Goal: Transaction & Acquisition: Purchase product/service

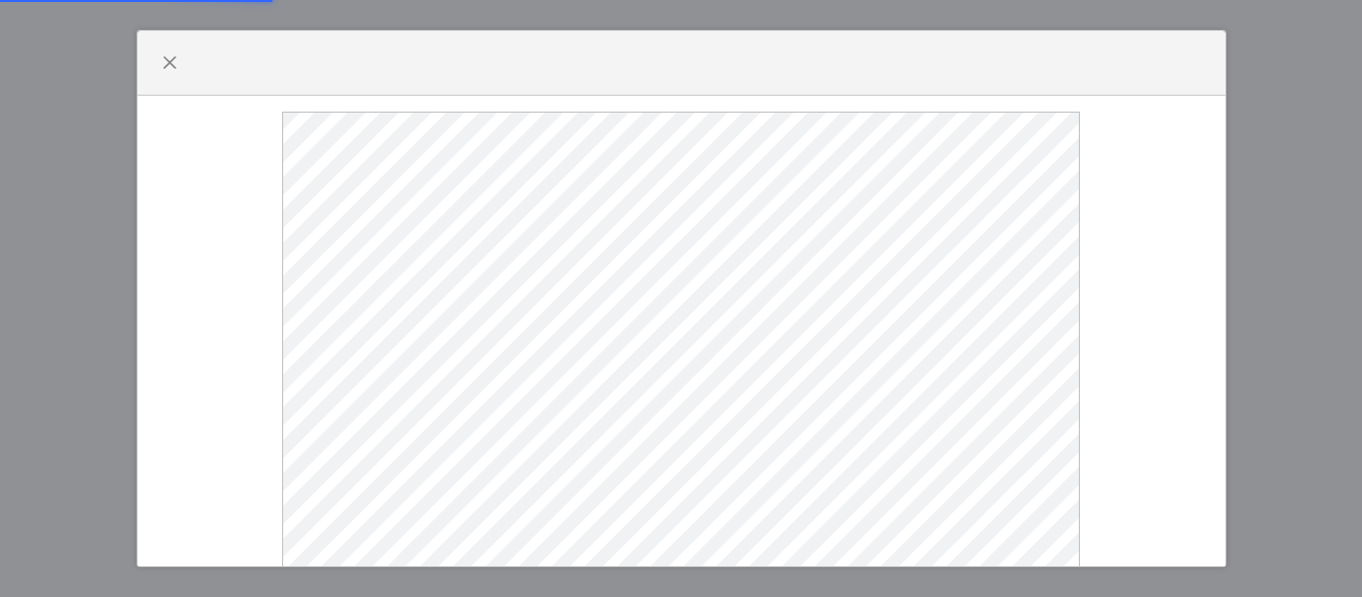
select select
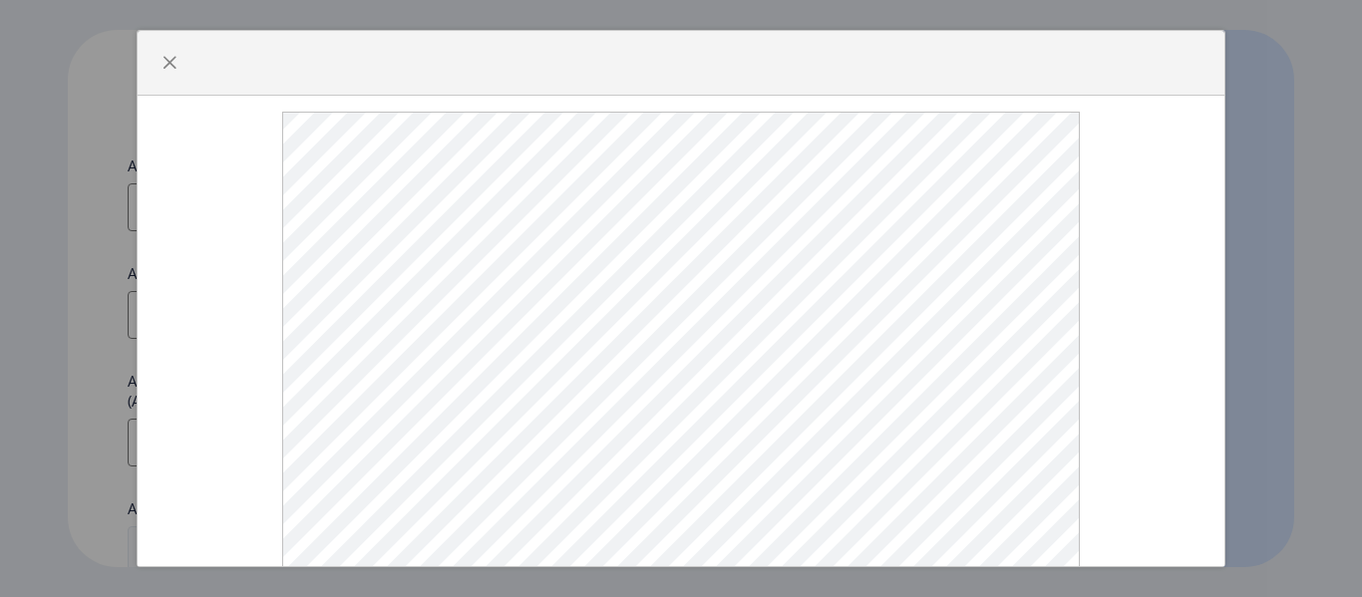
scroll to position [64, 0]
click at [163, 61] on span "button" at bounding box center [170, 63] width 16 height 16
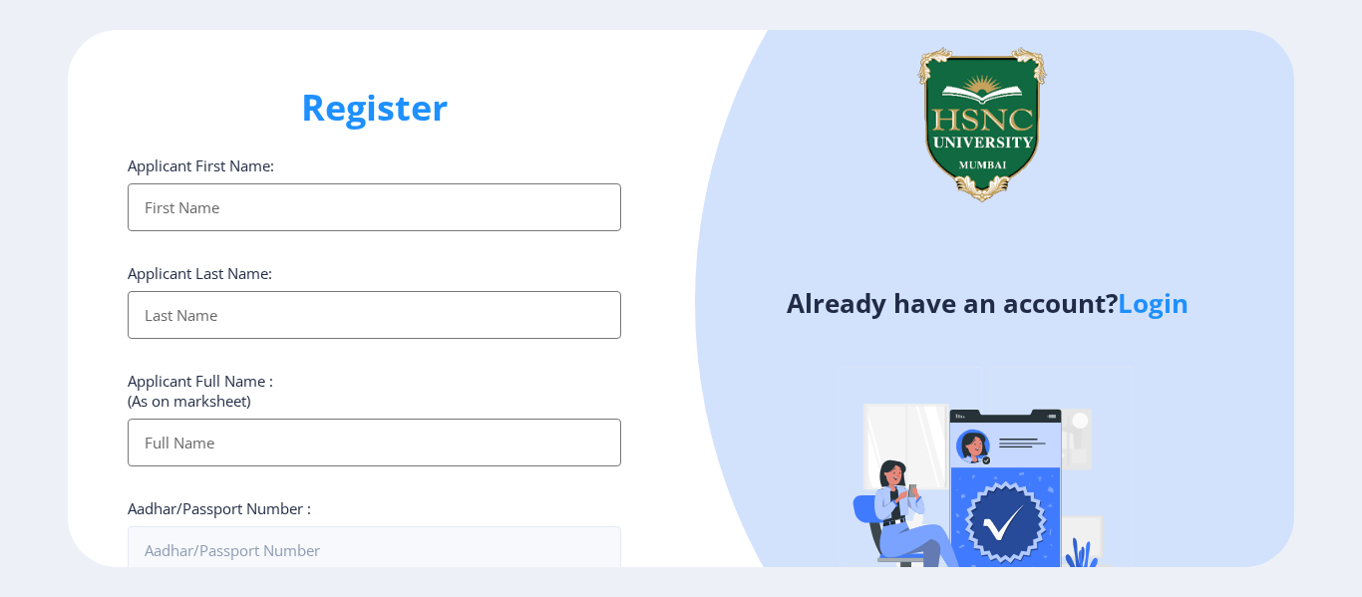
click at [241, 201] on input "Applicant First Name:" at bounding box center [375, 208] width 494 height 48
type input "[PERSON_NAME]"
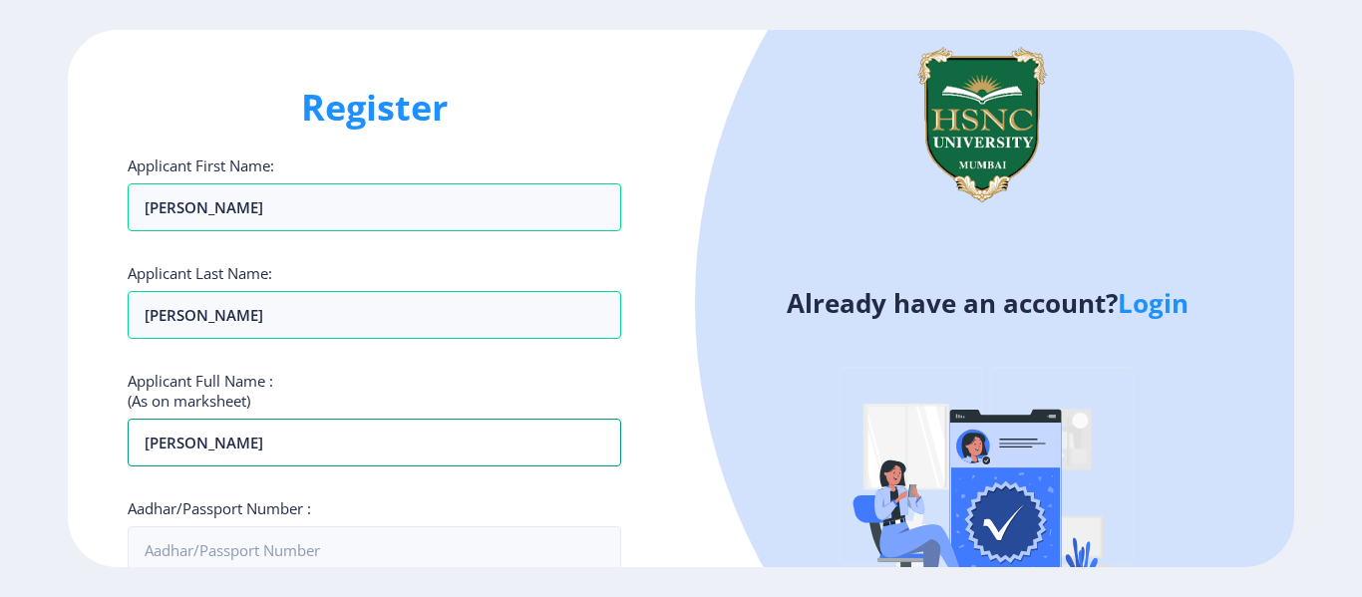
drag, startPoint x: 291, startPoint y: 448, endPoint x: 0, endPoint y: 517, distance: 299.2
click at [0, 517] on ngx-register "Register Applicant First Name: [PERSON_NAME] Applicant Last Name: [PERSON_NAME]…" at bounding box center [681, 299] width 1362 height 538
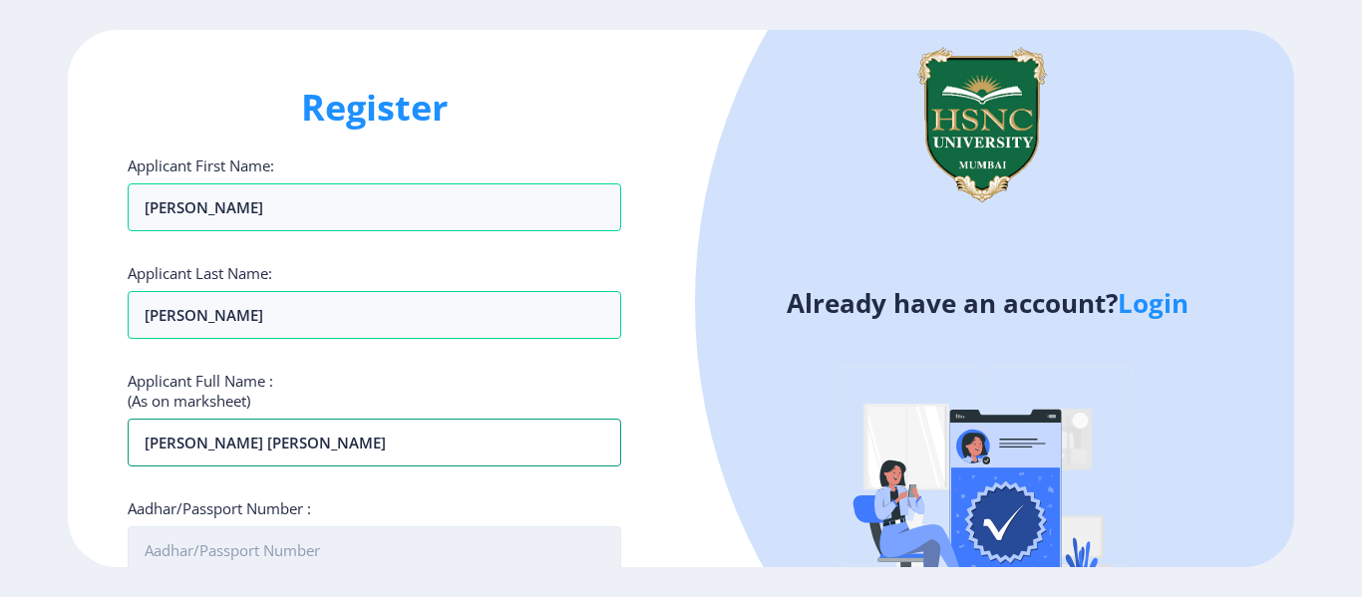
type input "[PERSON_NAME] [PERSON_NAME]"
click at [368, 558] on input "Aadhar/Passport Number :" at bounding box center [375, 551] width 494 height 48
click at [580, 571] on div "Register Applicant First Name: [PERSON_NAME] Applicant Last Name: [PERSON_NAME]…" at bounding box center [681, 298] width 1362 height 597
click at [558, 562] on input "Aadhar/Passport Number :" at bounding box center [375, 551] width 494 height 48
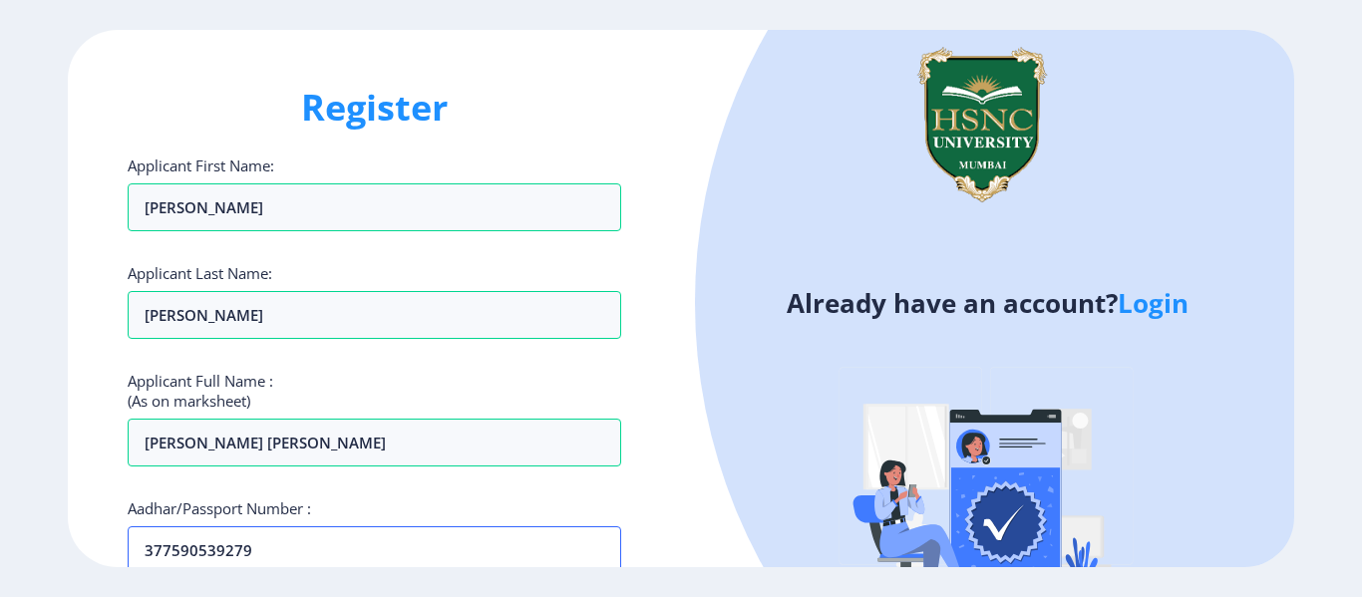
type input "377590539279"
click at [665, 322] on div "Register Applicant First Name: [PERSON_NAME] Applicant Last Name: [PERSON_NAME]…" at bounding box center [374, 299] width 613 height 538
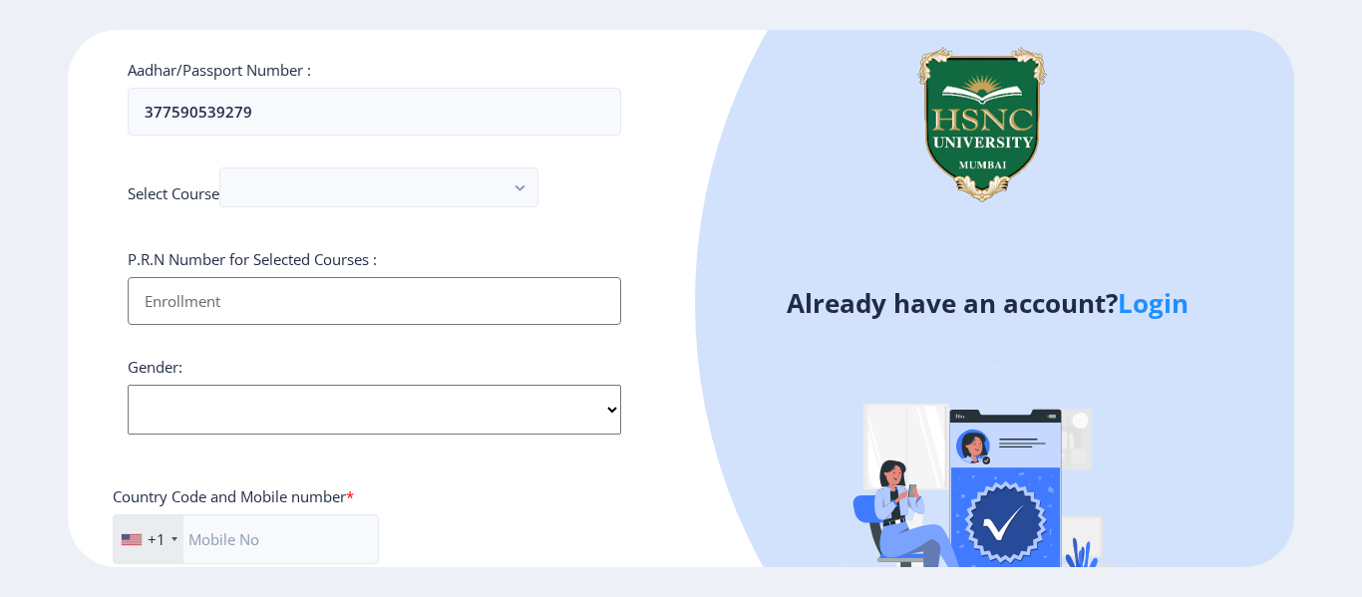
scroll to position [479, 0]
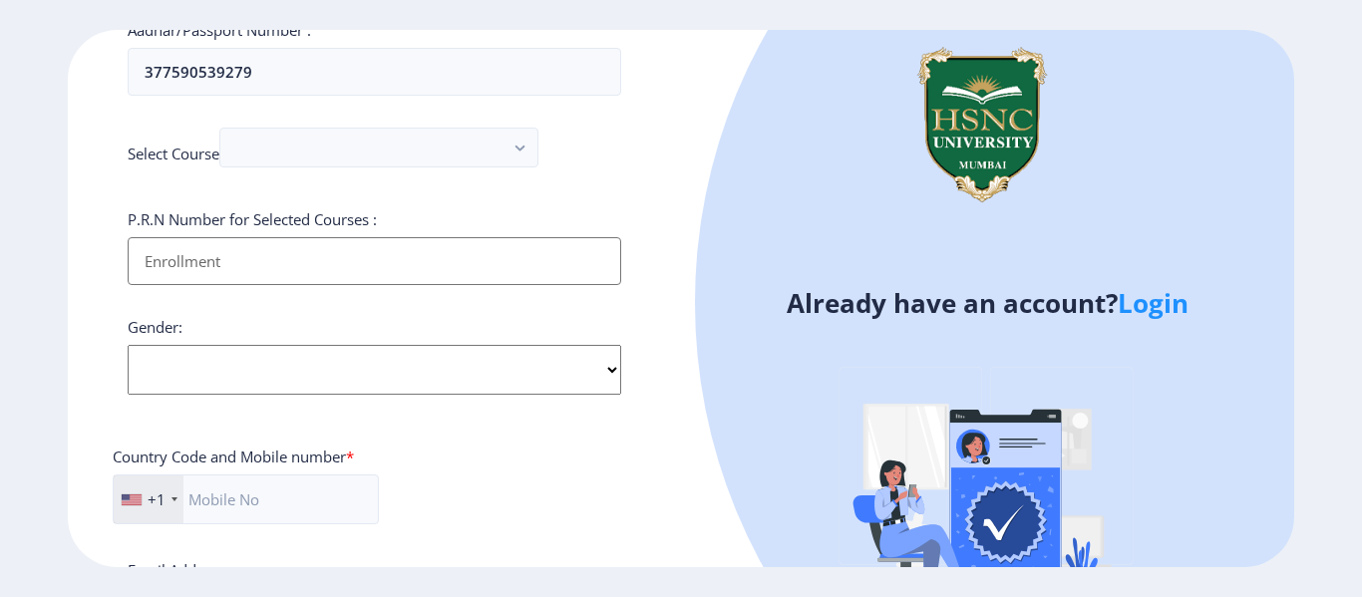
click at [362, 245] on input "Applicant First Name:" at bounding box center [375, 261] width 494 height 48
click at [453, 211] on div "P.R.N Number for Selected Courses :" at bounding box center [375, 247] width 494 height 76
click at [416, 163] on button "button" at bounding box center [378, 148] width 319 height 40
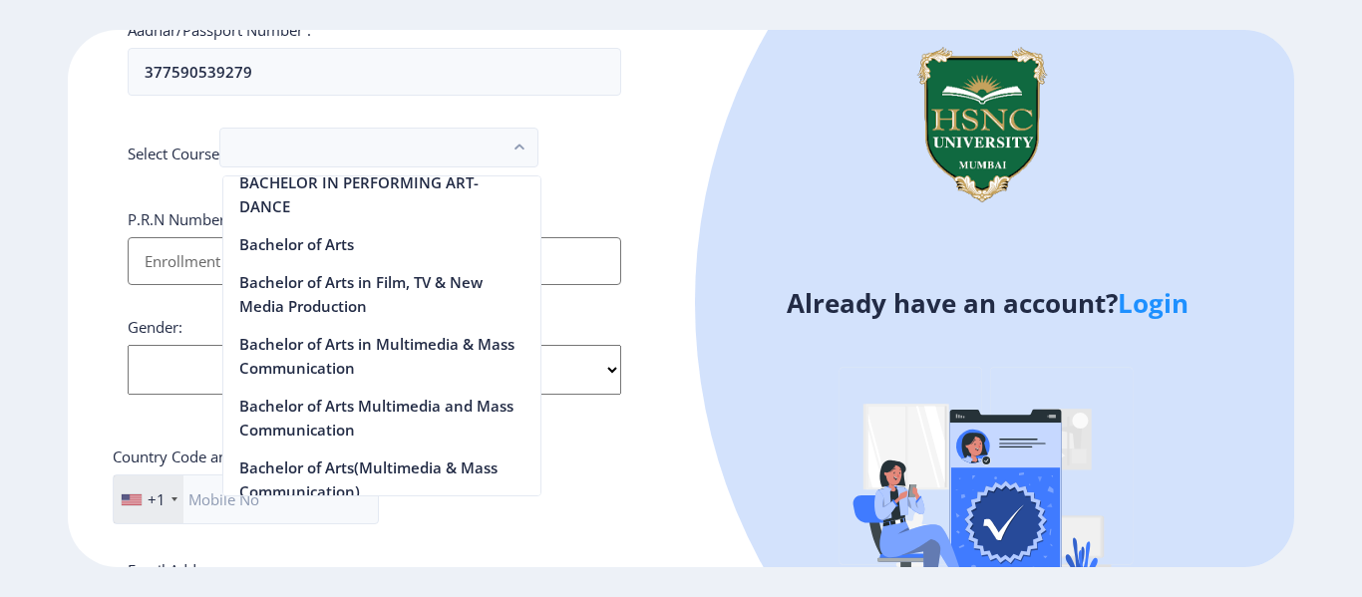
scroll to position [278, 0]
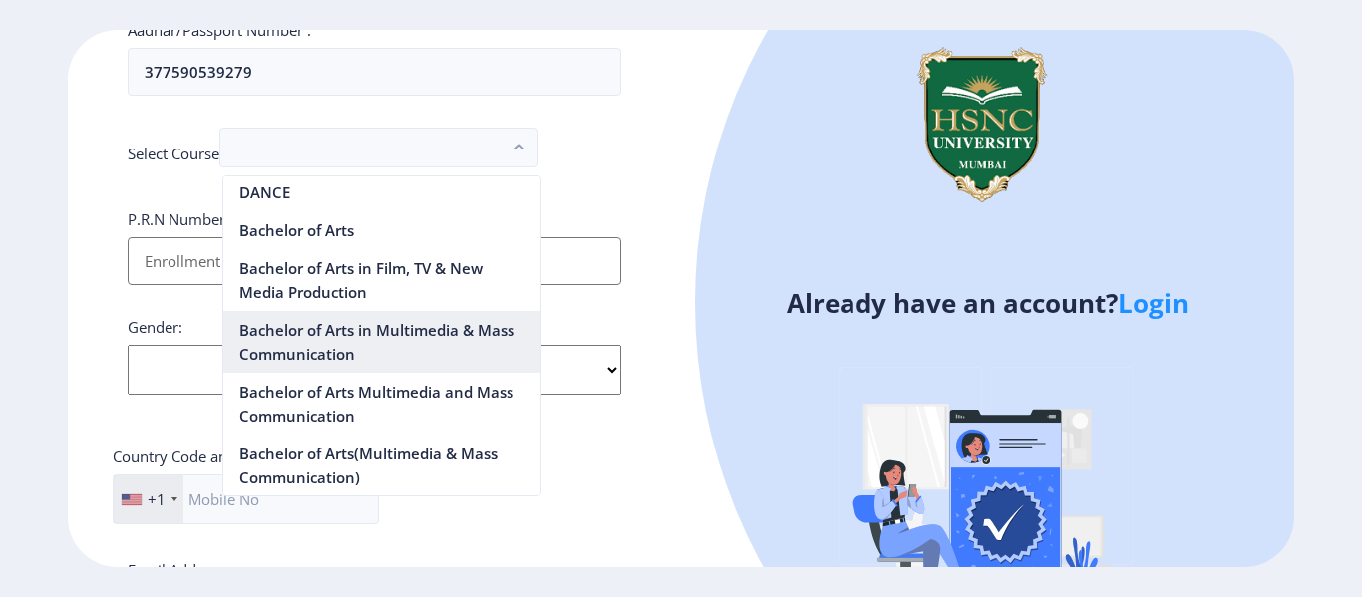
click at [435, 337] on nb-option "Bachelor of Arts in Multimedia & Mass Communication" at bounding box center [381, 342] width 317 height 62
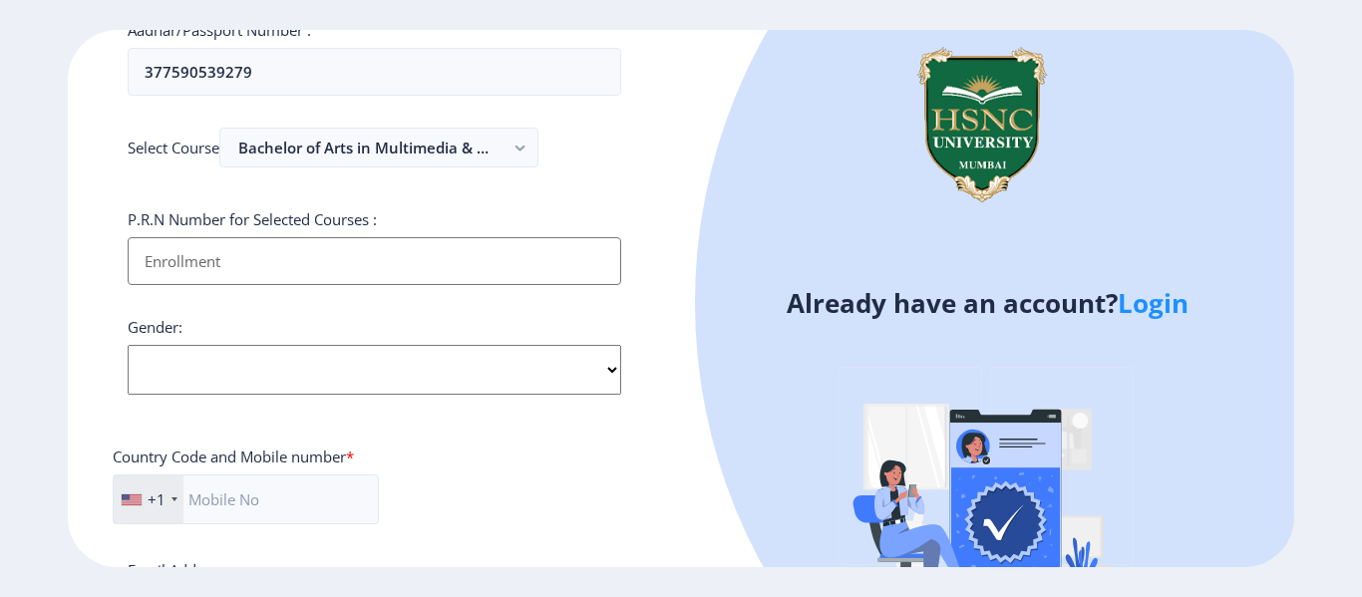
click at [484, 361] on select "Select Gender [DEMOGRAPHIC_DATA] [DEMOGRAPHIC_DATA] Other" at bounding box center [375, 370] width 494 height 50
select select "[DEMOGRAPHIC_DATA]"
click at [128, 345] on select "Select Gender [DEMOGRAPHIC_DATA] [DEMOGRAPHIC_DATA] Other" at bounding box center [375, 370] width 494 height 50
click at [175, 503] on div "+1" at bounding box center [149, 500] width 70 height 48
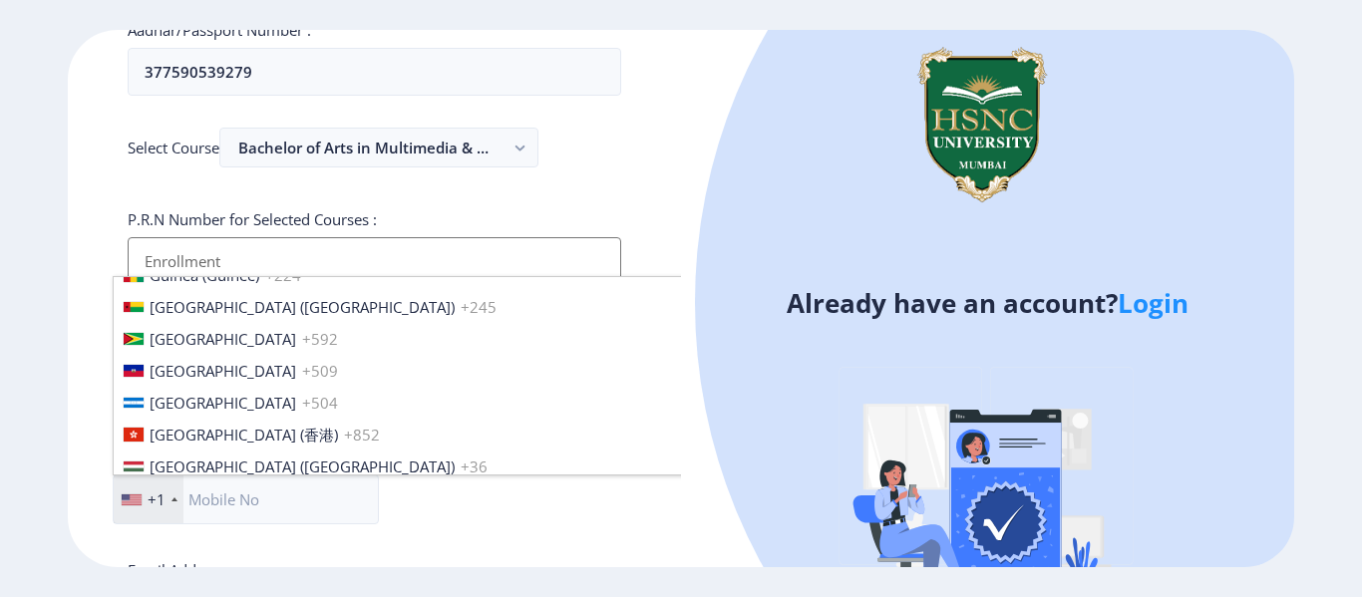
scroll to position [3106, 0]
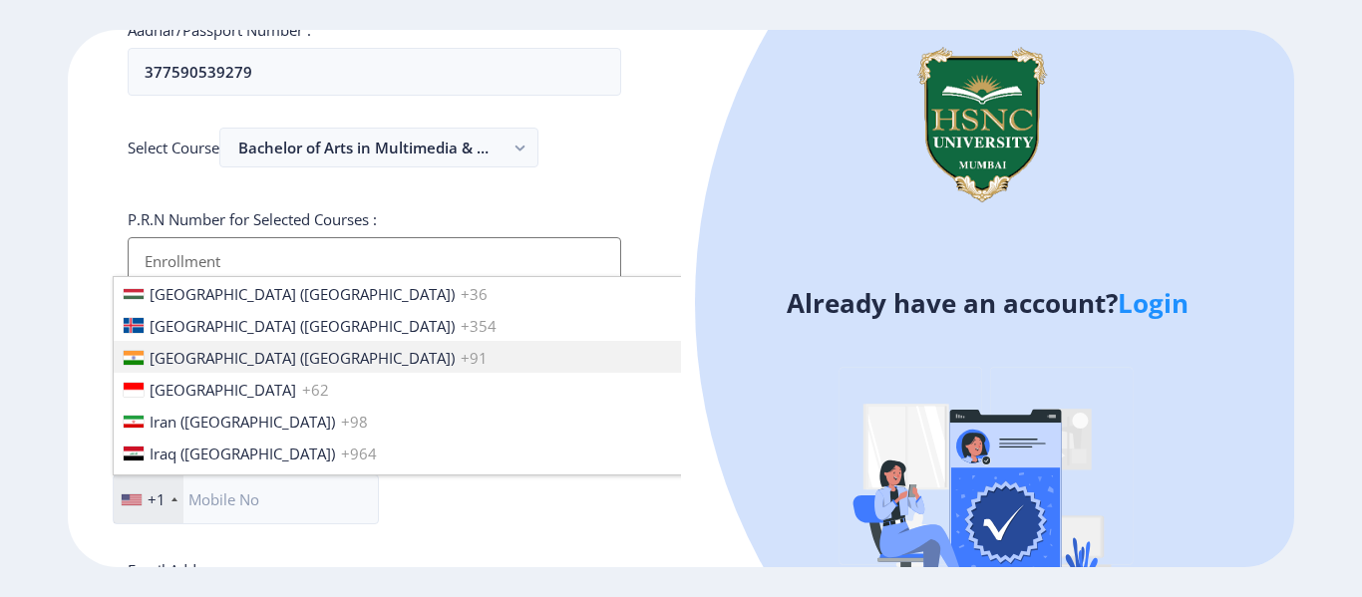
click at [335, 347] on li "[GEOGRAPHIC_DATA] ([GEOGRAPHIC_DATA]) +91" at bounding box center [429, 357] width 631 height 32
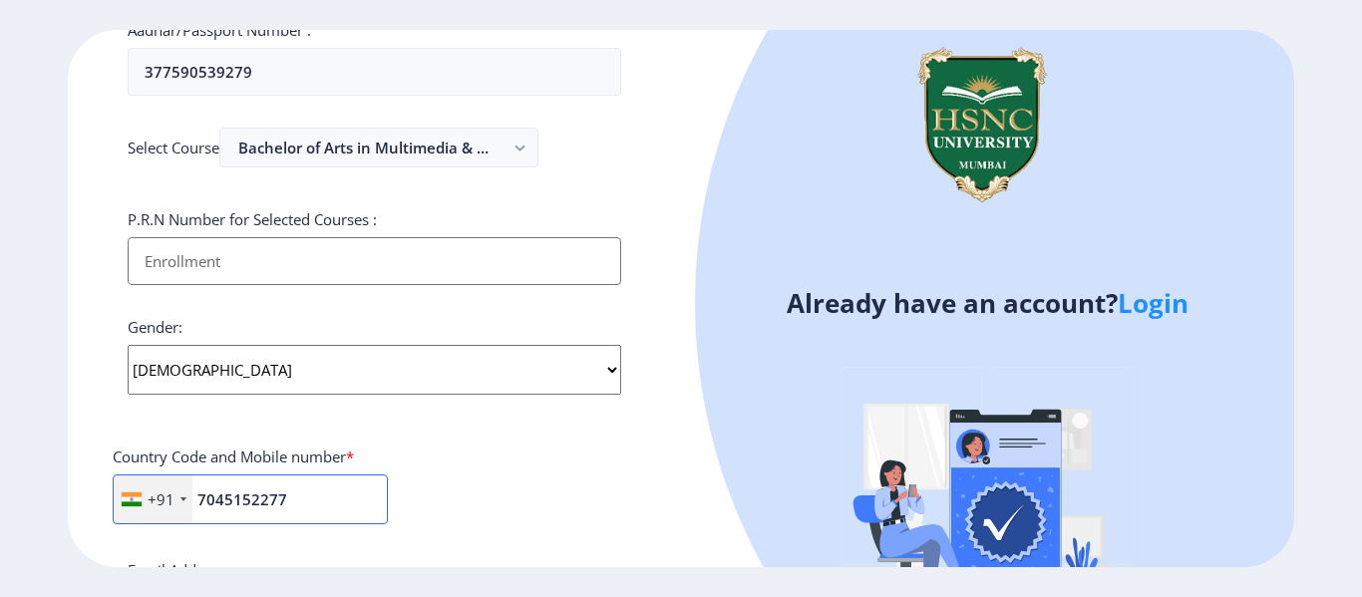
type input "7045152277"
click at [598, 269] on input "Applicant First Name:" at bounding box center [375, 261] width 494 height 48
type input "2022230210060062"
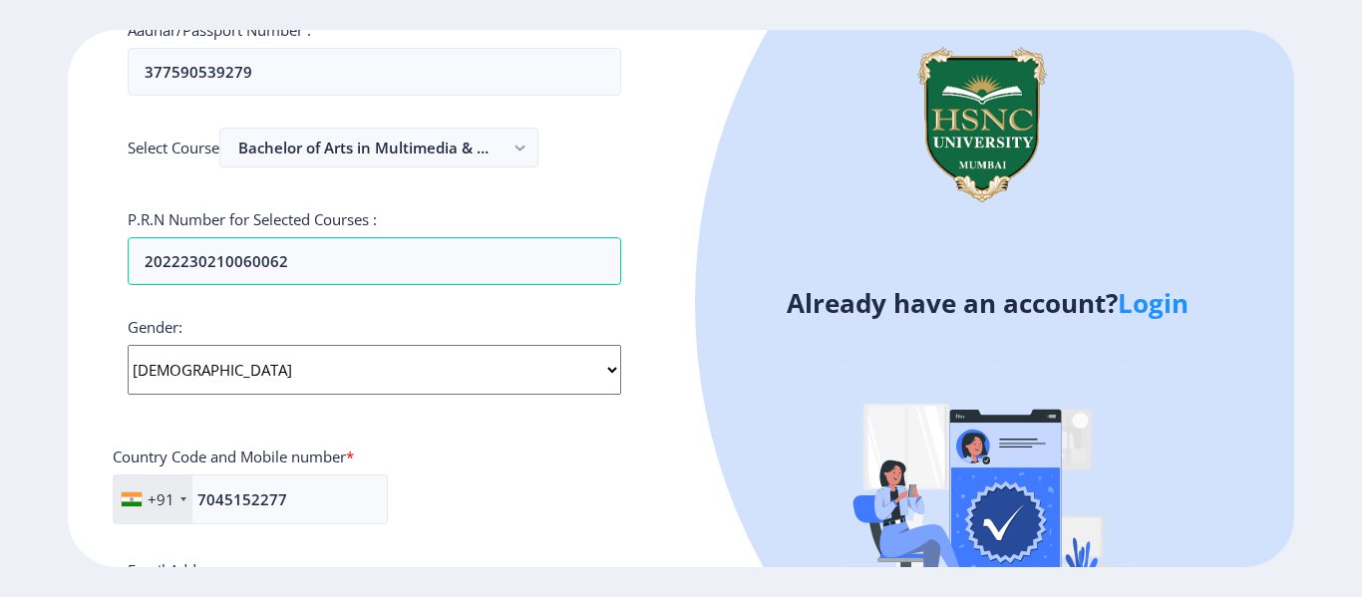
click at [673, 173] on div "Register Applicant First Name: [PERSON_NAME] Applicant Last Name: [PERSON_NAME]…" at bounding box center [374, 299] width 613 height 538
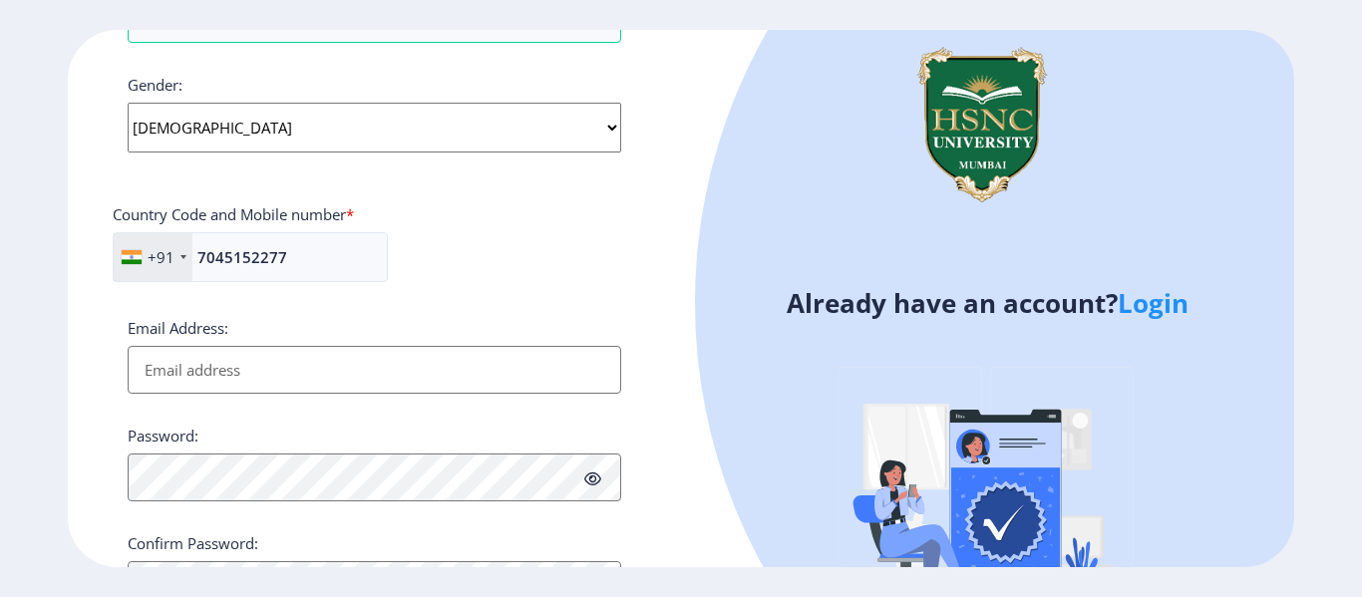
scroll to position [825, 0]
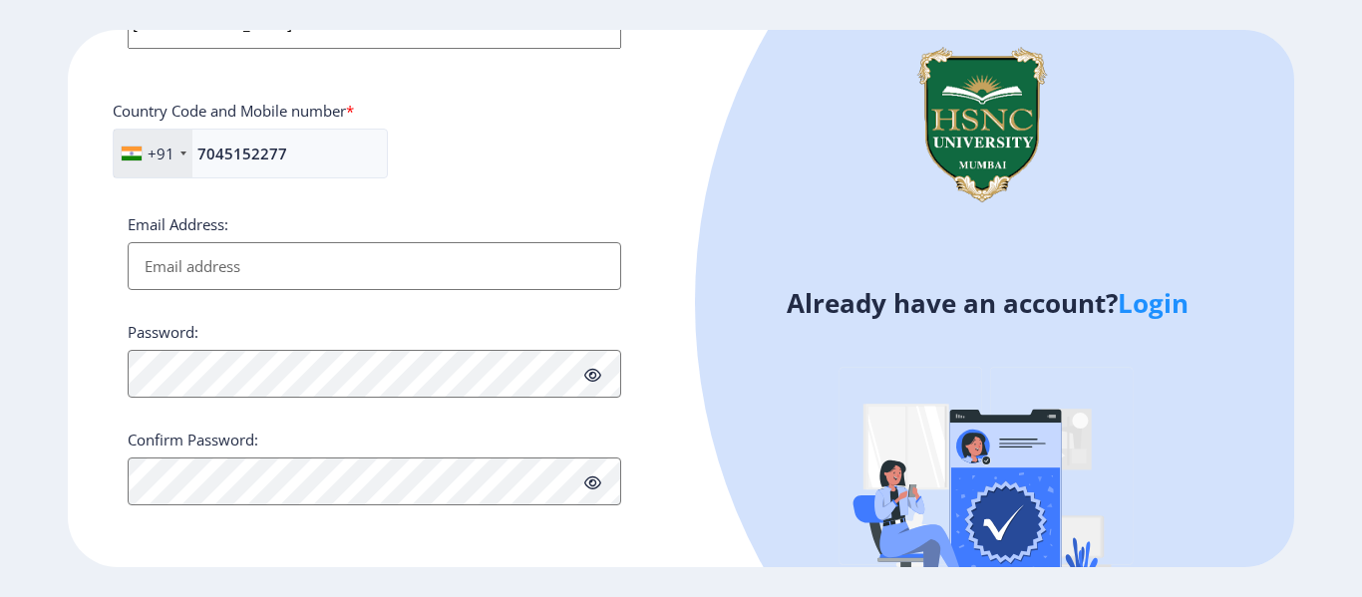
click at [551, 266] on input "Email Address:" at bounding box center [375, 266] width 494 height 48
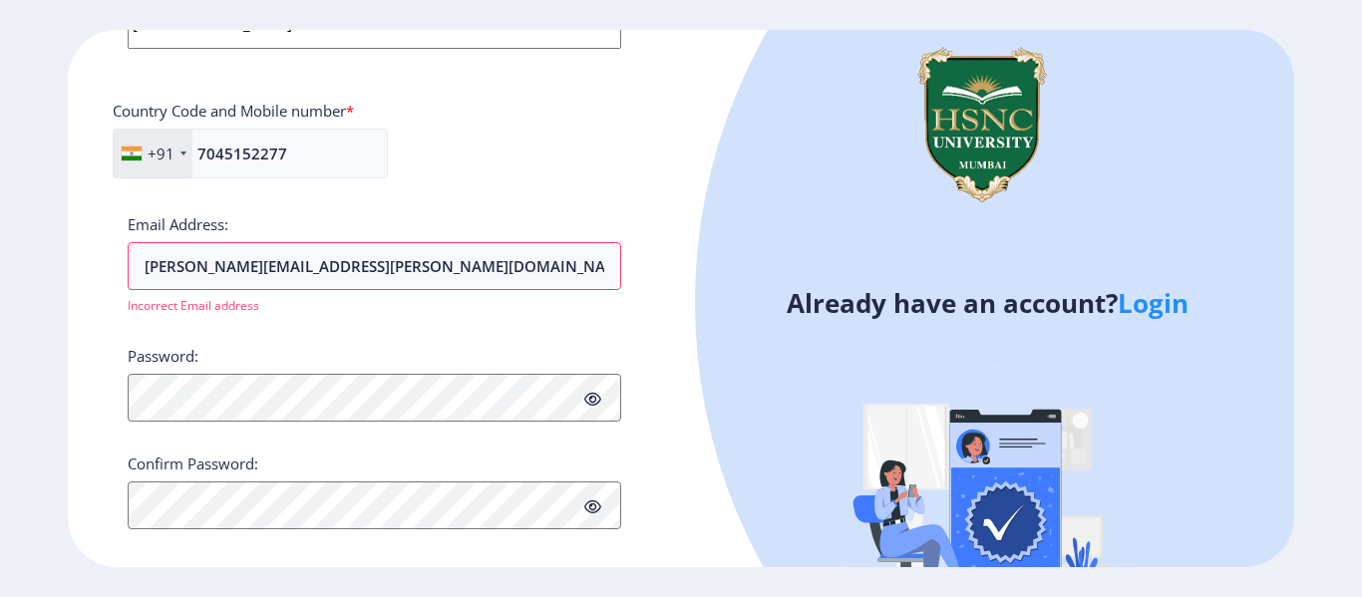
click at [448, 359] on div "Password:" at bounding box center [375, 384] width 494 height 76
click at [416, 271] on input "[PERSON_NAME][EMAIL_ADDRESS][PERSON_NAME][DOMAIN_NAME]" at bounding box center [375, 266] width 494 height 48
type input "m"
type input "[PERSON_NAME][EMAIL_ADDRESS][PERSON_NAME][DOMAIN_NAME]"
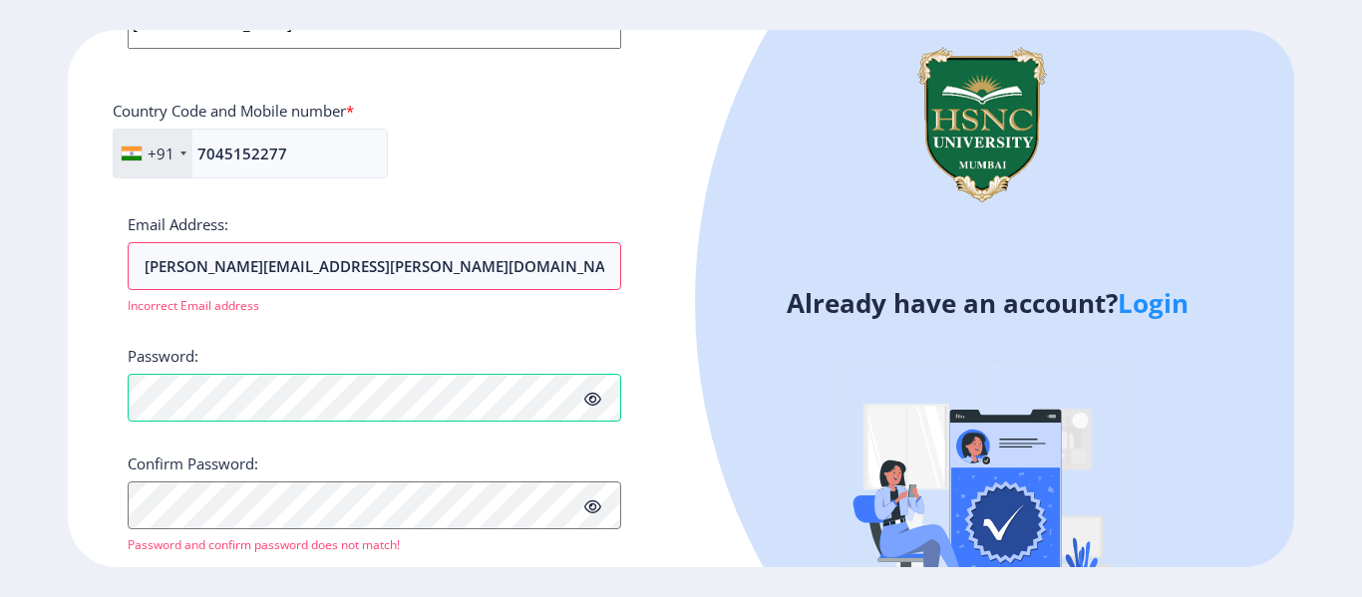
click at [590, 401] on icon at bounding box center [592, 399] width 17 height 15
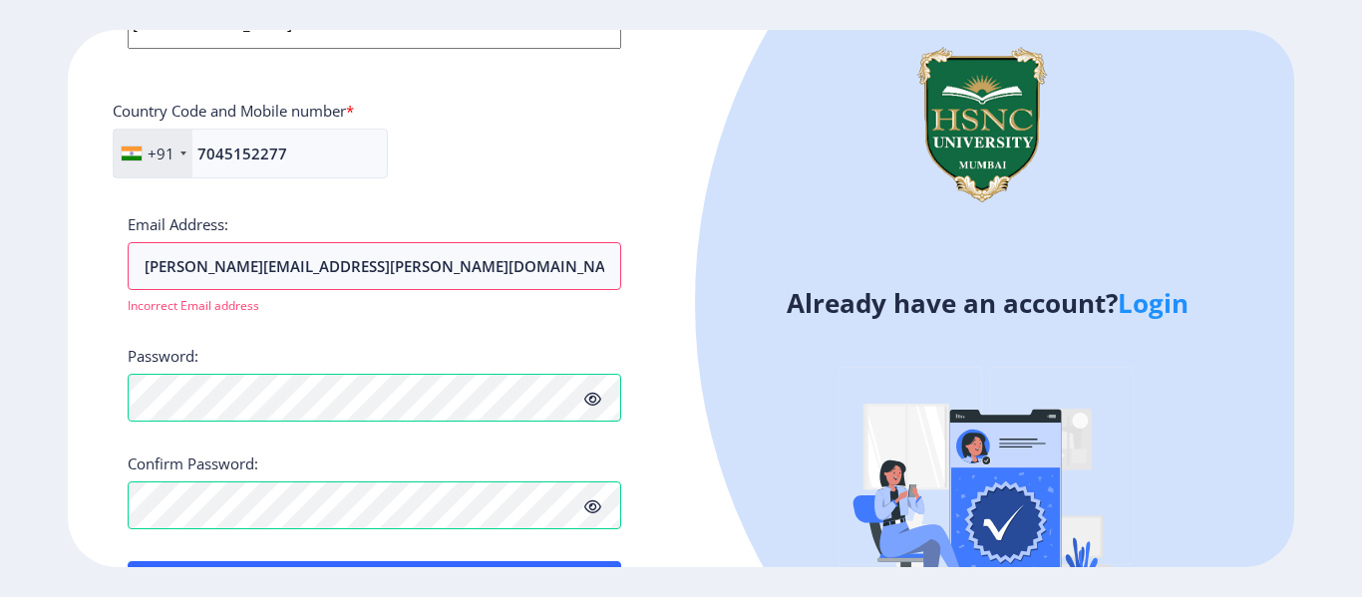
click at [1358, 311] on ngx-register "Register Applicant First Name: [PERSON_NAME] Applicant Last Name: [PERSON_NAME]…" at bounding box center [681, 299] width 1362 height 538
click at [588, 562] on button "Proceed" at bounding box center [375, 585] width 494 height 48
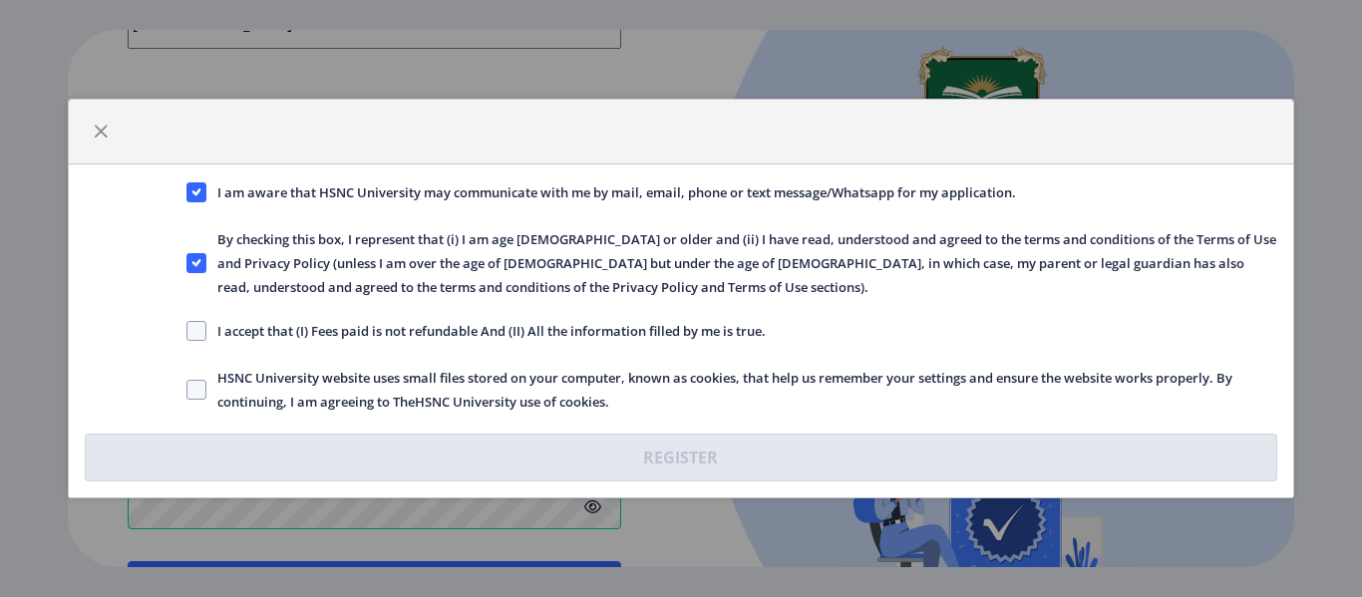
click at [371, 324] on span "I accept that (I) Fees paid is not refundable And (II) All the information fill…" at bounding box center [485, 331] width 559 height 24
click at [187, 331] on input "I accept that (I) Fees paid is not refundable And (II) All the information fill…" at bounding box center [186, 331] width 1 height 1
checkbox input "true"
click at [342, 378] on span "HSNC University website uses small files stored on your computer, known as cook…" at bounding box center [741, 390] width 1070 height 48
click at [187, 390] on input "HSNC University website uses small files stored on your computer, known as cook…" at bounding box center [186, 390] width 1 height 1
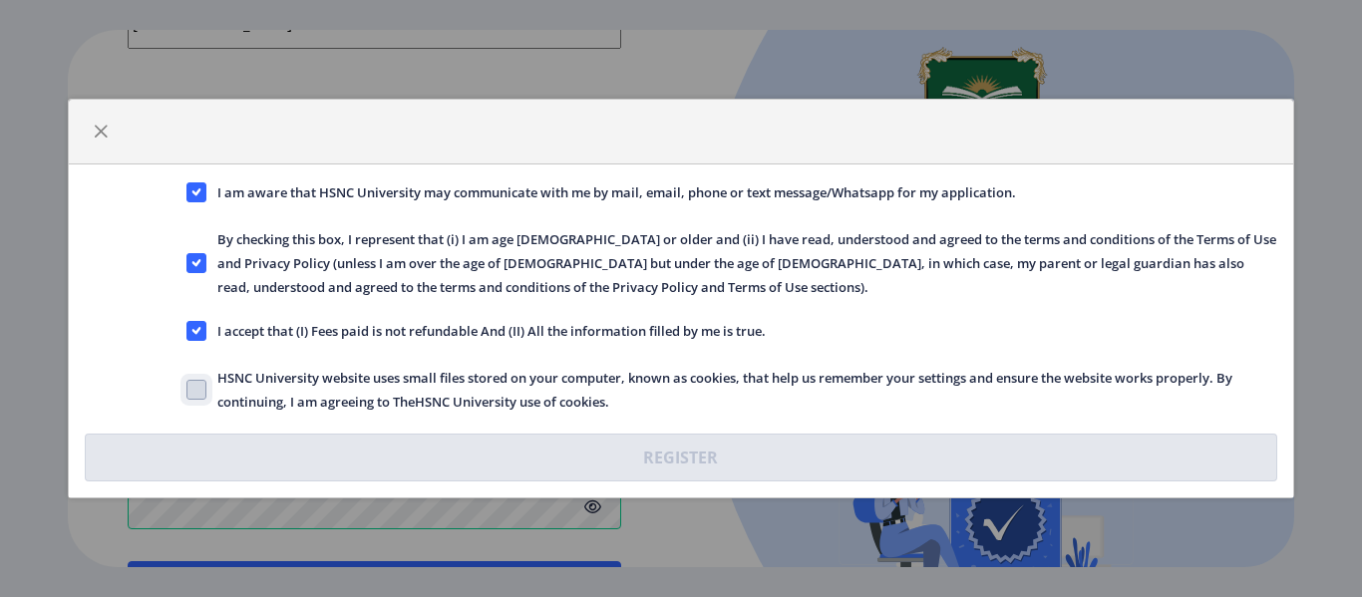
checkbox input "true"
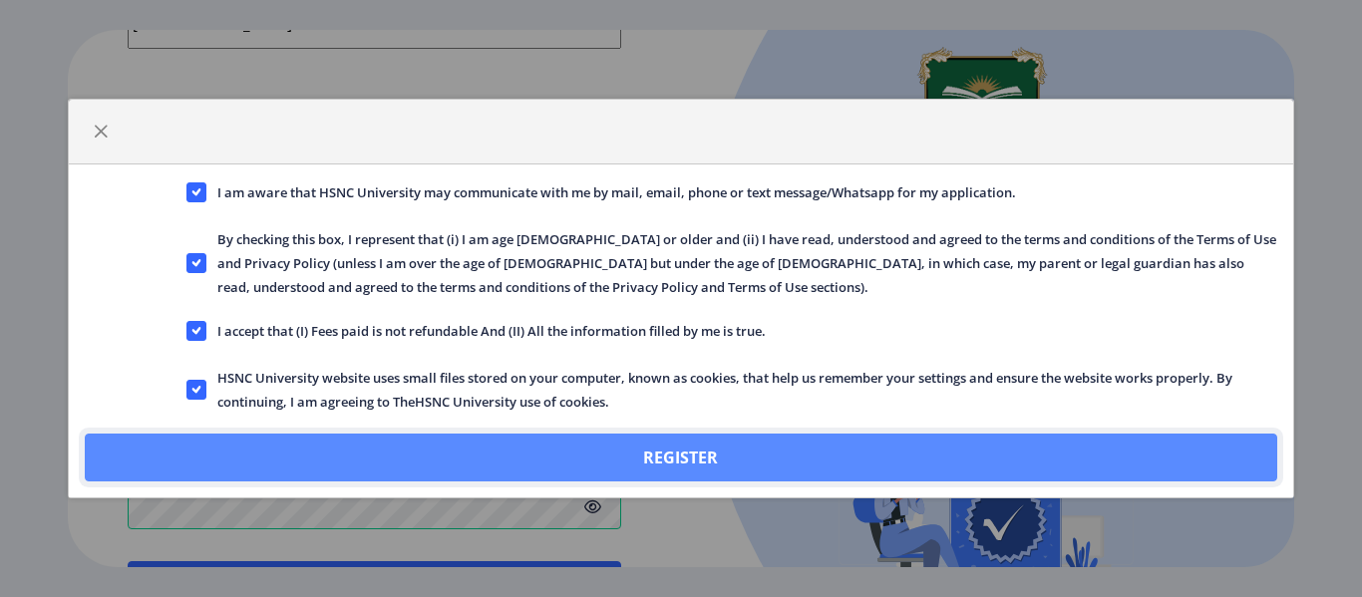
click at [518, 456] on button "Register" at bounding box center [681, 458] width 1192 height 48
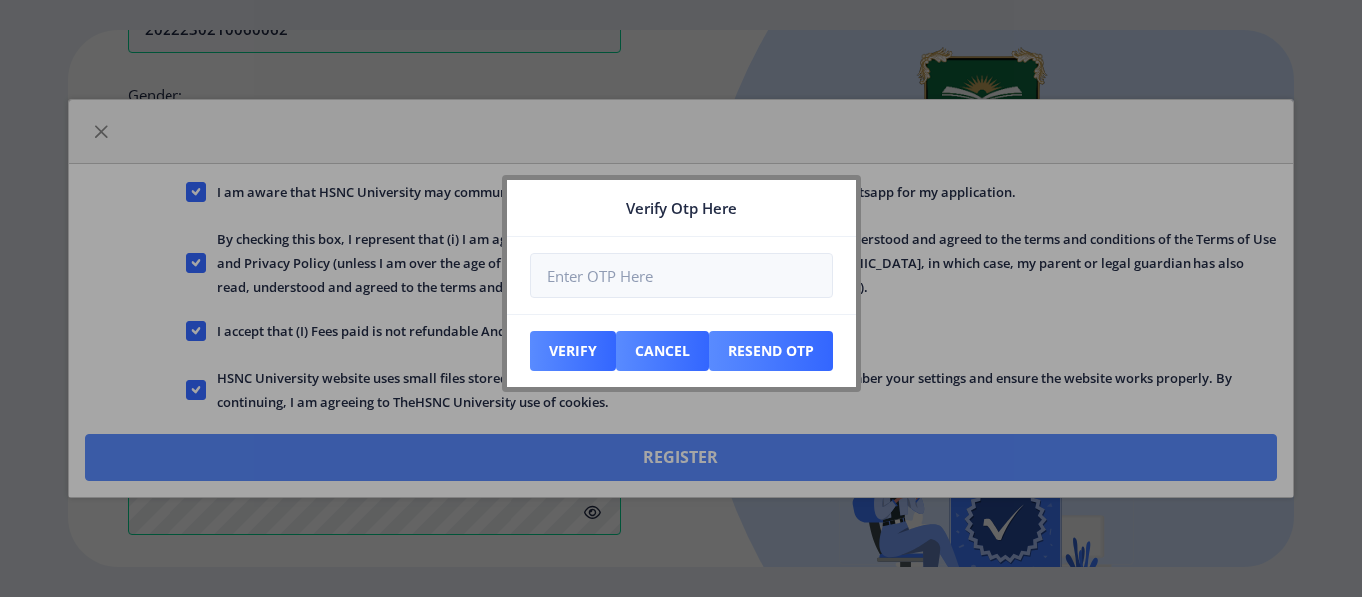
scroll to position [938, 0]
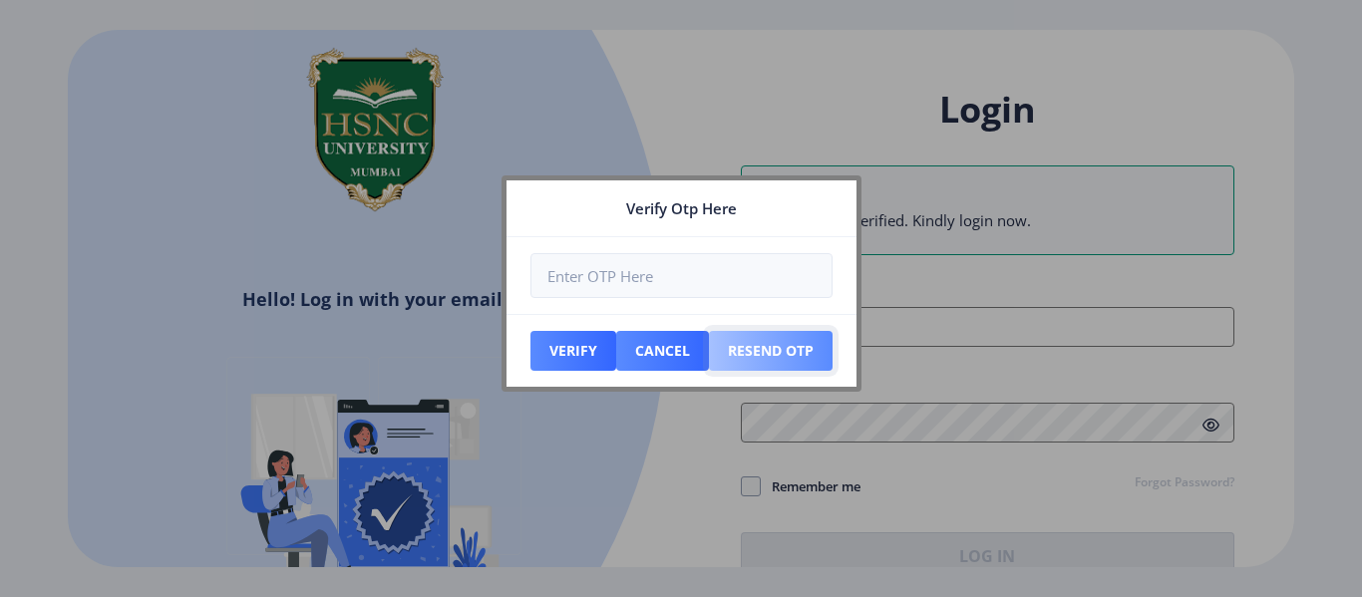
click at [779, 334] on button "Resend Otp" at bounding box center [771, 351] width 124 height 40
type input "[PERSON_NAME][EMAIL_ADDRESS][PERSON_NAME][DOMAIN_NAME]"
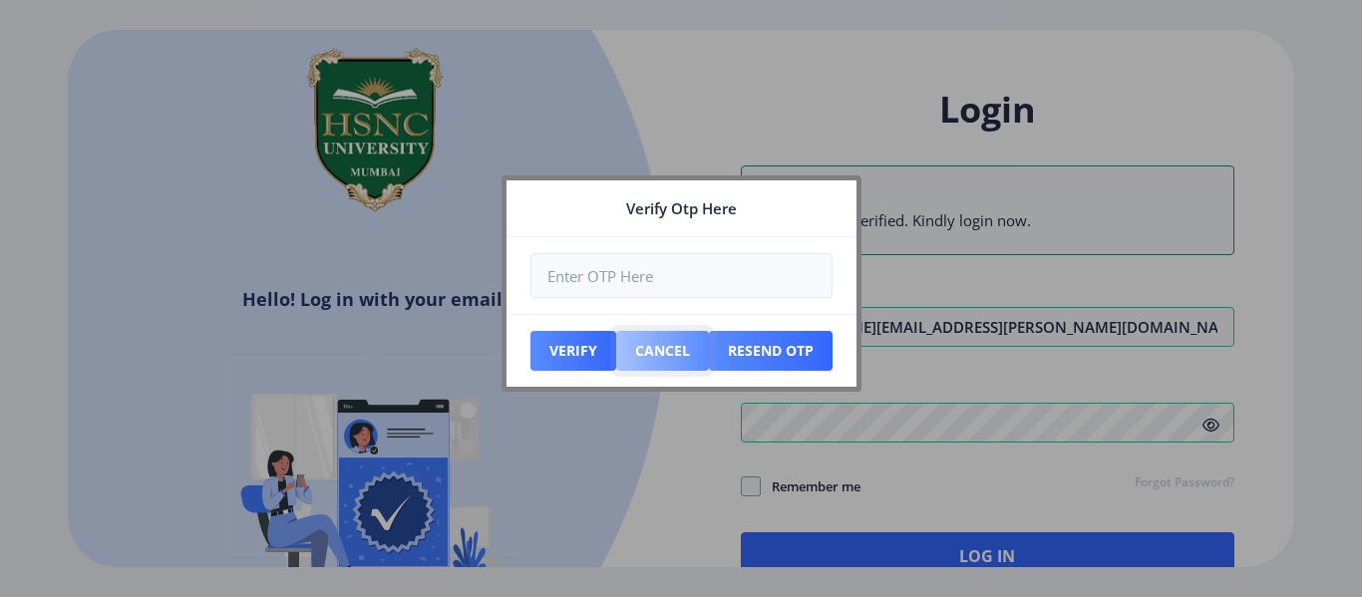
click at [676, 353] on button "Cancel" at bounding box center [662, 351] width 93 height 40
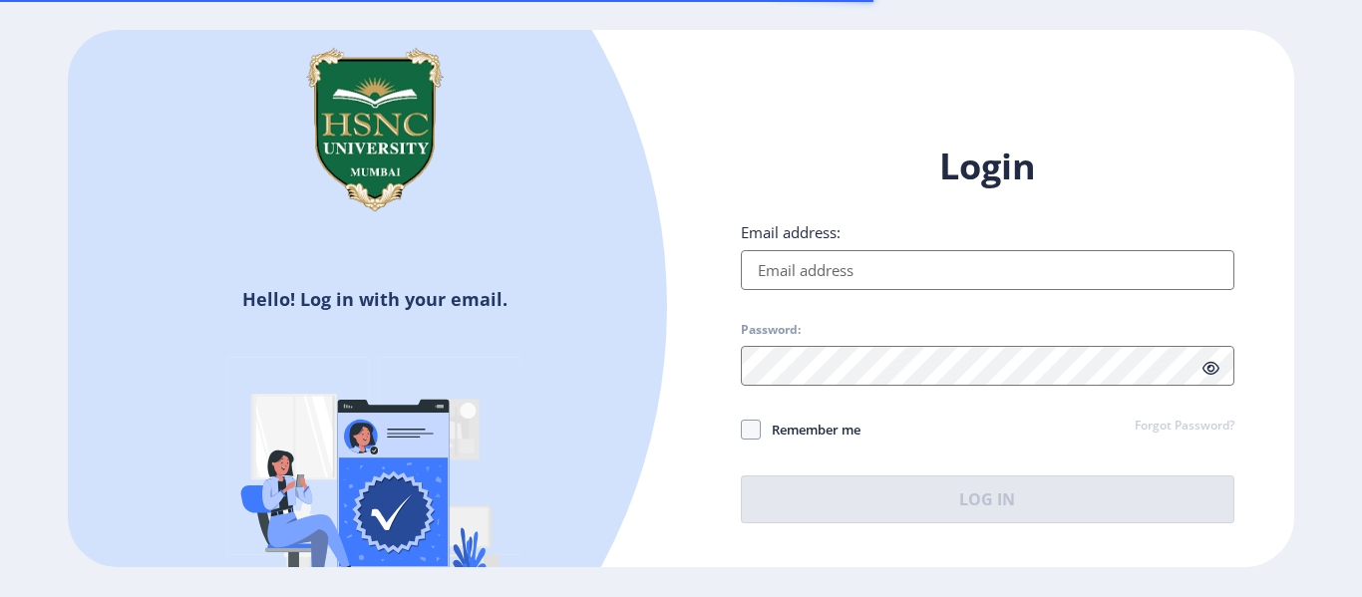
type input "[PERSON_NAME][EMAIL_ADDRESS][PERSON_NAME][DOMAIN_NAME]"
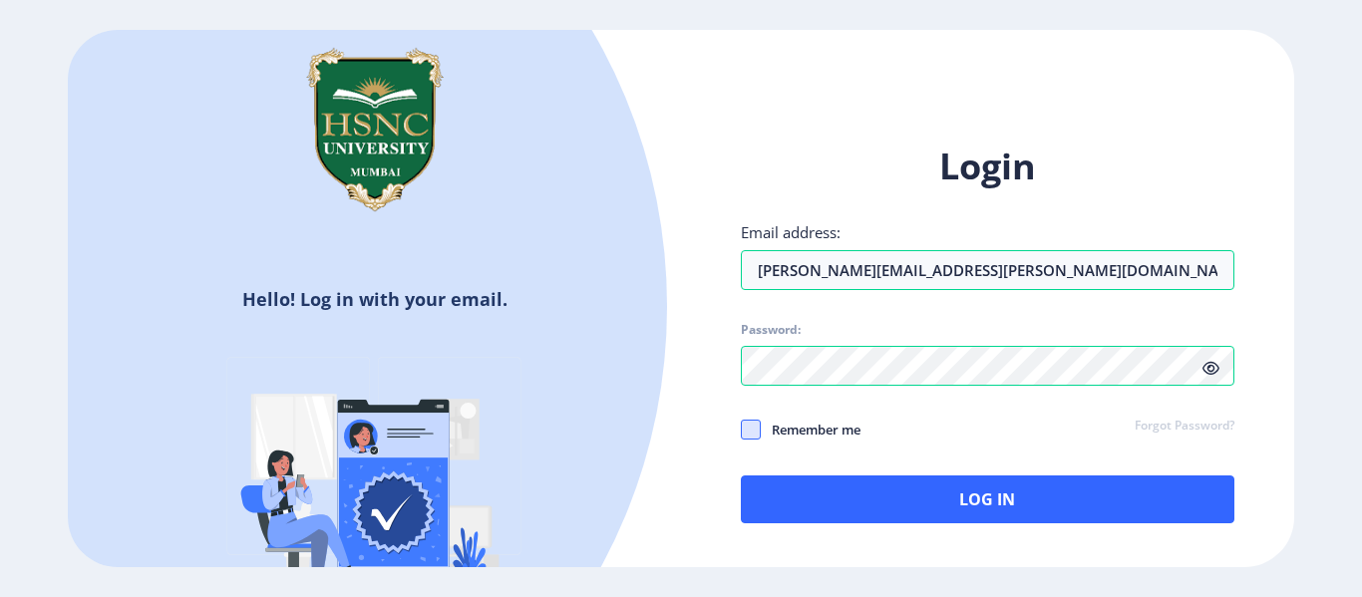
click at [749, 425] on span at bounding box center [751, 430] width 20 height 20
click at [742, 430] on input "Remember me" at bounding box center [741, 430] width 1 height 1
checkbox input "true"
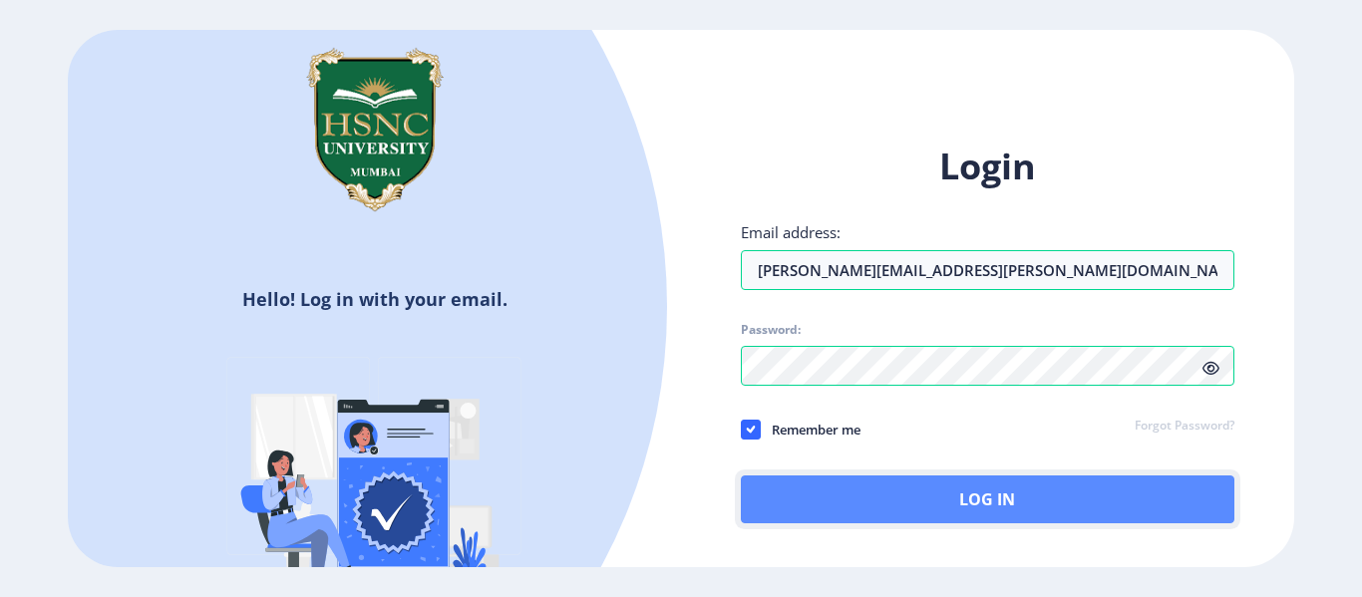
click at [879, 497] on button "Log In" at bounding box center [988, 500] width 494 height 48
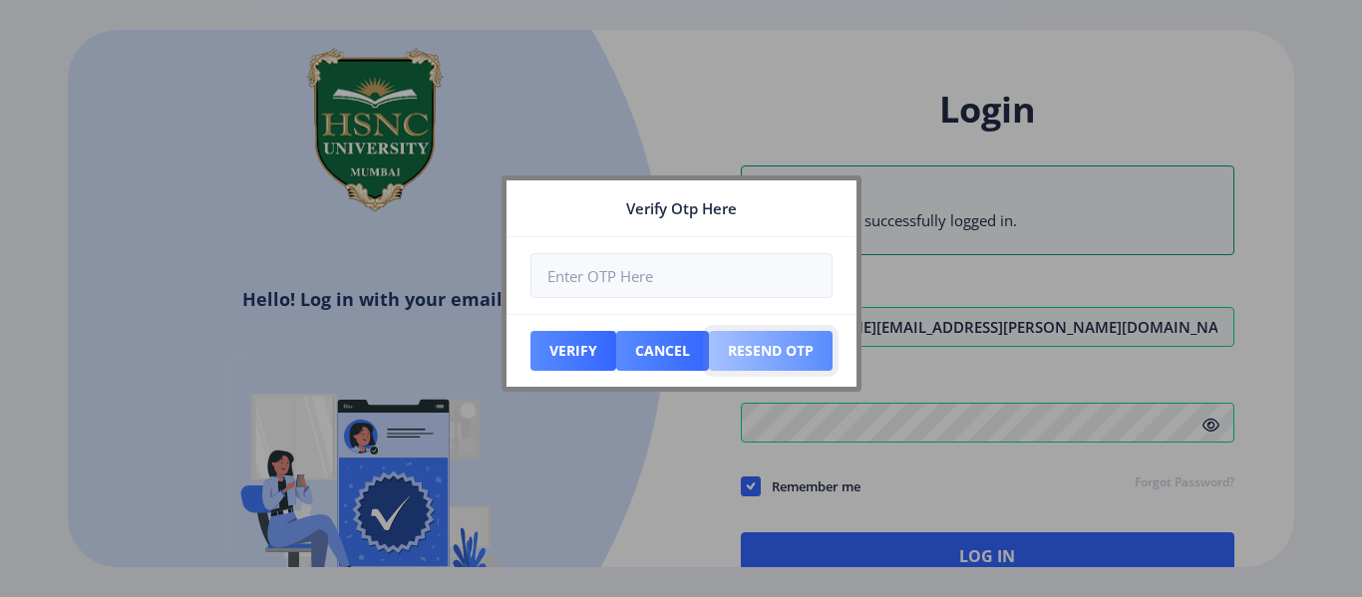
click at [766, 356] on button "Resend Otp" at bounding box center [771, 351] width 124 height 40
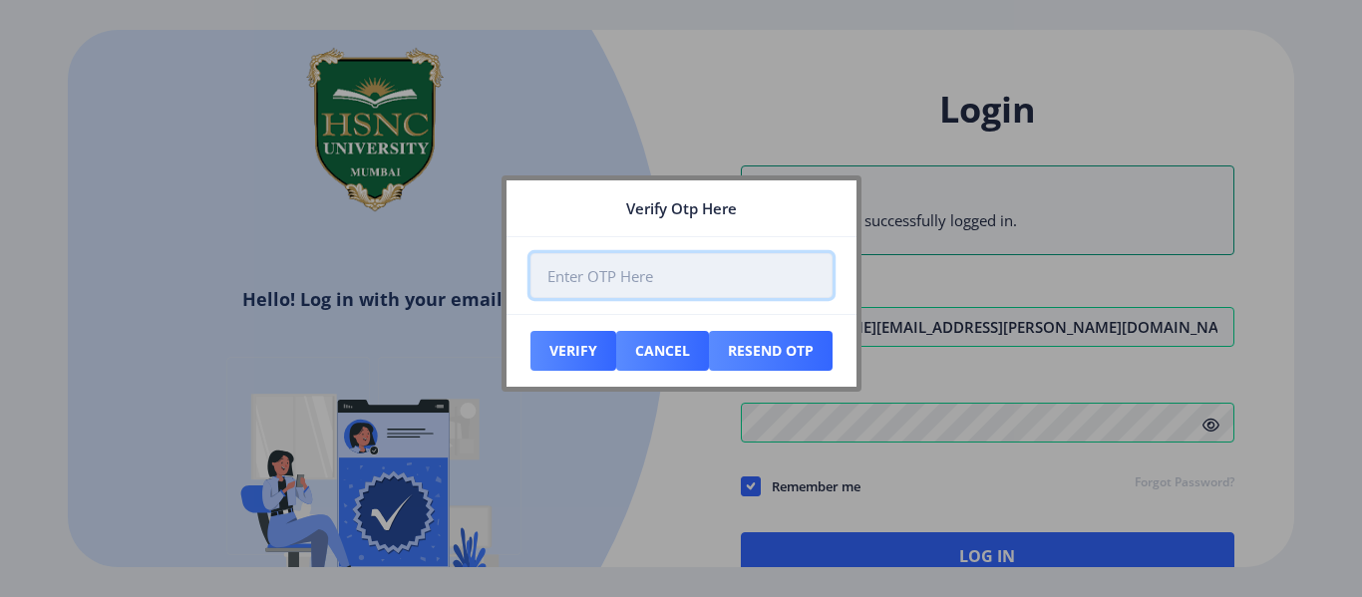
click at [701, 285] on input "number" at bounding box center [682, 275] width 302 height 45
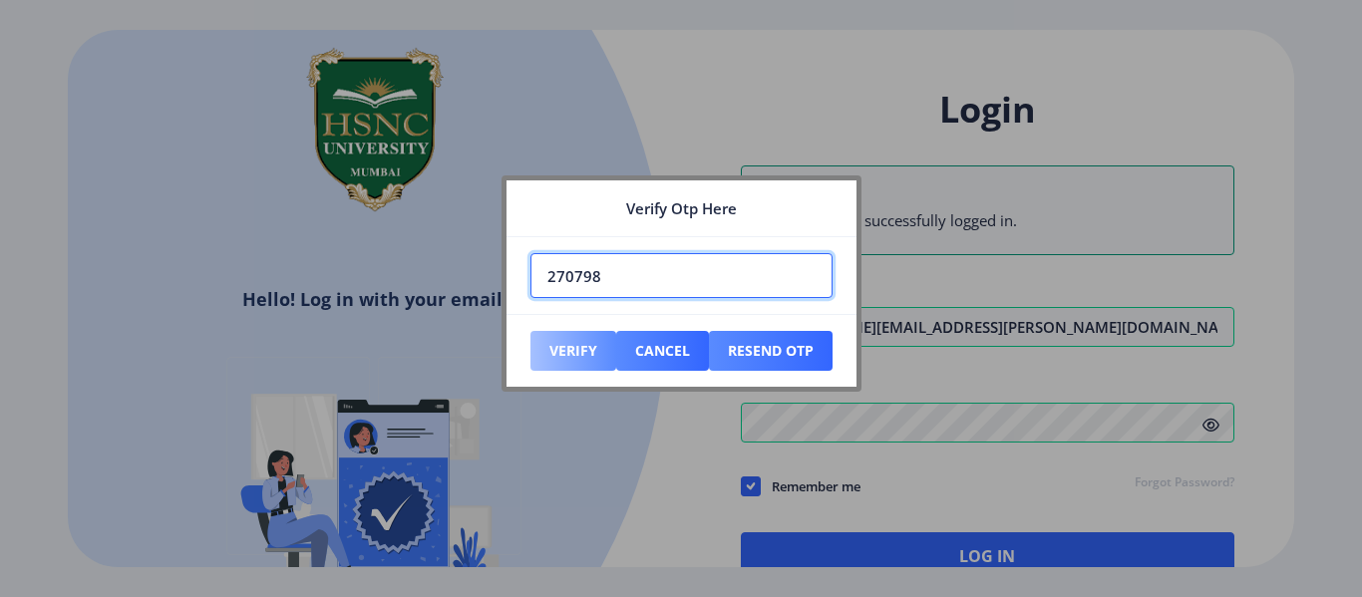
type input "270798"
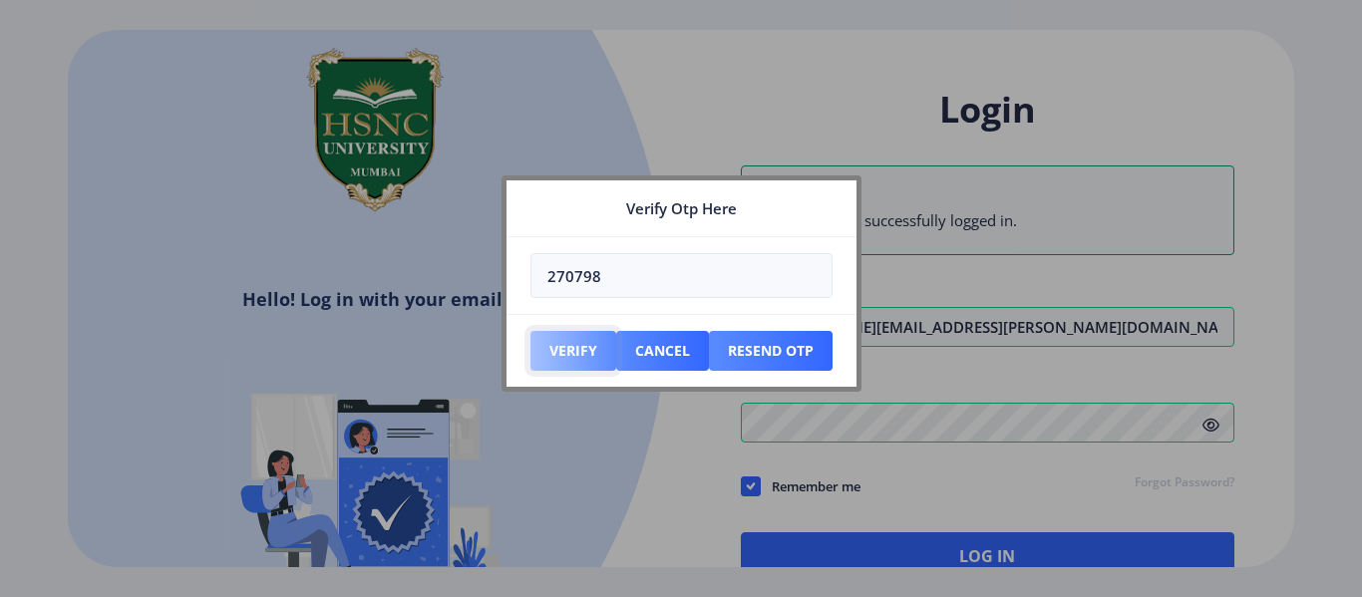
click at [563, 345] on button "Verify" at bounding box center [574, 351] width 86 height 40
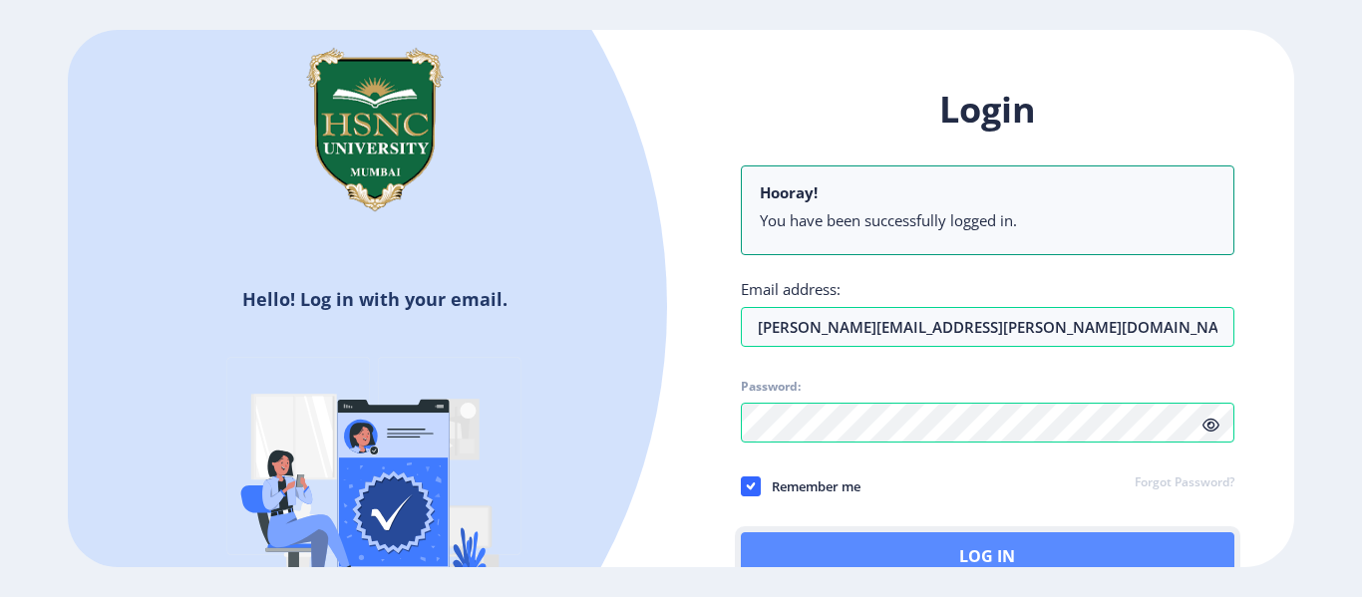
click at [954, 543] on button "Log In" at bounding box center [988, 557] width 494 height 48
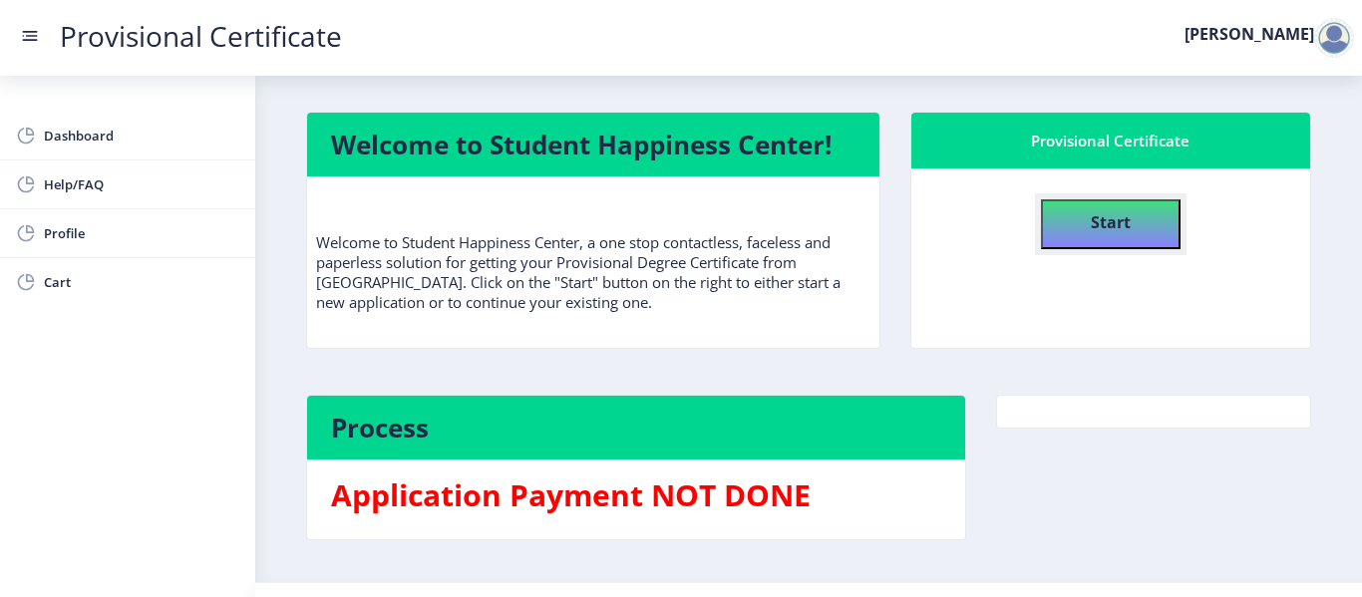
click at [1091, 216] on b "Start" at bounding box center [1111, 222] width 40 height 22
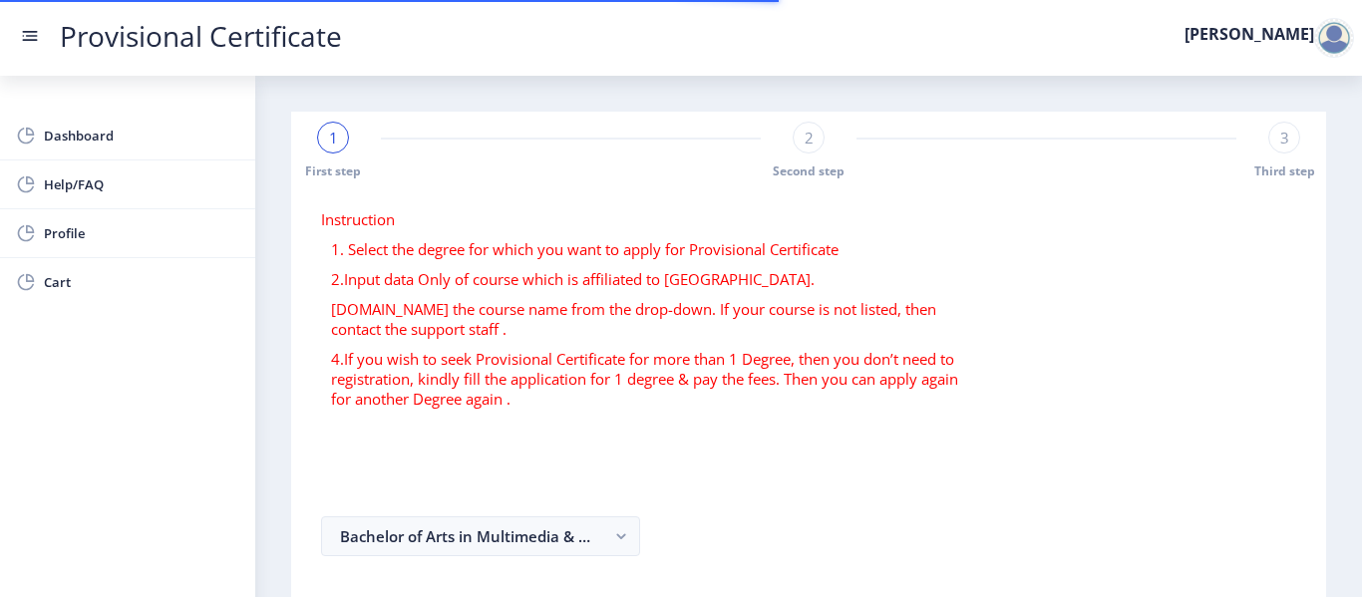
select select
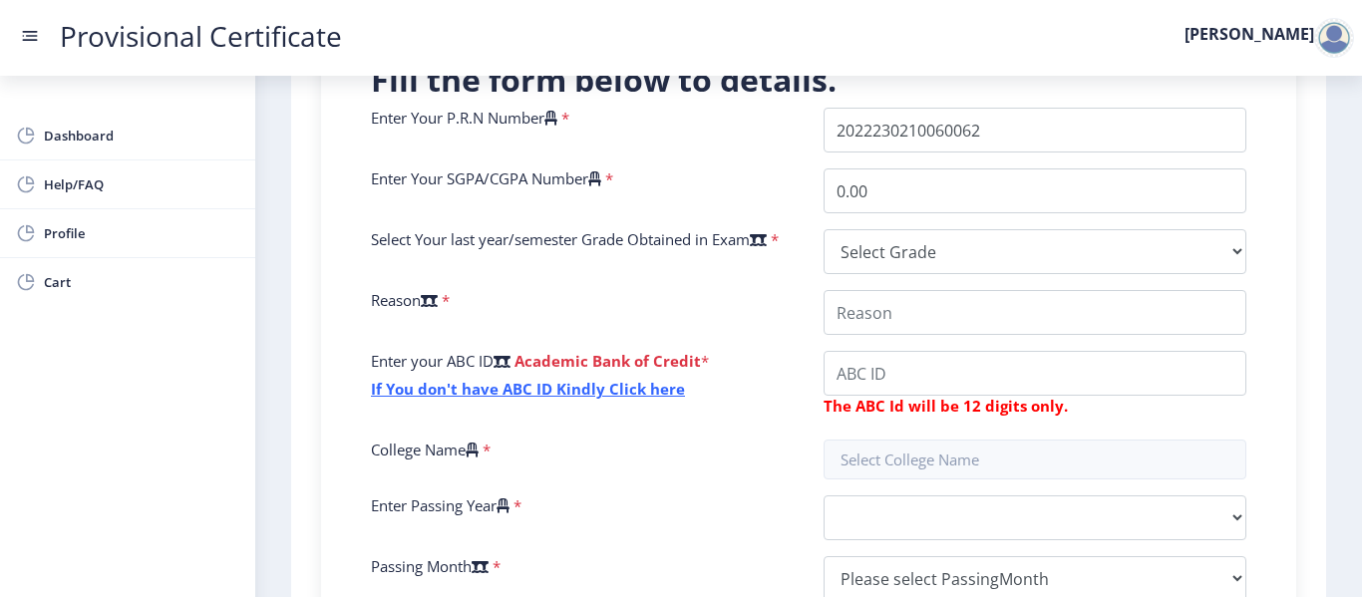
scroll to position [519, 0]
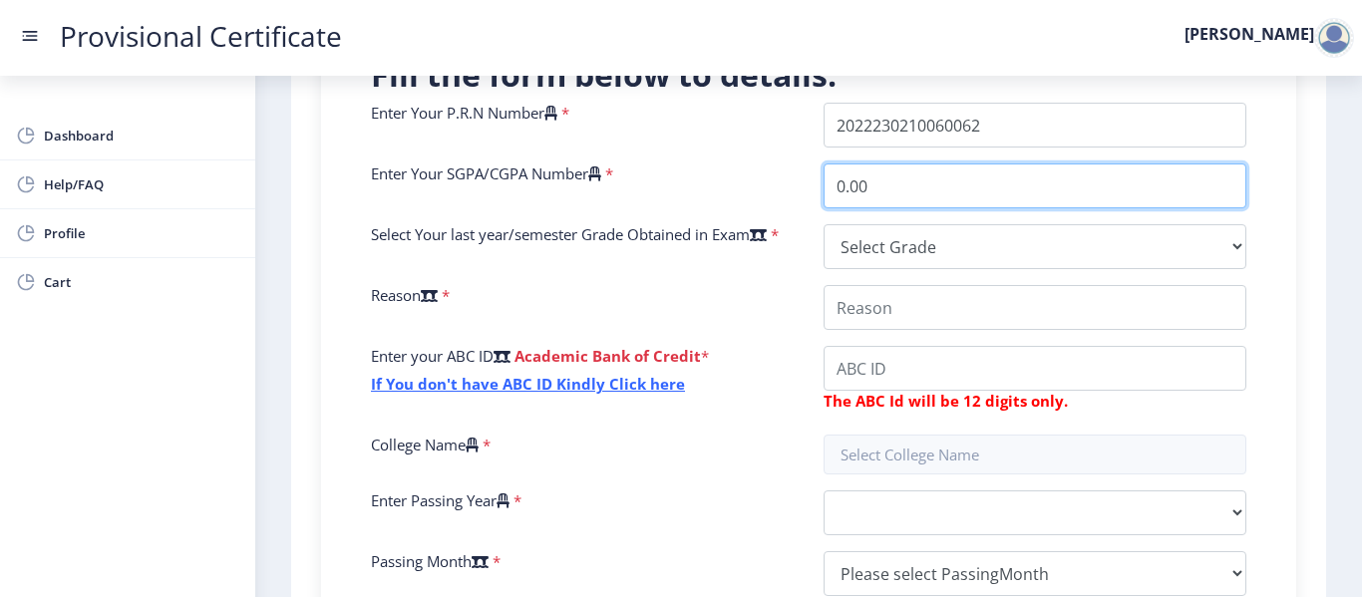
click at [919, 179] on input "0.00" at bounding box center [1035, 186] width 423 height 45
type input "0"
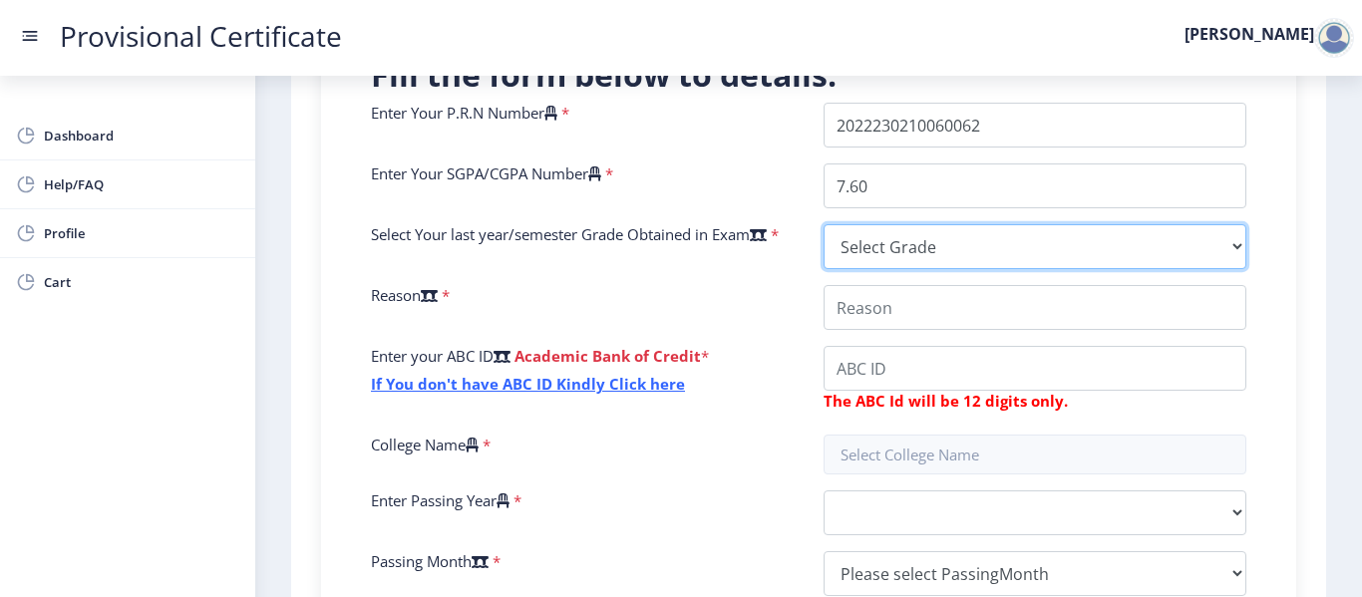
click at [1023, 242] on select "Select Grade O A+ A B+ B C D F(Fail)" at bounding box center [1035, 246] width 423 height 45
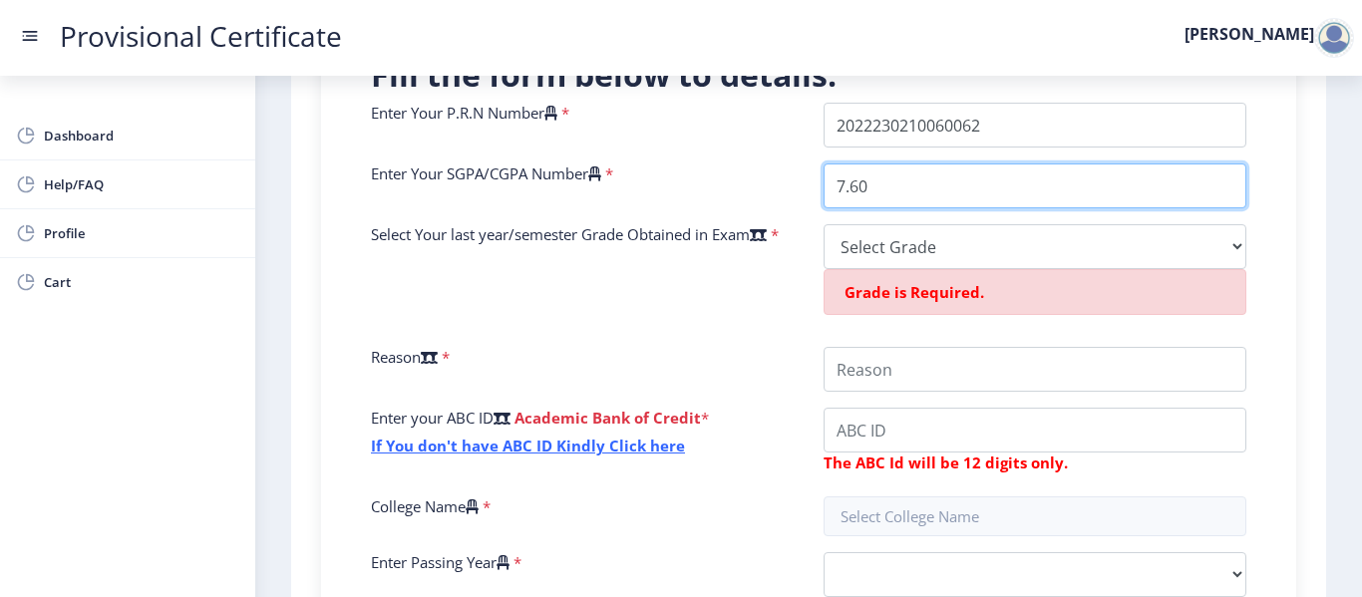
click at [901, 199] on input "7.60" at bounding box center [1035, 186] width 423 height 45
type input "7.82"
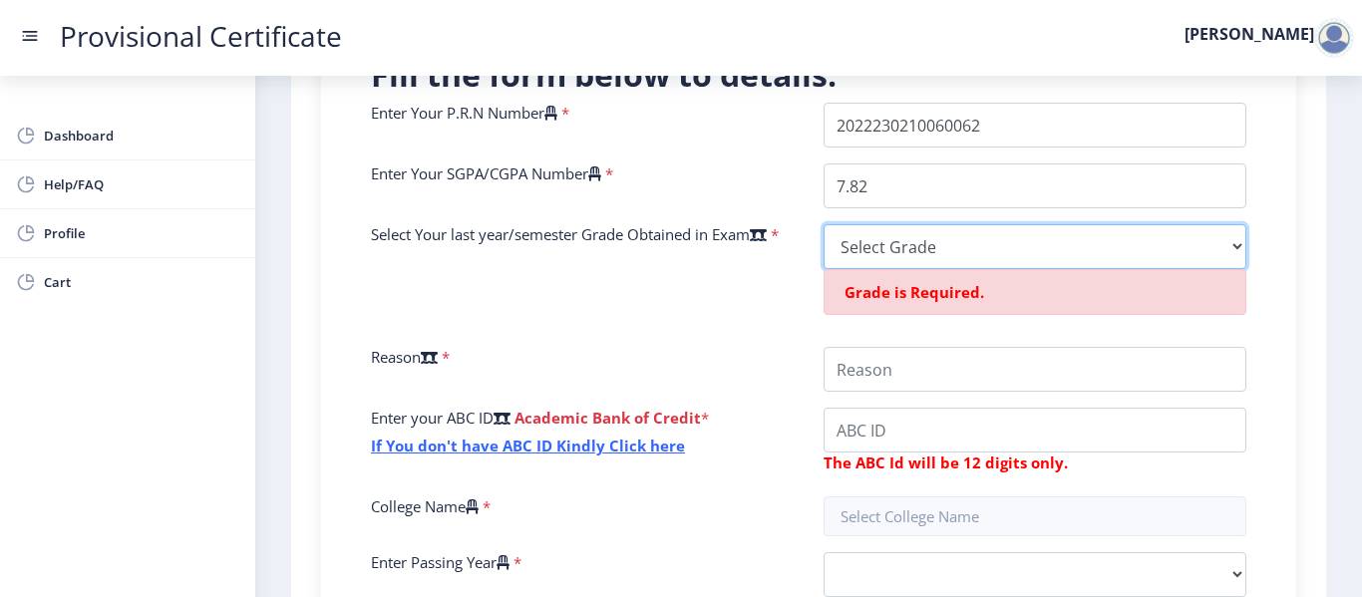
click at [933, 251] on select "Select Grade O A+ A B+ B C D F(Fail)" at bounding box center [1035, 246] width 423 height 45
select select "B+"
click at [824, 224] on select "Select Grade O A+ A B+ B C D F(Fail)" at bounding box center [1035, 246] width 423 height 45
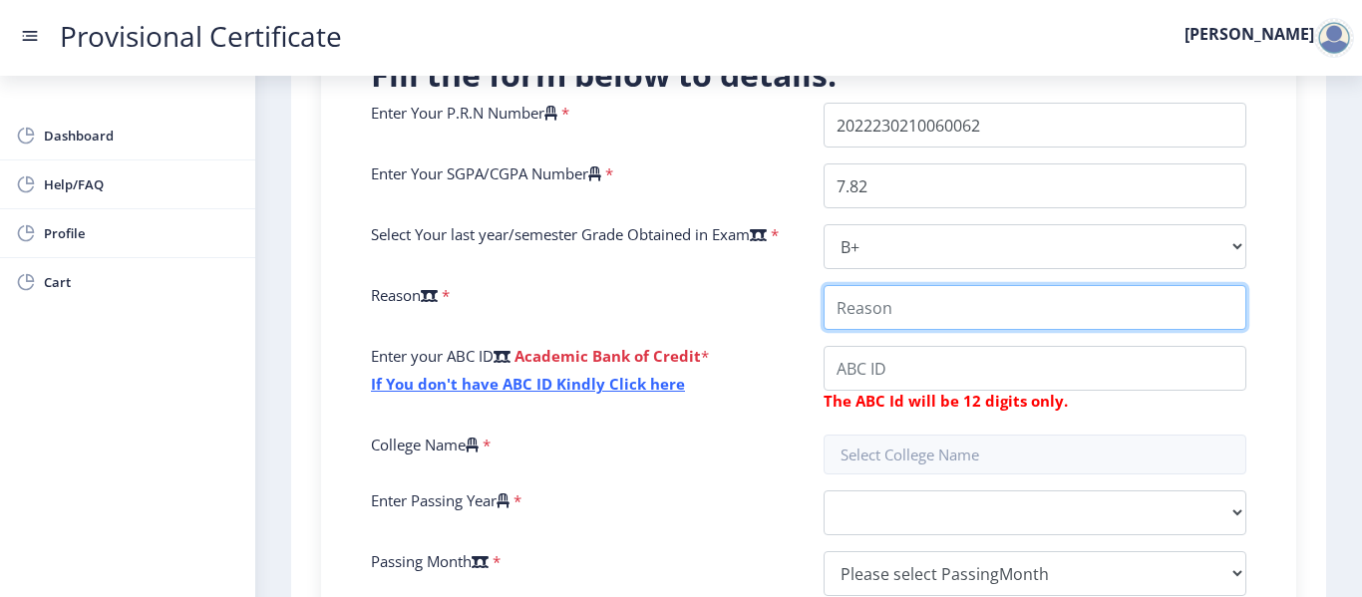
click at [927, 326] on input "College Name" at bounding box center [1035, 307] width 423 height 45
type input "Applying for master's"
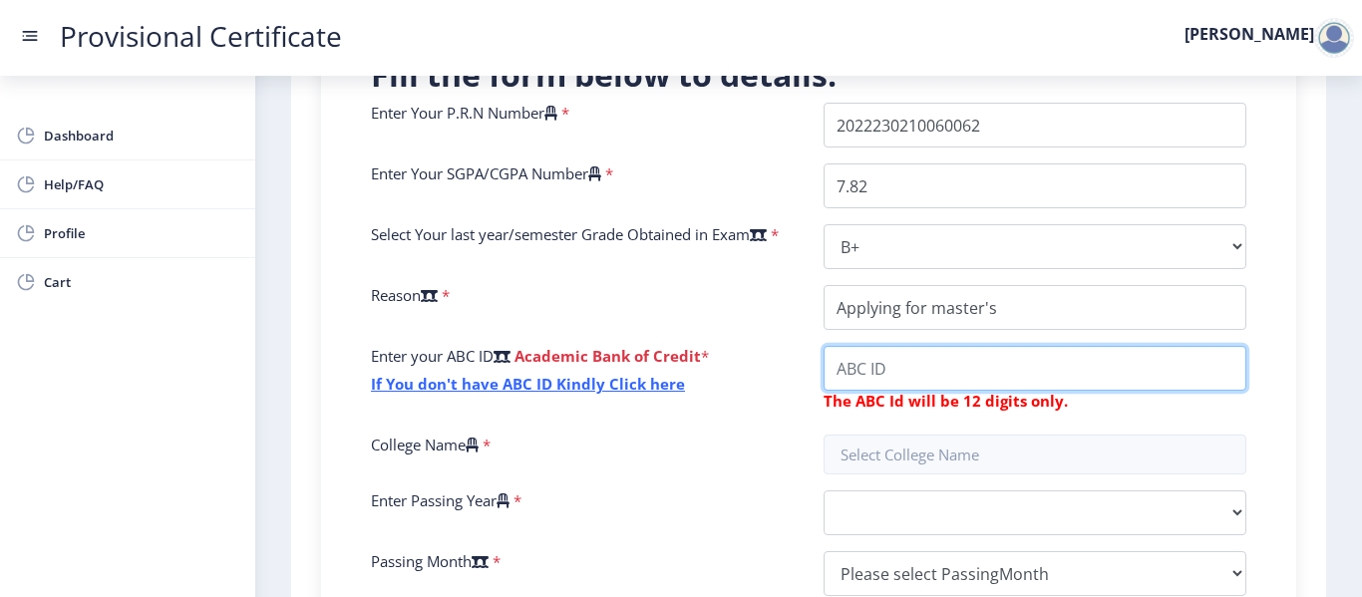
click at [974, 356] on input "College Name" at bounding box center [1035, 368] width 423 height 45
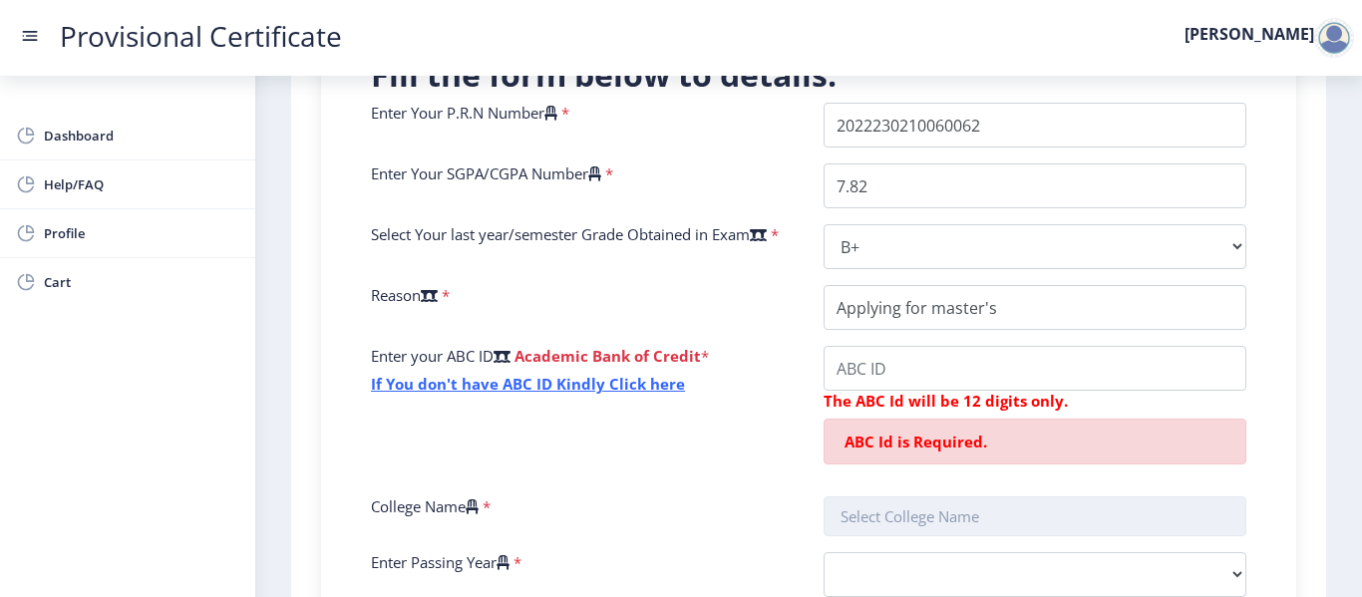
click at [1042, 444] on nb-layout "Provisional Certificate [PERSON_NAME] Dashboard Help/FAQ Profile Cart First ste…" at bounding box center [681, 298] width 1362 height 597
click at [1032, 509] on input "text" at bounding box center [1035, 517] width 423 height 40
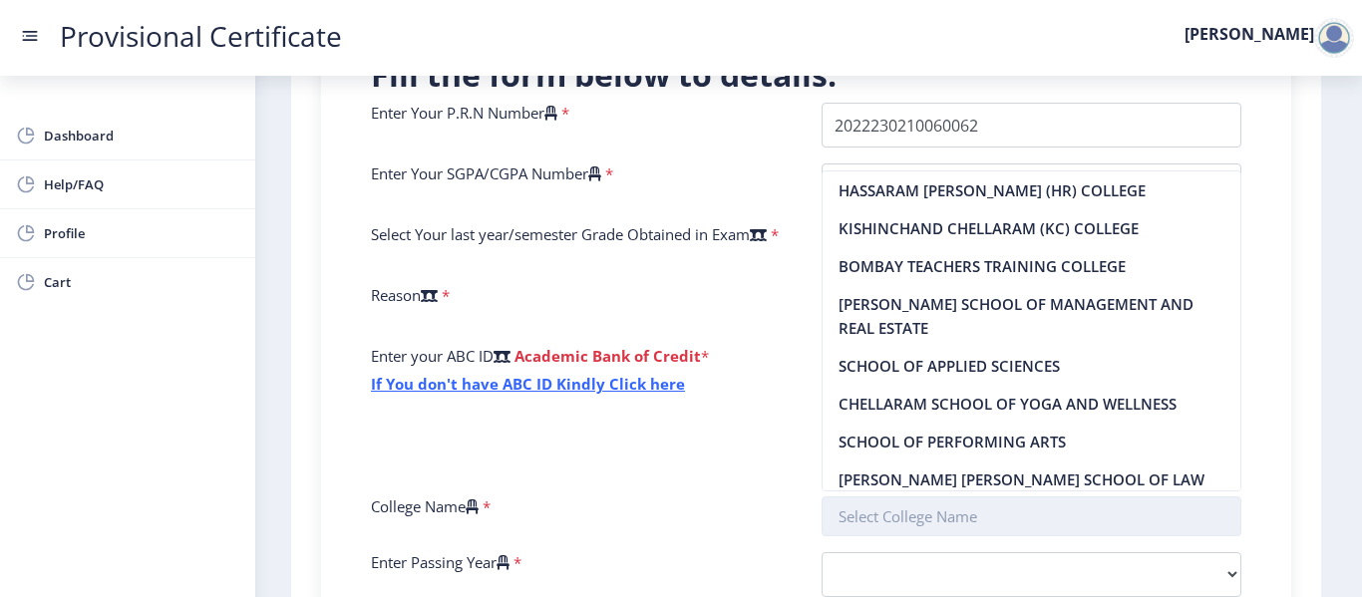
click at [1032, 509] on input "text" at bounding box center [1032, 517] width 421 height 40
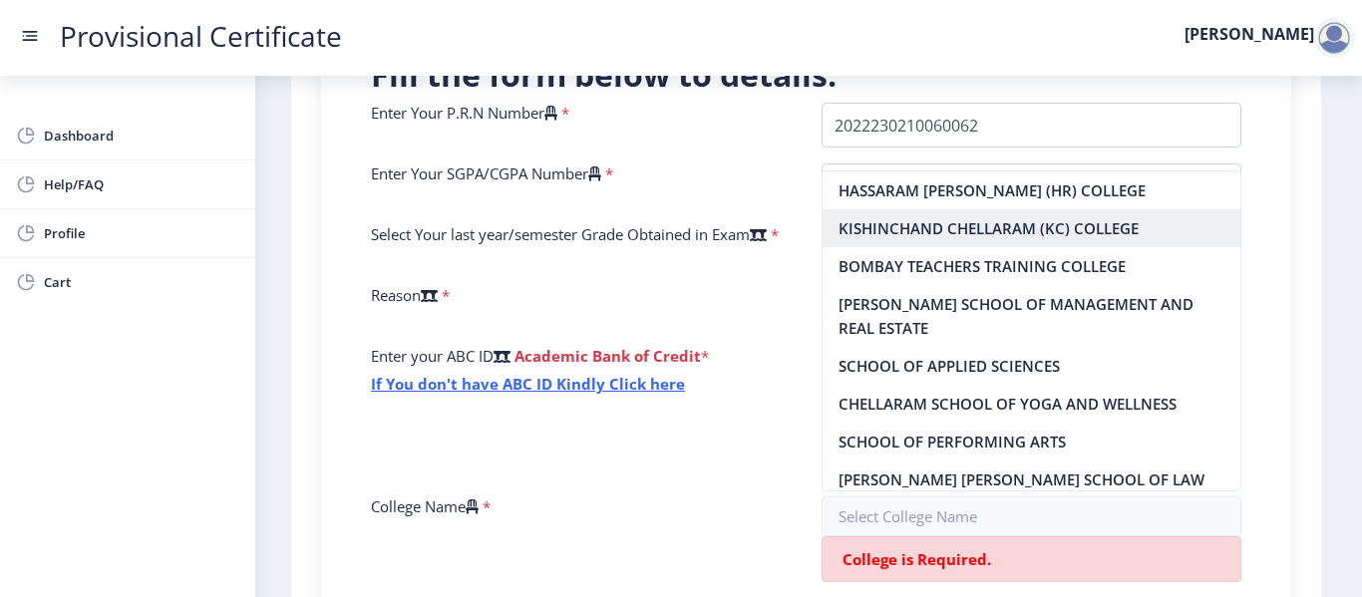
click at [1084, 237] on nb-option "KISHINCHAND CHELLARAM (KC) COLLEGE" at bounding box center [1032, 228] width 419 height 38
type input "KISHINCHAND CHELLARAM (KC) COLLEGE"
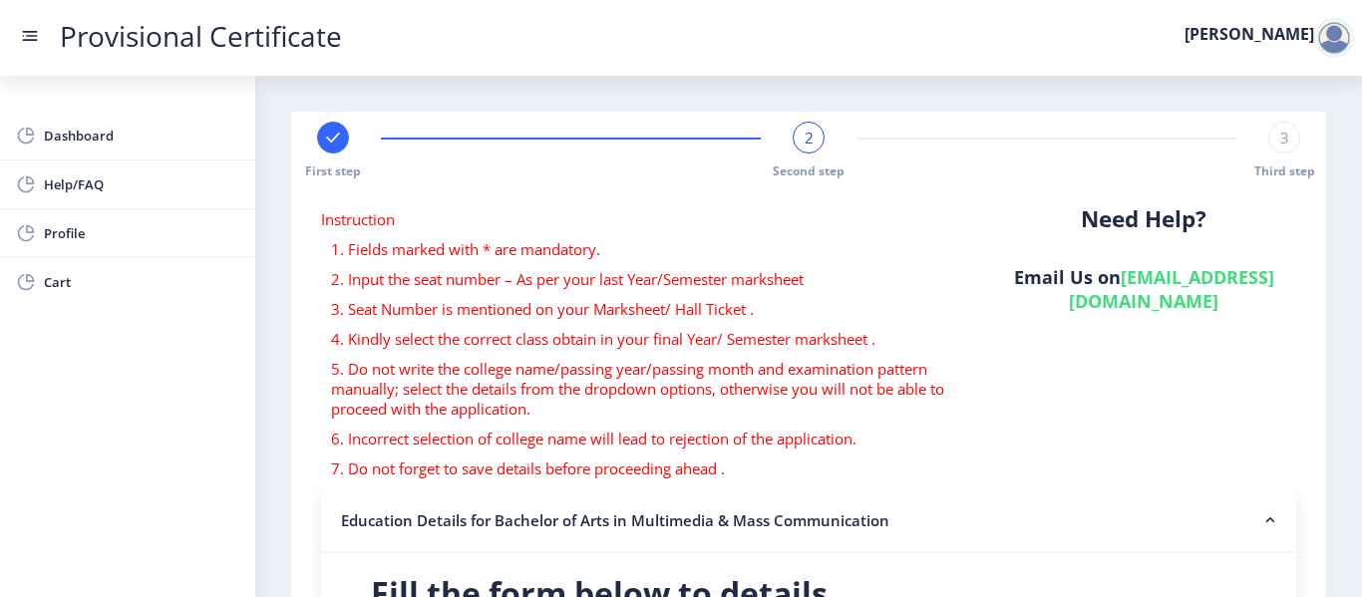
scroll to position [523, 0]
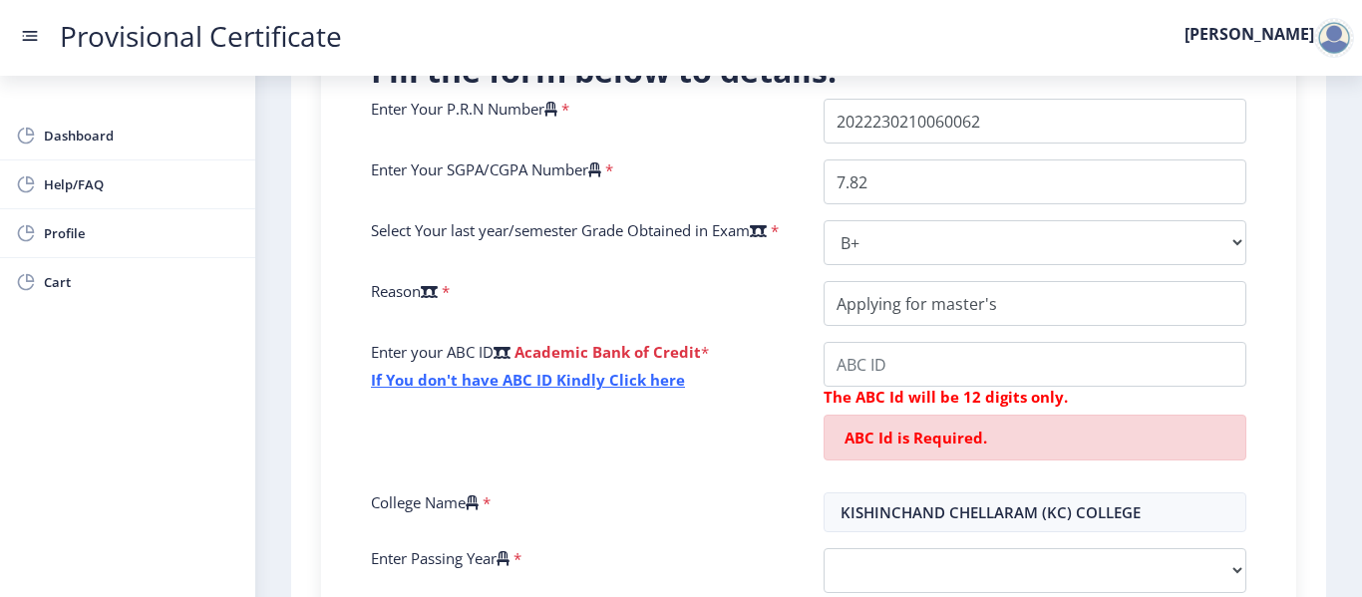
click at [1310, 389] on div "Instruction 1. Fields marked with * are mandatory. 2. Input the seat number – A…" at bounding box center [808, 256] width 1015 height 1179
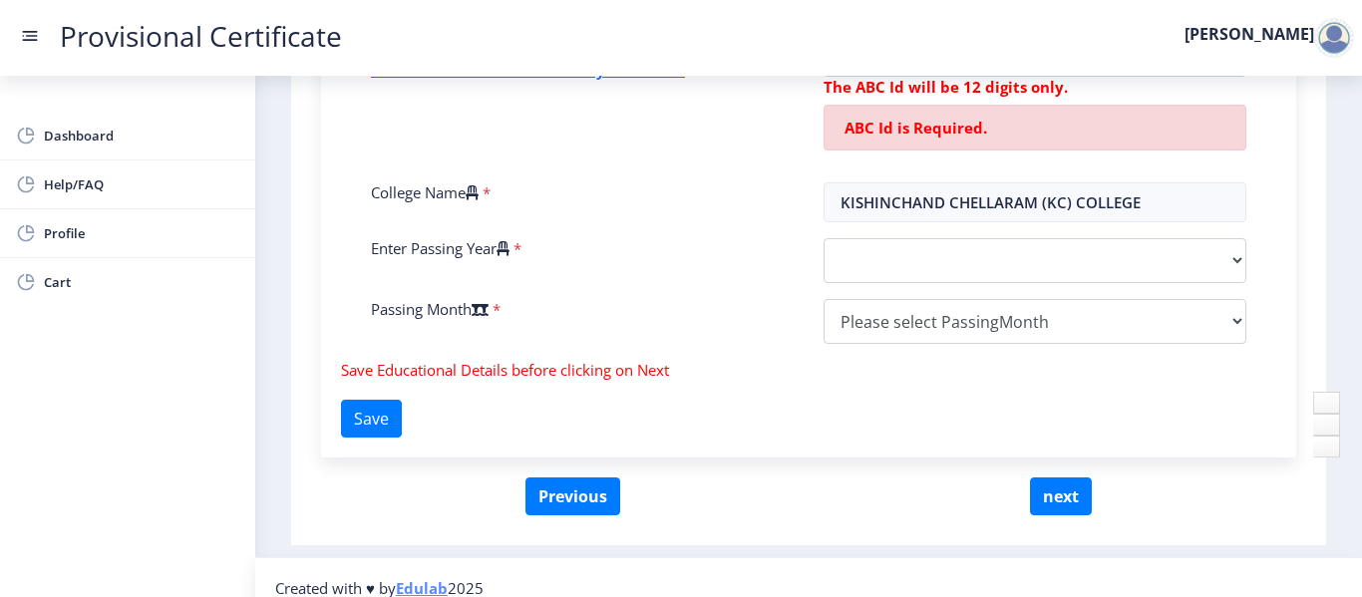
scroll to position [842, 0]
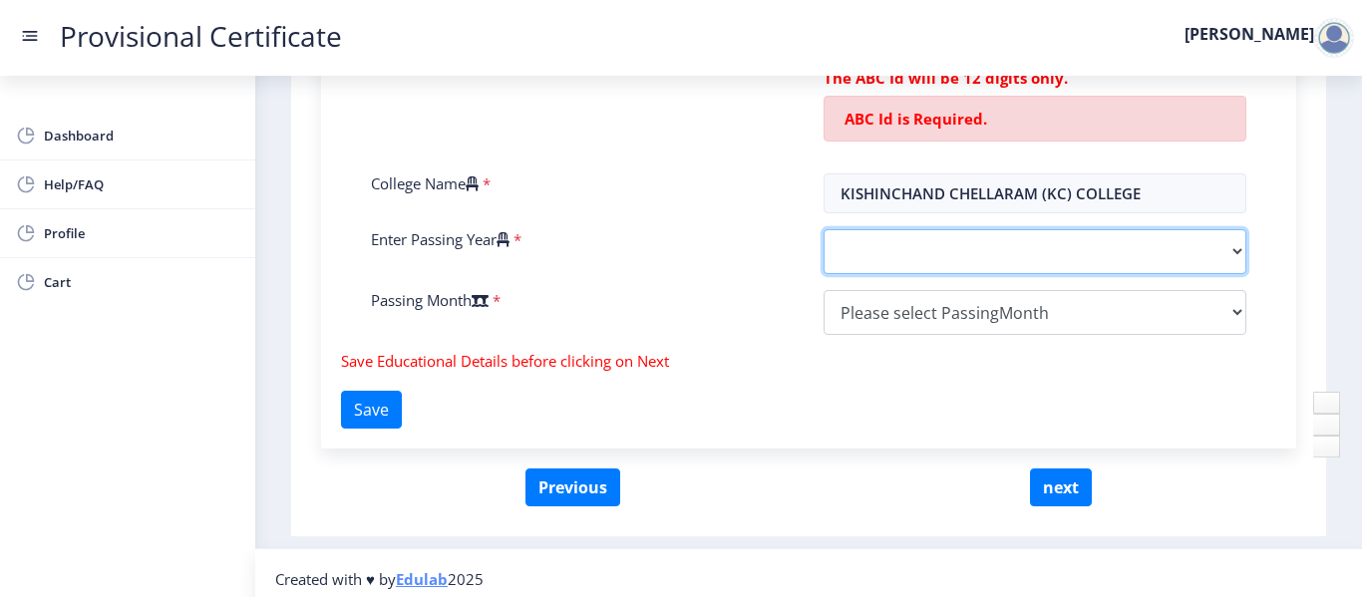
click at [977, 261] on select "2025 2024 2023 2022 2021 2020 2019 2018 2017 2016 2015 2014 2013 2012 2011 2010…" at bounding box center [1035, 251] width 423 height 45
select select "2025"
click at [824, 232] on select "2025 2024 2023 2022 2021 2020 2019 2018 2017 2016 2015 2014 2013 2012 2011 2010…" at bounding box center [1035, 251] width 423 height 45
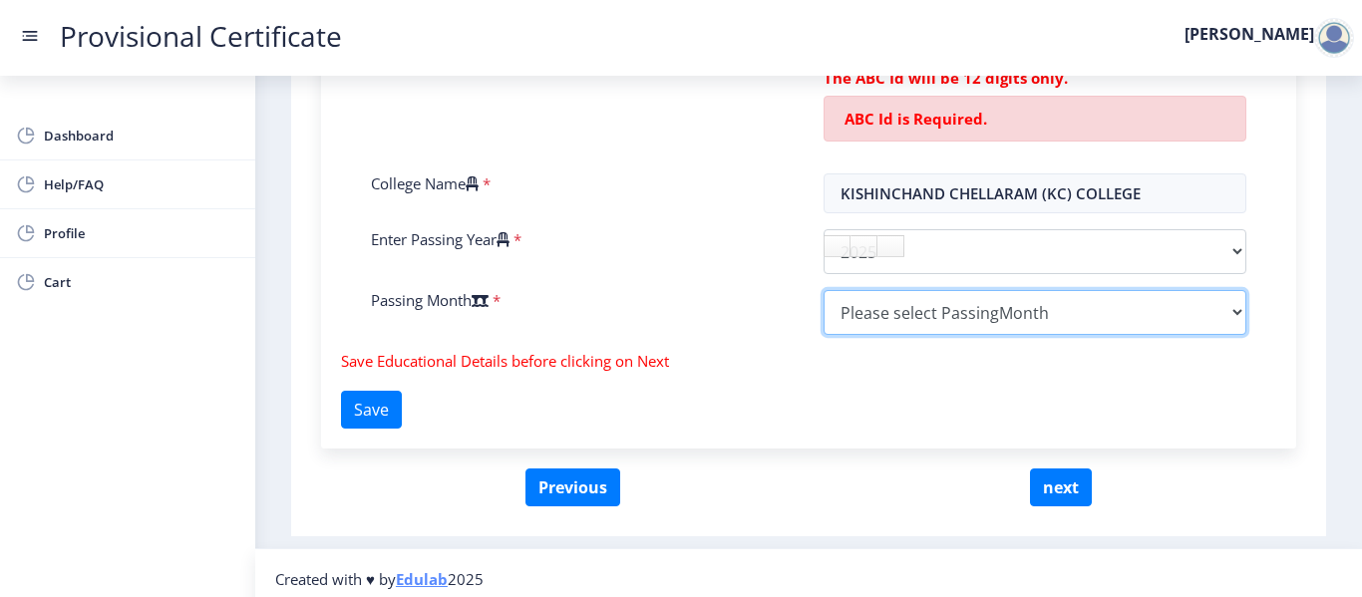
click at [943, 316] on select "Please select PassingMonth (01) January (02) February (03) March (04) April (05…" at bounding box center [1035, 312] width 423 height 45
select select "May"
click at [824, 293] on select "Please select PassingMonth (01) January (02) February (03) March (04) April (05…" at bounding box center [1035, 312] width 423 height 45
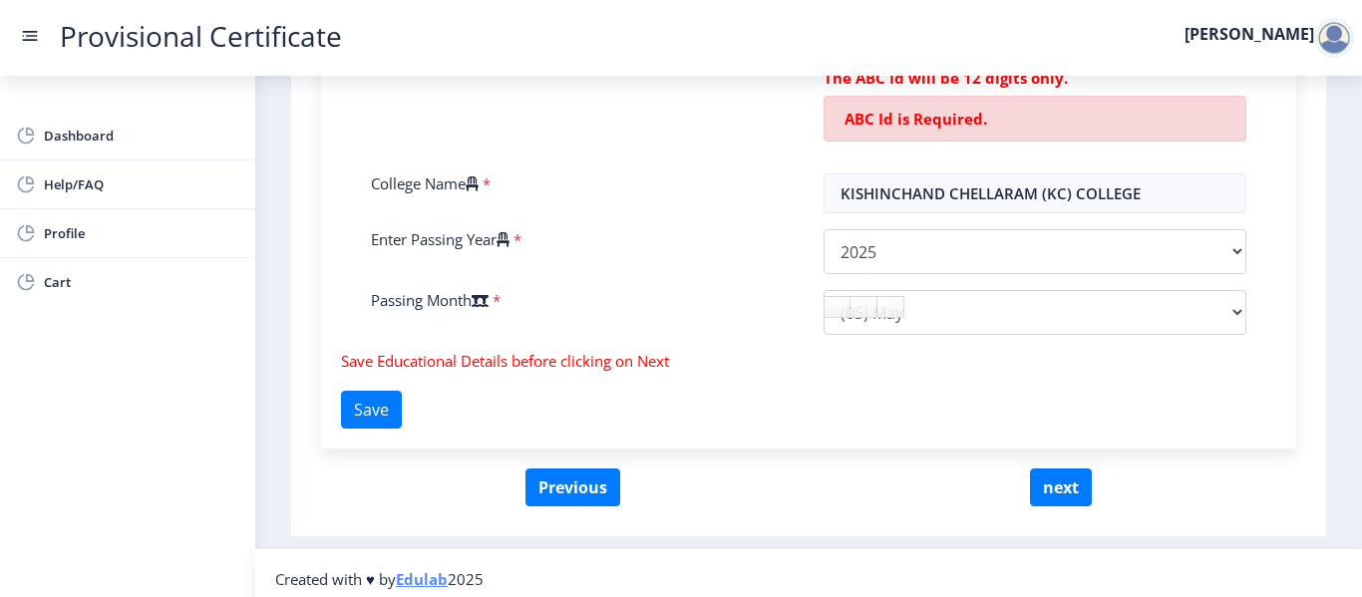
click at [775, 409] on div "Fill the form below to details. Enter Your P.R.N Number * Enter Your SGPA/CGPA …" at bounding box center [808, 80] width 975 height 737
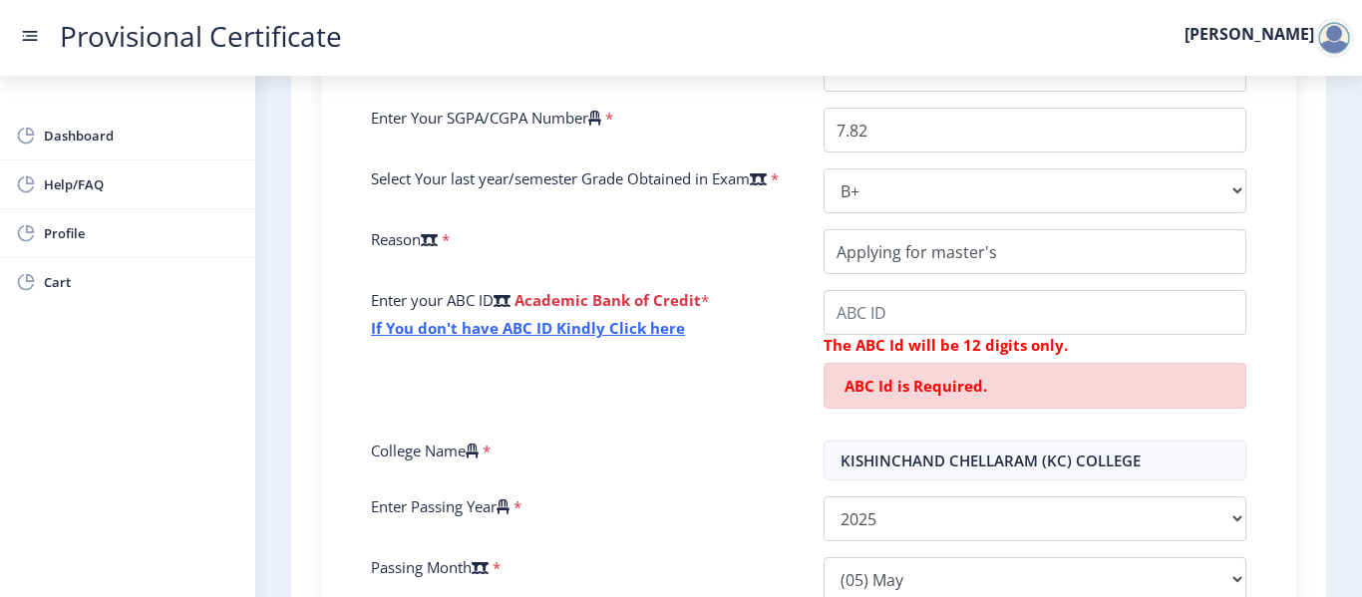
scroll to position [598, 0]
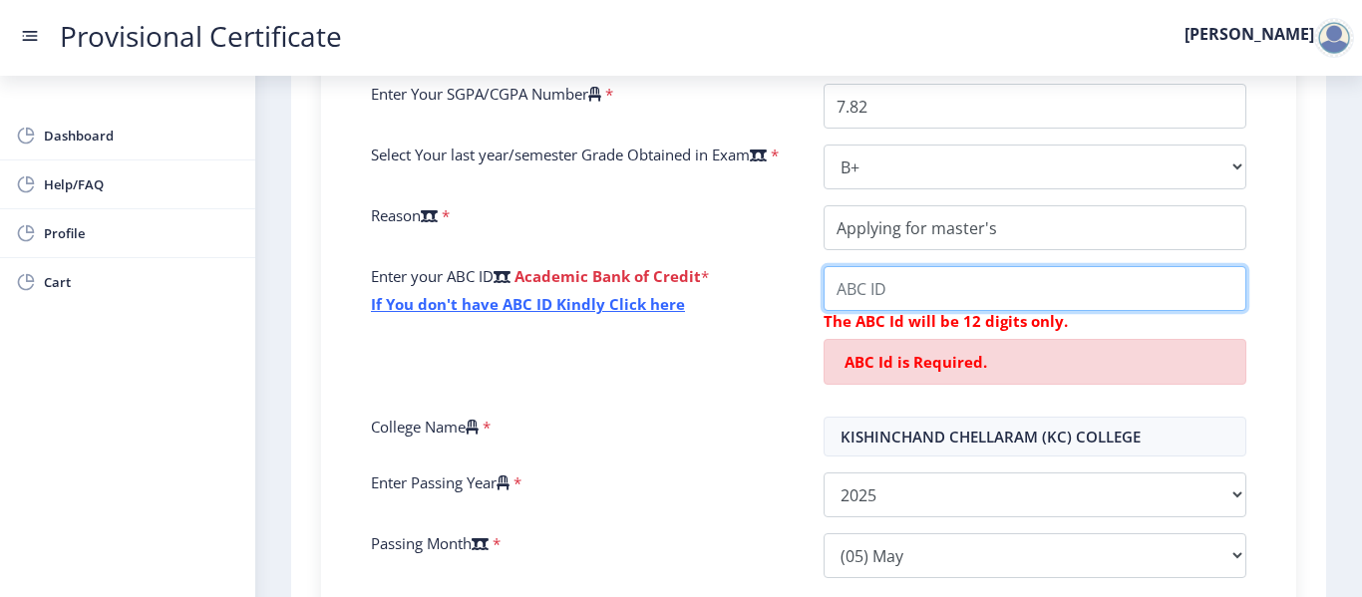
click at [1019, 298] on input "College Name" at bounding box center [1035, 288] width 423 height 45
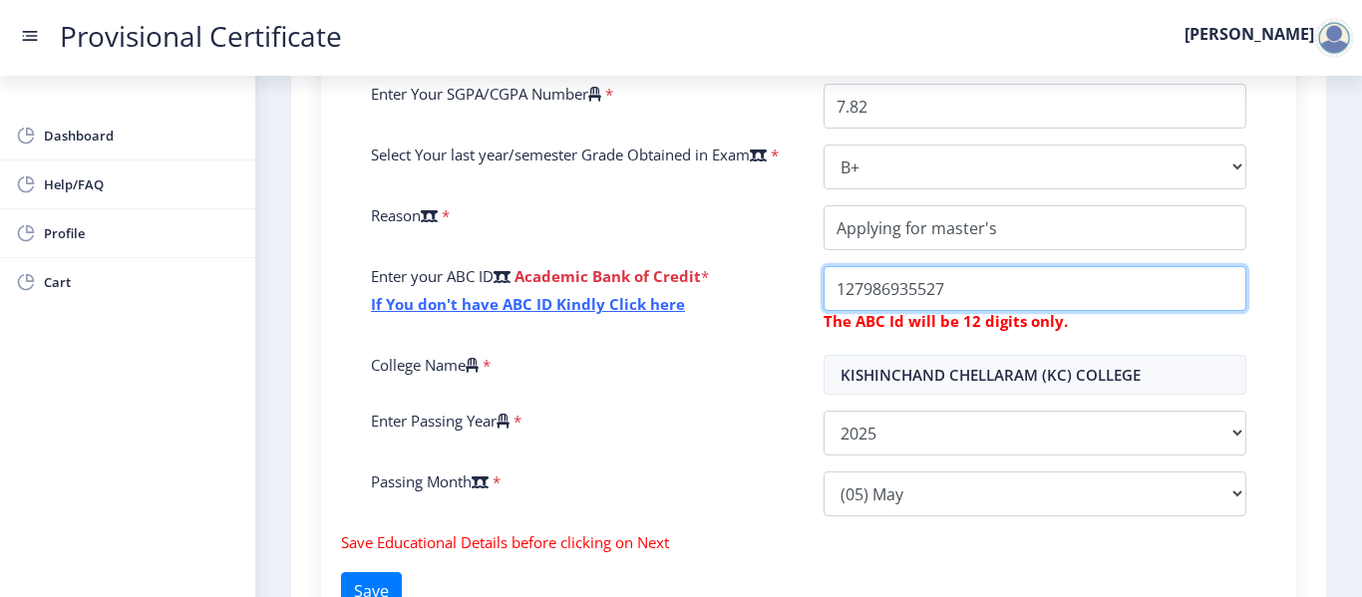
type input "127986935527"
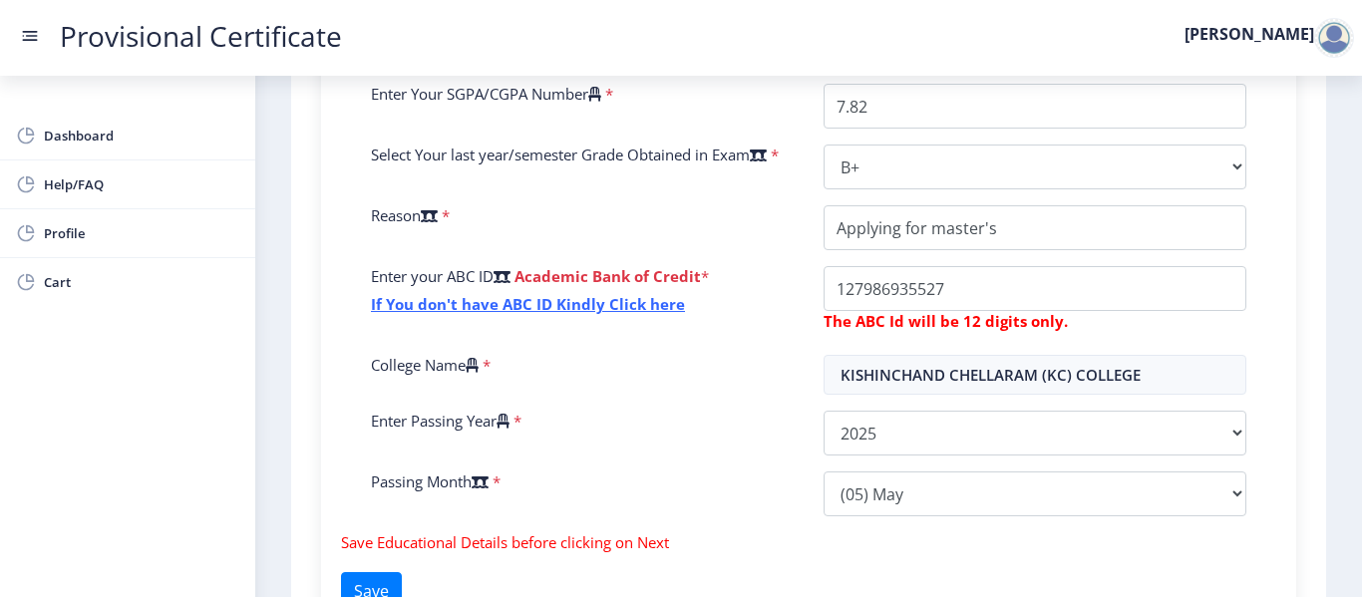
click at [1341, 414] on nb-layout-column "First step 2 Second step 3 Third step Instruction 1. Fields marked with * are m…" at bounding box center [808, 103] width 1107 height 1253
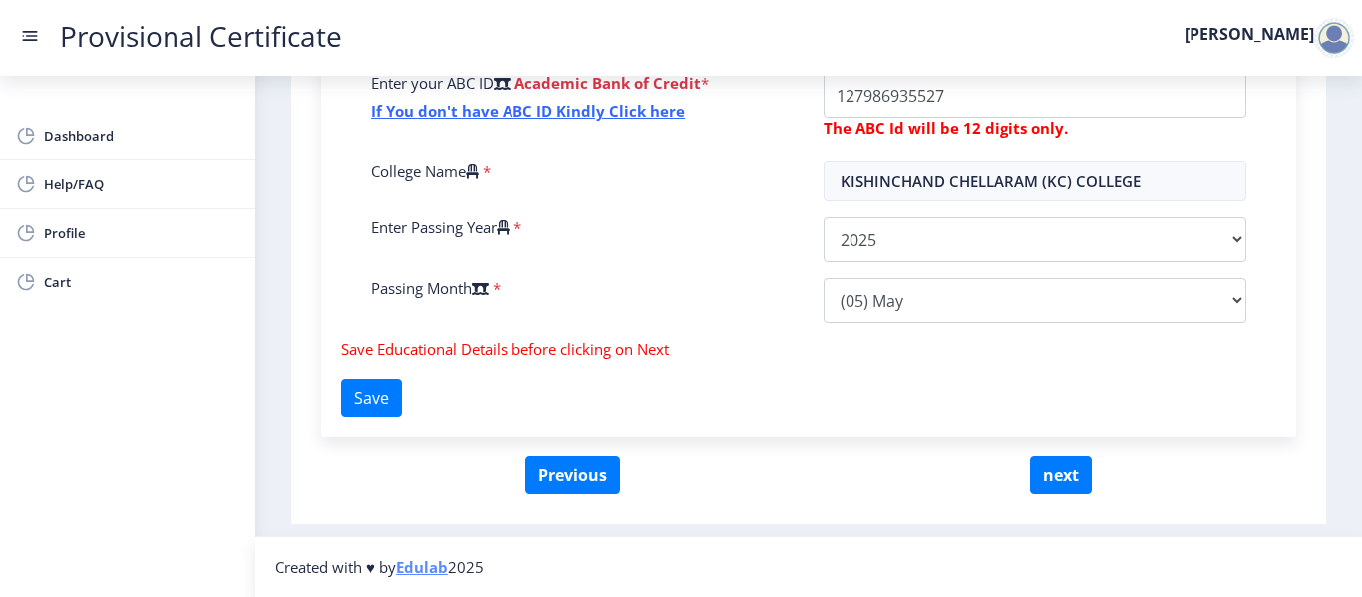
scroll to position [795, 0]
click at [372, 392] on button "Save" at bounding box center [371, 398] width 61 height 38
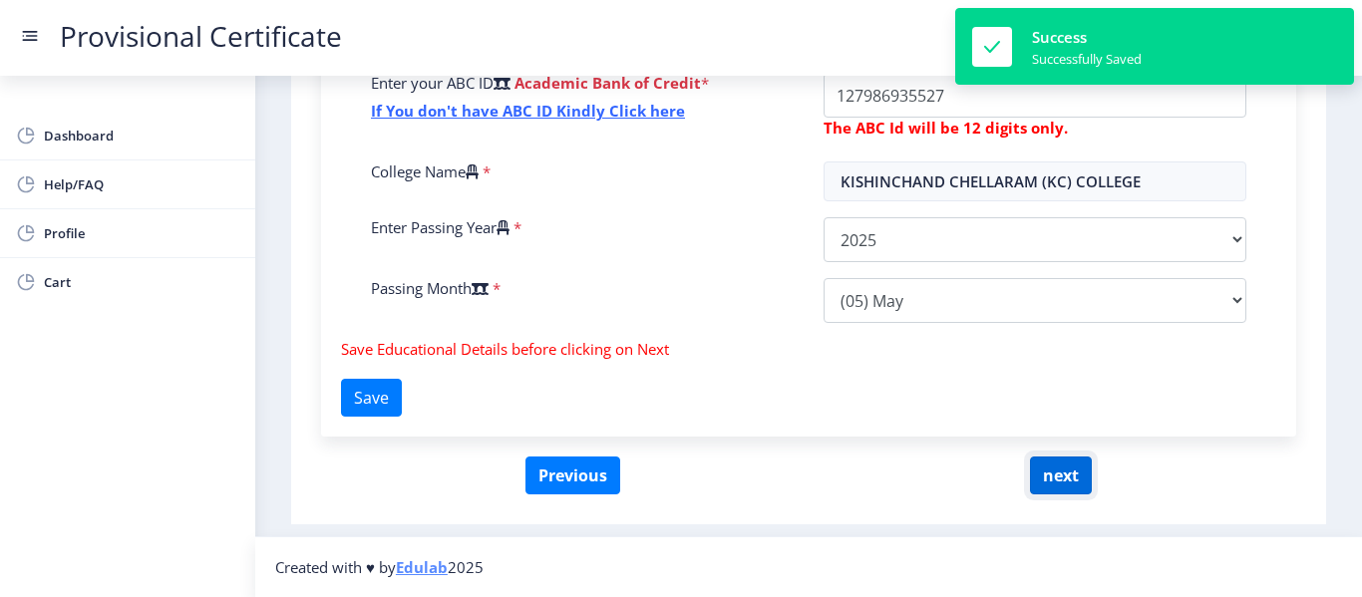
click at [1045, 466] on button "next" at bounding box center [1061, 476] width 62 height 38
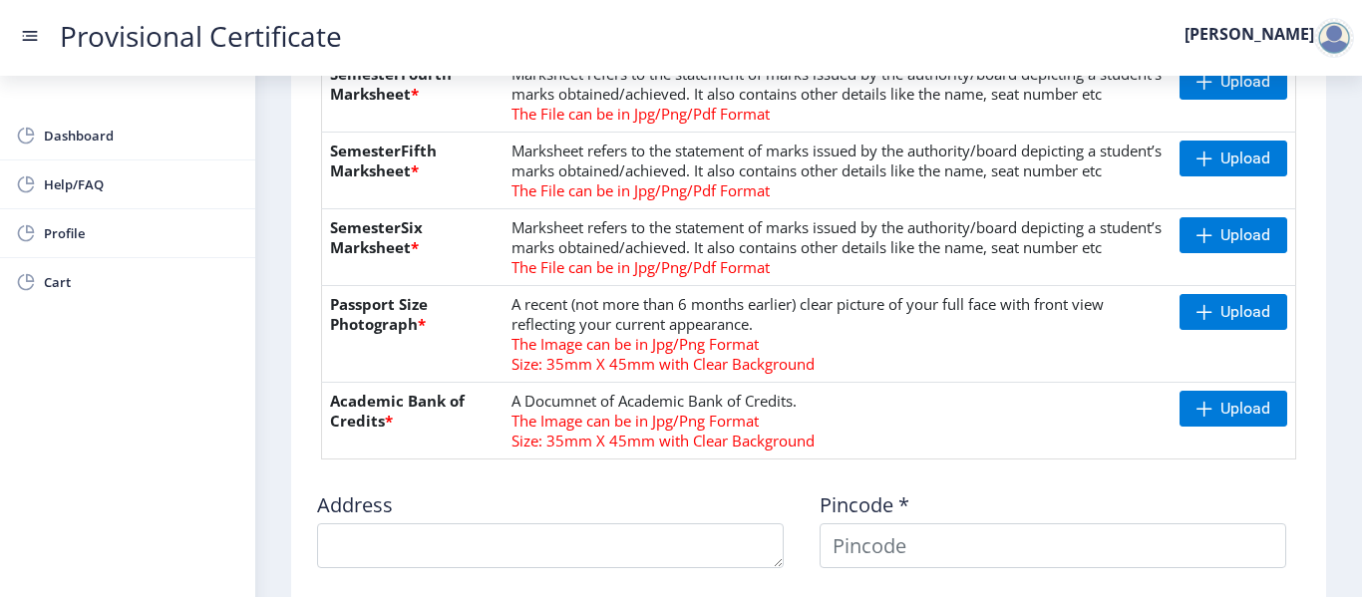
scroll to position [838, 0]
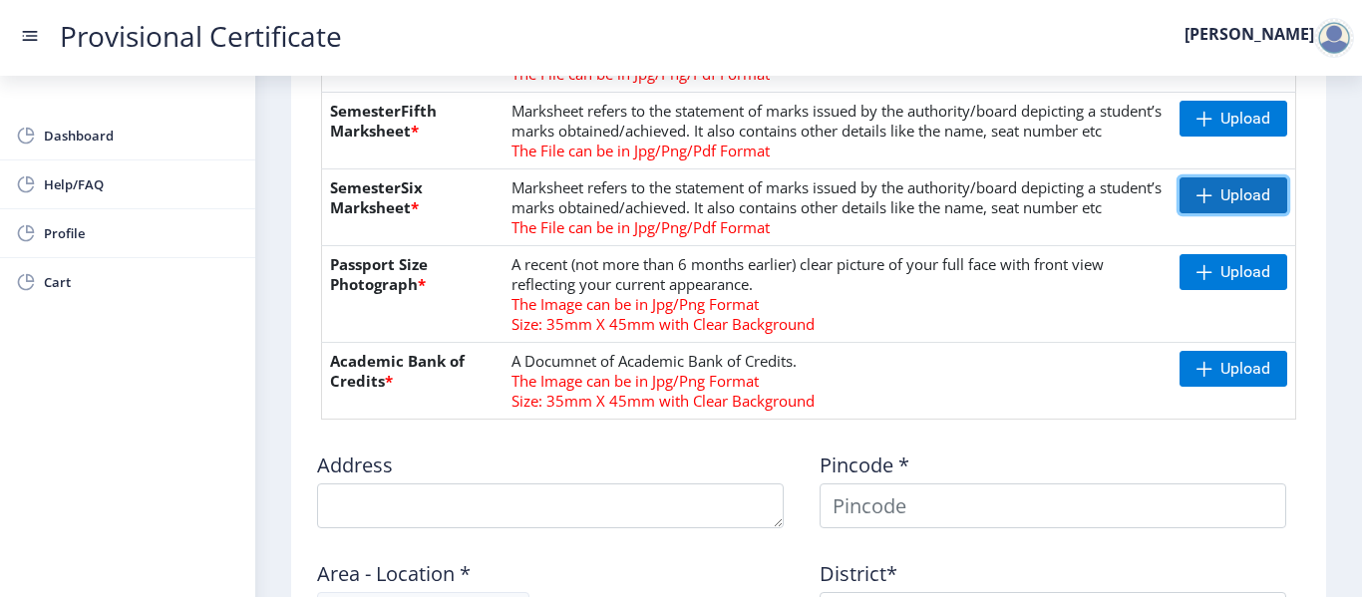
click at [1223, 205] on span "Upload" at bounding box center [1246, 195] width 50 height 20
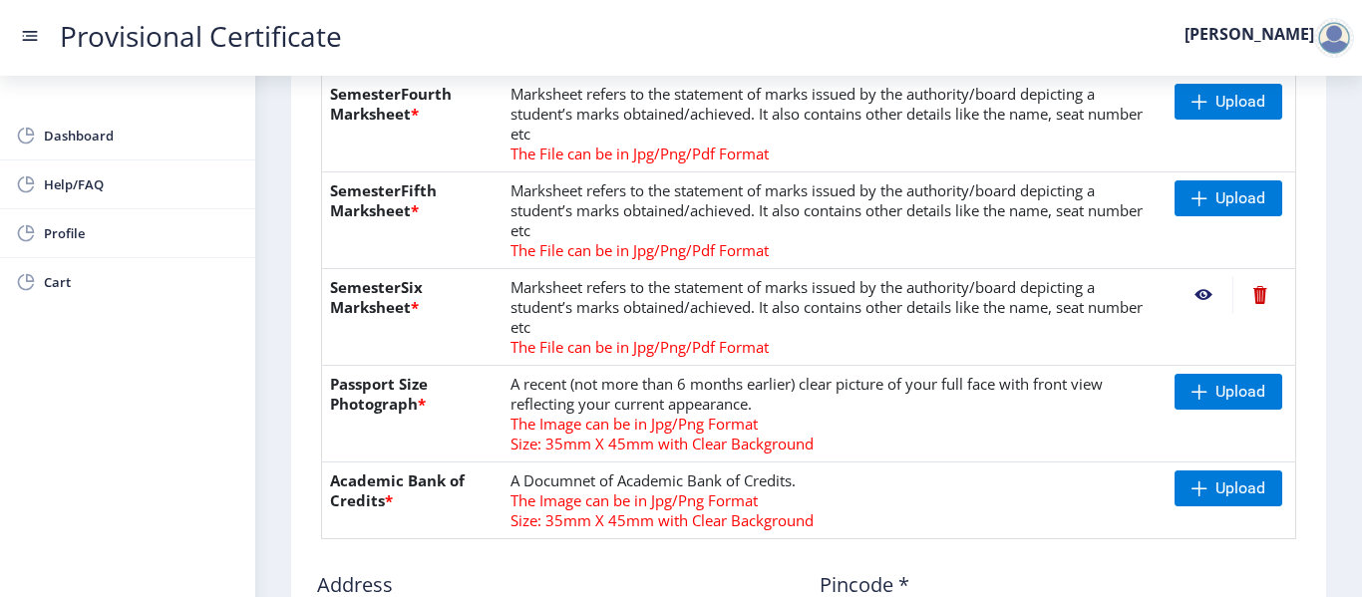
click at [1196, 295] on nb-action at bounding box center [1204, 295] width 58 height 36
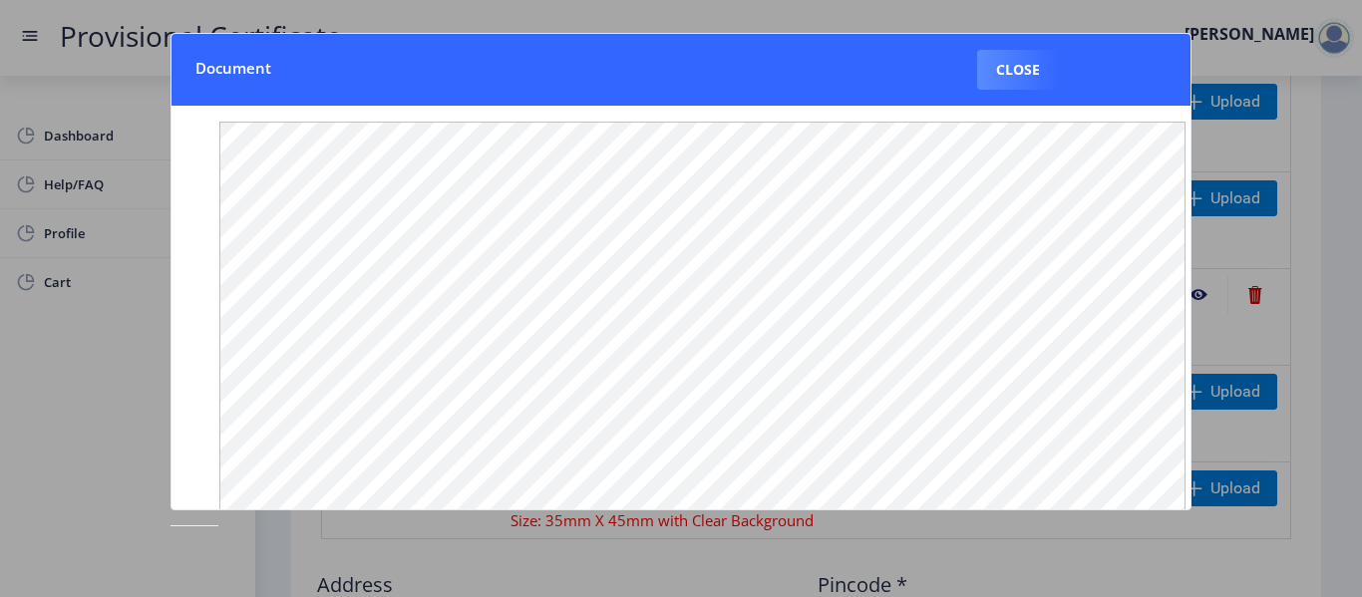
click at [1191, 374] on nb-card-body at bounding box center [682, 308] width 1020 height 404
click at [1097, 73] on nb-card-header "Document Close" at bounding box center [682, 70] width 1020 height 72
click at [1019, 61] on button "Close" at bounding box center [1018, 70] width 82 height 40
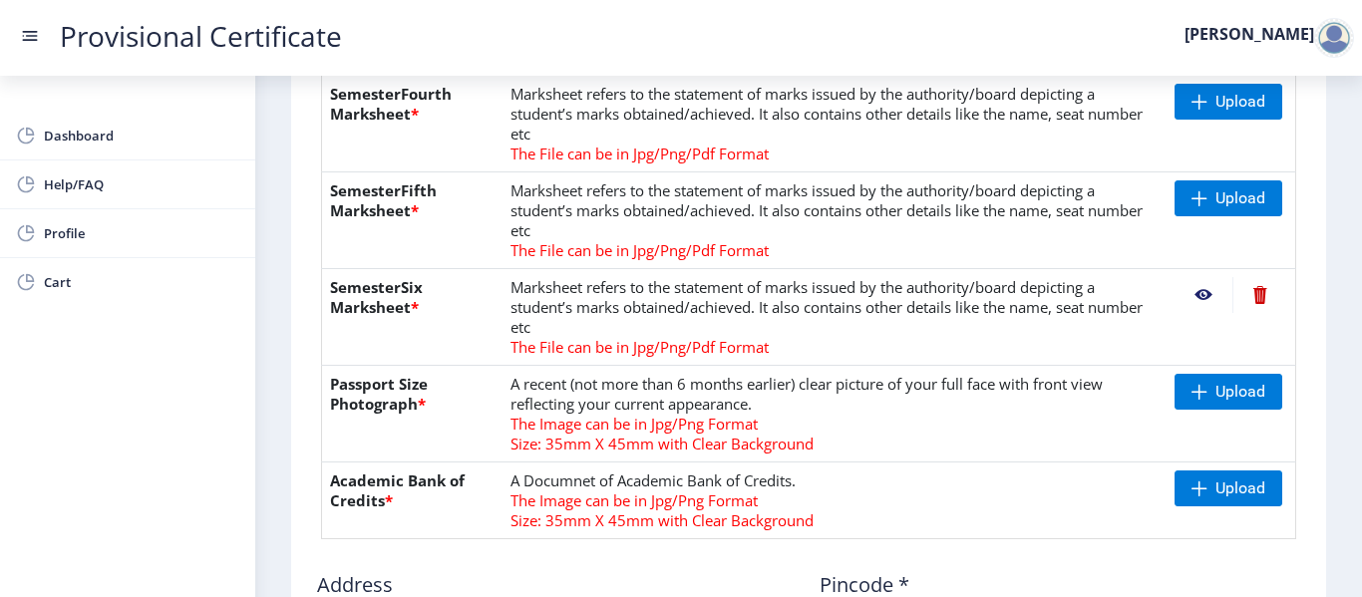
click at [1198, 289] on nb-action at bounding box center [1204, 295] width 58 height 36
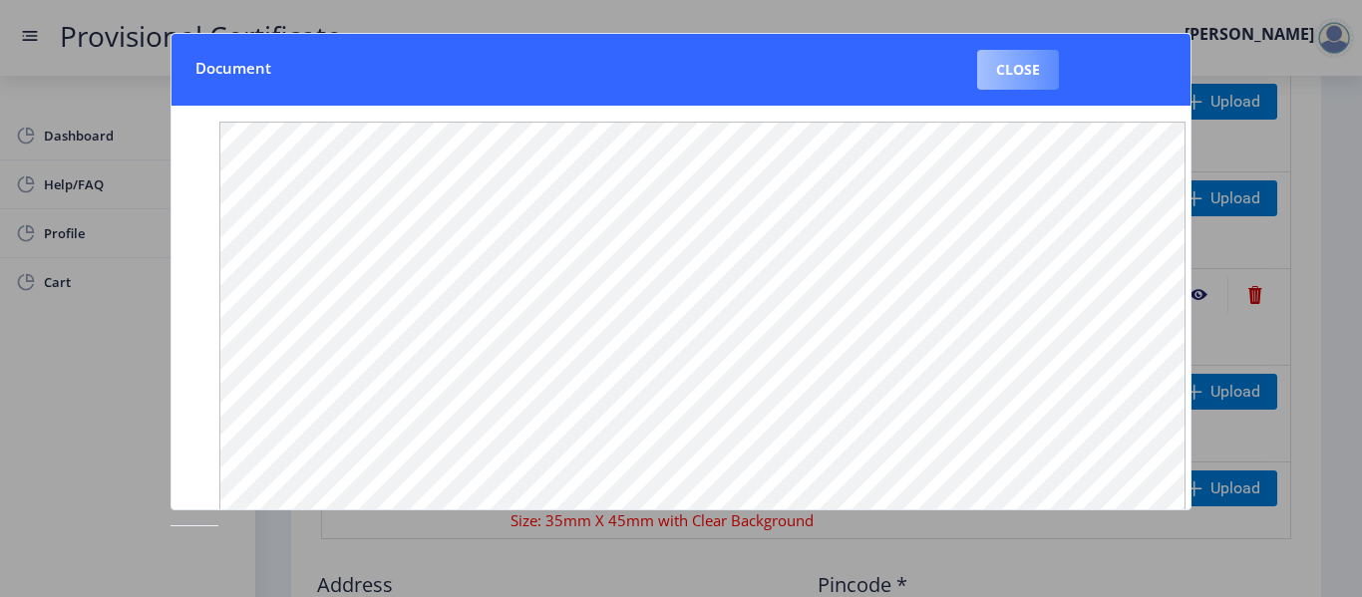
click at [1032, 70] on button "Close" at bounding box center [1018, 70] width 82 height 40
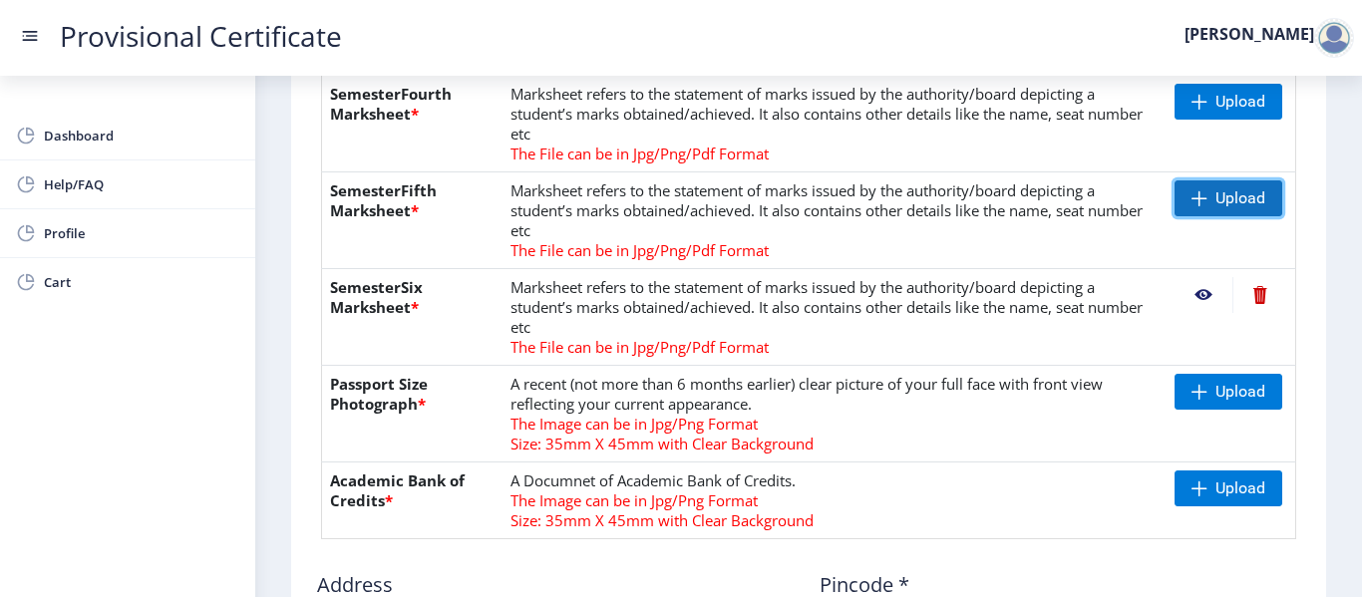
click at [1247, 191] on span "Upload" at bounding box center [1241, 198] width 50 height 20
click at [1197, 196] on nb-action at bounding box center [1204, 199] width 58 height 36
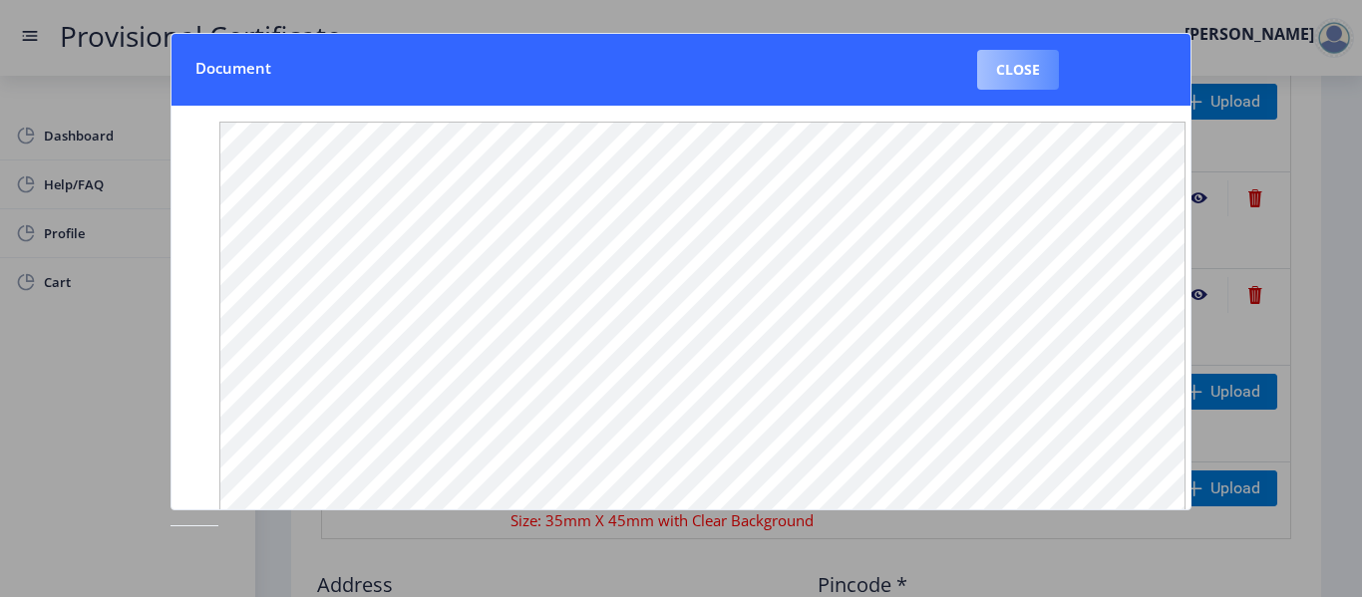
click at [1022, 72] on button "Close" at bounding box center [1018, 70] width 82 height 40
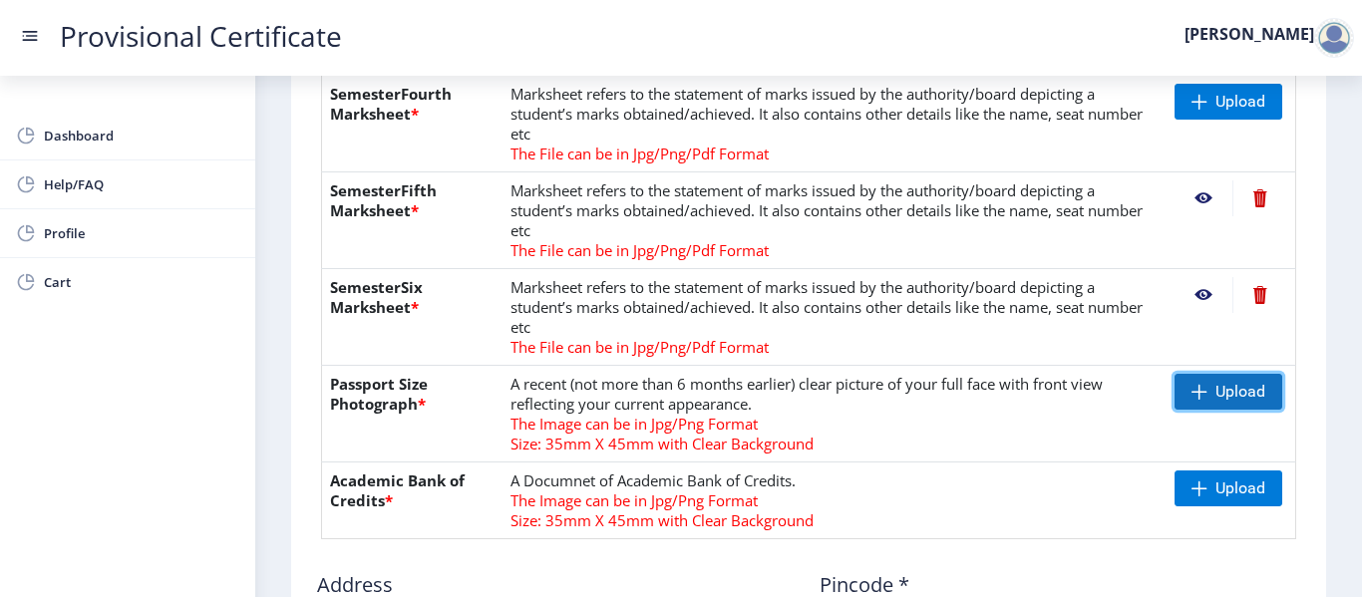
click at [1208, 388] on span "Upload" at bounding box center [1229, 392] width 108 height 36
click at [1238, 394] on span "Upload" at bounding box center [1241, 392] width 50 height 20
click at [1203, 391] on nb-action at bounding box center [1204, 392] width 58 height 36
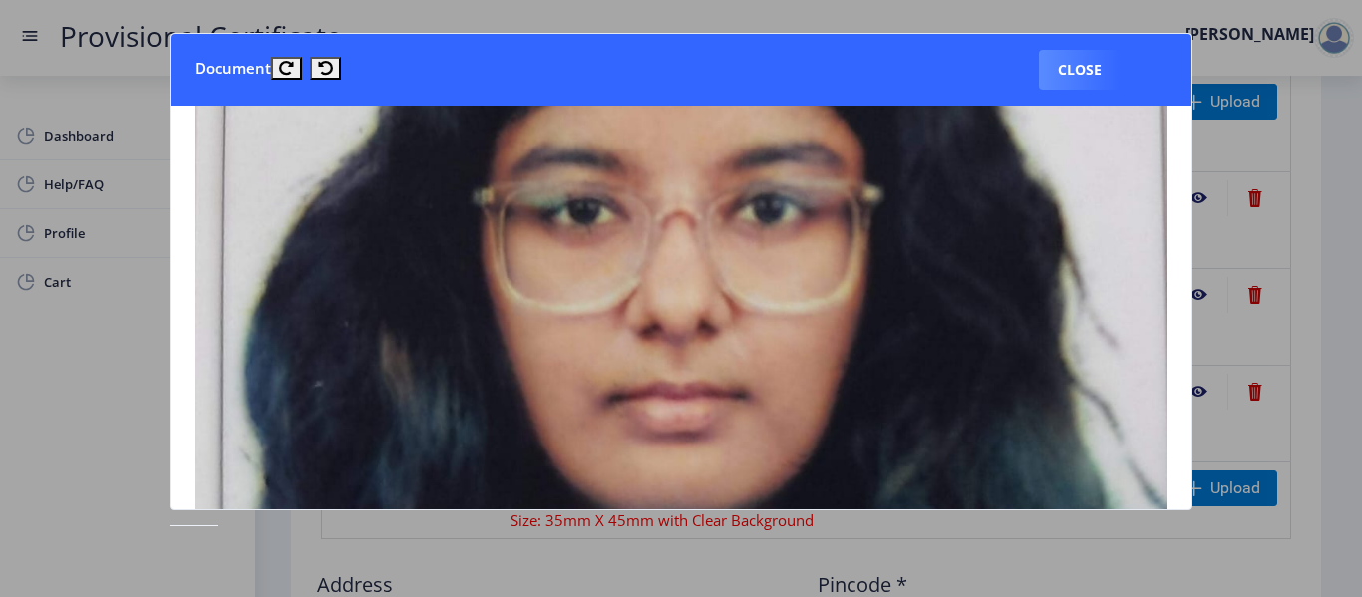
scroll to position [358, 0]
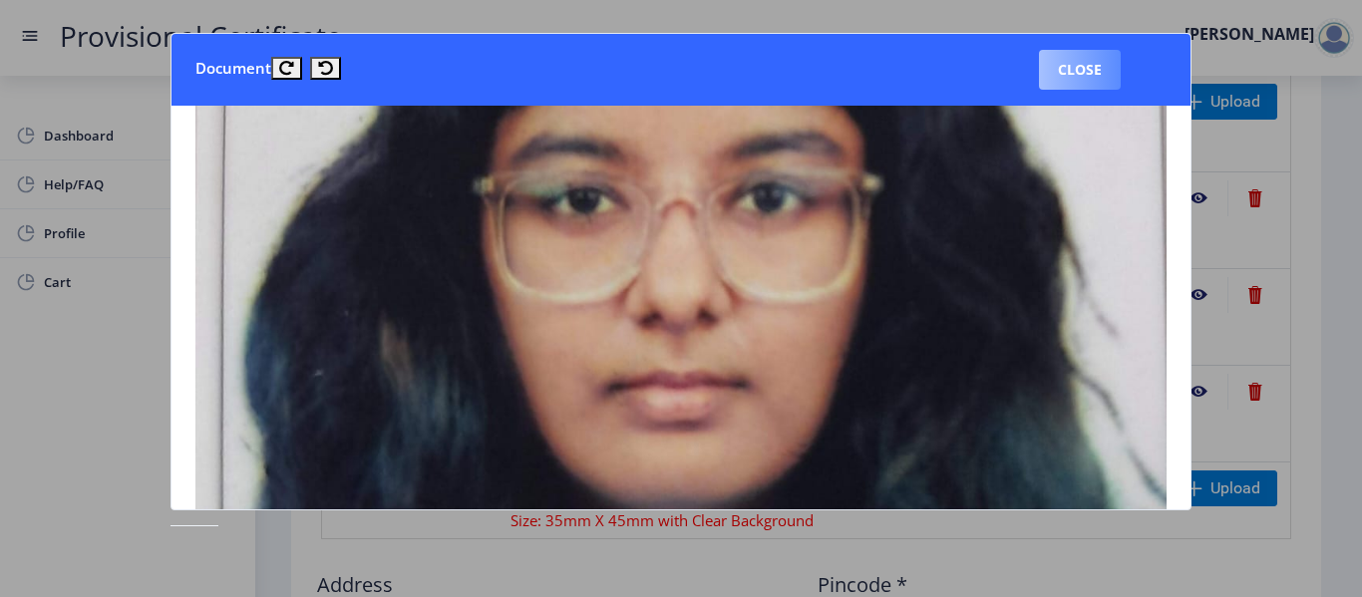
click at [1075, 76] on button "Close" at bounding box center [1080, 70] width 82 height 40
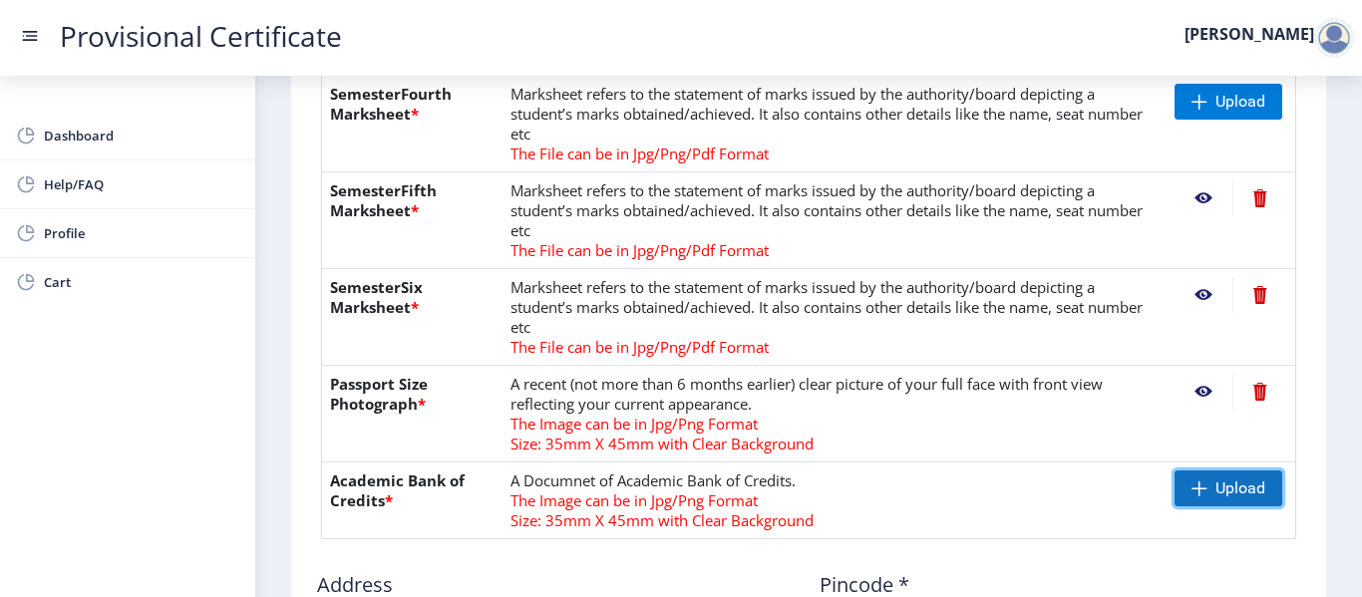
click at [1222, 484] on span "Upload" at bounding box center [1241, 489] width 50 height 20
click at [1197, 489] on nb-action at bounding box center [1204, 489] width 58 height 36
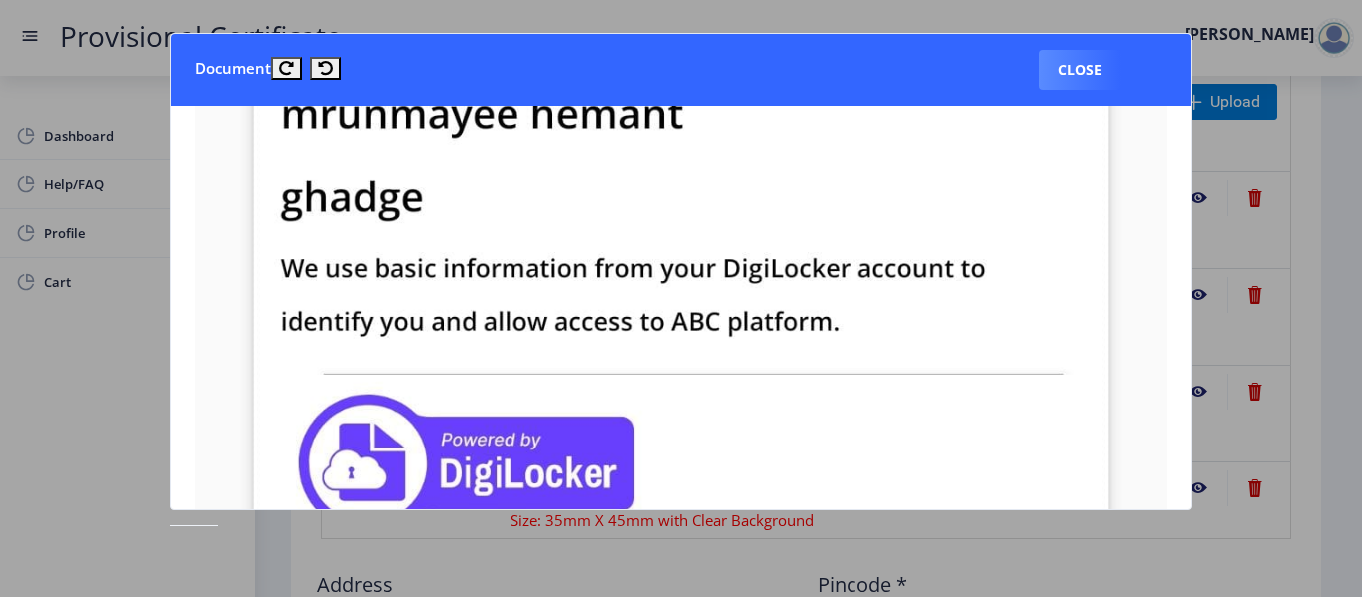
scroll to position [801, 0]
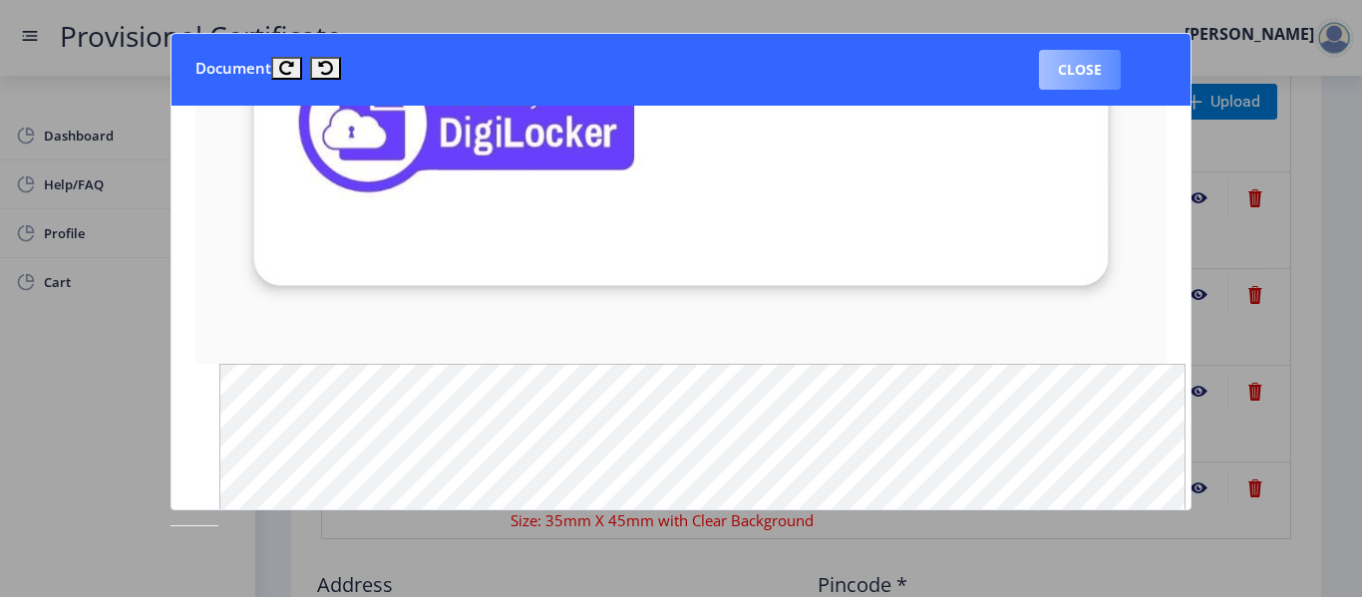
click at [1064, 73] on button "Close" at bounding box center [1080, 70] width 82 height 40
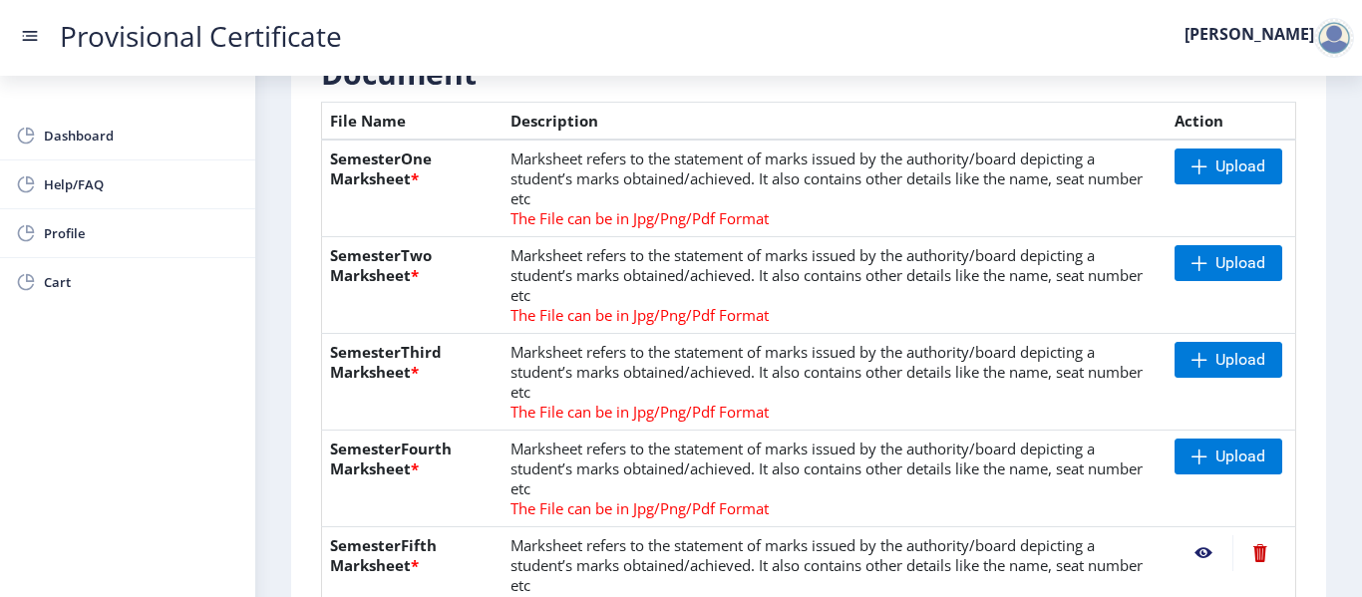
scroll to position [503, 0]
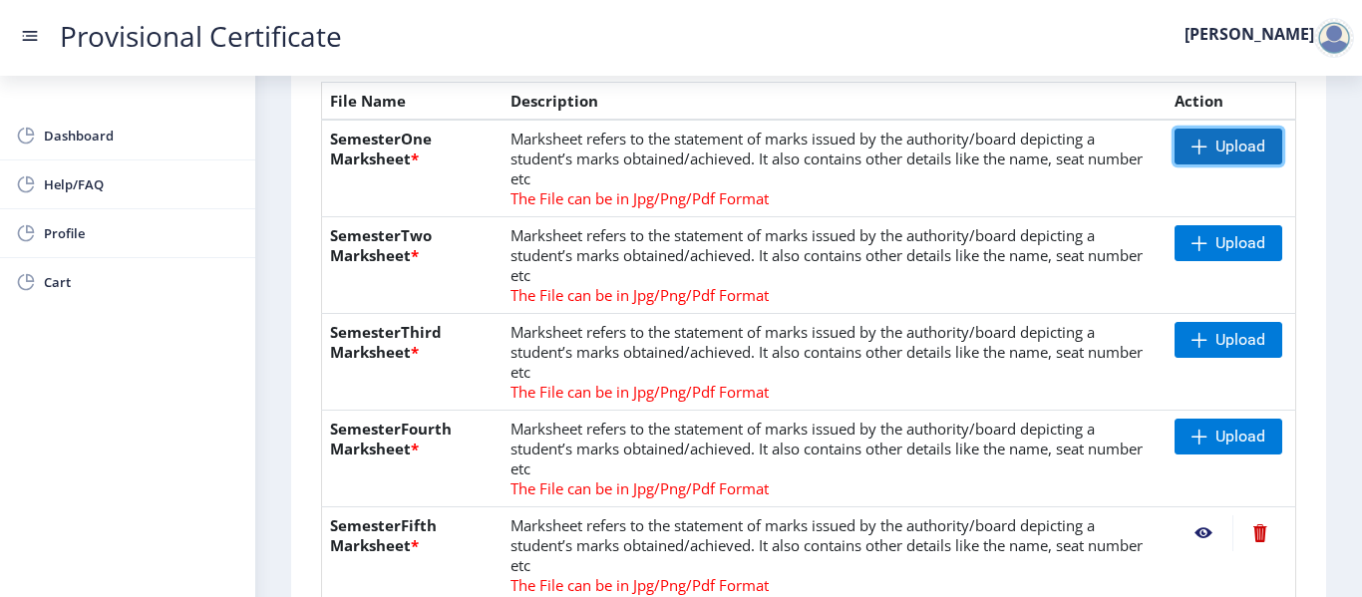
click at [1234, 149] on span "Upload" at bounding box center [1241, 147] width 50 height 20
click at [1194, 140] on nb-action at bounding box center [1204, 147] width 58 height 36
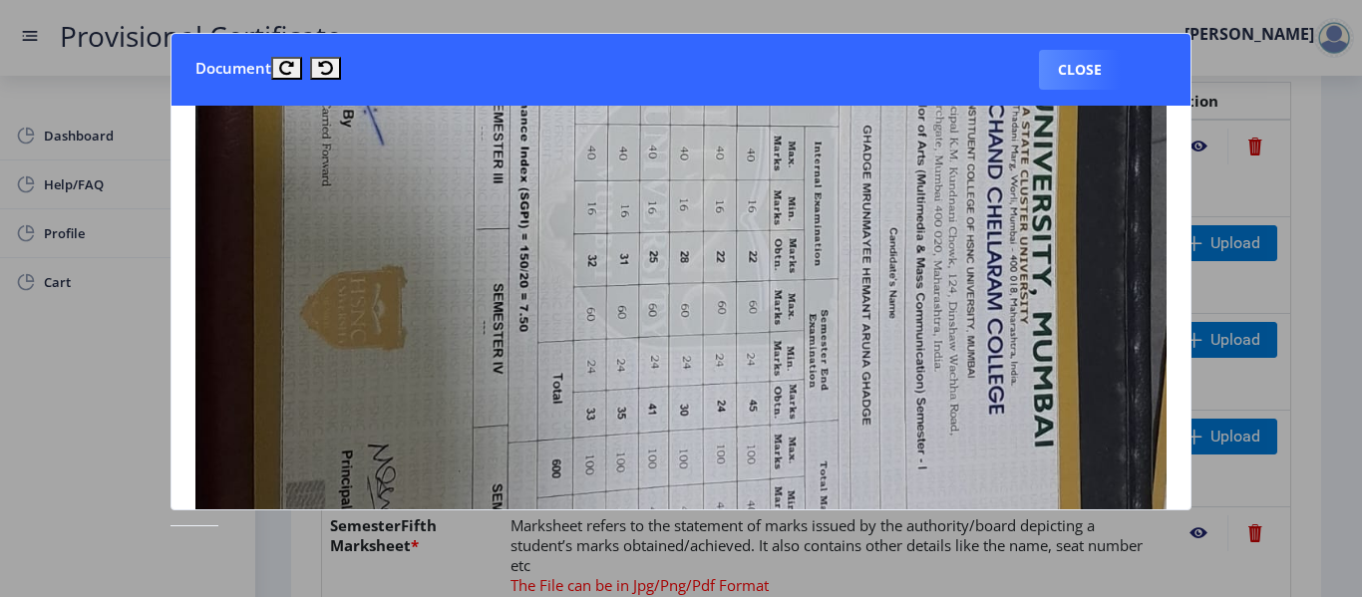
scroll to position [576, 0]
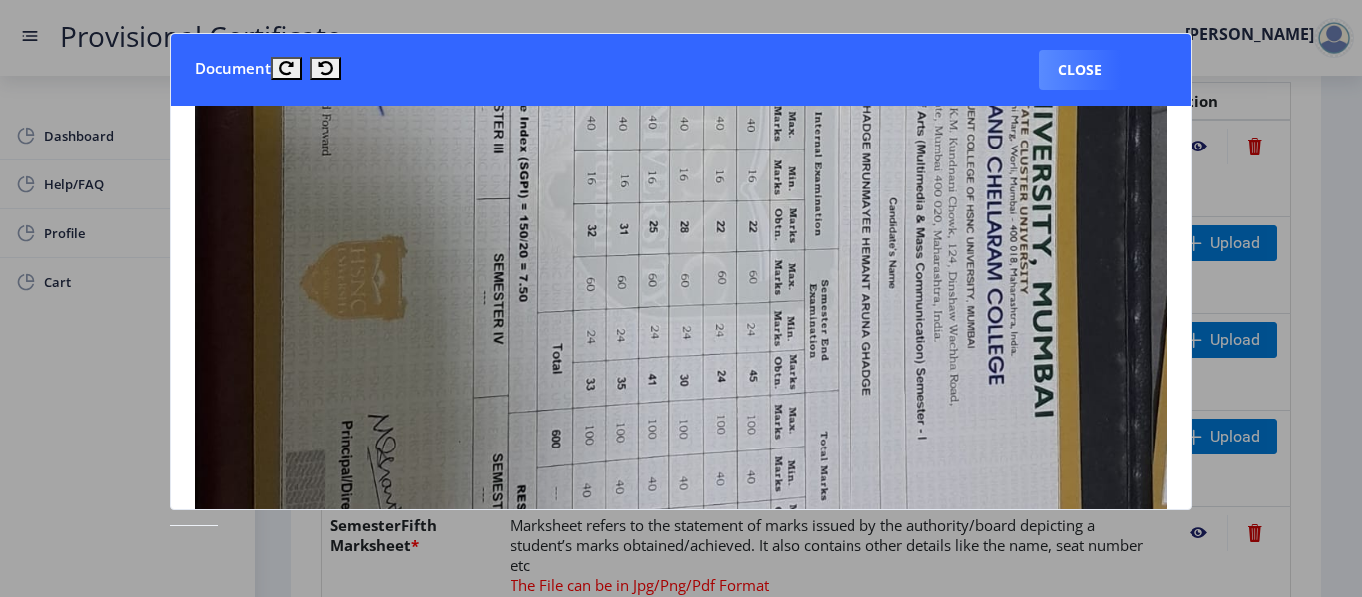
click at [1326, 197] on div at bounding box center [681, 298] width 1362 height 597
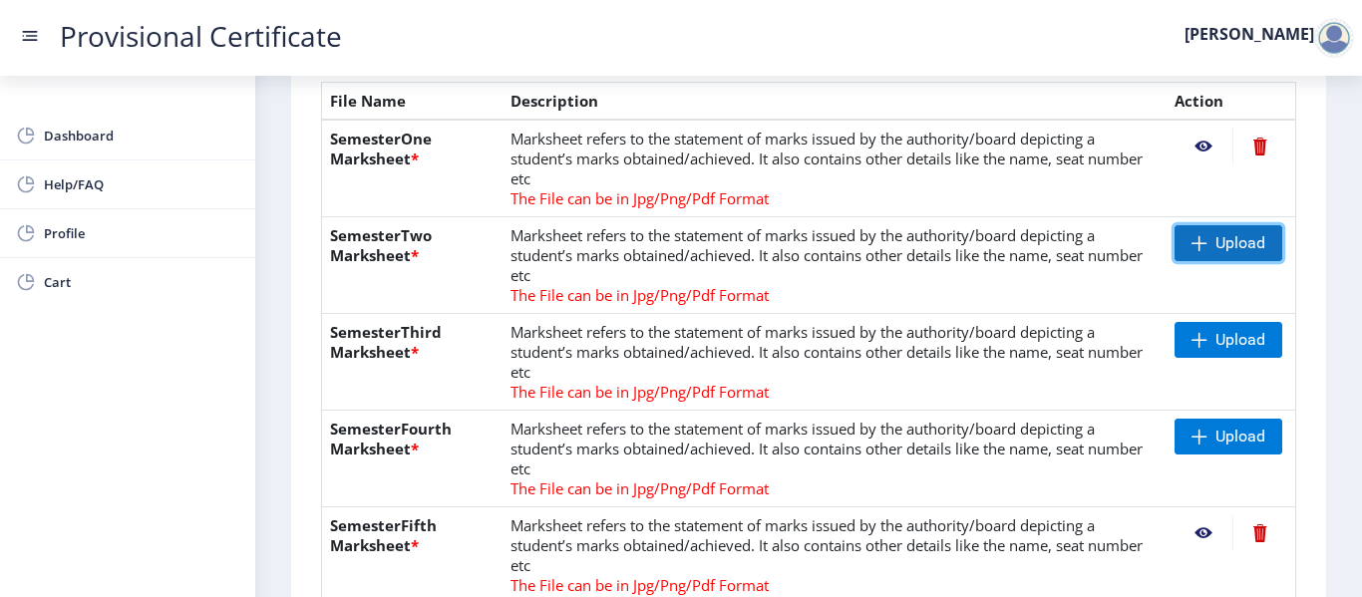
click at [1223, 241] on span "Upload" at bounding box center [1241, 243] width 50 height 20
click at [1198, 242] on nb-action at bounding box center [1204, 243] width 58 height 36
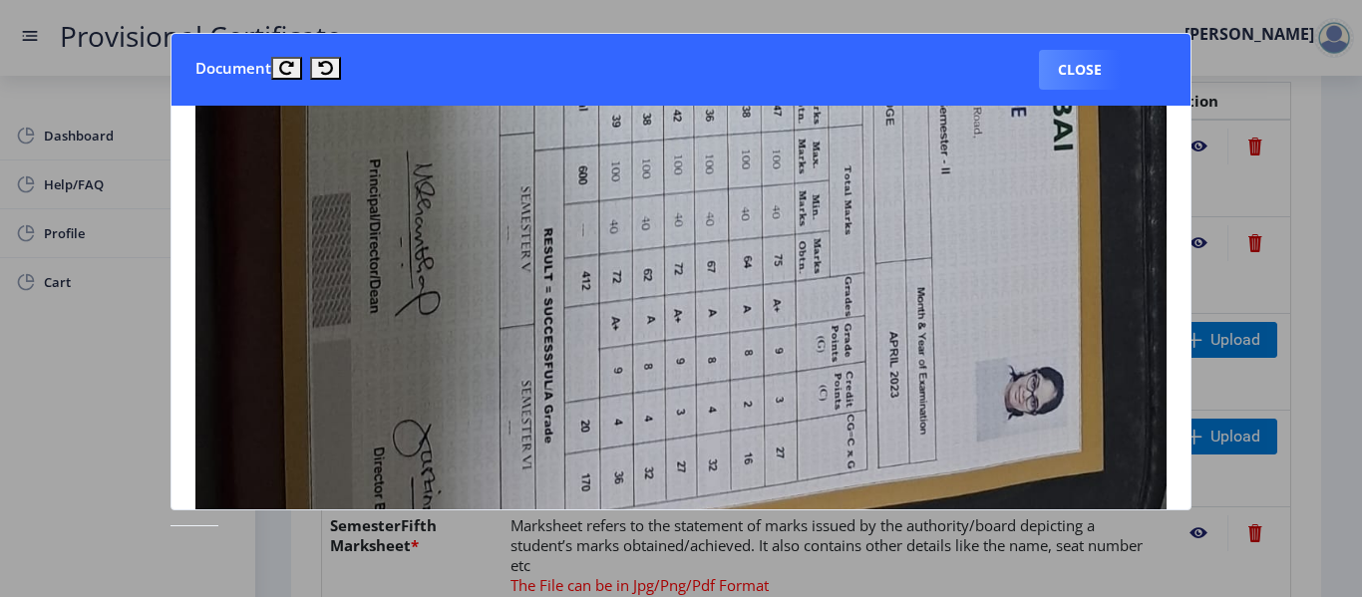
scroll to position [846, 0]
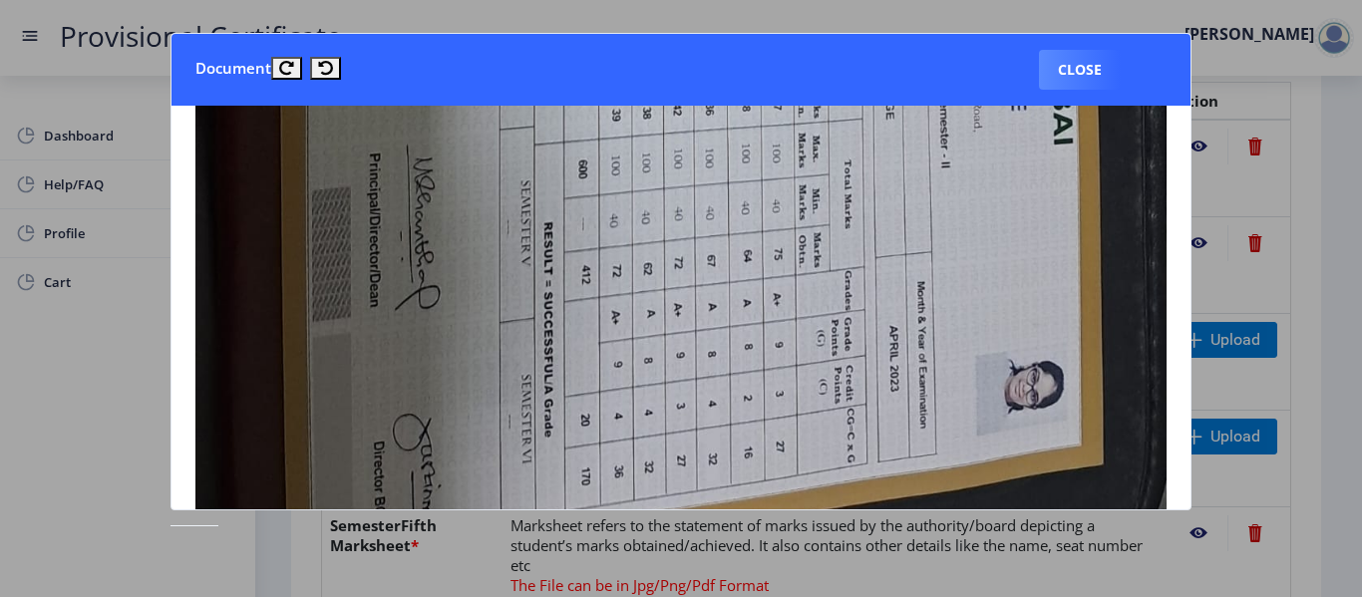
drag, startPoint x: 1191, startPoint y: 335, endPoint x: 1178, endPoint y: 305, distance: 32.6
click at [1178, 305] on nb-card-body at bounding box center [682, 308] width 1020 height 404
click at [1089, 69] on button "Close" at bounding box center [1080, 70] width 82 height 40
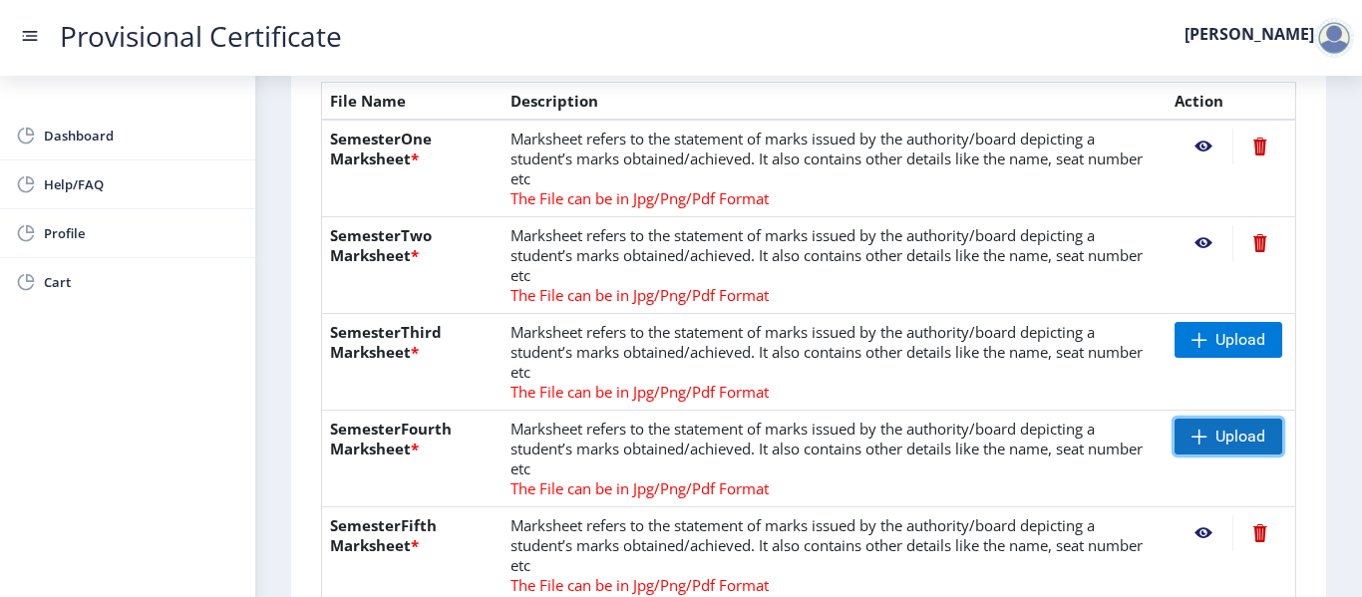
click at [1231, 443] on span "Upload" at bounding box center [1241, 437] width 50 height 20
click at [1193, 431] on nb-action at bounding box center [1204, 437] width 58 height 36
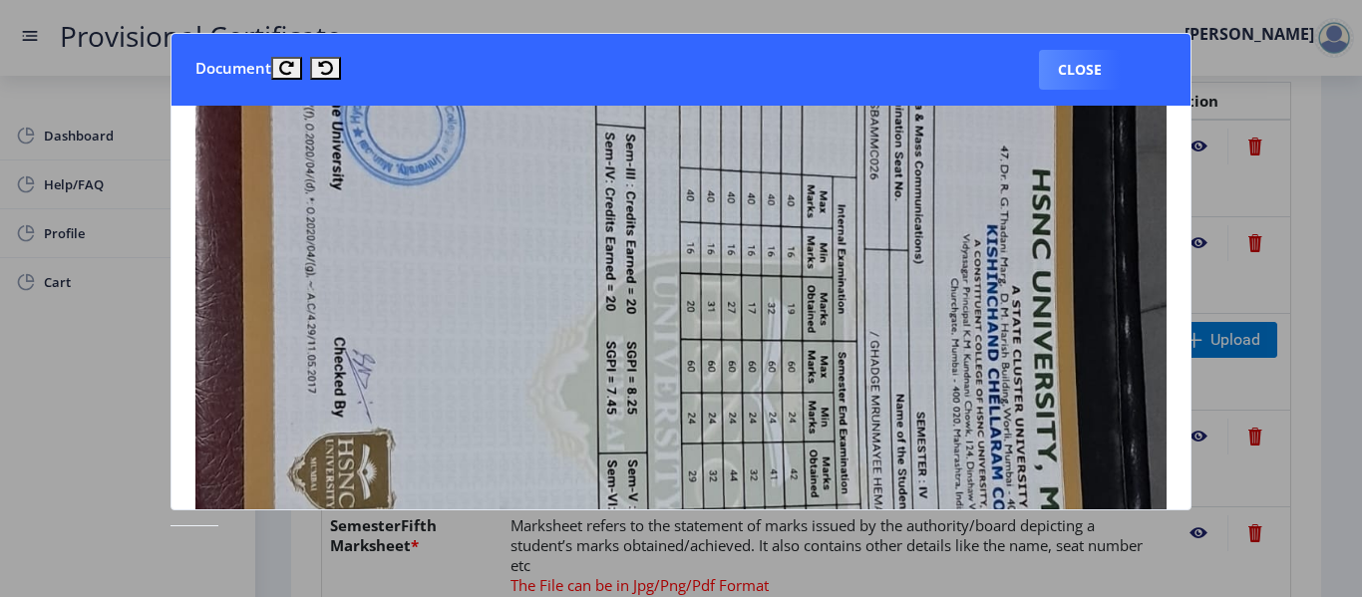
scroll to position [400, 0]
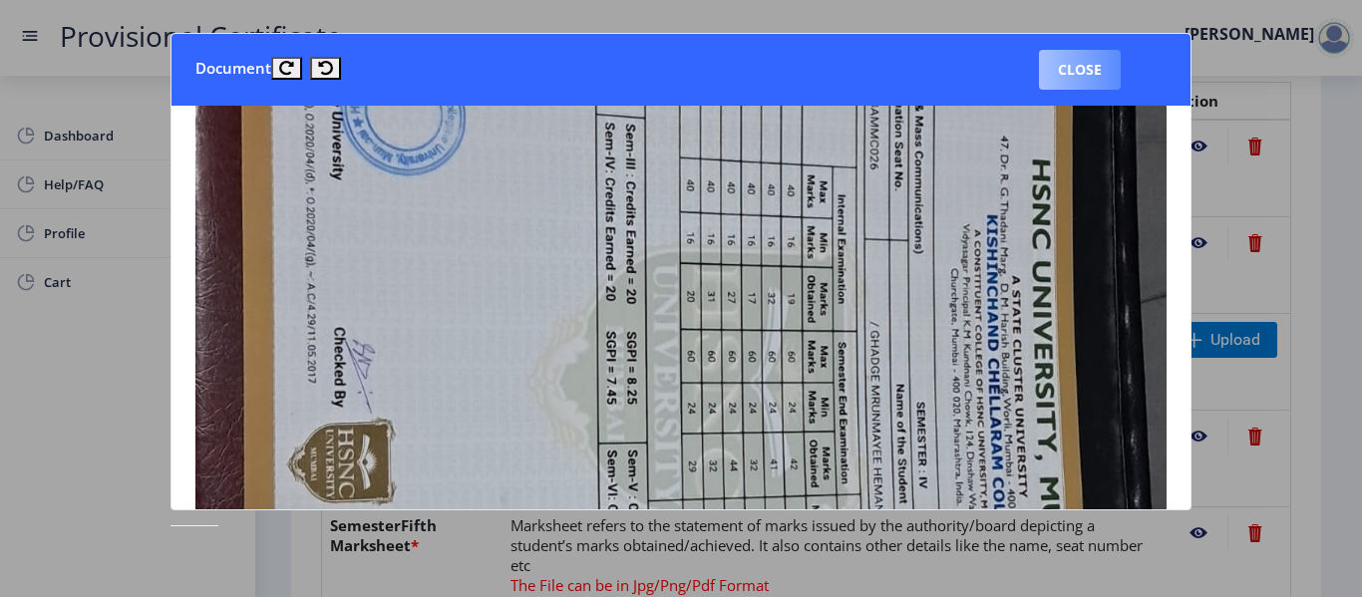
click at [1088, 85] on button "Close" at bounding box center [1080, 70] width 82 height 40
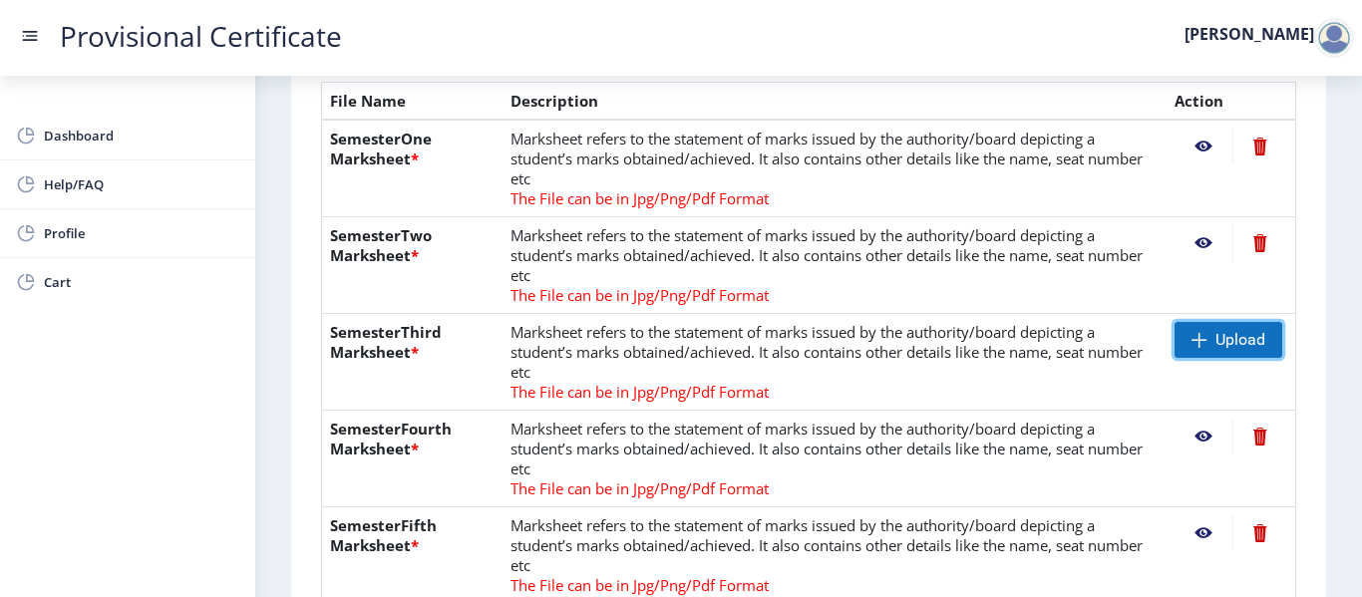
click at [1250, 335] on span "Upload" at bounding box center [1241, 340] width 50 height 20
click at [1203, 344] on nb-action at bounding box center [1204, 340] width 58 height 36
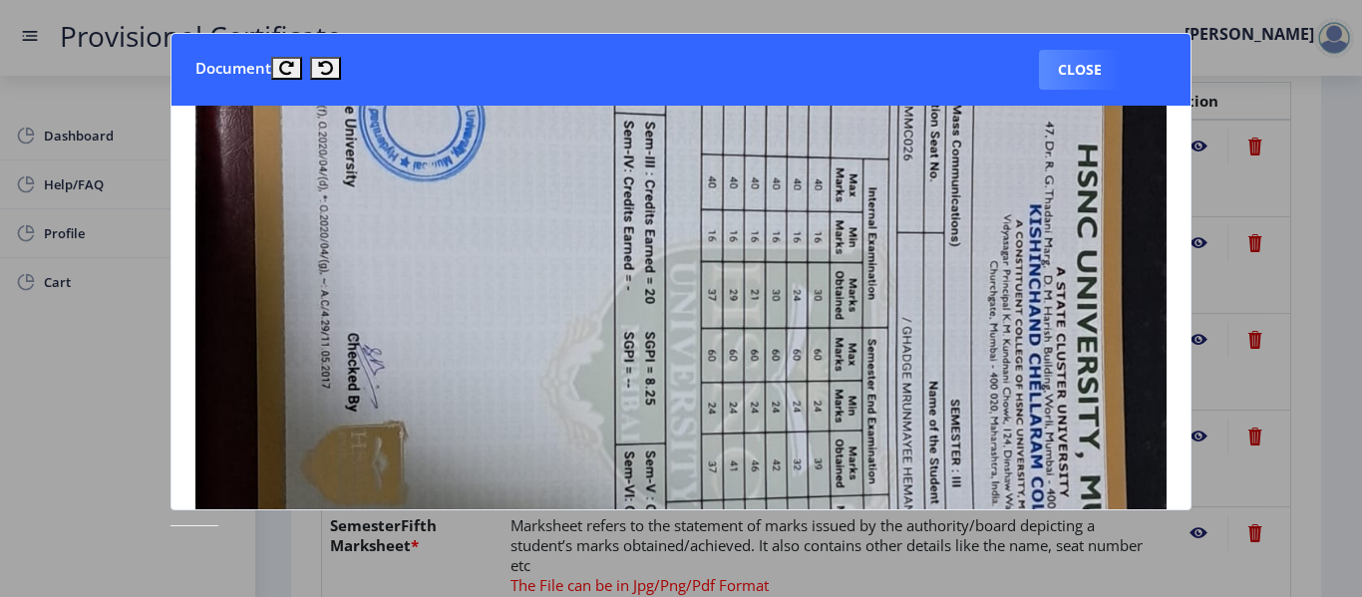
scroll to position [426, 0]
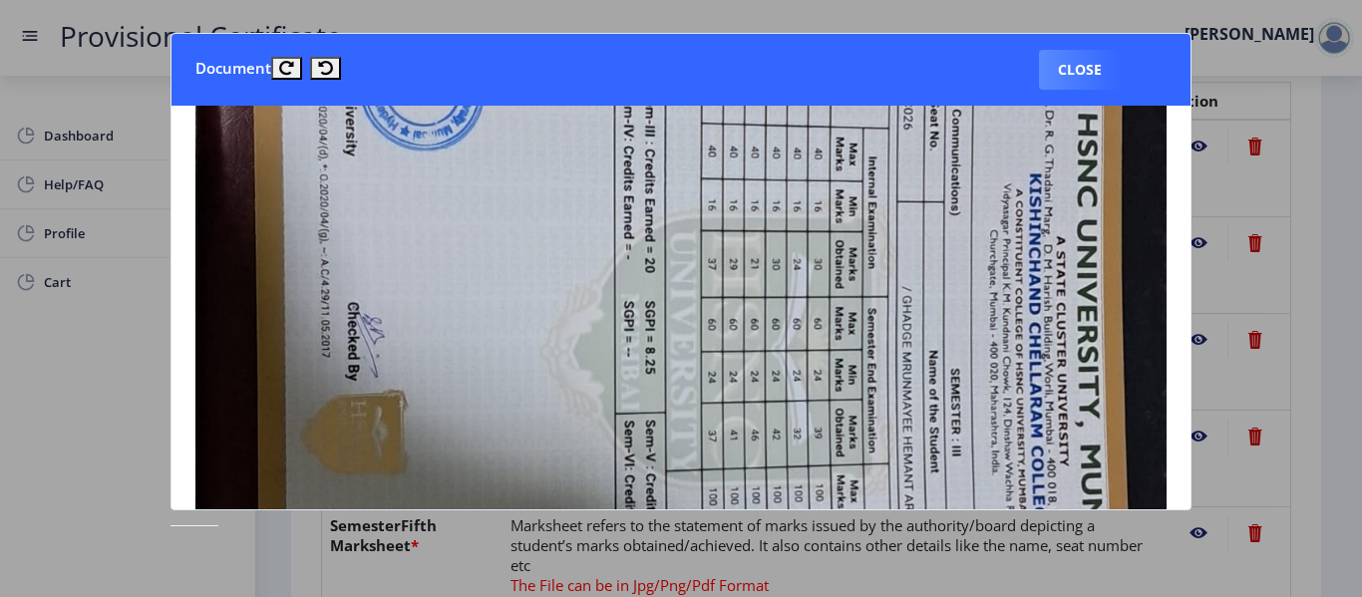
click at [1354, 266] on div at bounding box center [681, 298] width 1362 height 597
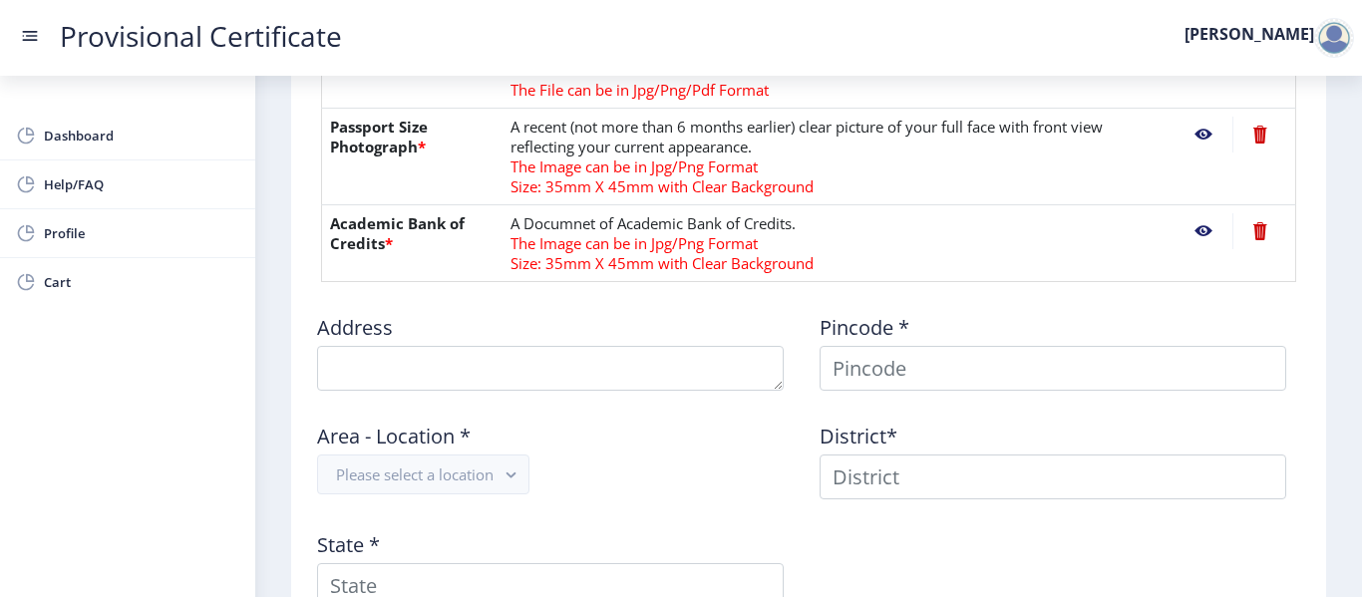
scroll to position [1204, 0]
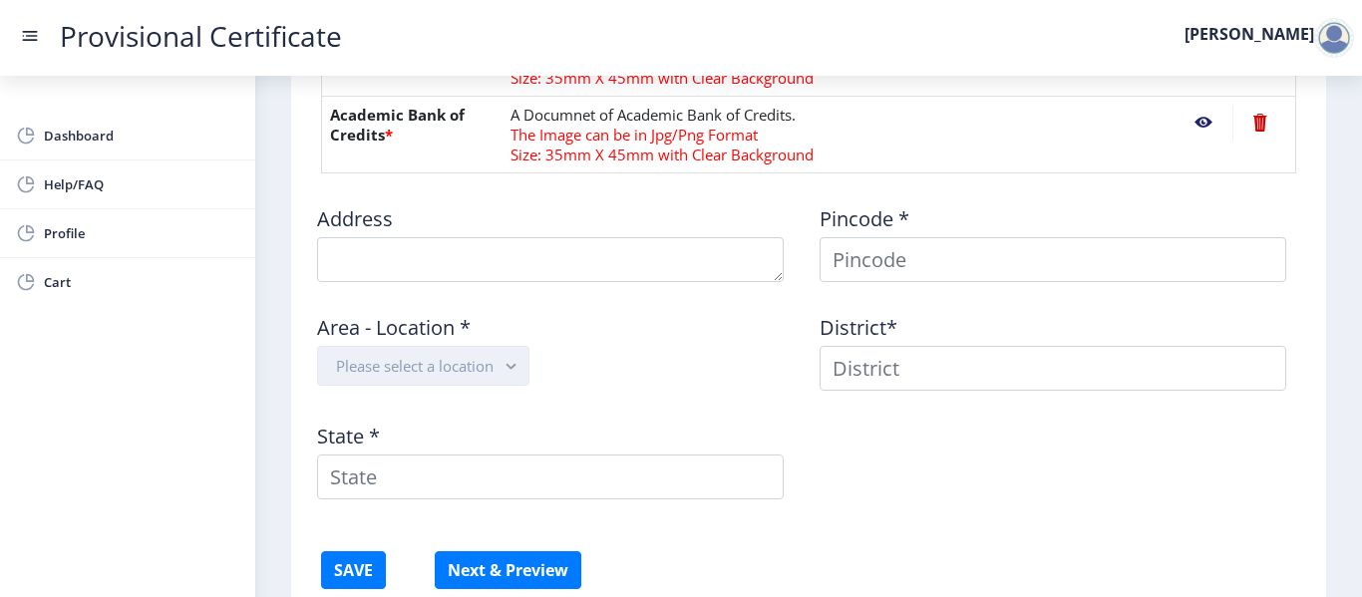
click at [467, 365] on button "Please select a location" at bounding box center [423, 366] width 212 height 40
click at [457, 371] on button "Please select a location" at bounding box center [423, 366] width 212 height 40
click at [398, 372] on button "Please select a location" at bounding box center [423, 366] width 212 height 40
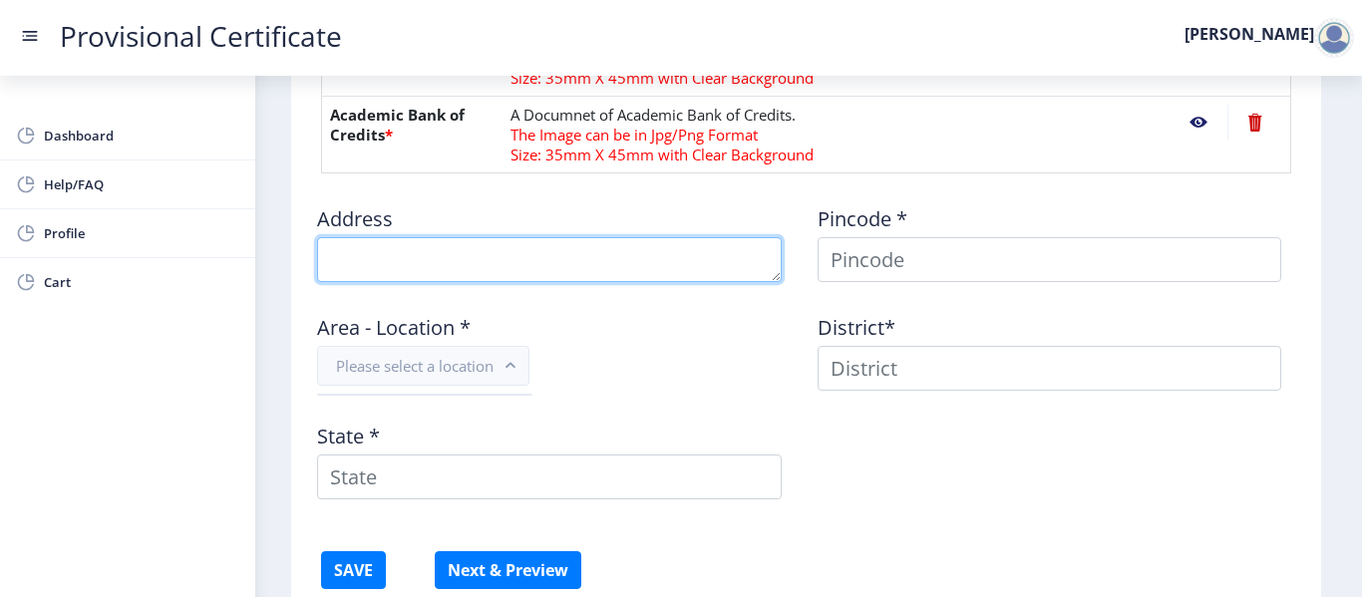
click at [426, 259] on textarea at bounding box center [549, 259] width 465 height 45
type textarea "D-[STREET_ADDRESS][PERSON_NAME][PERSON_NAME]"
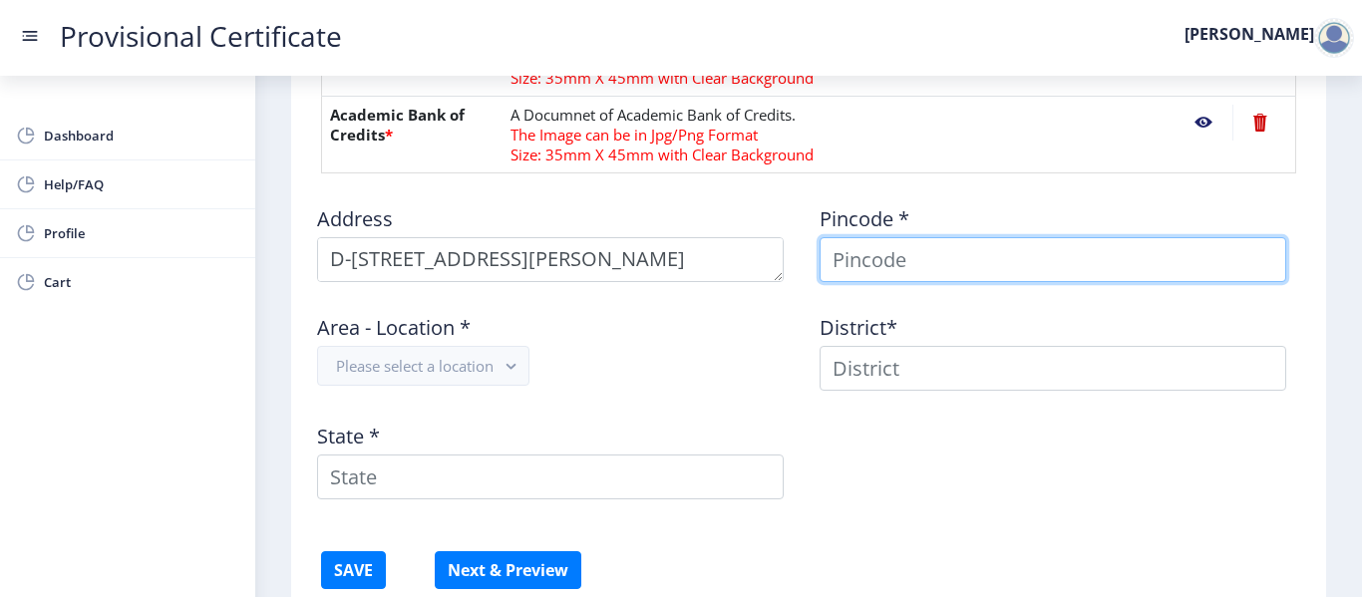
type input "[PERSON_NAME]"
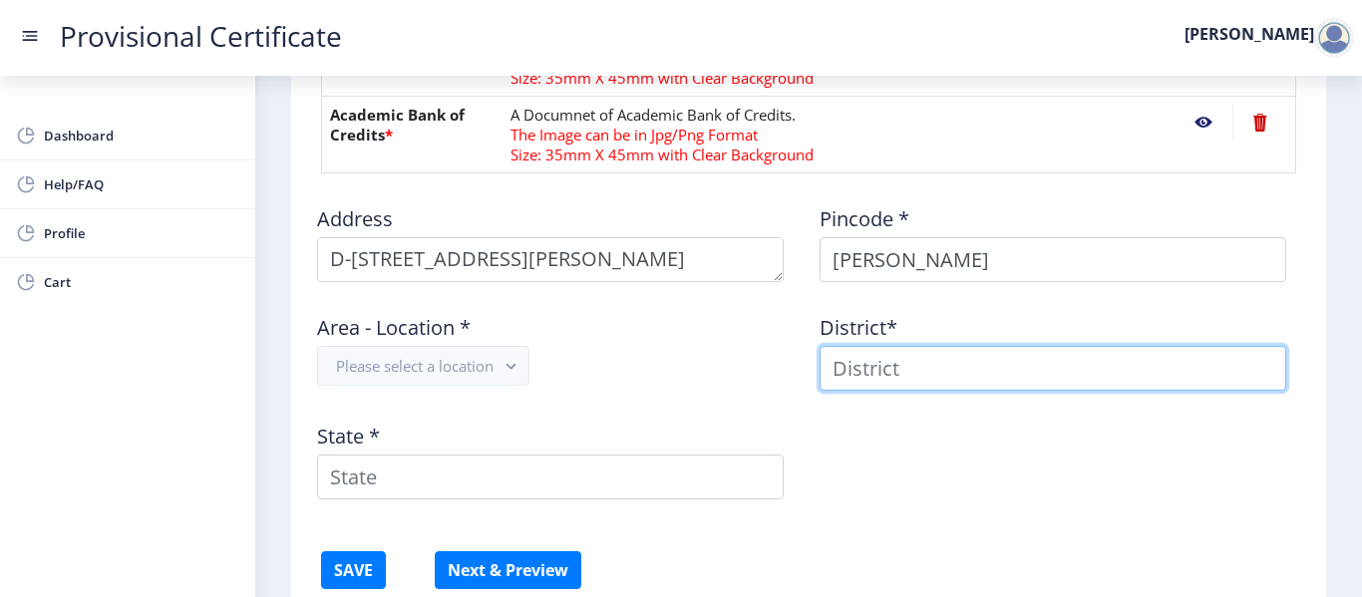
type input "[PERSON_NAME]"
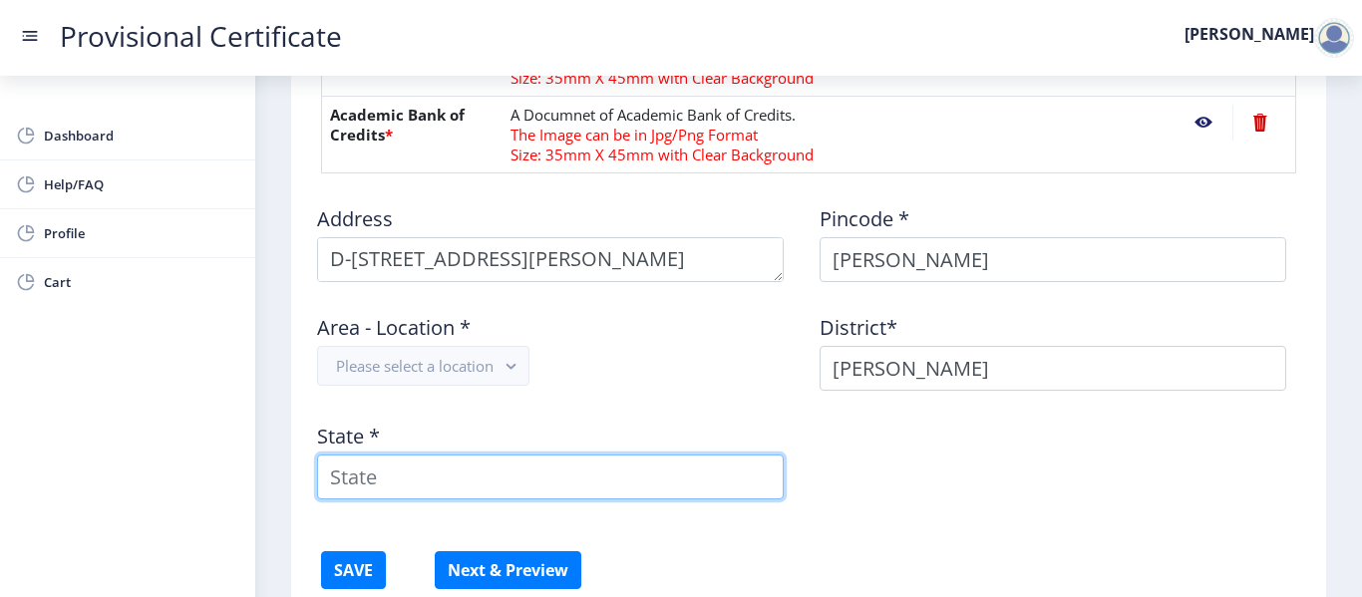
type input "[GEOGRAPHIC_DATA]"
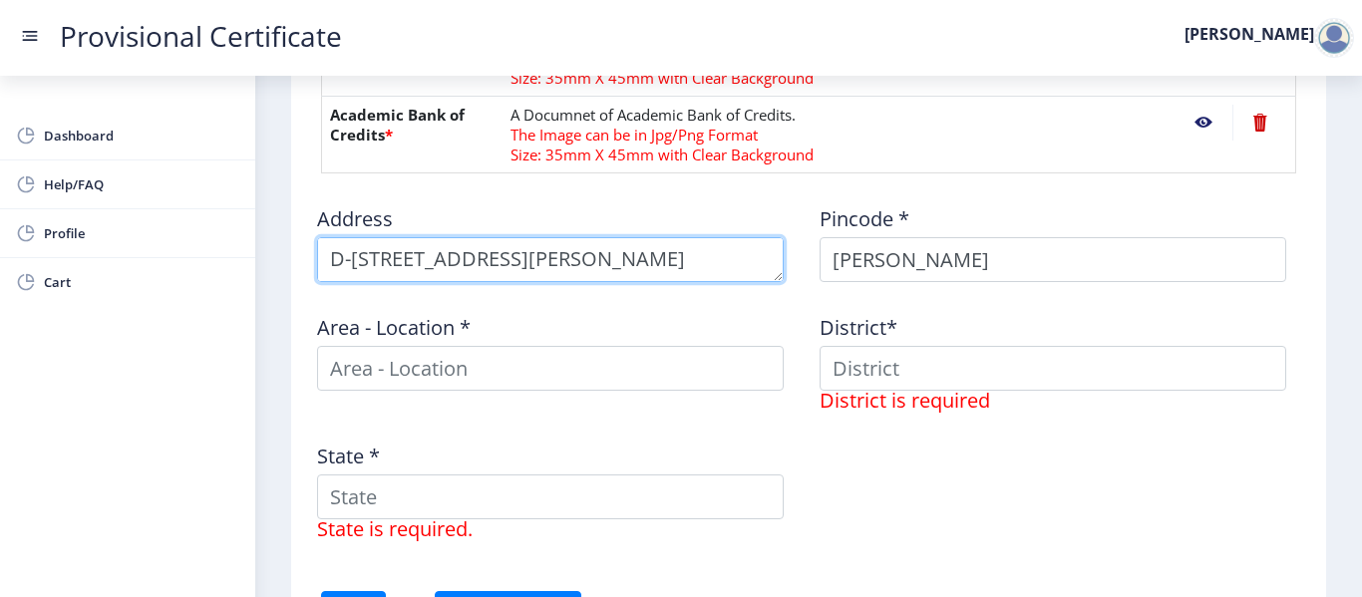
click at [372, 255] on textarea at bounding box center [550, 259] width 467 height 45
type textarea "C-[STREET_ADDRESS][PERSON_NAME][PERSON_NAME]"
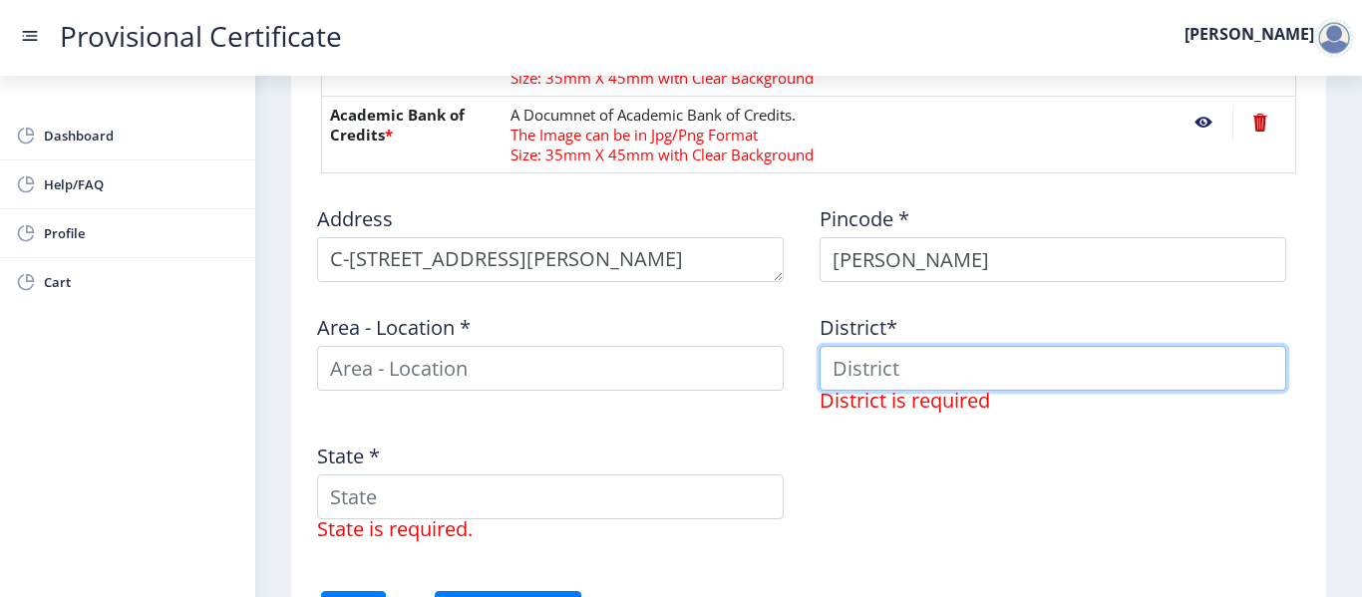
click at [907, 383] on input at bounding box center [1053, 368] width 467 height 45
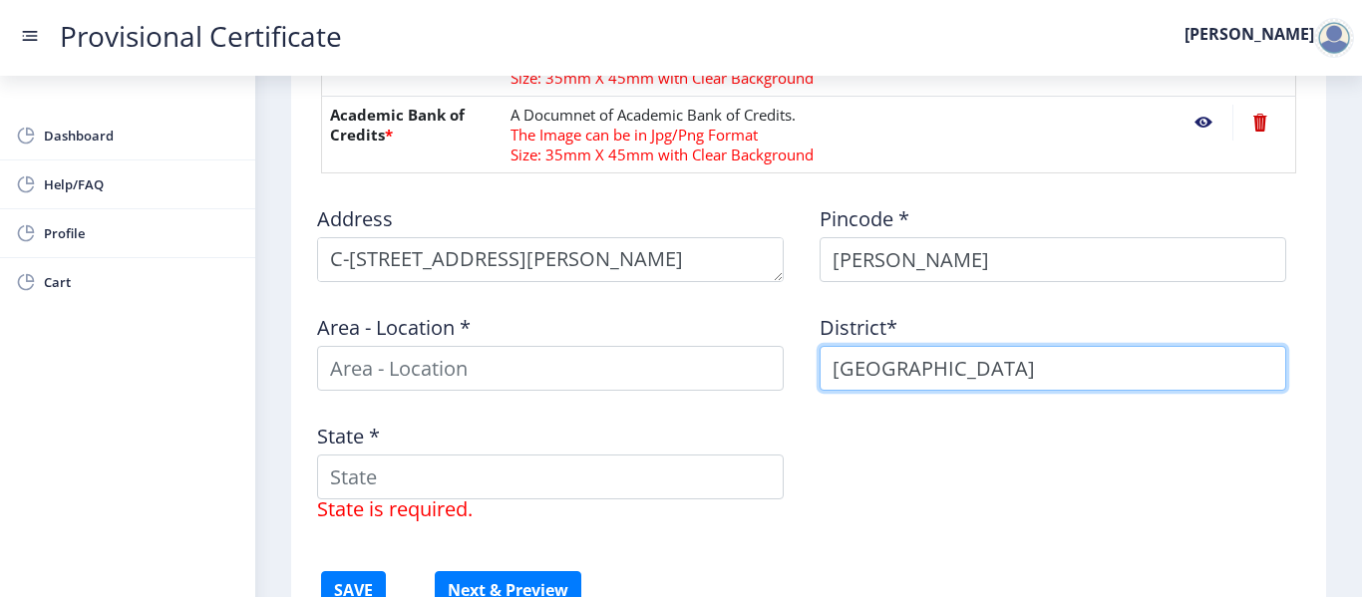
type input "[GEOGRAPHIC_DATA]"
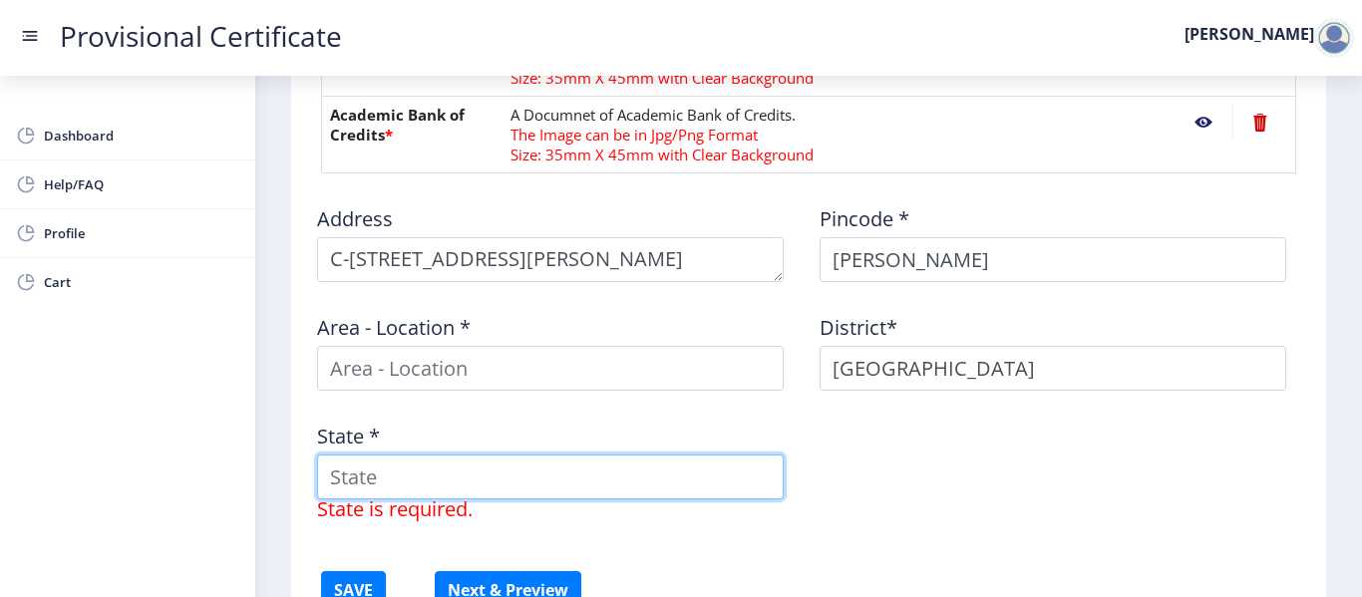
click at [661, 491] on input "State *" at bounding box center [550, 477] width 467 height 45
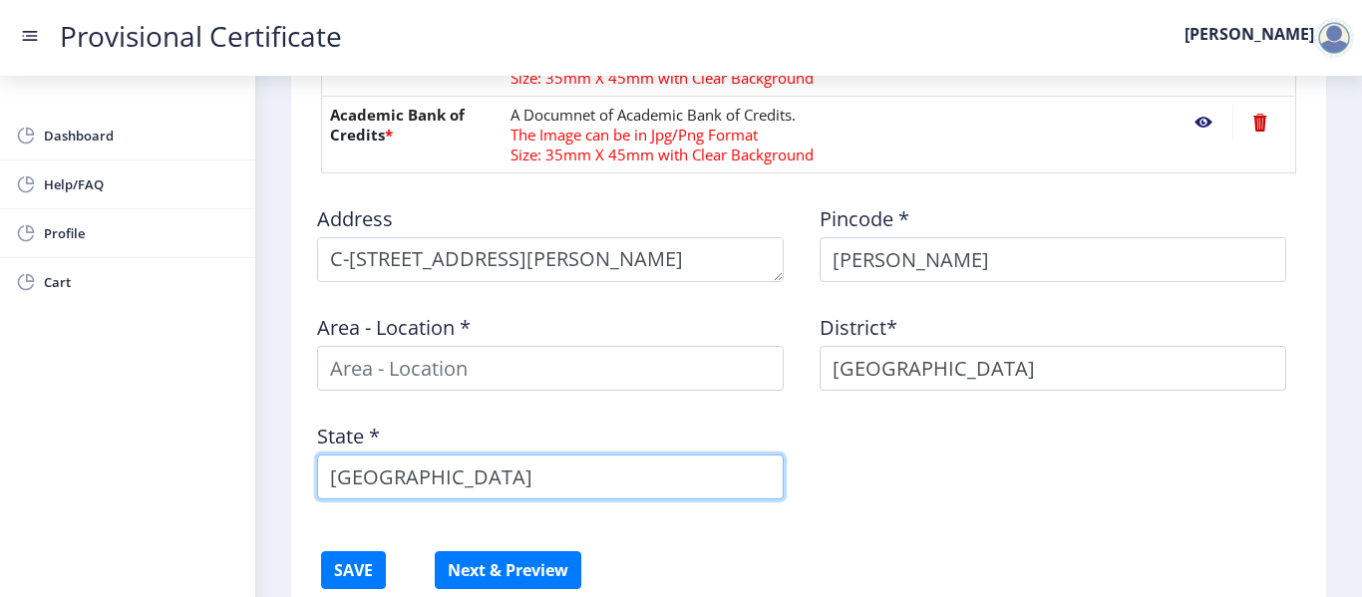
type input "[GEOGRAPHIC_DATA]"
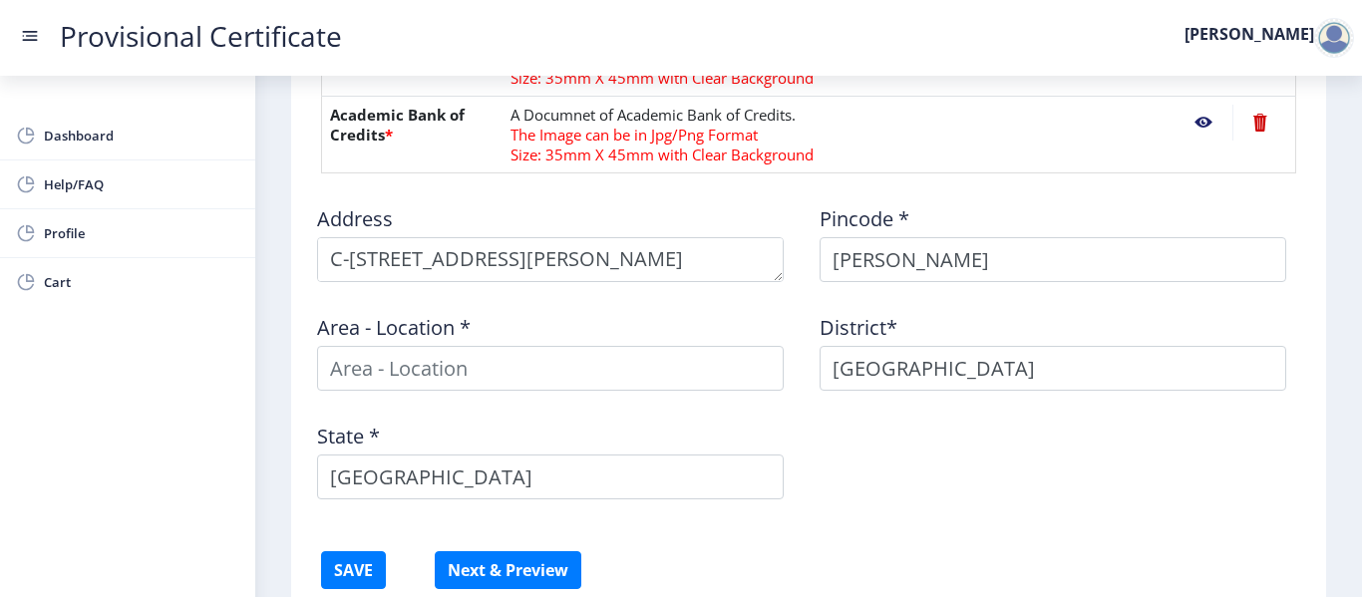
click at [653, 415] on div "State * [GEOGRAPHIC_DATA]" at bounding box center [557, 453] width 503 height 93
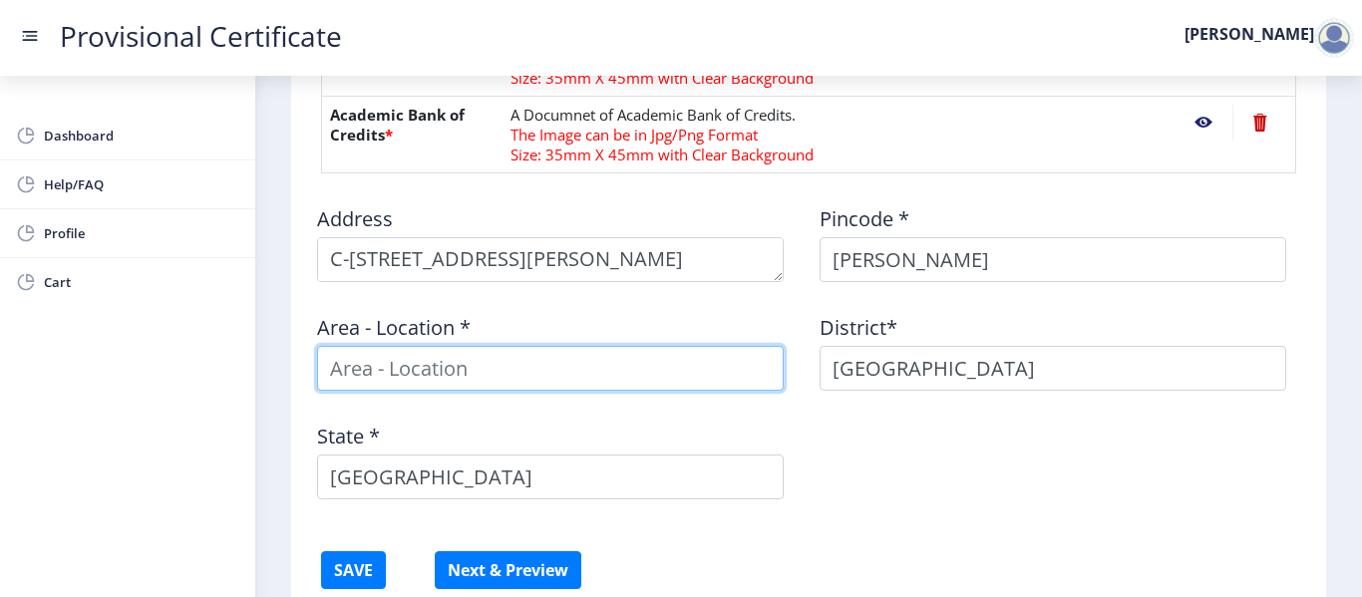
click at [531, 368] on input at bounding box center [550, 368] width 467 height 45
type input "Mulund"
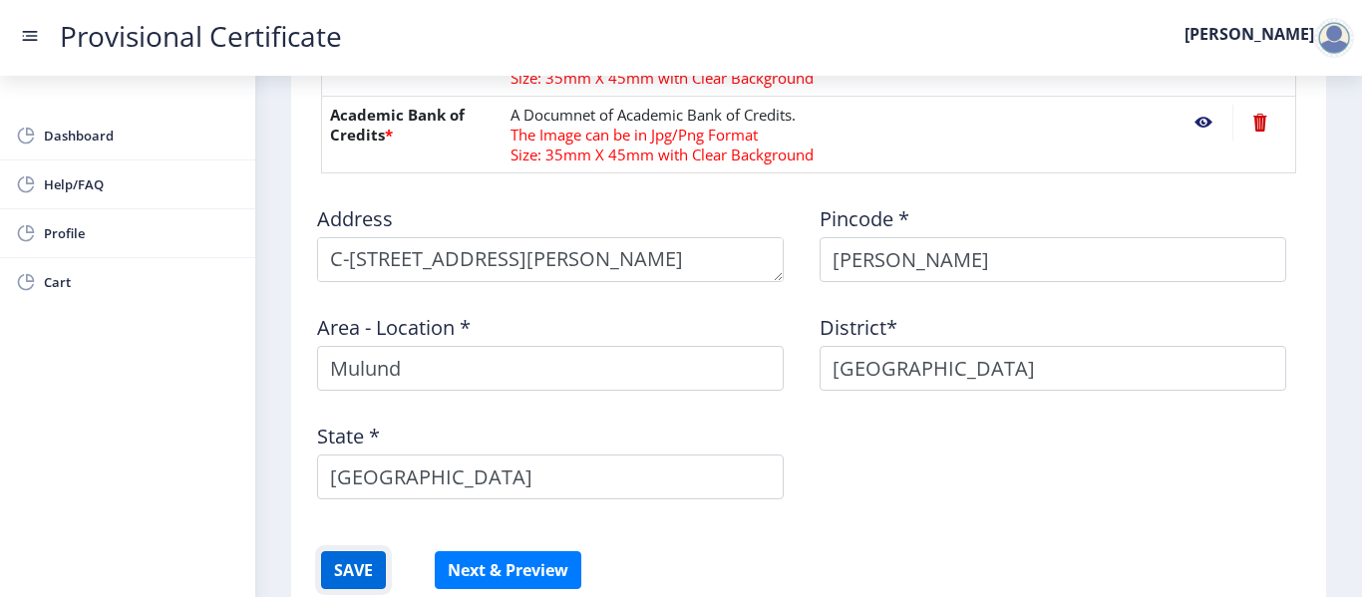
click at [346, 563] on button "SAVE" at bounding box center [353, 571] width 65 height 38
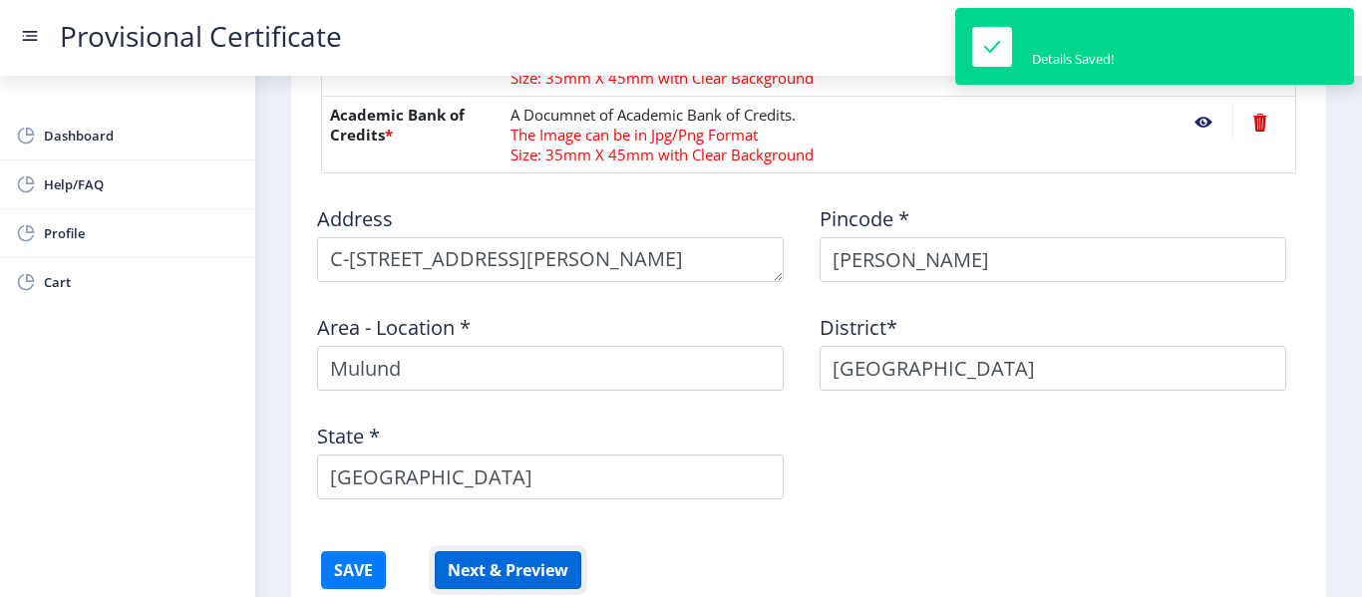
click at [511, 567] on button "Next & Preview" at bounding box center [508, 571] width 147 height 38
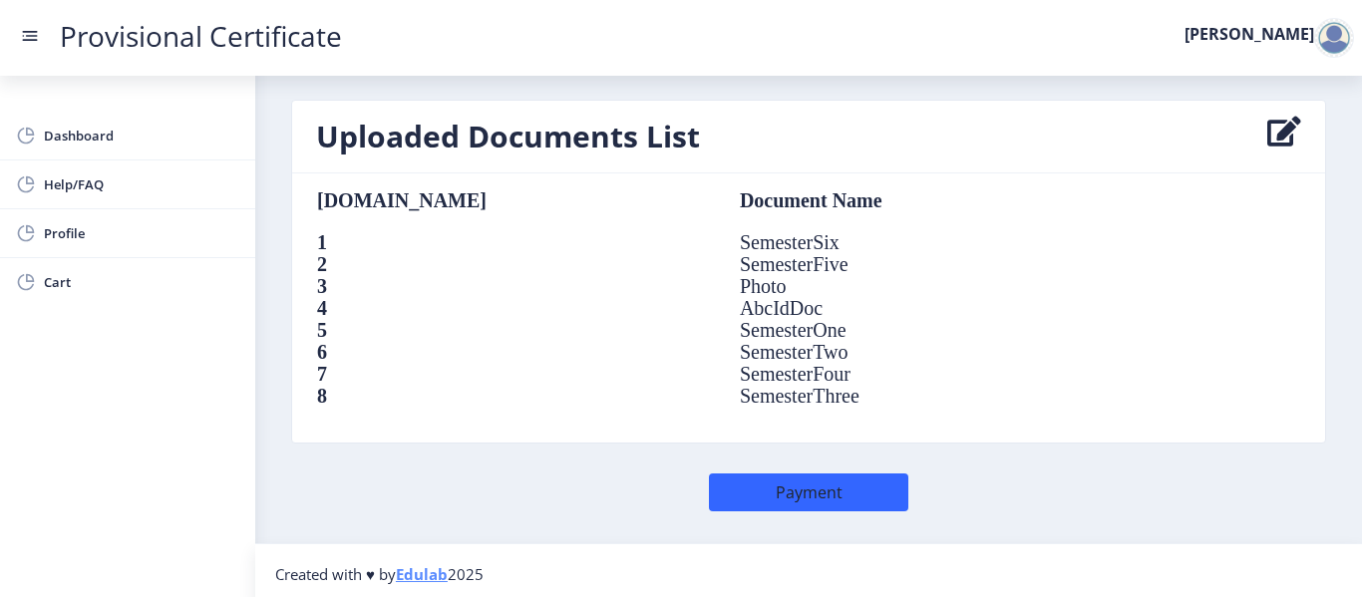
scroll to position [1477, 0]
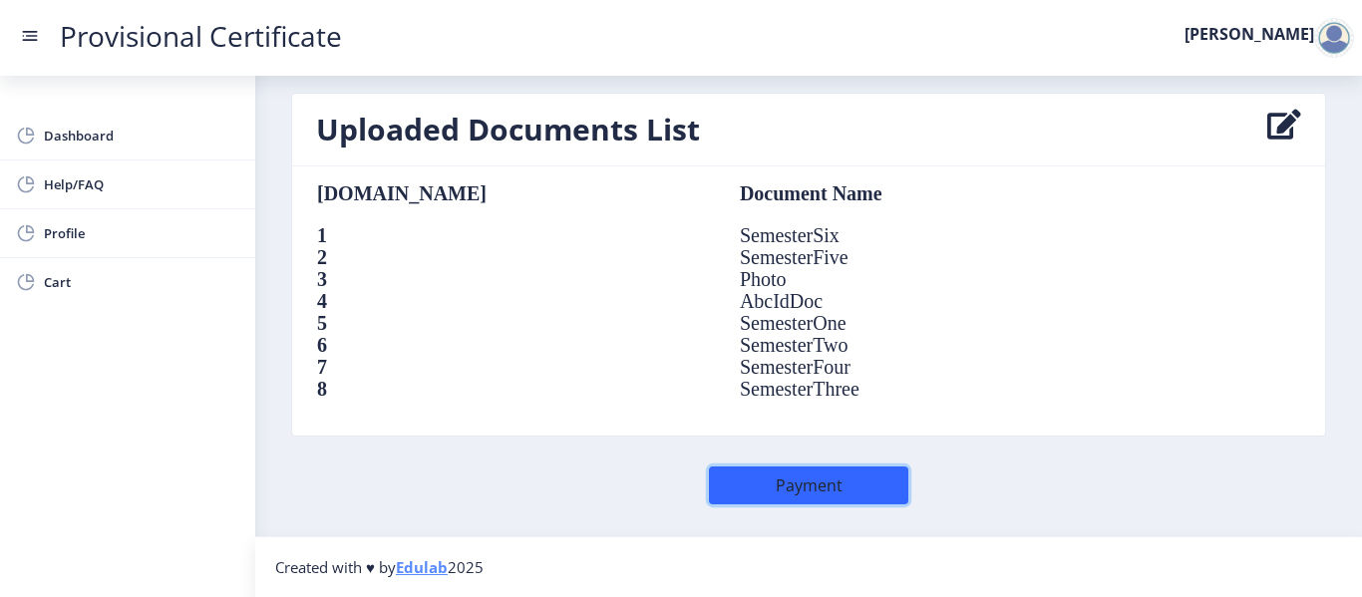
click at [793, 488] on button "Payment" at bounding box center [808, 486] width 199 height 38
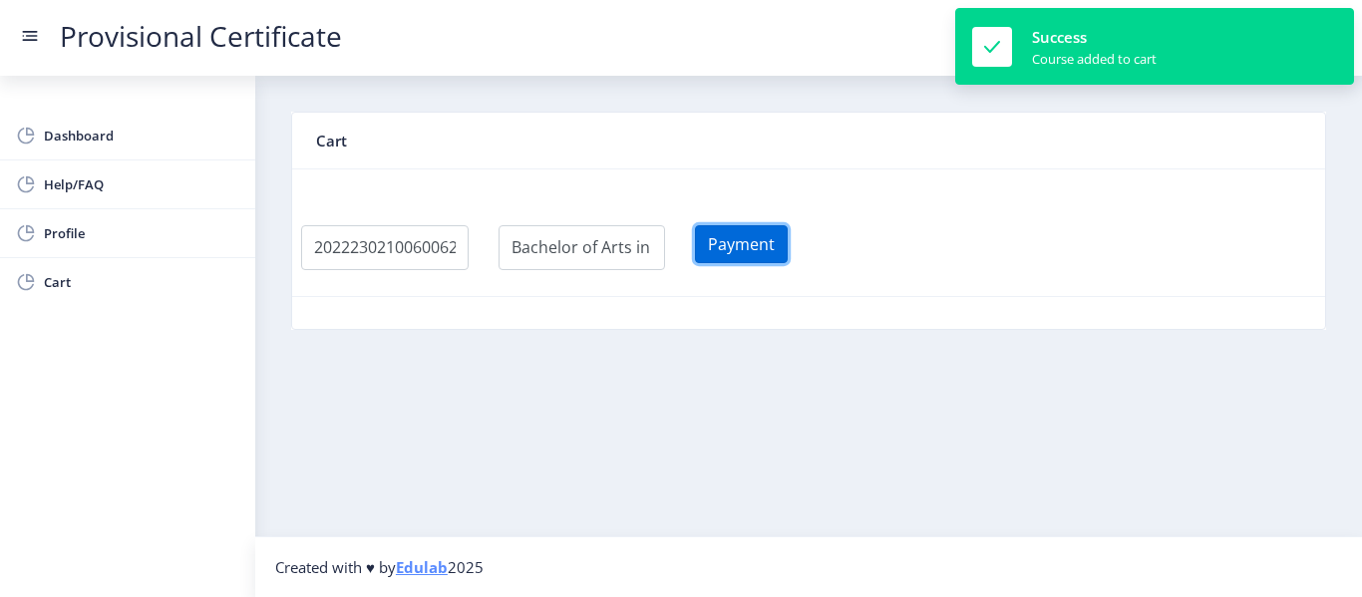
click at [745, 249] on button "Payment" at bounding box center [741, 244] width 93 height 38
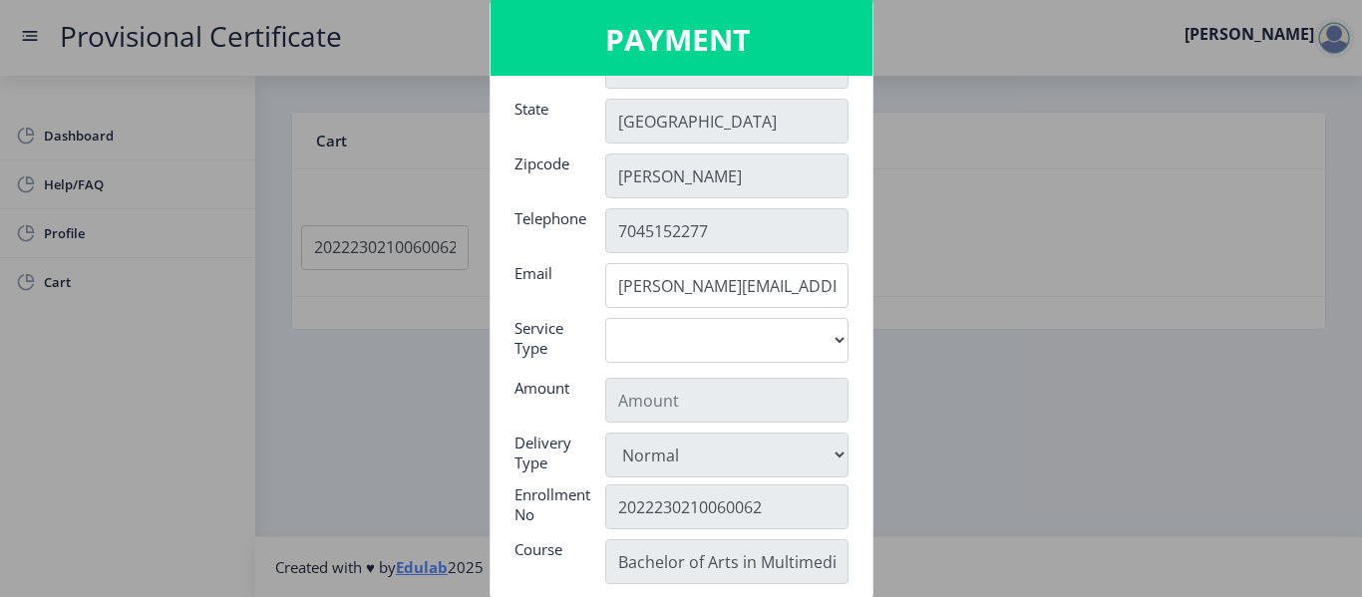
scroll to position [207, 0]
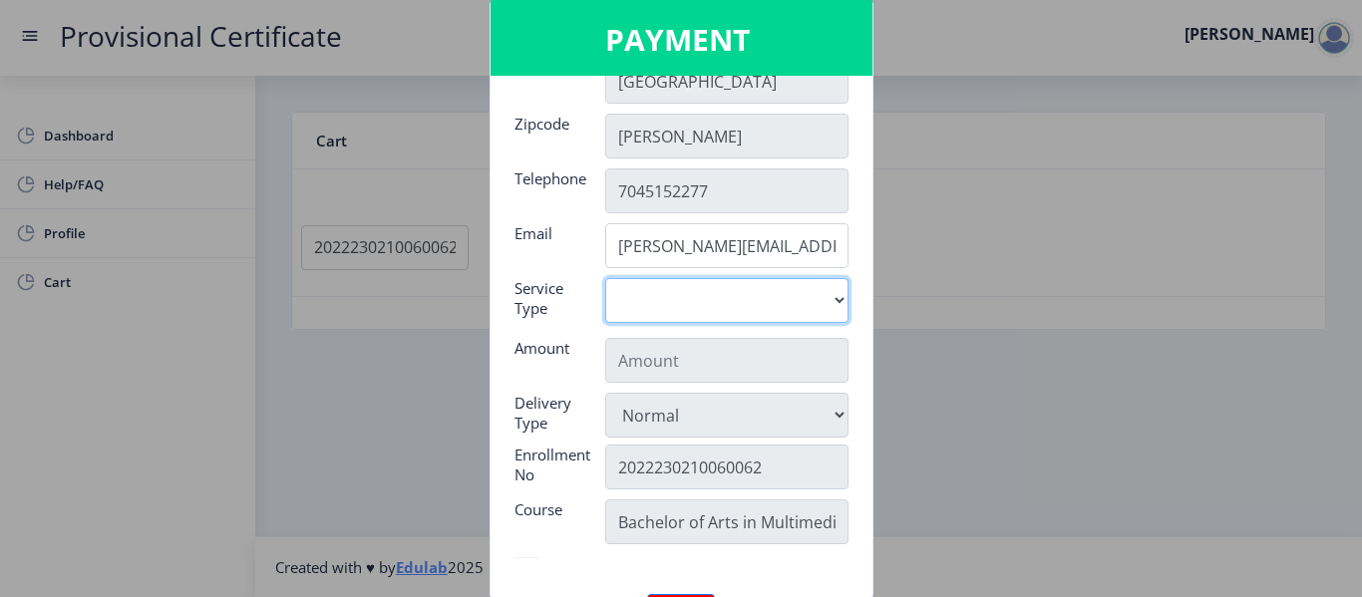
click at [734, 311] on select "Digital" at bounding box center [726, 300] width 243 height 45
select select "old"
click at [605, 278] on select "Digital" at bounding box center [726, 300] width 243 height 45
type input "795"
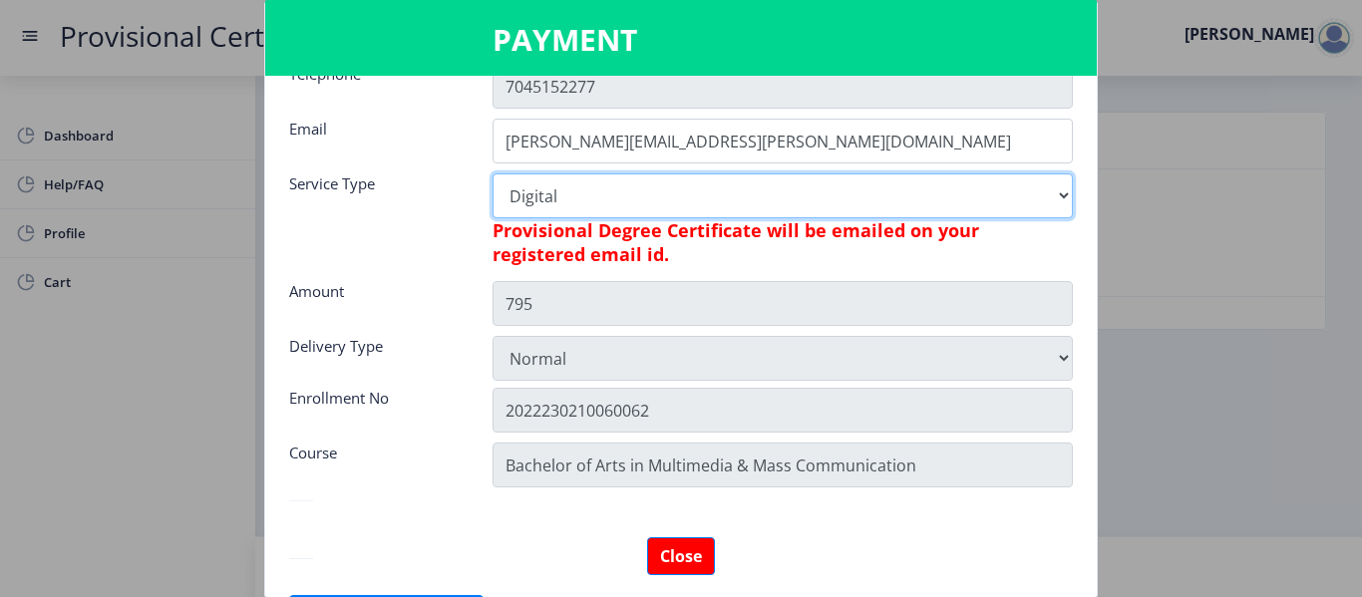
scroll to position [364, 0]
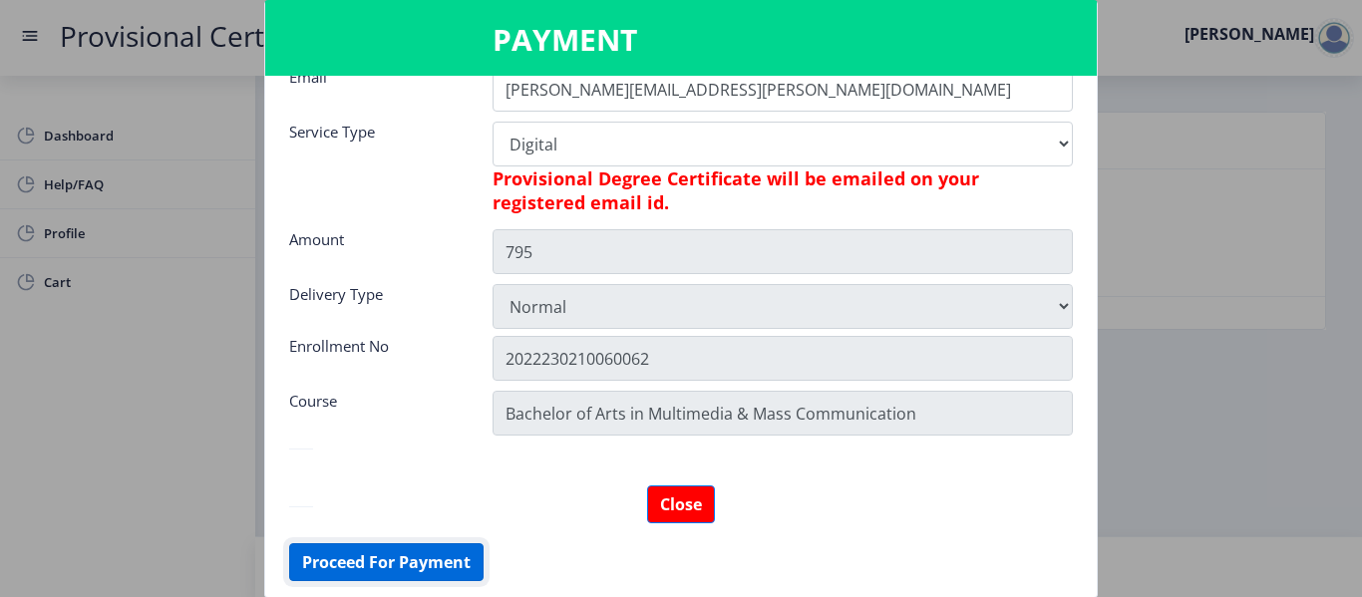
click at [424, 558] on button "Proceed For Payment" at bounding box center [386, 563] width 194 height 38
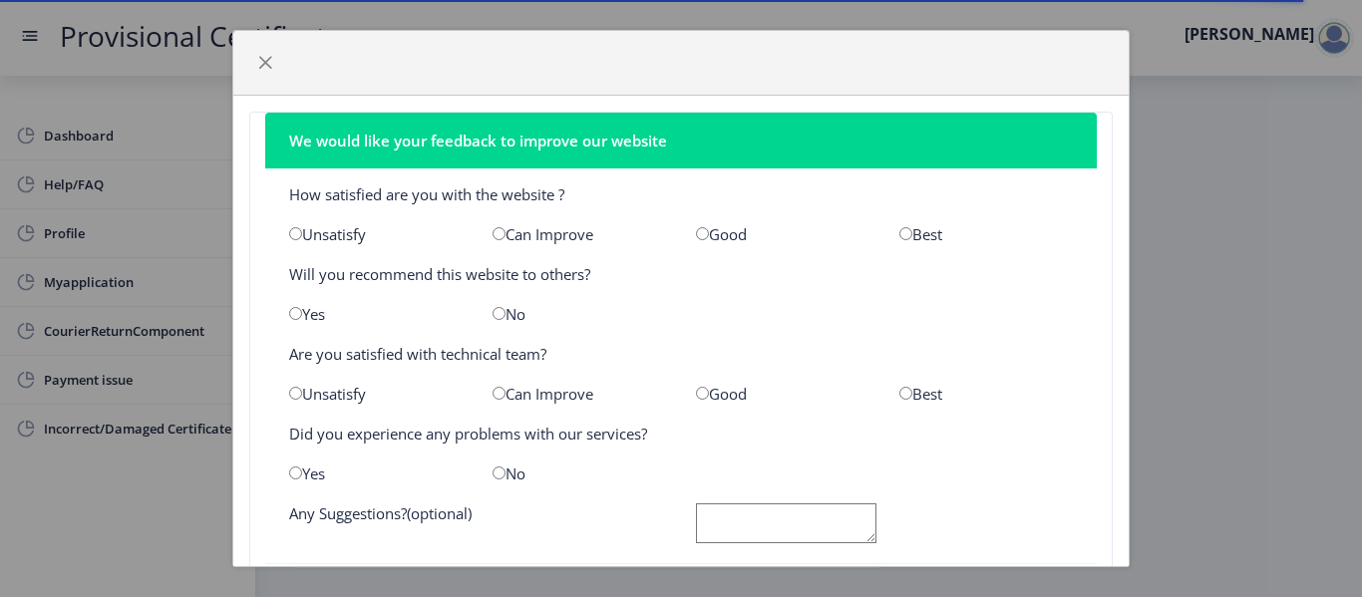
click at [1200, 128] on div "We would like your feedback to improve our website How satisfied are you with t…" at bounding box center [681, 298] width 1362 height 597
click at [262, 65] on span "button" at bounding box center [265, 63] width 16 height 16
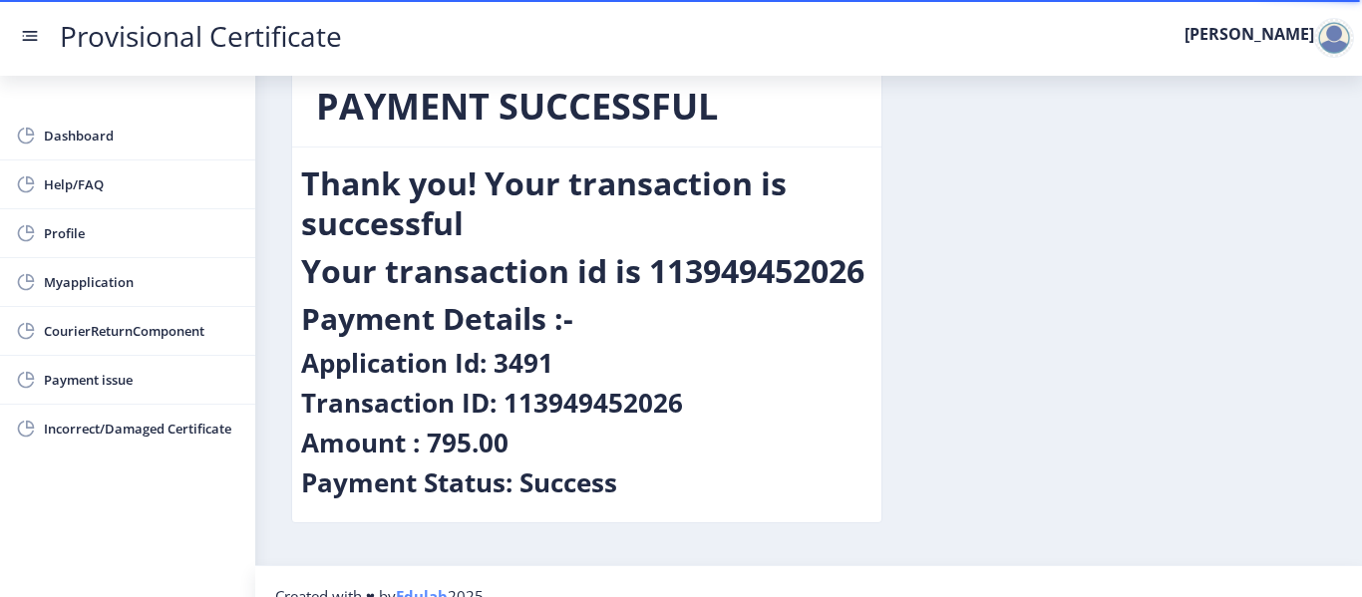
scroll to position [75, 0]
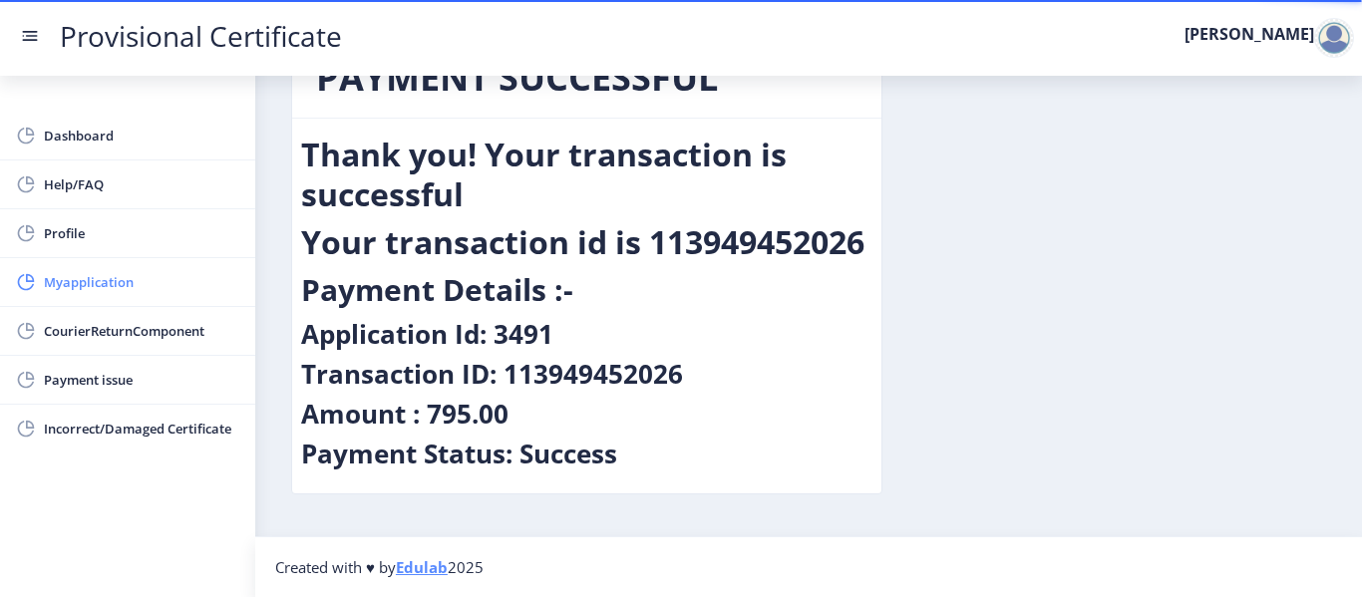
click at [159, 270] on span "Myapplication" at bounding box center [141, 282] width 195 height 24
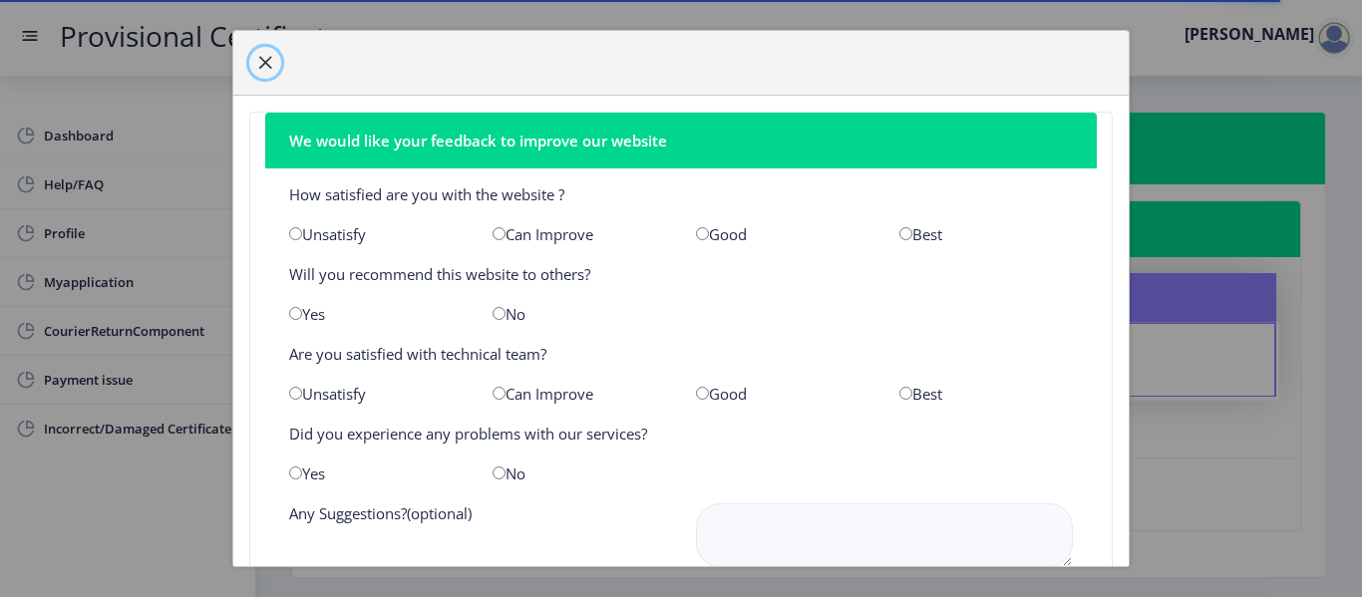
click at [269, 64] on span "button" at bounding box center [265, 63] width 16 height 16
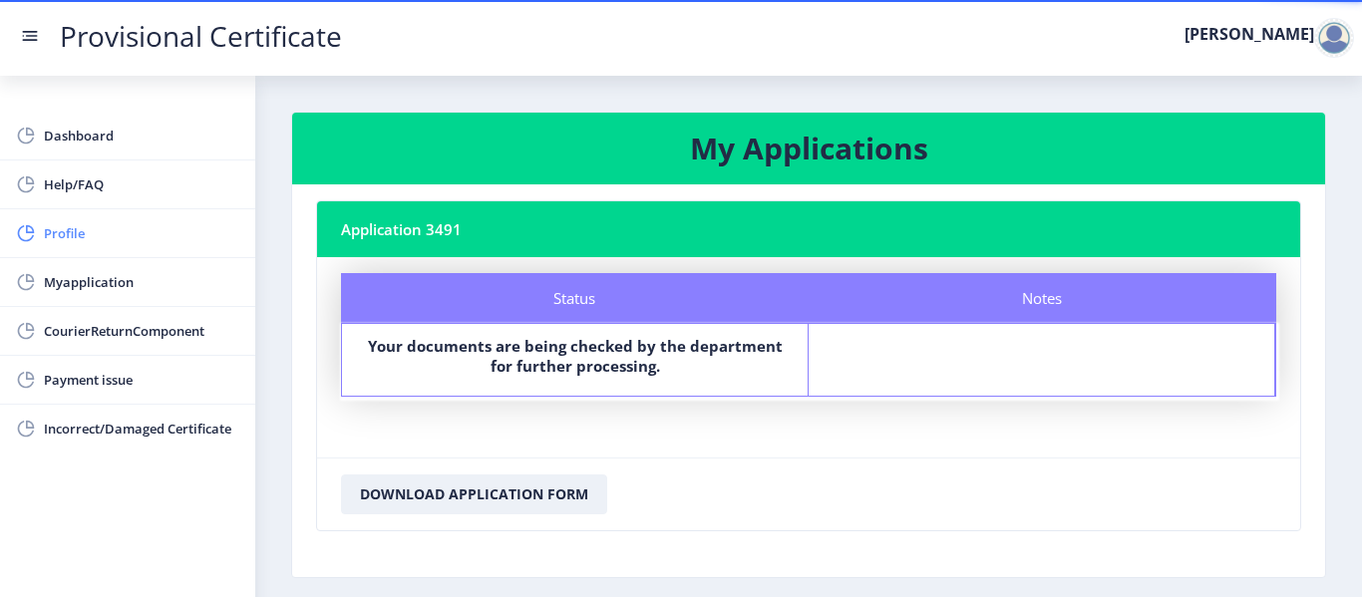
click at [76, 232] on span "Profile" at bounding box center [141, 233] width 195 height 24
select select "[DEMOGRAPHIC_DATA]"
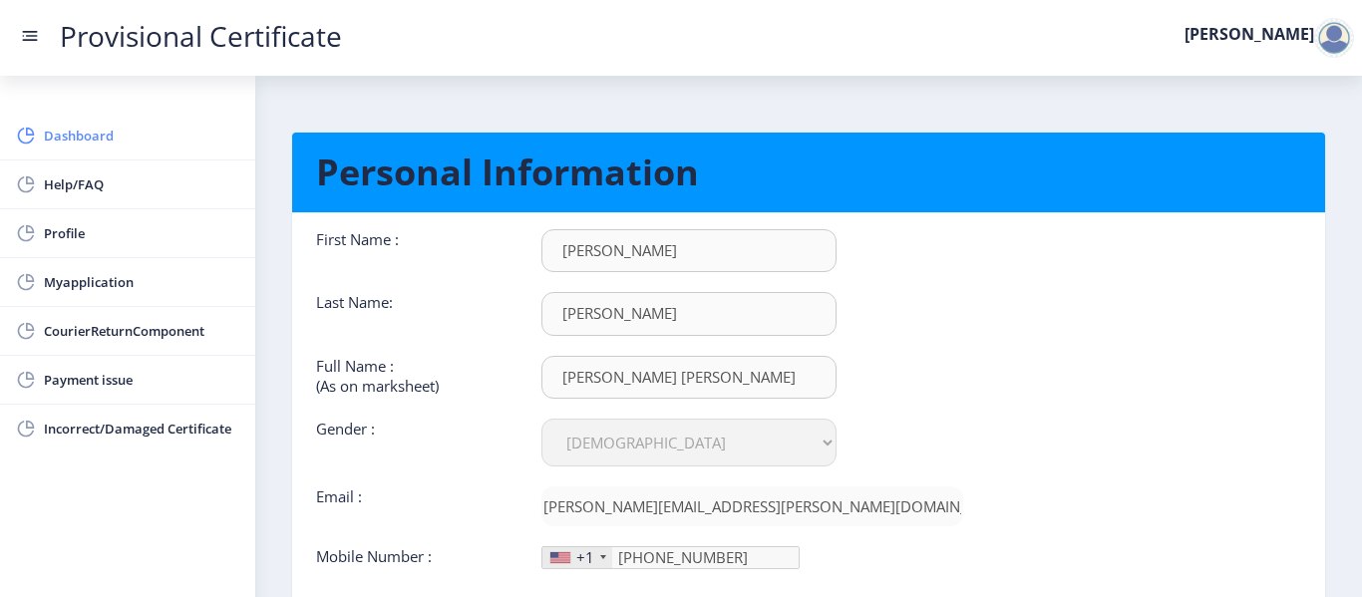
click at [183, 138] on span "Dashboard" at bounding box center [141, 136] width 195 height 24
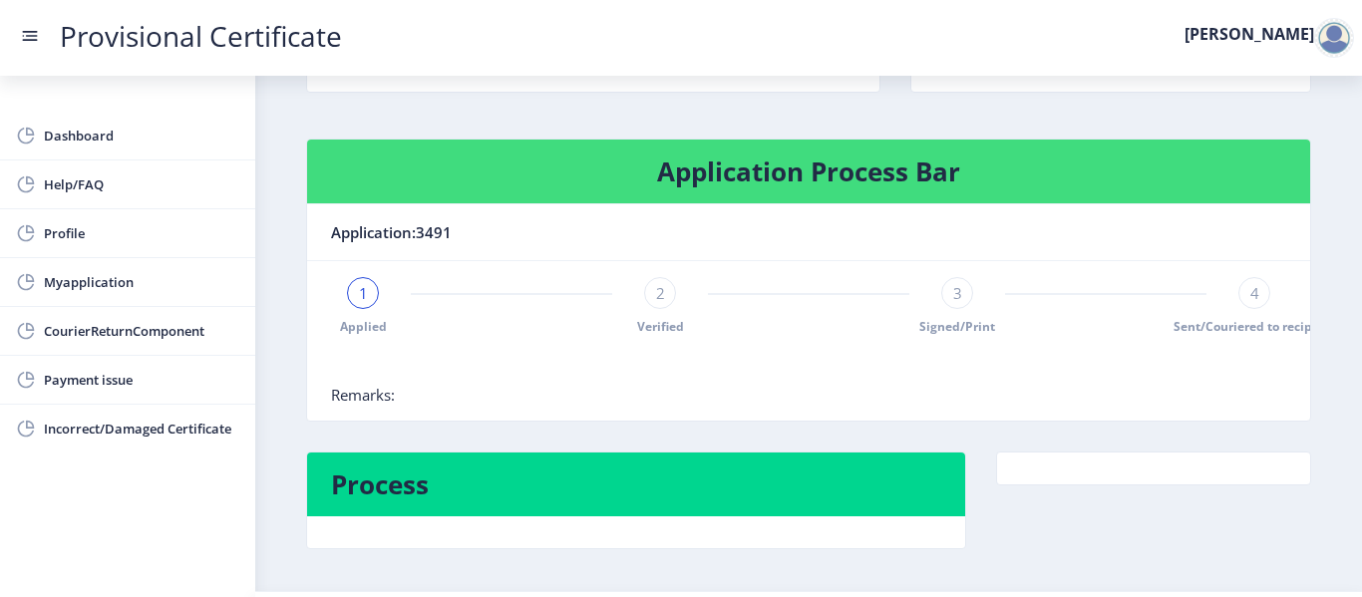
scroll to position [254, 0]
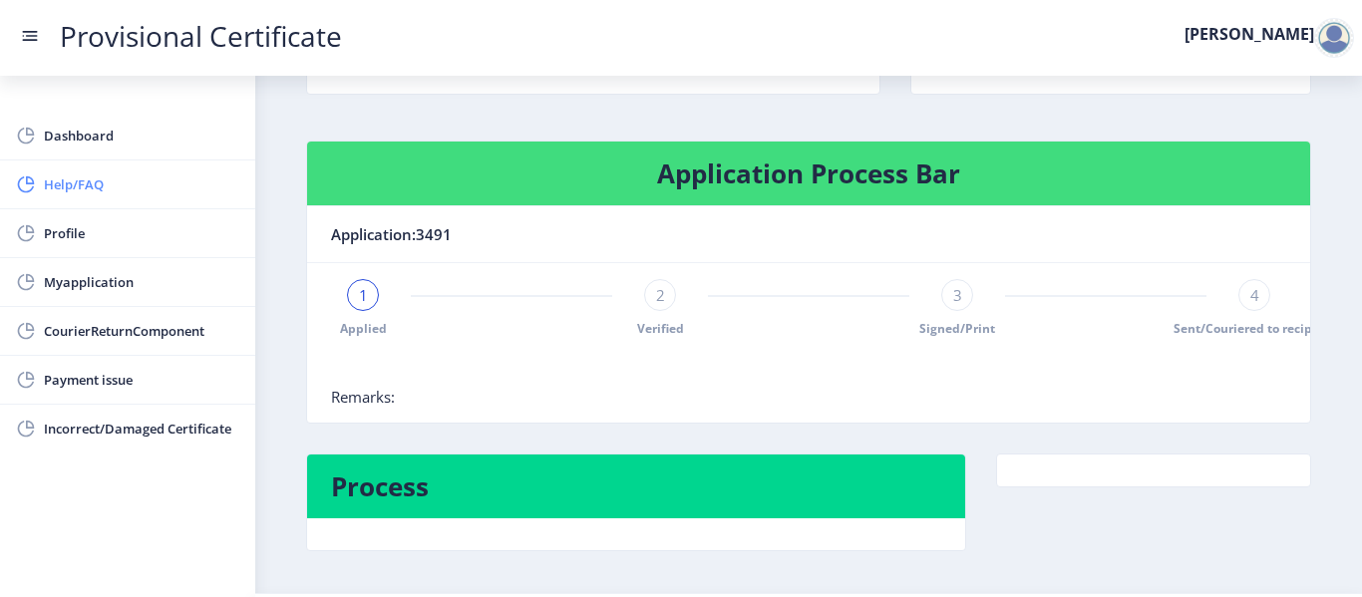
click at [163, 183] on span "Help/FAQ" at bounding box center [141, 185] width 195 height 24
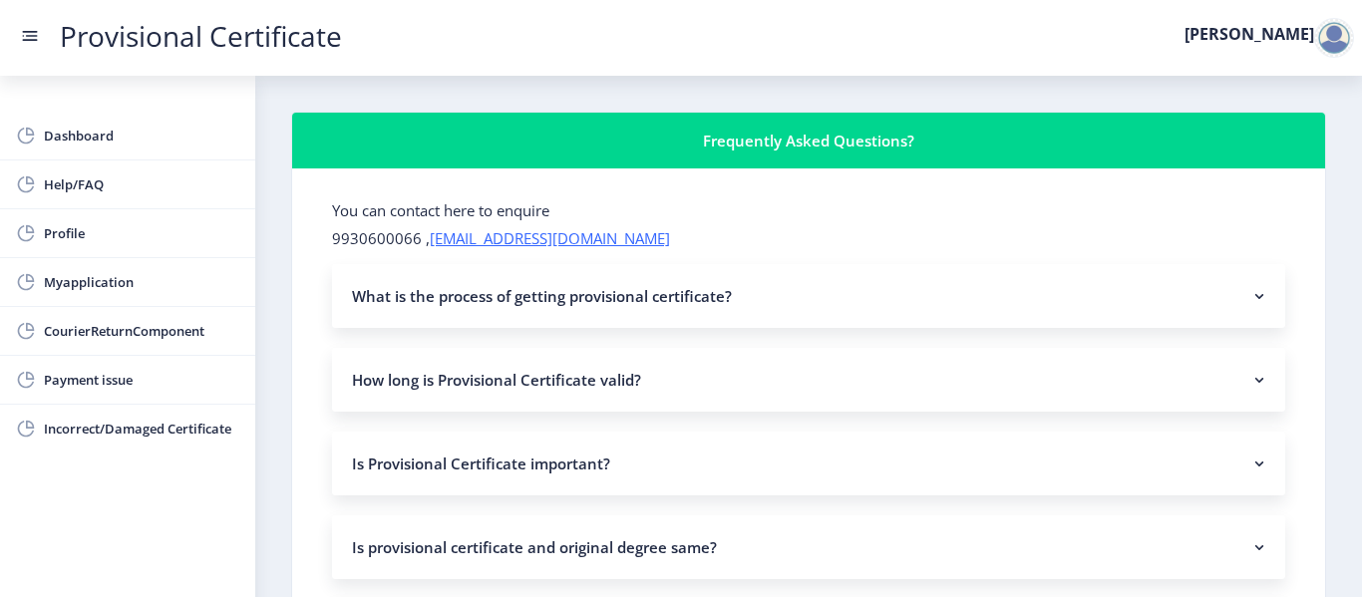
click at [1206, 303] on nb-accordion-item-header "What is the process of getting provisional certificate?" at bounding box center [808, 296] width 953 height 64
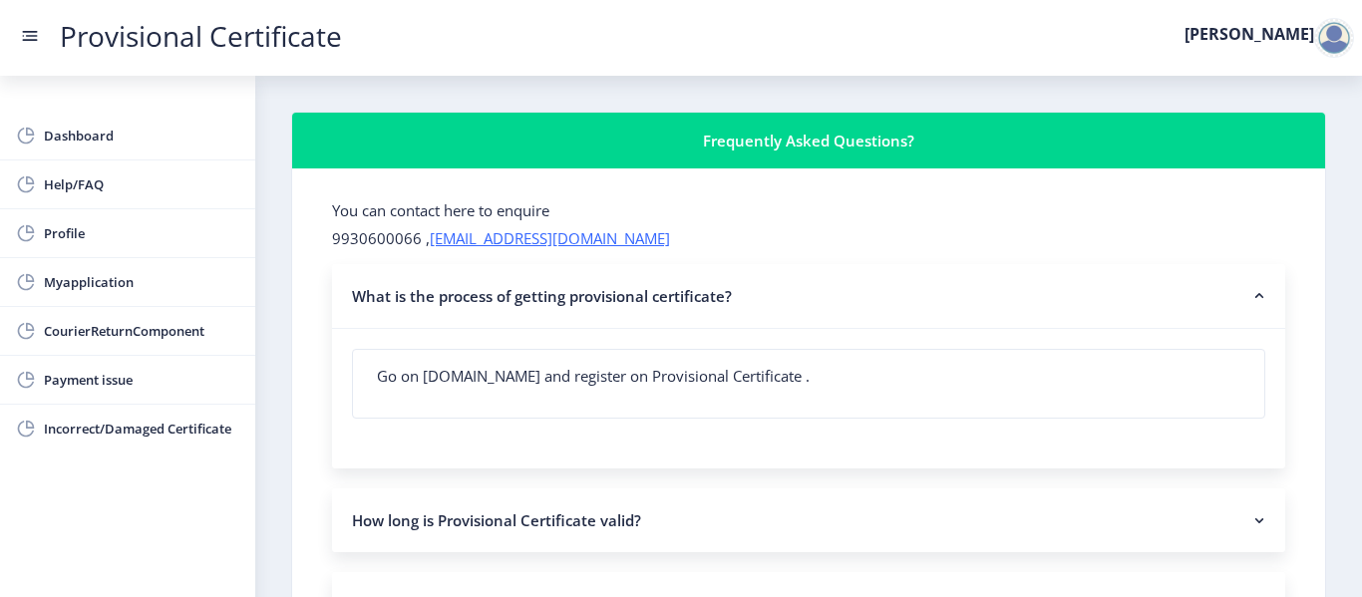
click at [1206, 303] on nb-accordion-item-header "What is the process of getting provisional certificate?" at bounding box center [808, 296] width 953 height 65
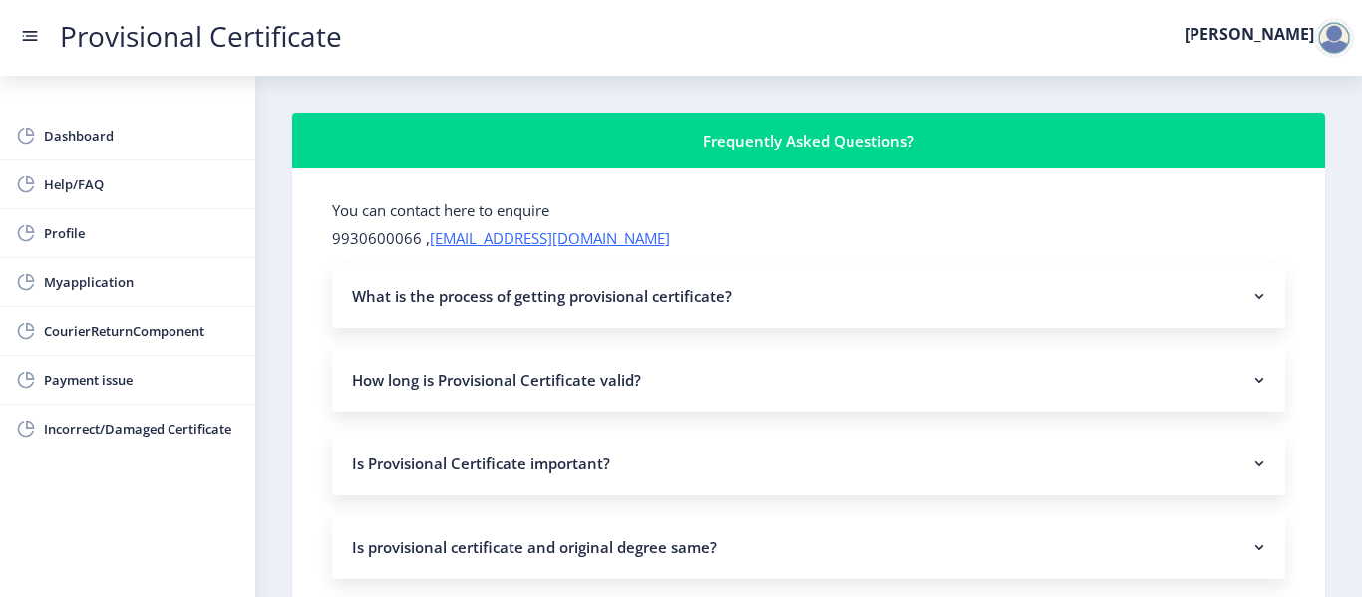
click at [1223, 381] on nb-accordion-item-header "How long is Provisional Certificate valid?" at bounding box center [808, 380] width 953 height 64
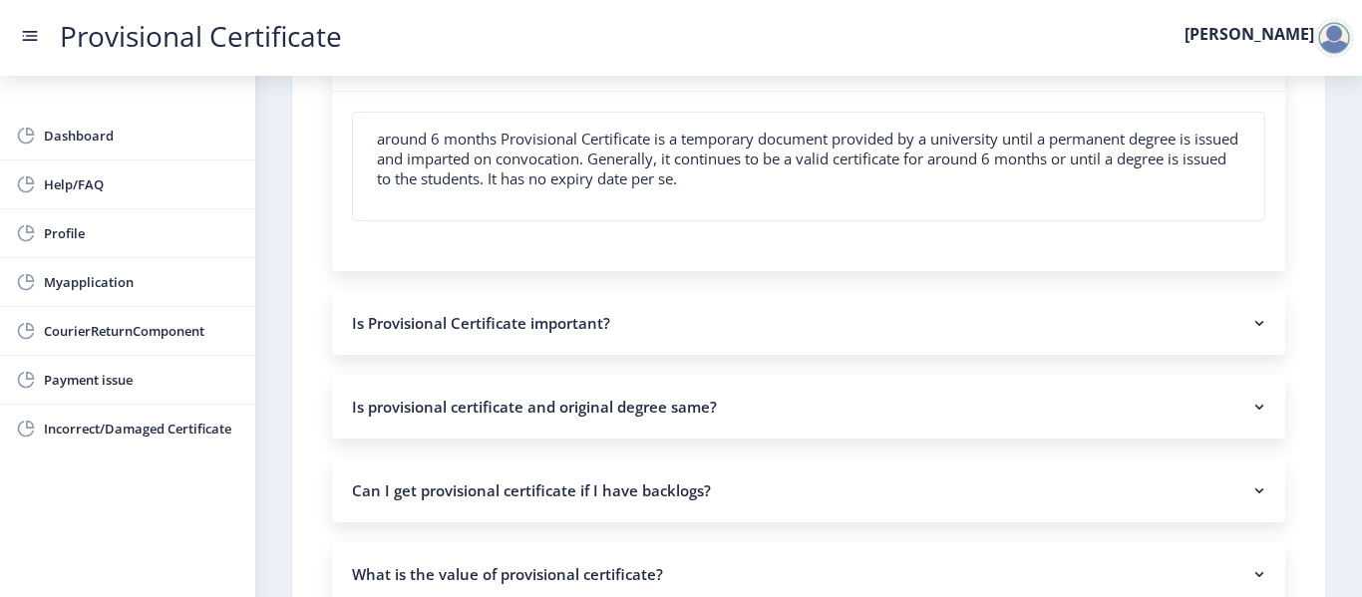
scroll to position [417, 0]
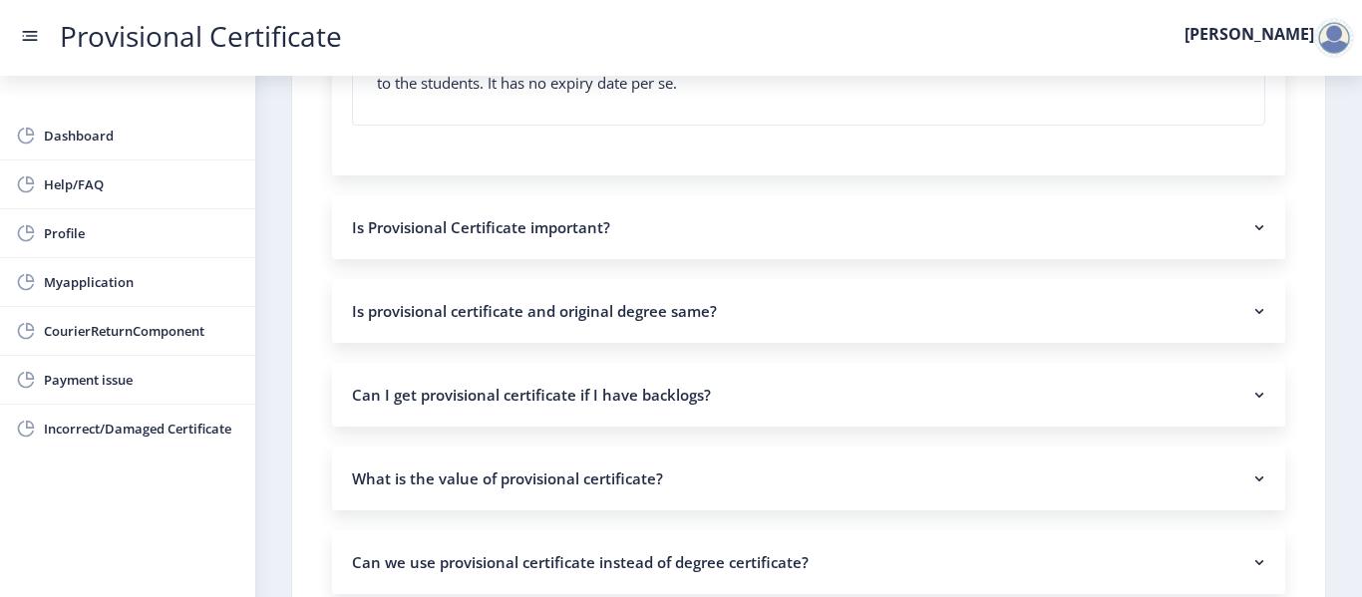
click at [1250, 309] on rect at bounding box center [1260, 311] width 20 height 20
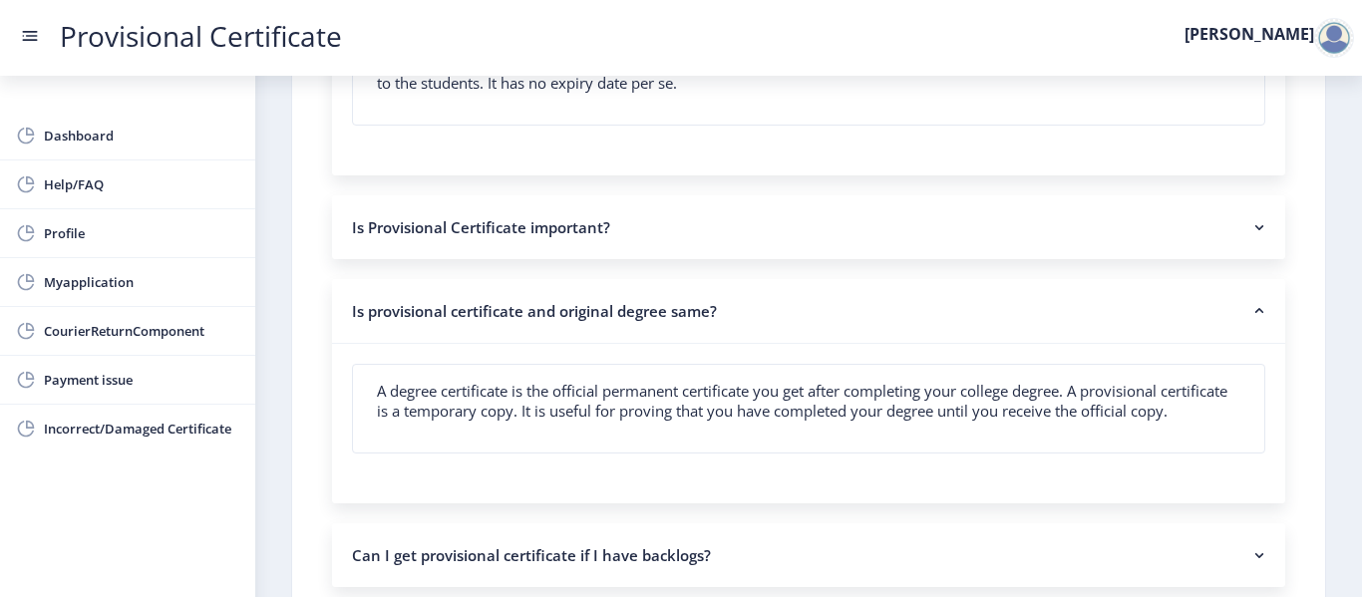
click at [1250, 309] on rect at bounding box center [1260, 311] width 20 height 20
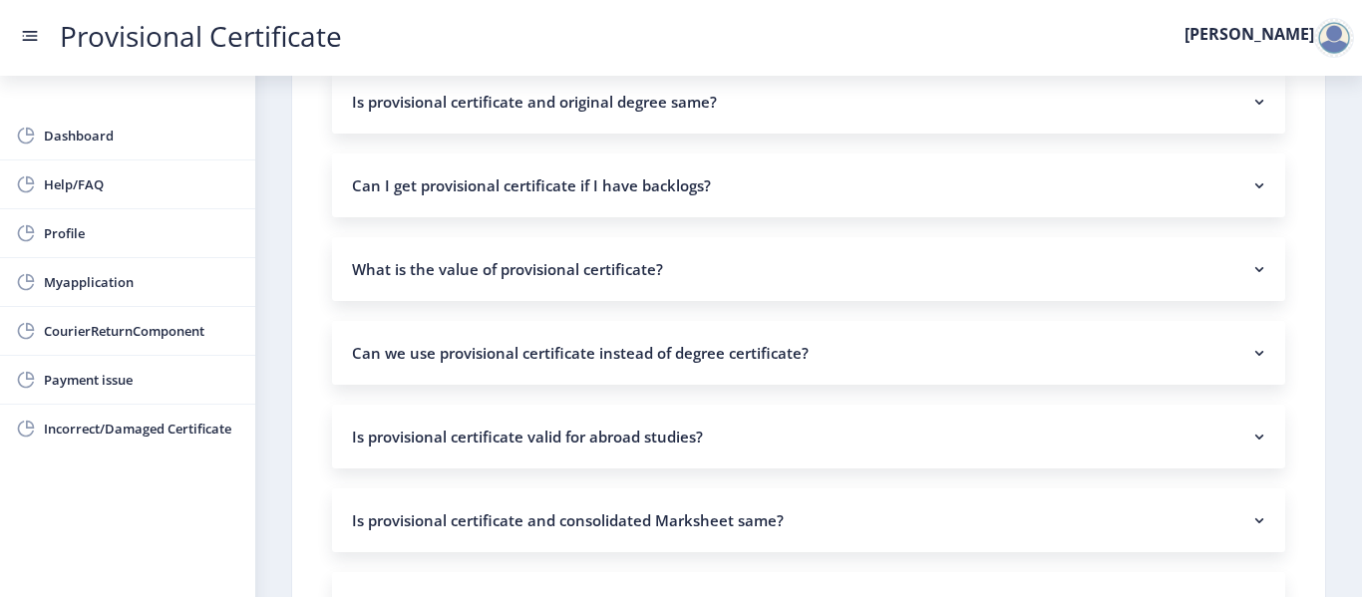
scroll to position [638, 0]
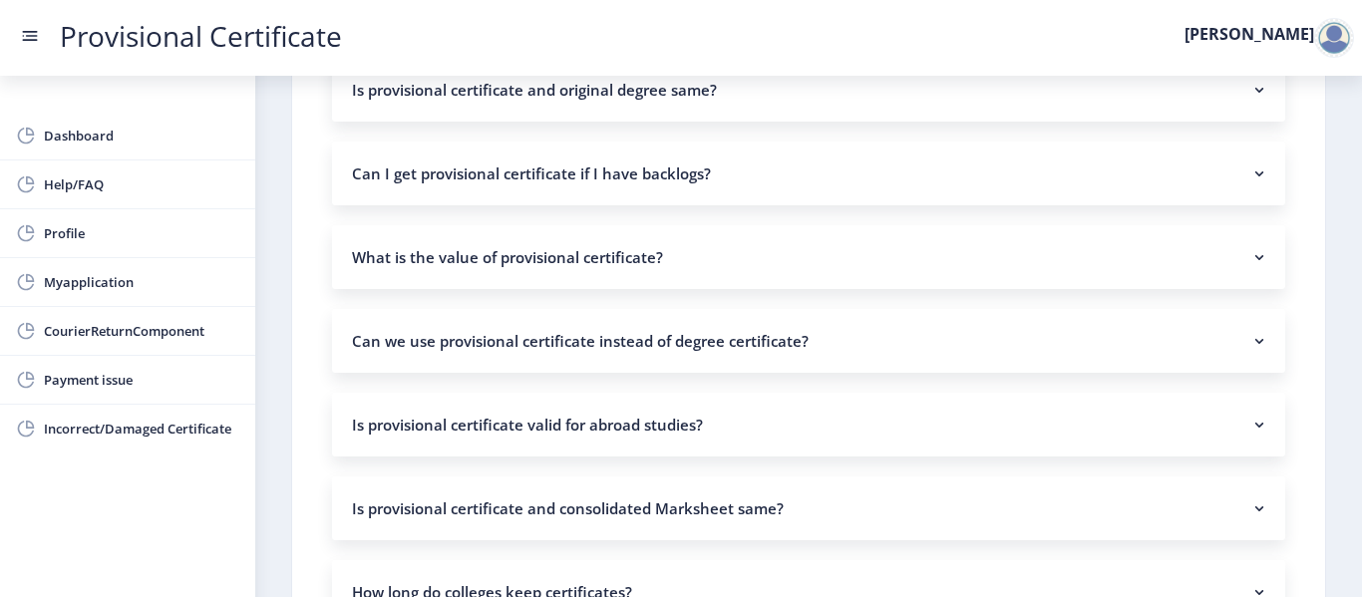
click at [1178, 275] on nb-accordion-item-header "What is the value of provisional certificate?" at bounding box center [808, 257] width 953 height 64
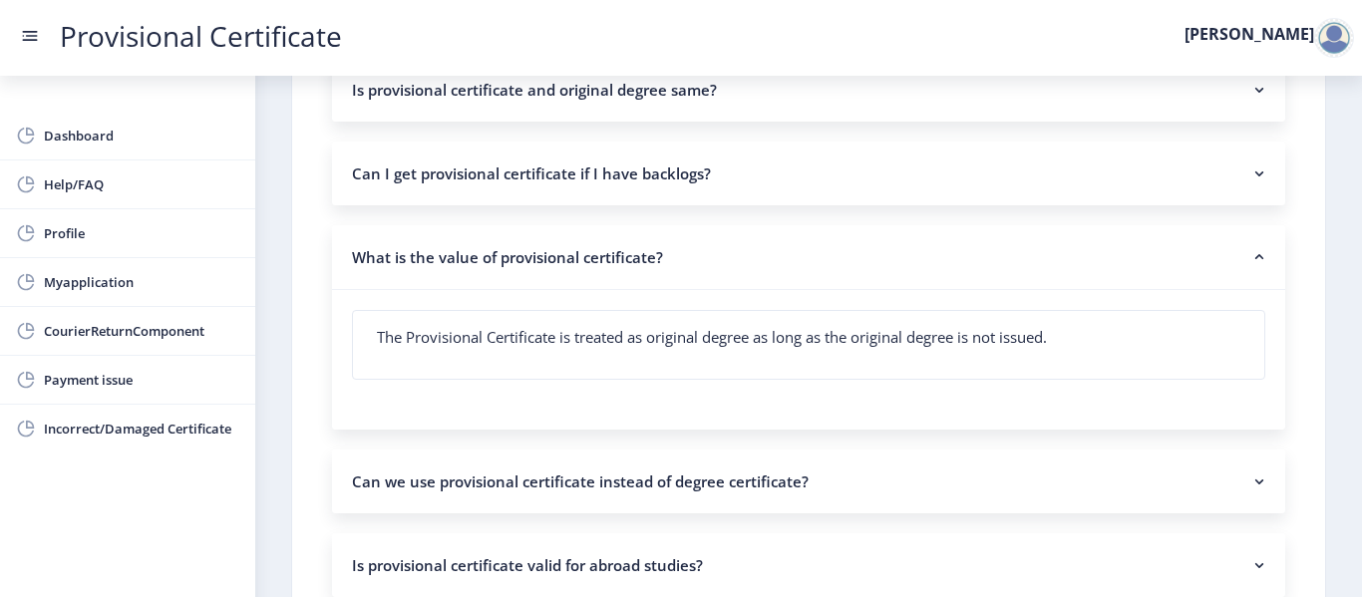
click at [1178, 275] on nb-accordion-item-header "What is the value of provisional certificate?" at bounding box center [808, 257] width 953 height 65
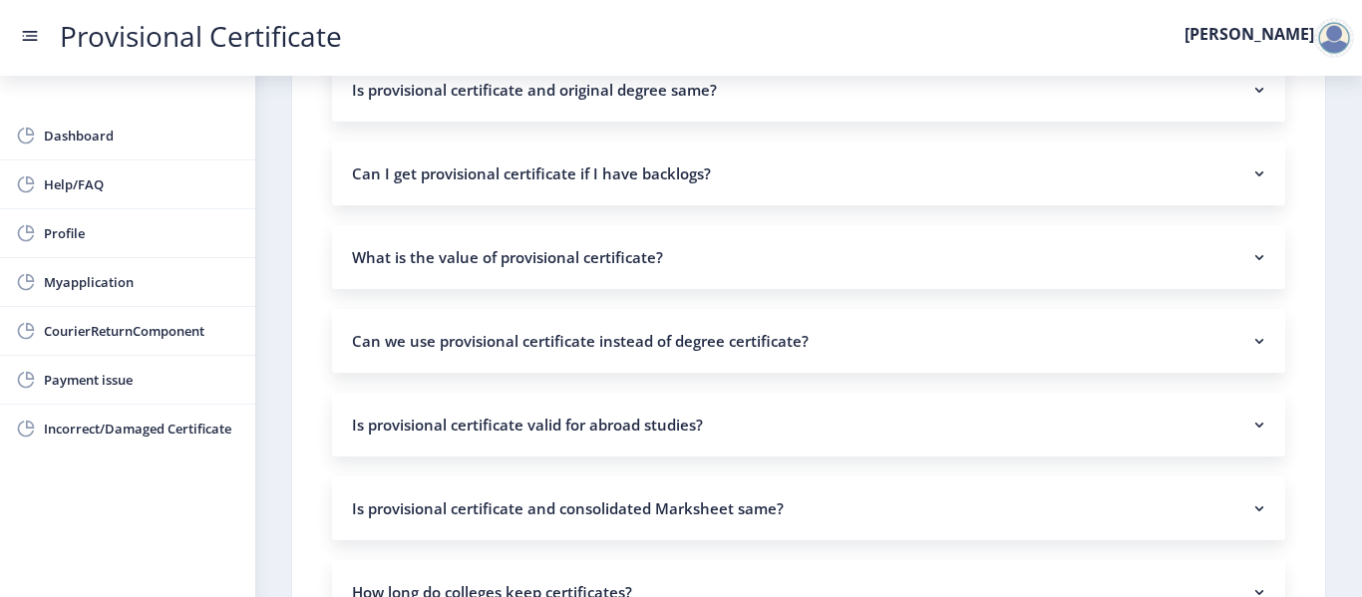
click at [1199, 328] on nb-accordion-item-header "Can we use provisional certificate instead of degree certificate?" at bounding box center [808, 341] width 953 height 64
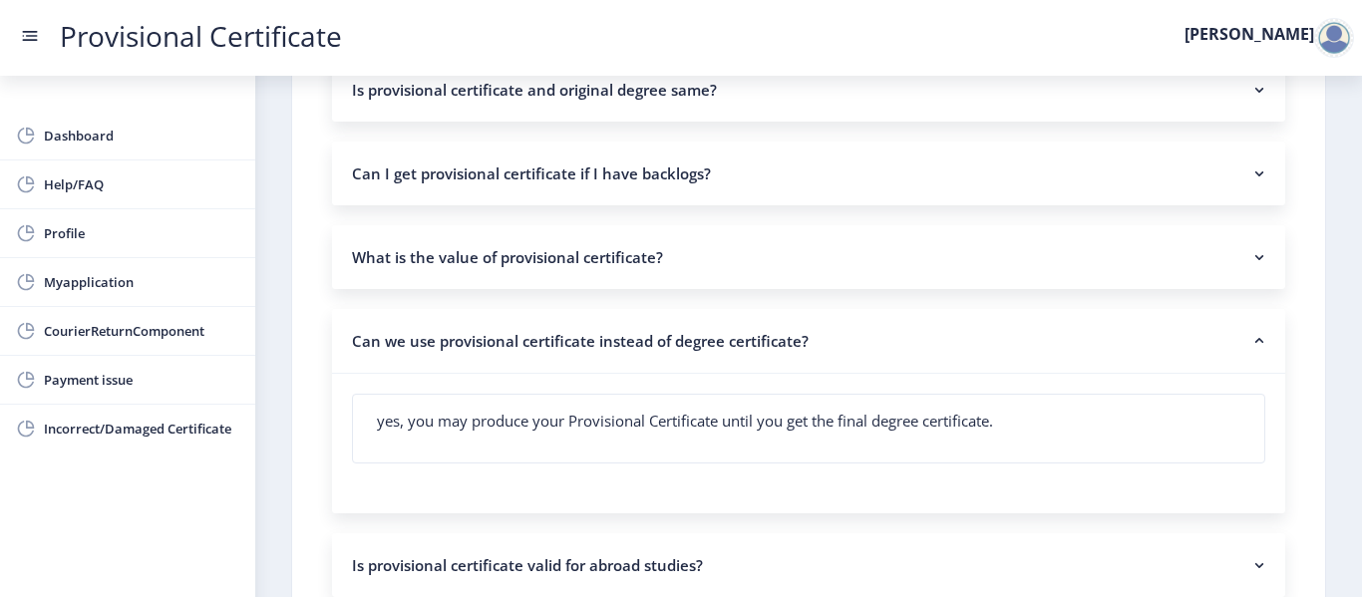
click at [1199, 328] on nb-accordion-item-header "Can we use provisional certificate instead of degree certificate?" at bounding box center [808, 341] width 953 height 65
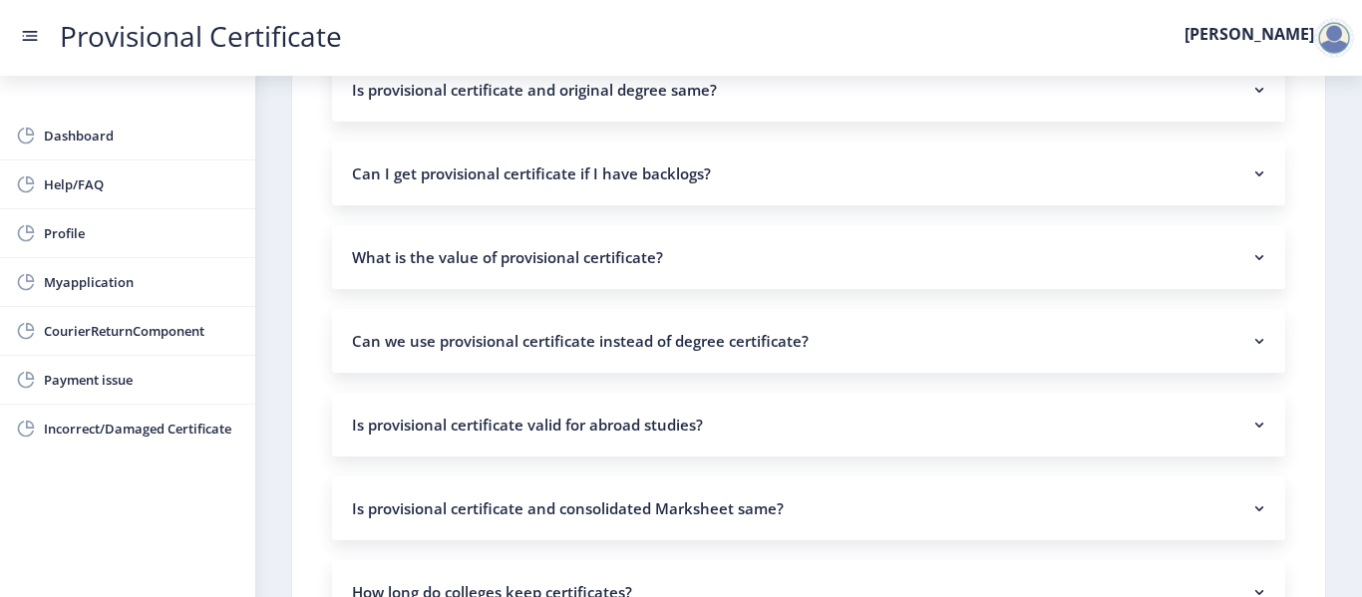
click at [1168, 431] on nb-accordion-item-header "Is provisional certificate valid for abroad studies?" at bounding box center [808, 425] width 953 height 64
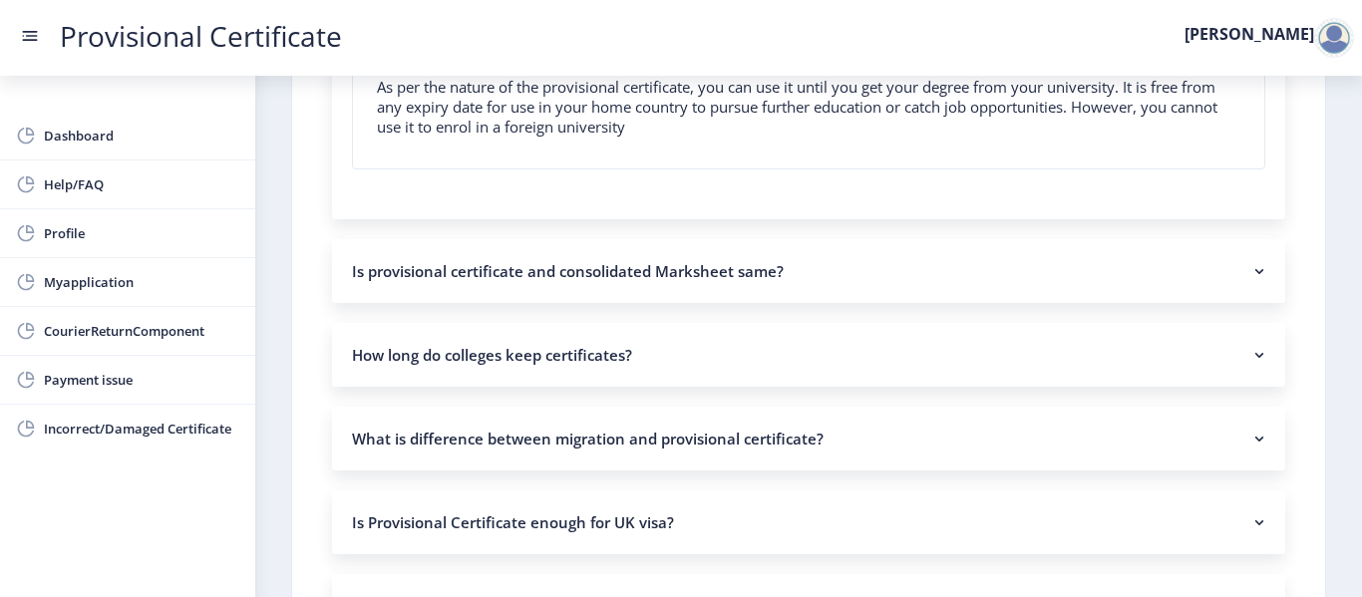
scroll to position [1104, 0]
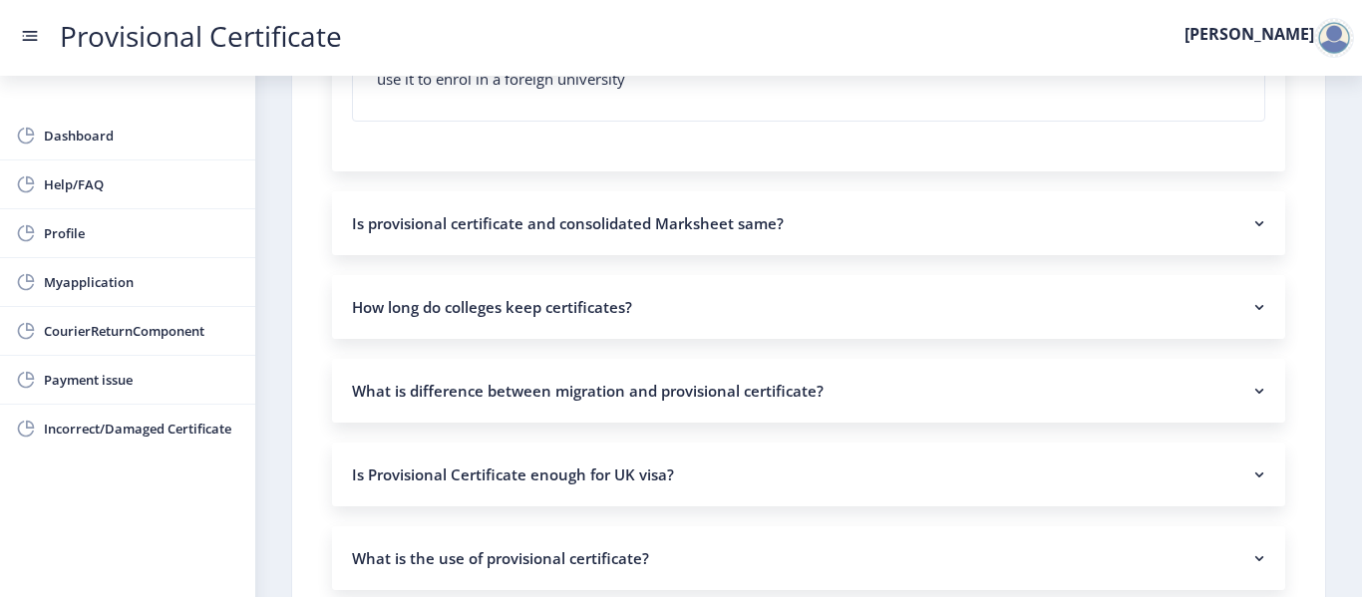
click at [1141, 219] on nb-accordion-item-header "Is provisional certificate and consolidated Marksheet same?" at bounding box center [808, 223] width 953 height 64
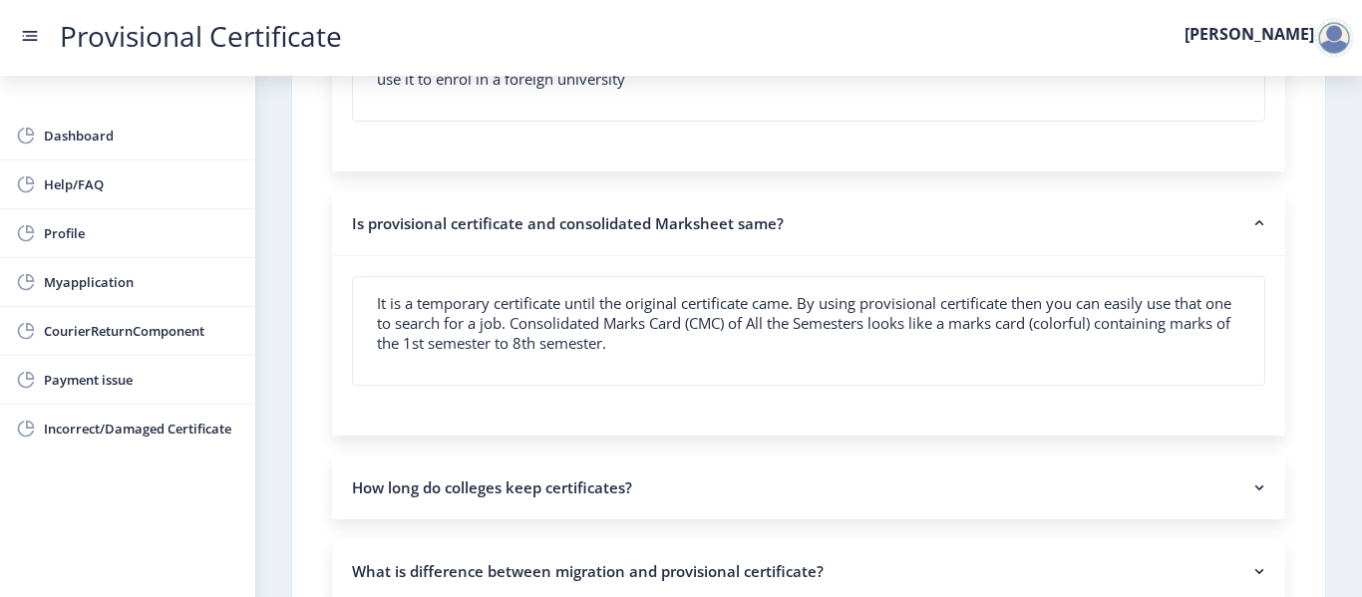
click at [1154, 235] on nb-accordion-item-header "Is provisional certificate and consolidated Marksheet same?" at bounding box center [808, 223] width 953 height 65
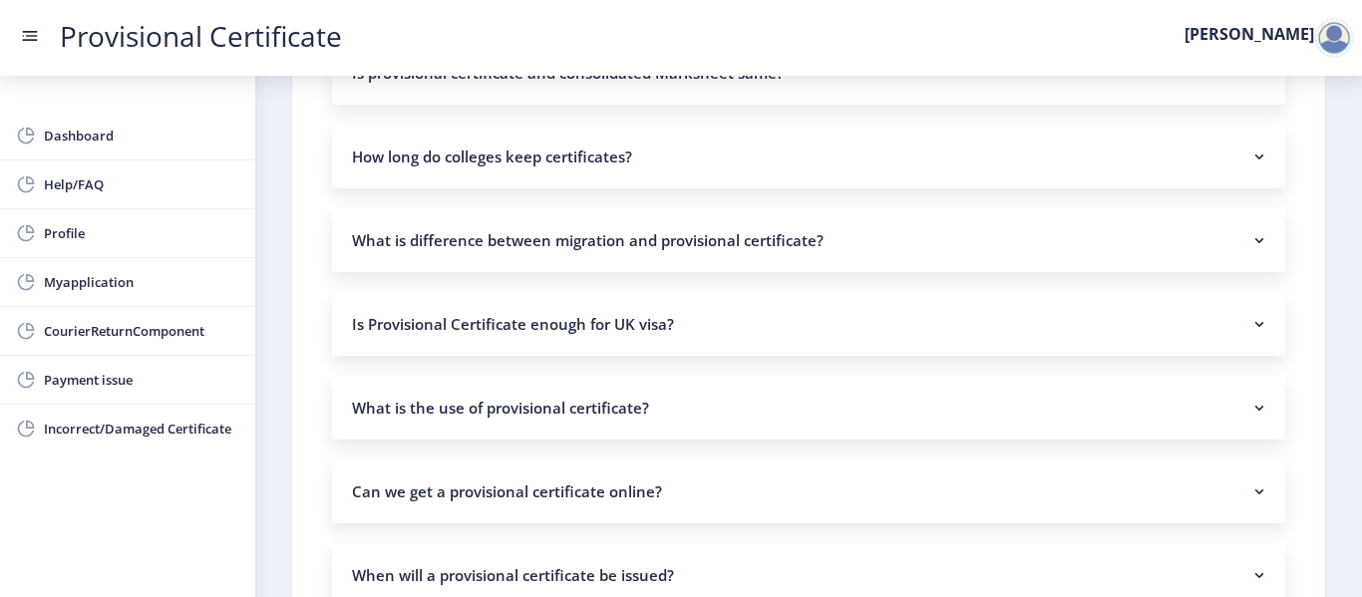
scroll to position [1322, 0]
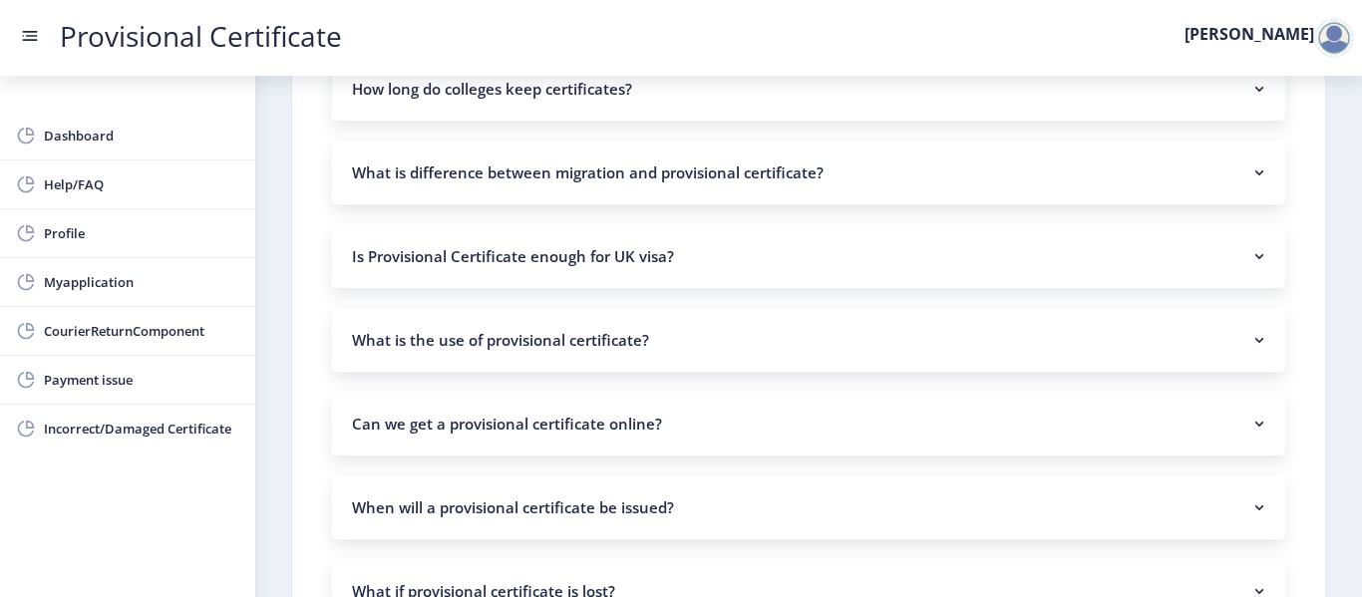
click at [1236, 261] on nb-accordion-item-header "Is Provisional Certificate enough for UK visa?" at bounding box center [808, 256] width 953 height 64
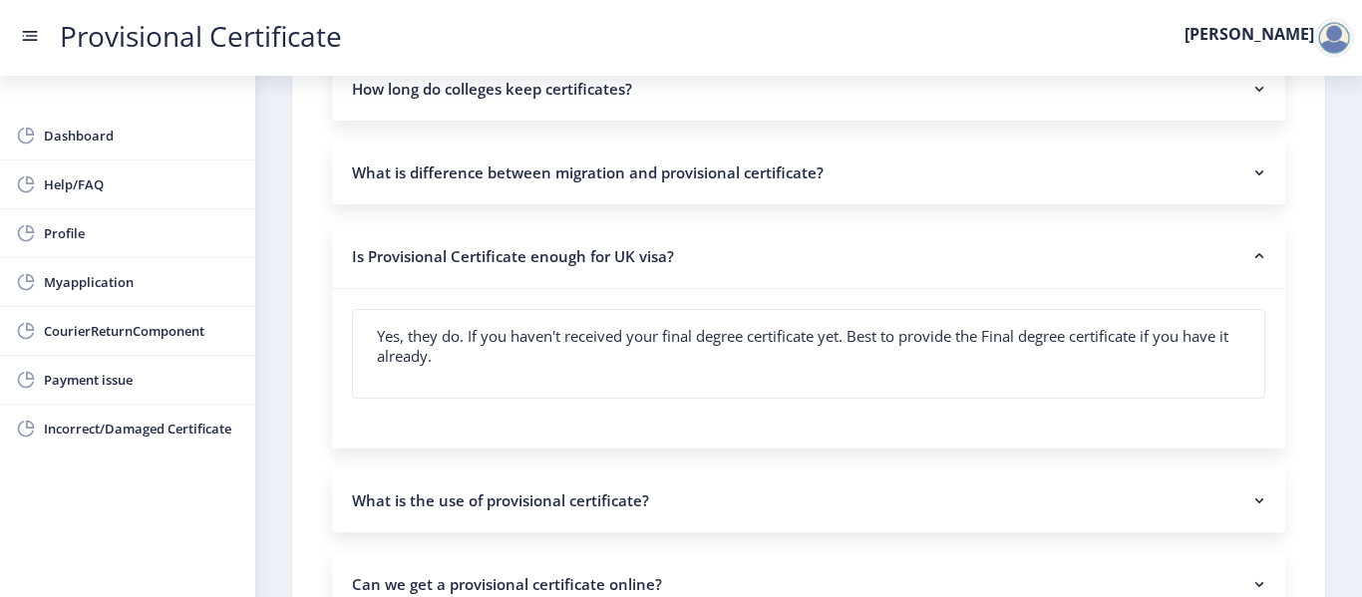
click at [1236, 261] on nb-accordion-item-header "Is Provisional Certificate enough for UK visa?" at bounding box center [808, 256] width 953 height 65
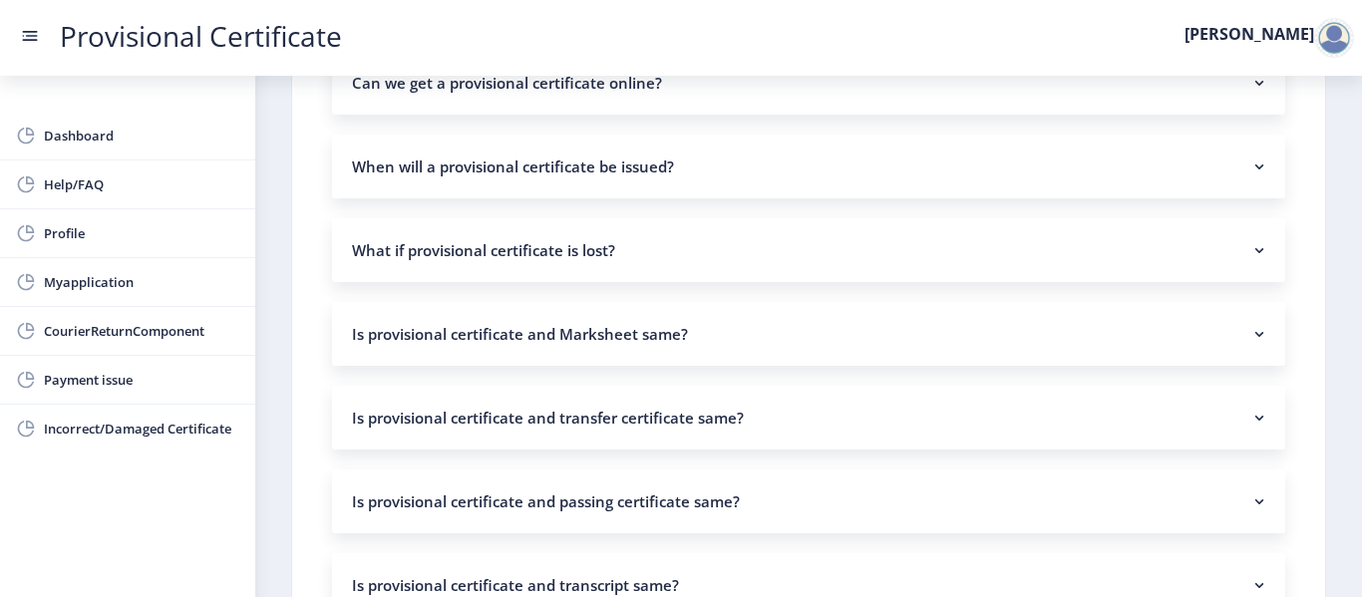
scroll to position [1676, 0]
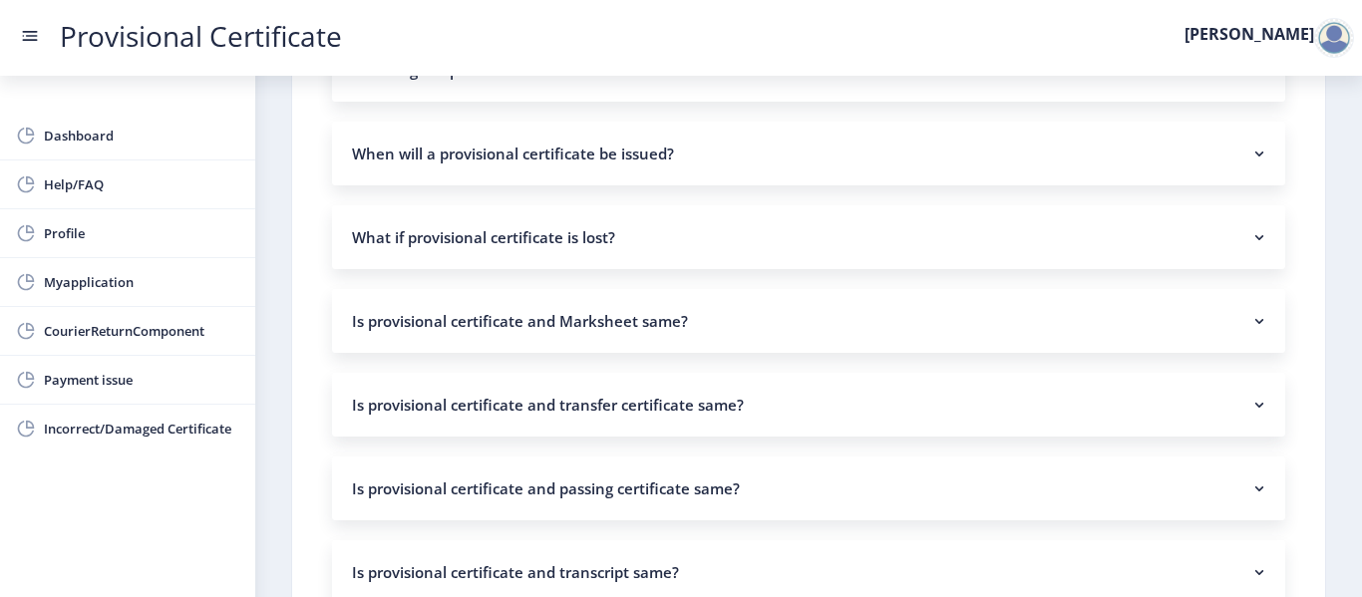
click at [1024, 306] on nb-accordion-item-header "Is provisional certificate and Marksheet same?" at bounding box center [808, 321] width 953 height 64
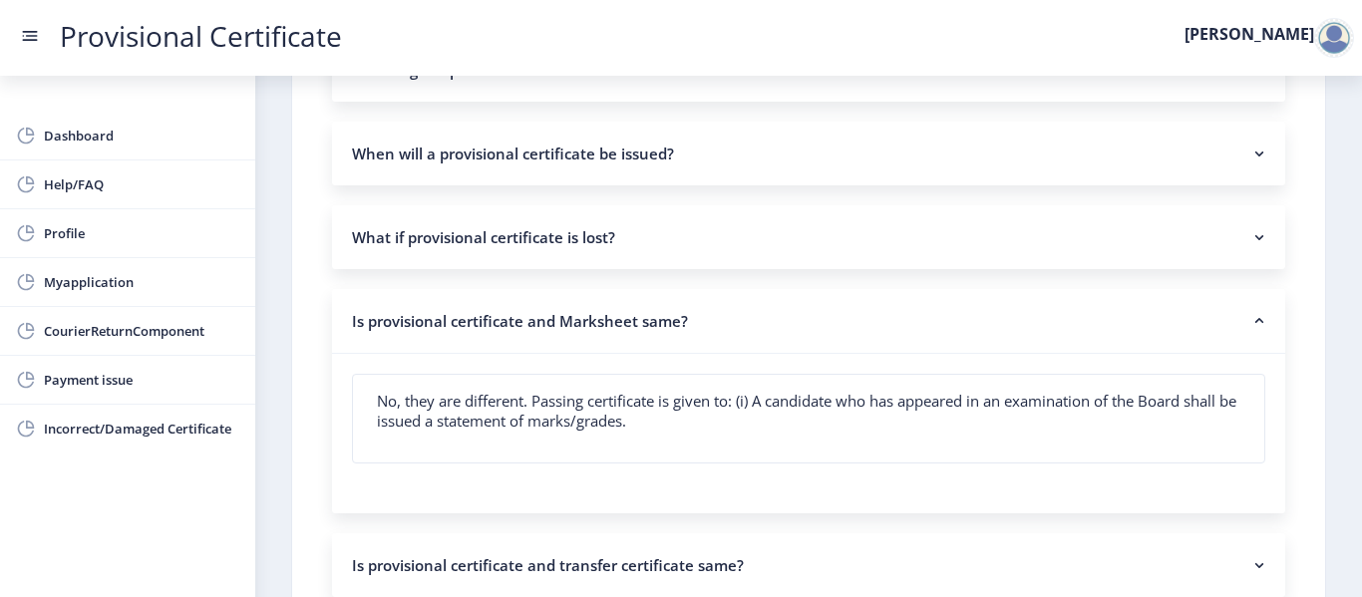
click at [1024, 306] on nb-accordion-item-header "Is provisional certificate and Marksheet same?" at bounding box center [808, 321] width 953 height 65
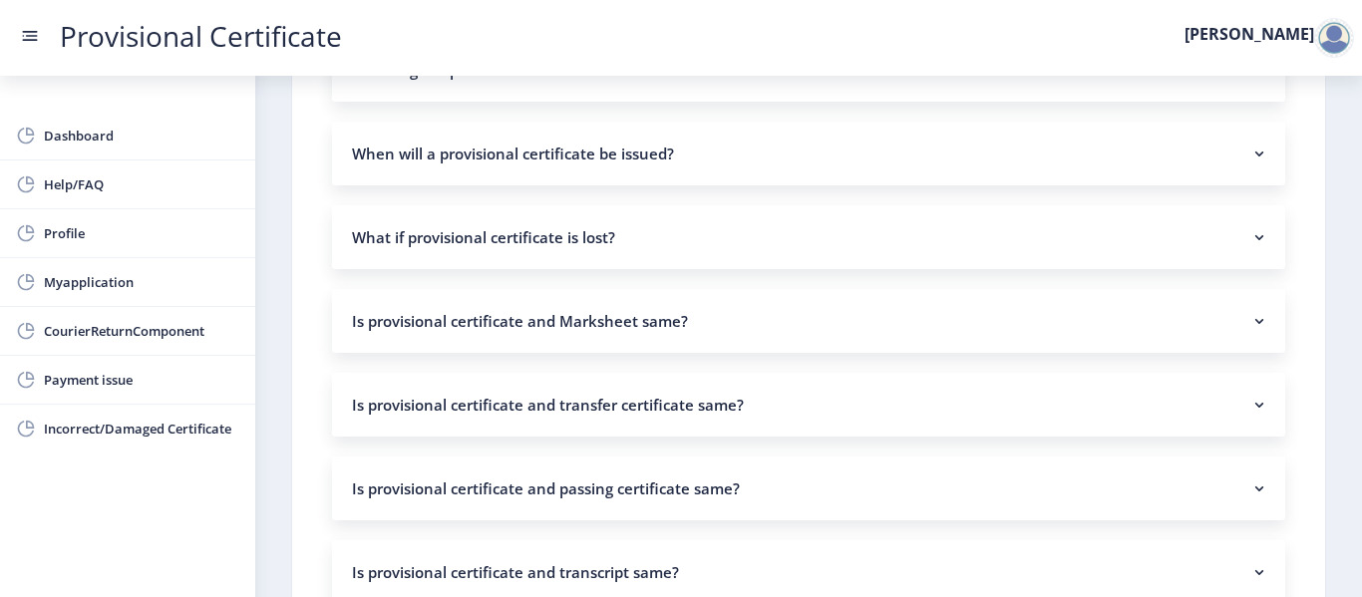
click at [936, 488] on nb-accordion-item-header "Is provisional certificate and passing certificate same?" at bounding box center [808, 489] width 953 height 64
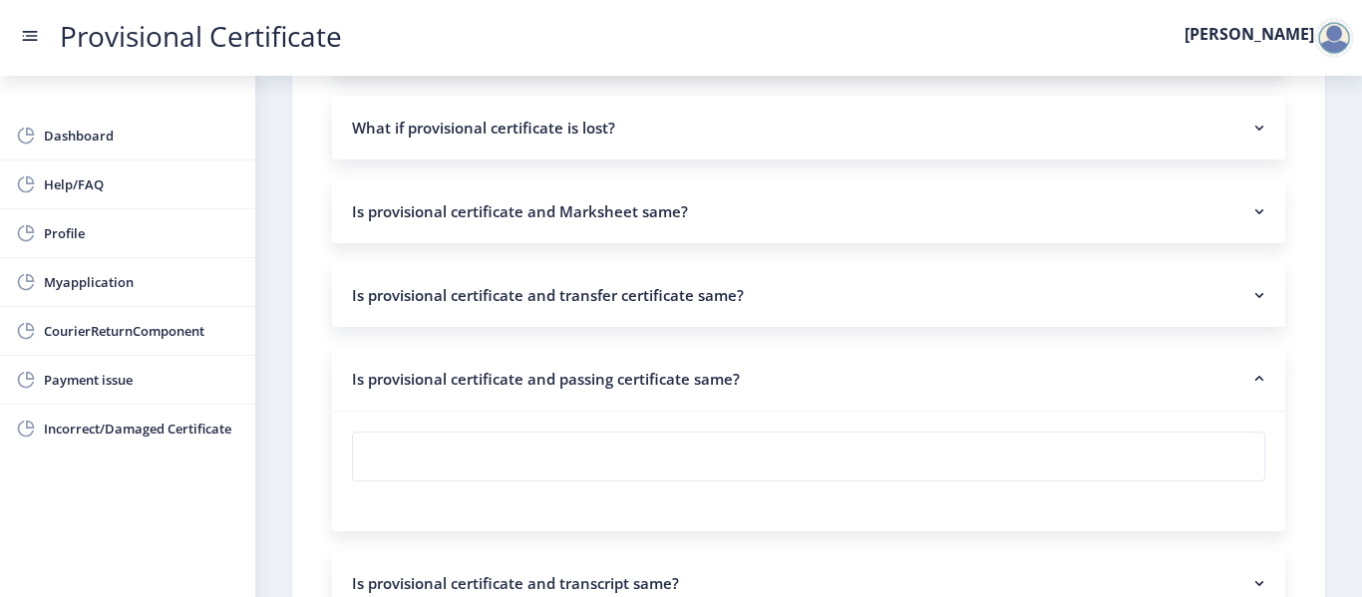
scroll to position [1805, 0]
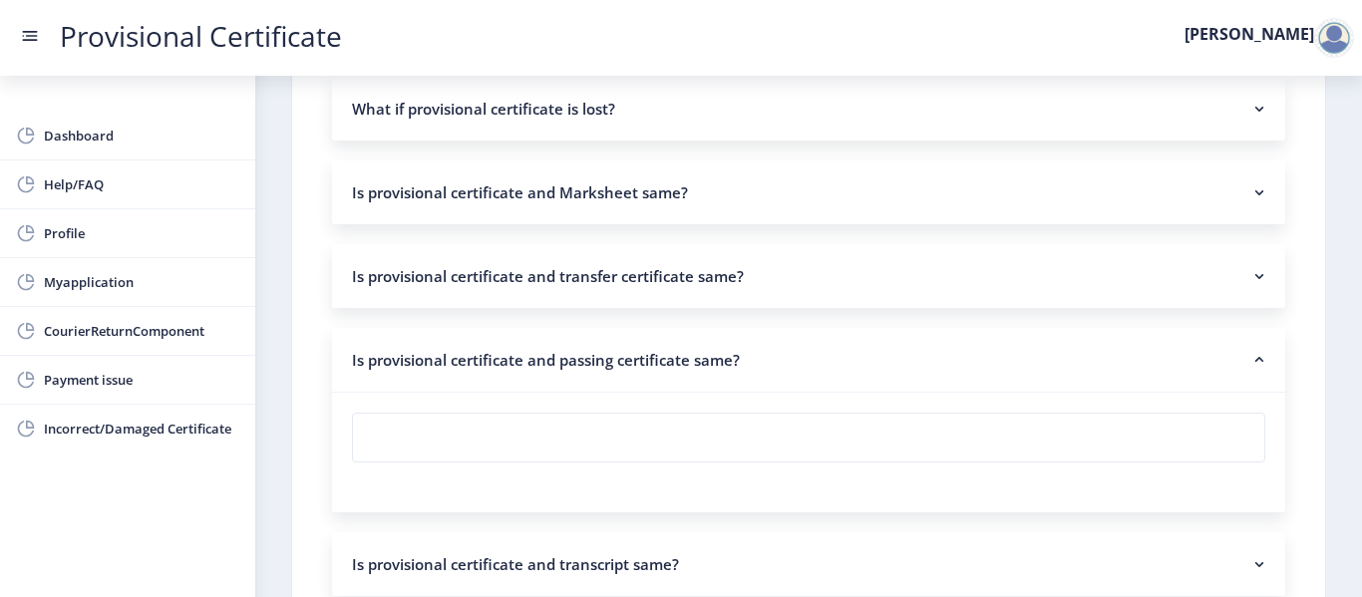
click at [1143, 356] on nb-accordion-item-header "Is provisional certificate and passing certificate same?" at bounding box center [808, 360] width 953 height 65
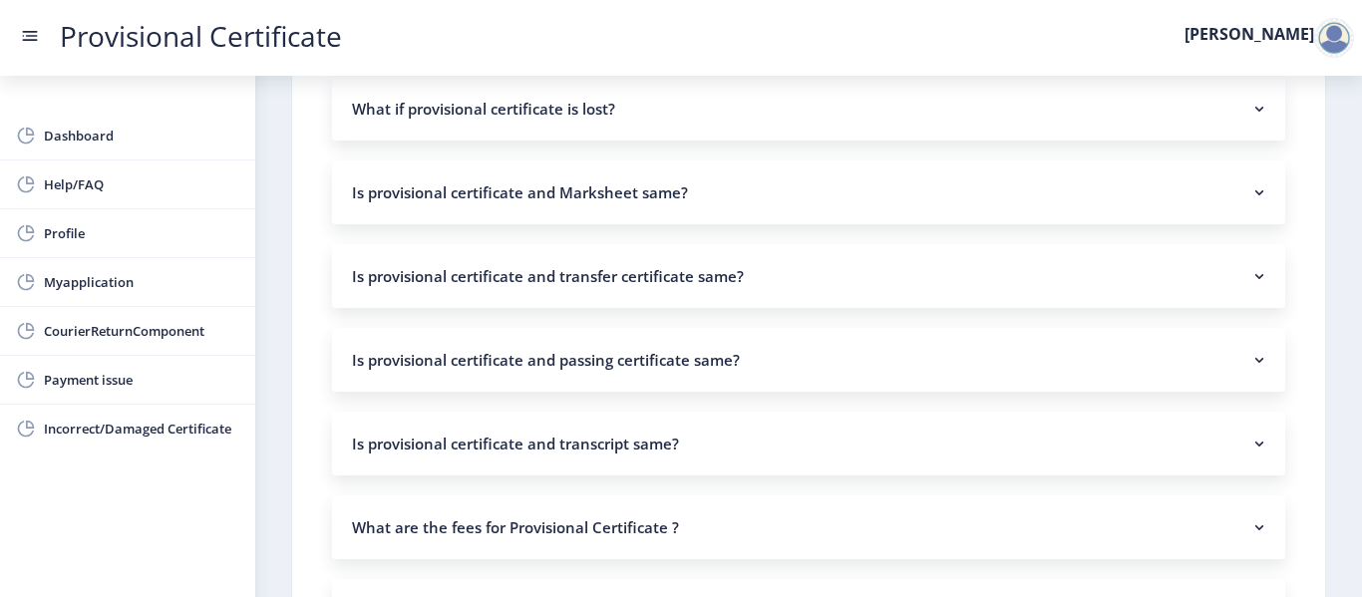
click at [1095, 418] on nb-accordion-item-header "Is provisional certificate and transcript same?" at bounding box center [808, 444] width 953 height 64
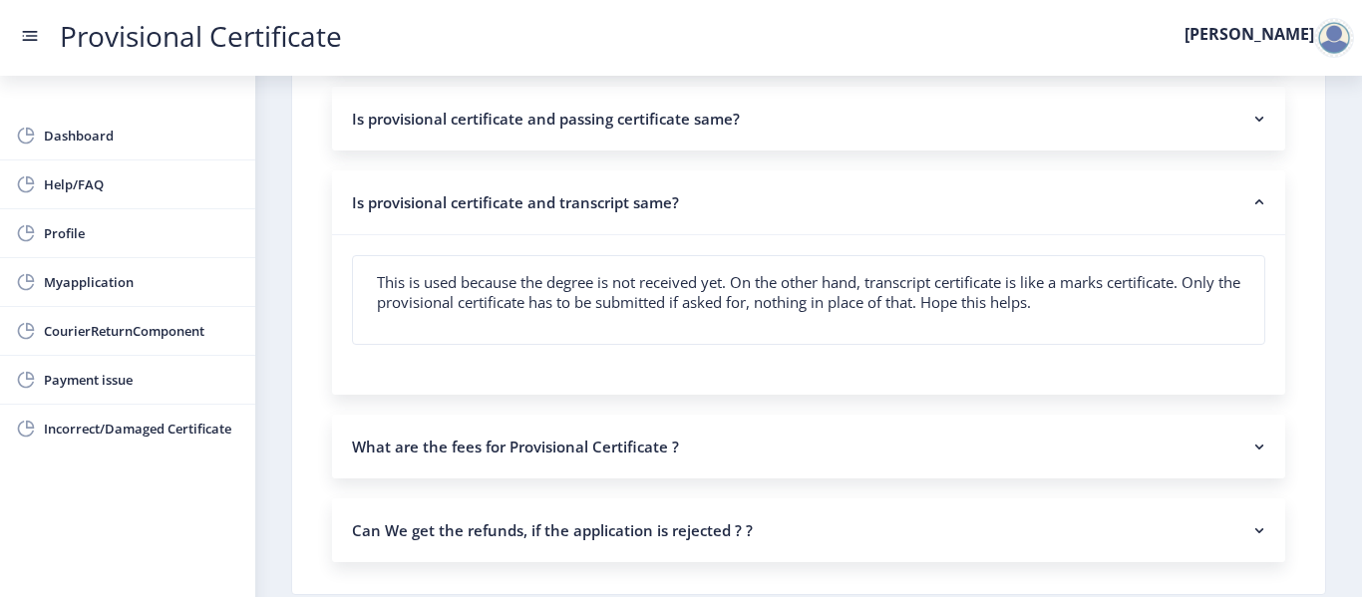
scroll to position [2147, 0]
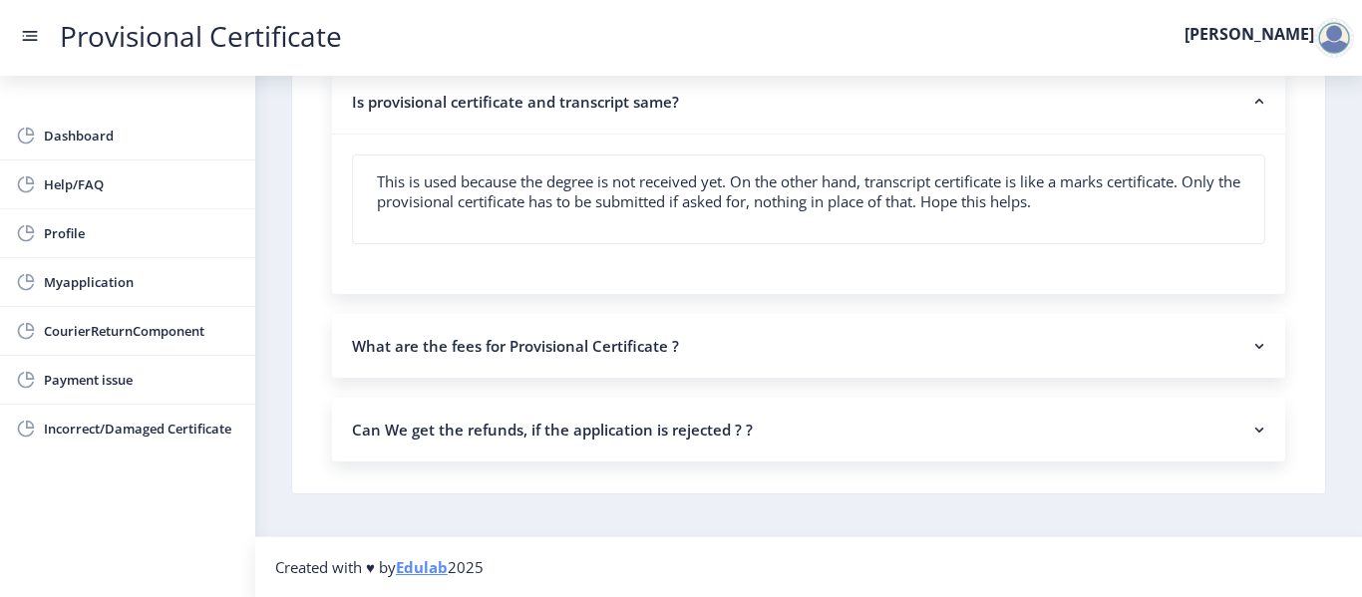
click at [1032, 445] on nb-accordion-item-header "Can We get the refunds, if the application is rejected ? ?" at bounding box center [808, 430] width 953 height 64
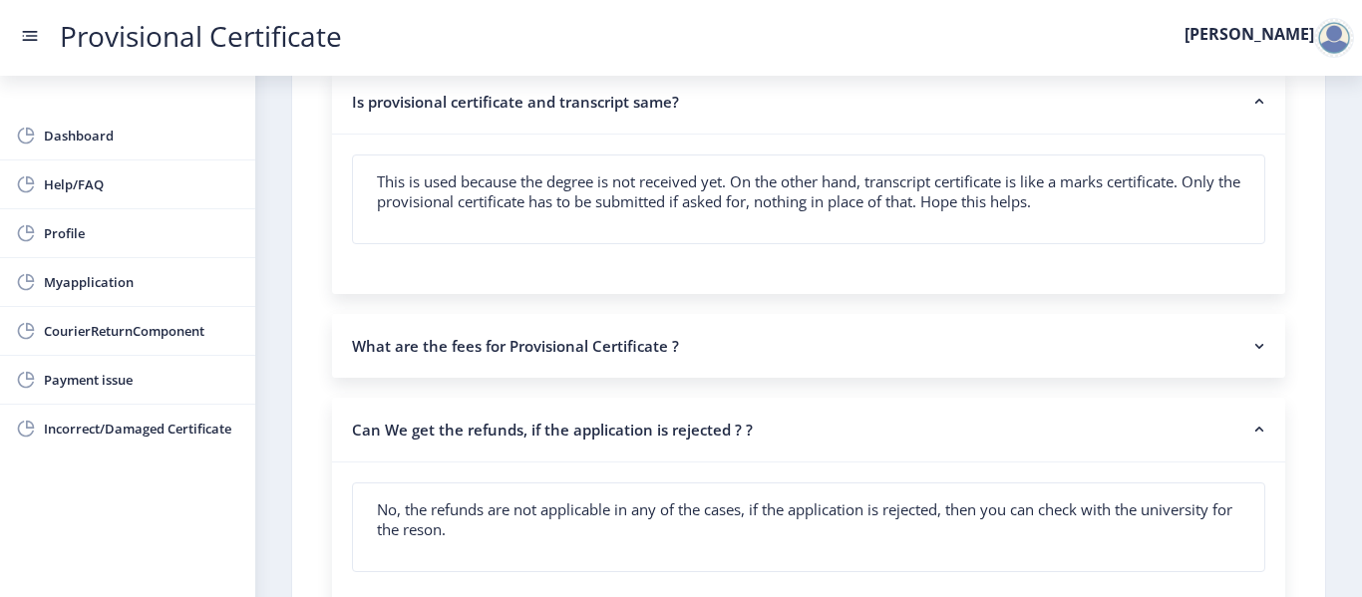
click at [1011, 346] on nb-accordion-item-header "What are the fees for Provisional Certificate ?" at bounding box center [808, 346] width 953 height 64
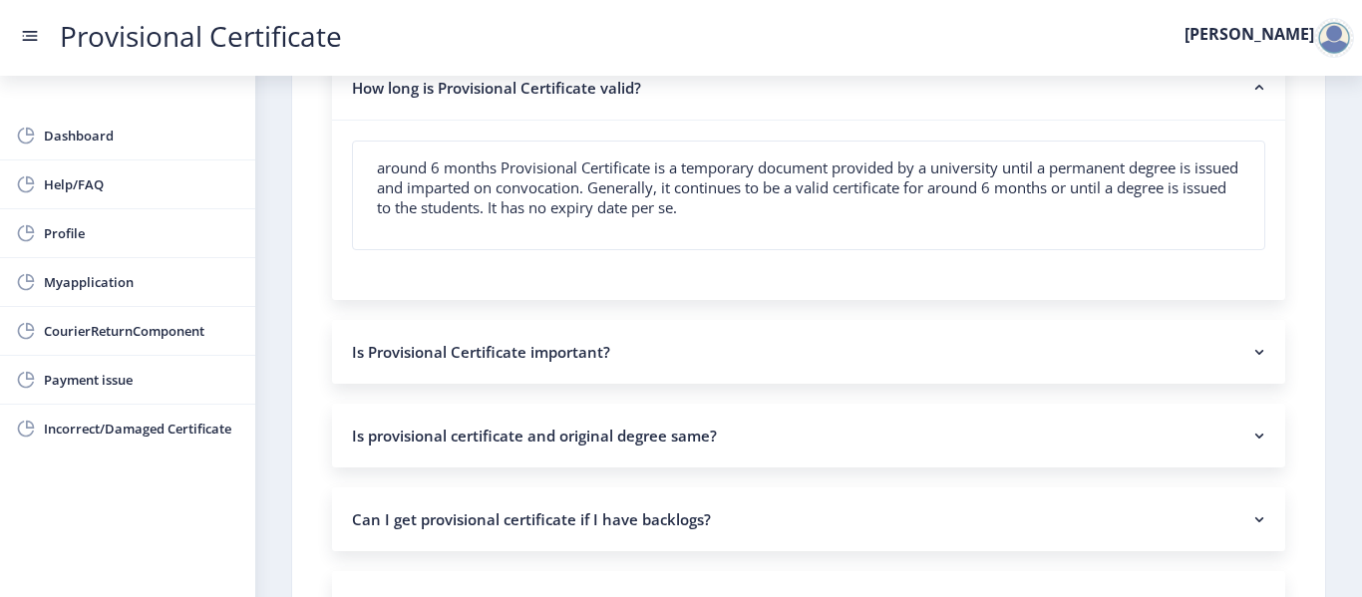
scroll to position [126, 0]
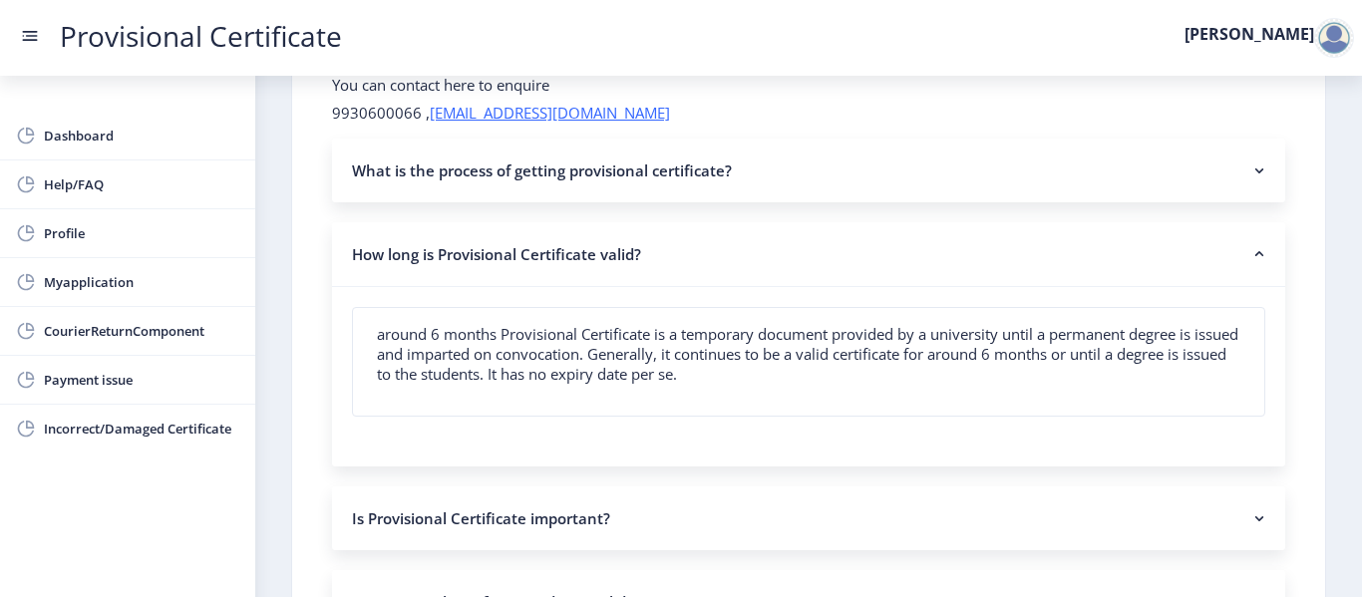
click at [1166, 521] on nb-accordion-item-header "Is Provisional Certificate important?" at bounding box center [808, 519] width 953 height 64
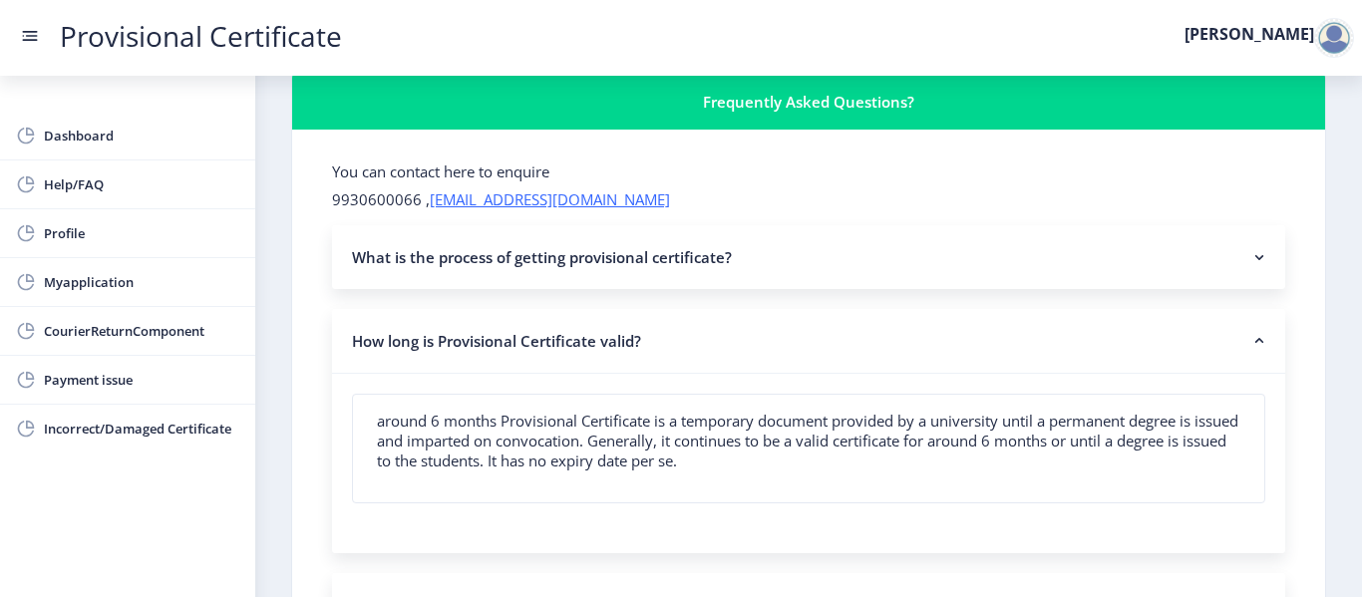
scroll to position [0, 0]
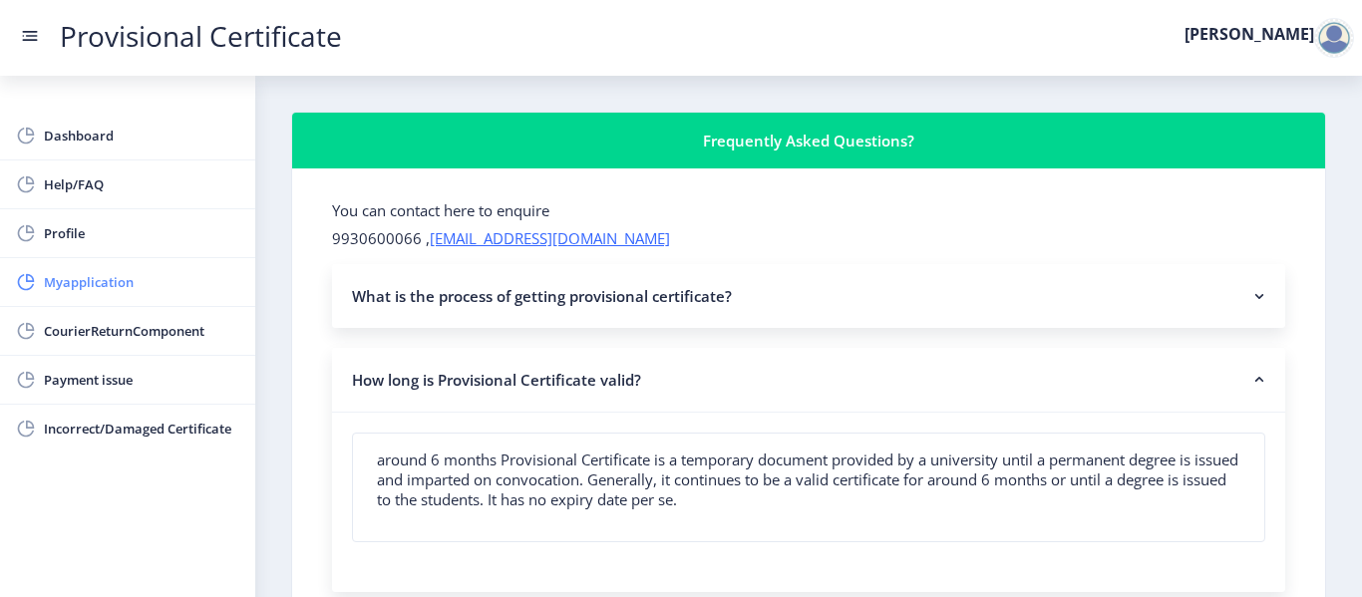
click at [185, 270] on span "Myapplication" at bounding box center [141, 282] width 195 height 24
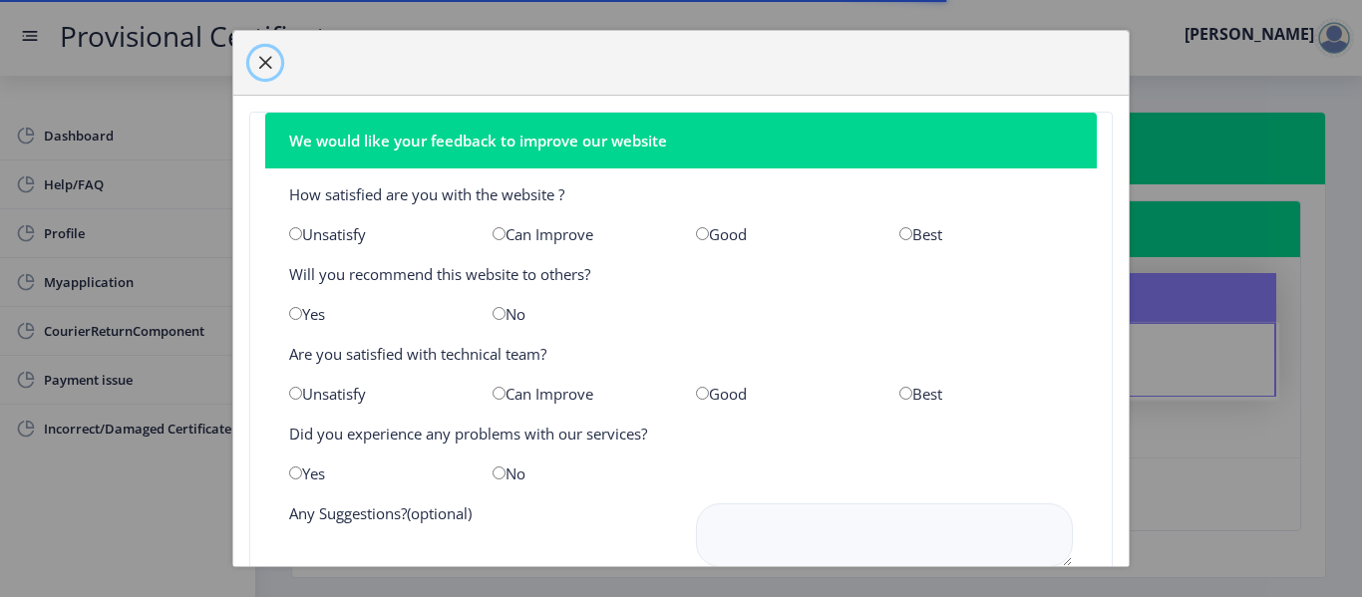
click at [268, 61] on span "button" at bounding box center [265, 63] width 16 height 16
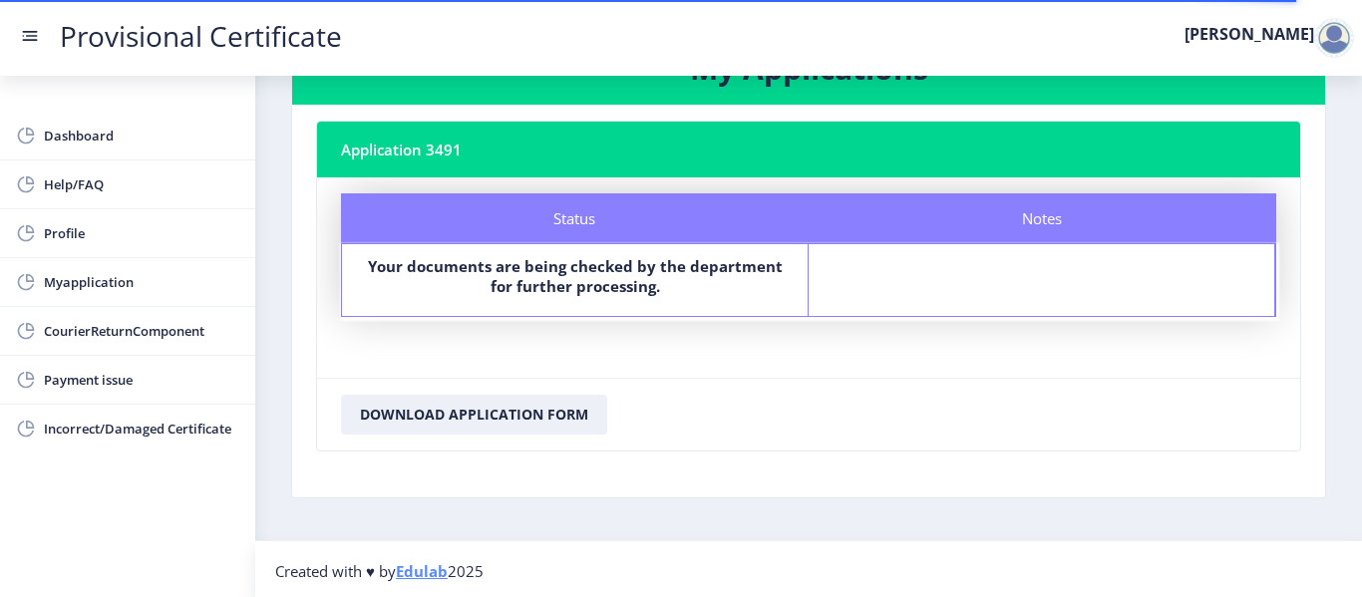
scroll to position [84, 0]
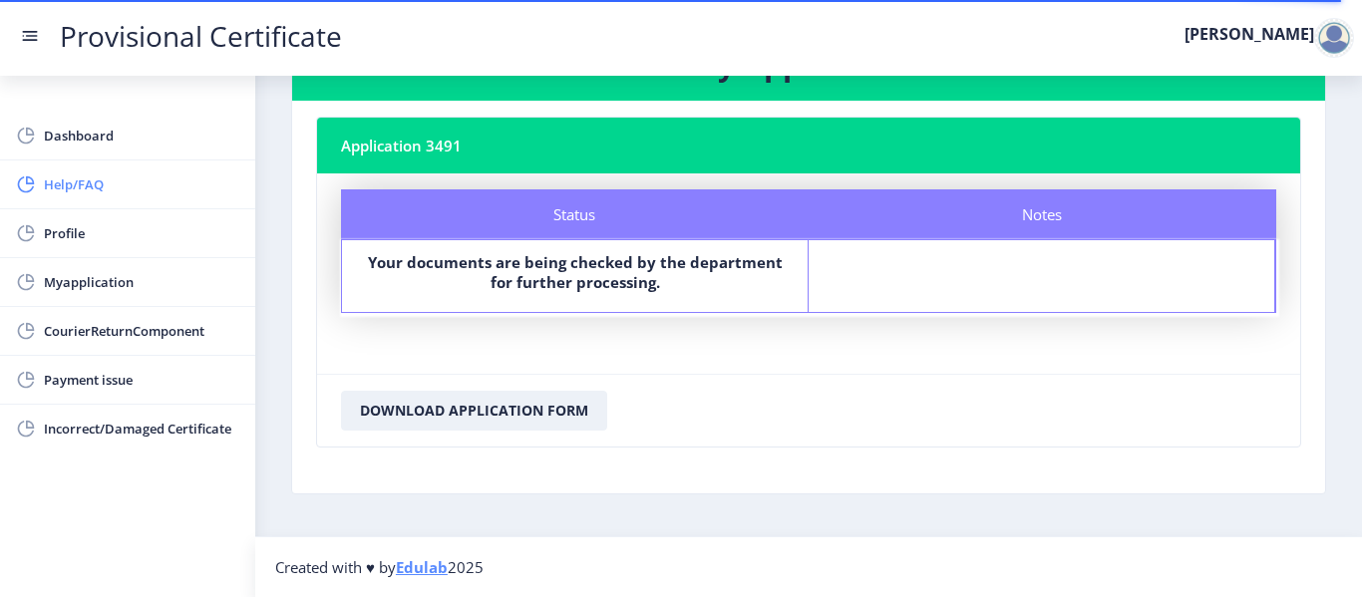
click at [131, 170] on link "Help/FAQ" at bounding box center [127, 185] width 255 height 48
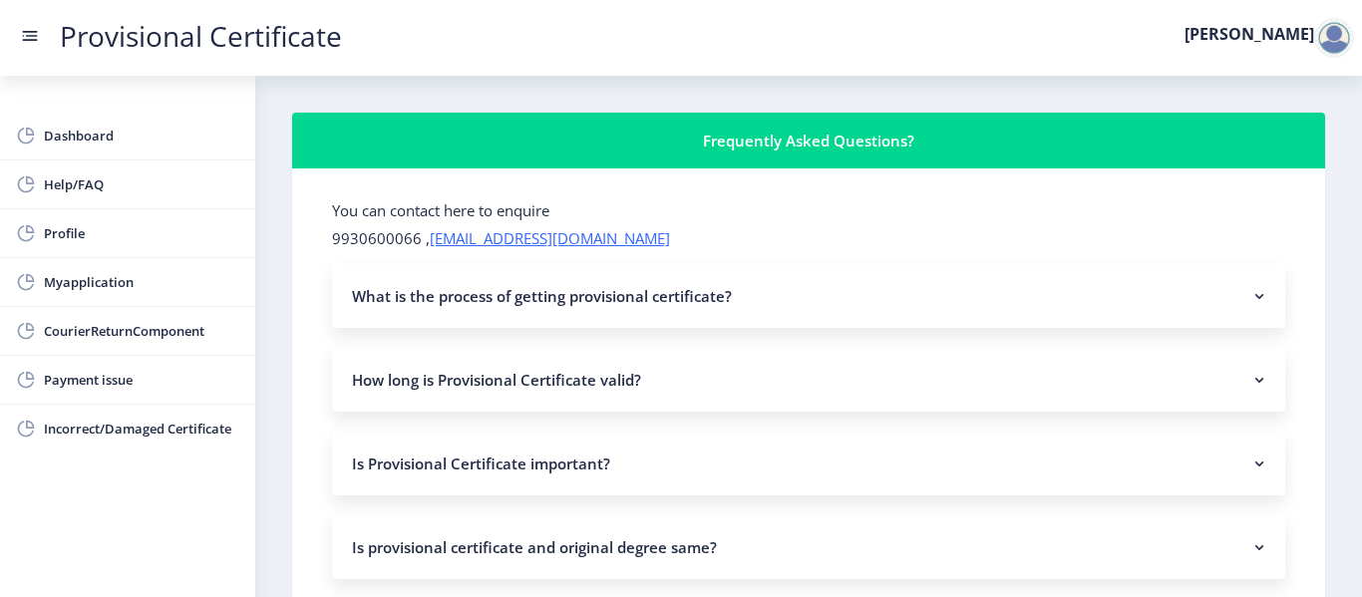
click at [510, 297] on nb-accordion-item-header "What is the process of getting provisional certificate?" at bounding box center [808, 296] width 953 height 64
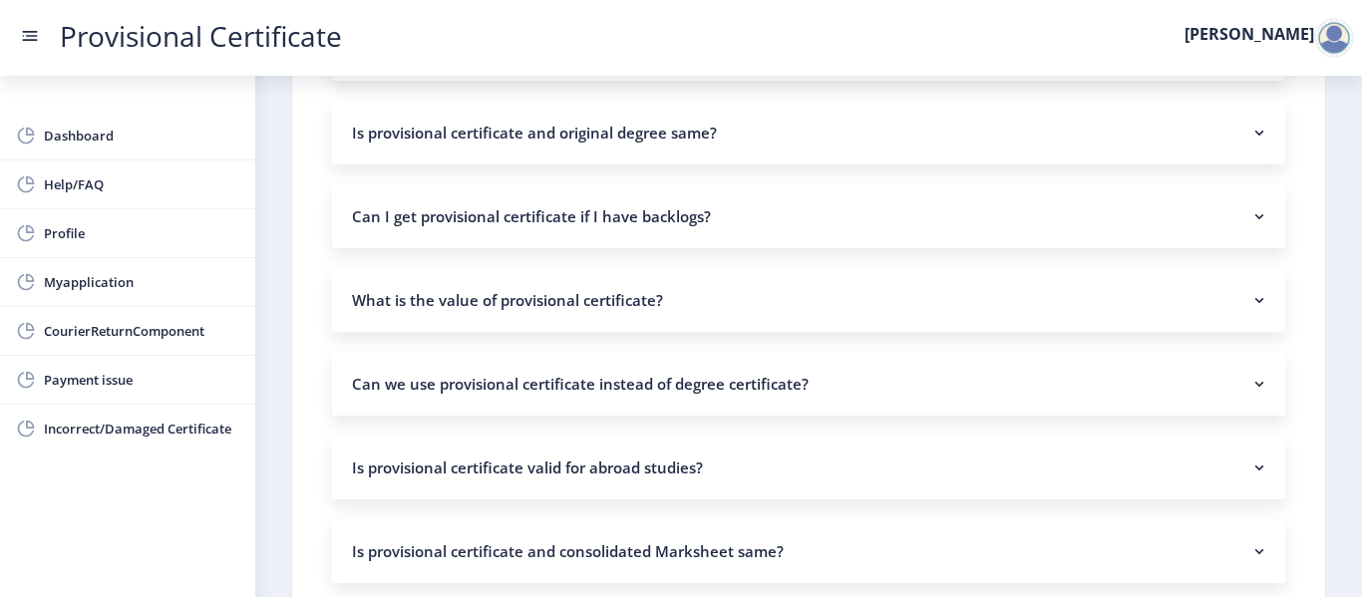
scroll to position [575, 0]
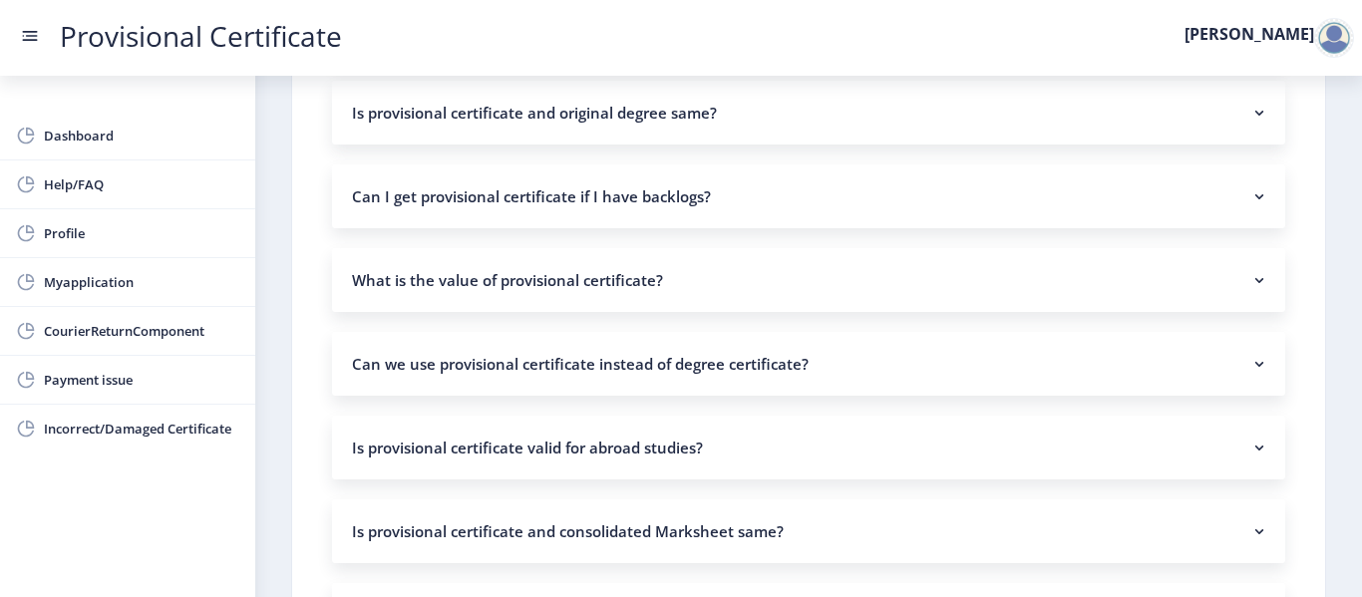
click at [1158, 195] on nb-accordion-item-header "Can I get provisional certificate if I have backlogs?" at bounding box center [808, 197] width 953 height 64
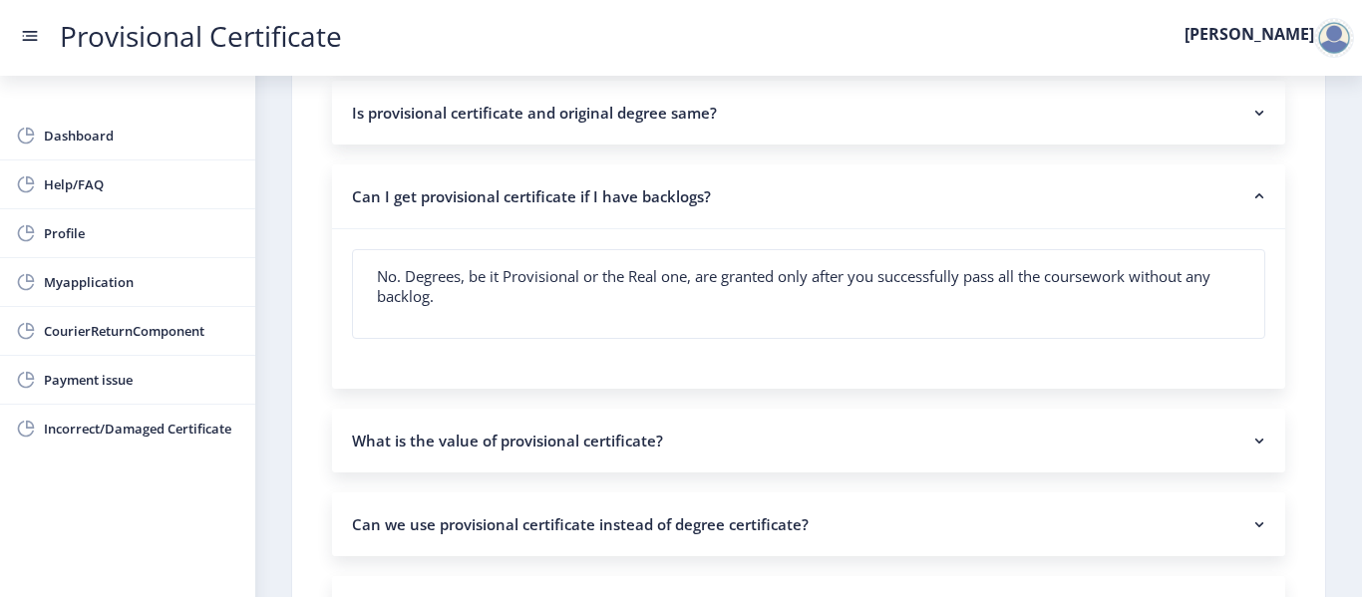
click at [1158, 195] on nb-accordion-item-header "Can I get provisional certificate if I have backlogs?" at bounding box center [808, 197] width 953 height 65
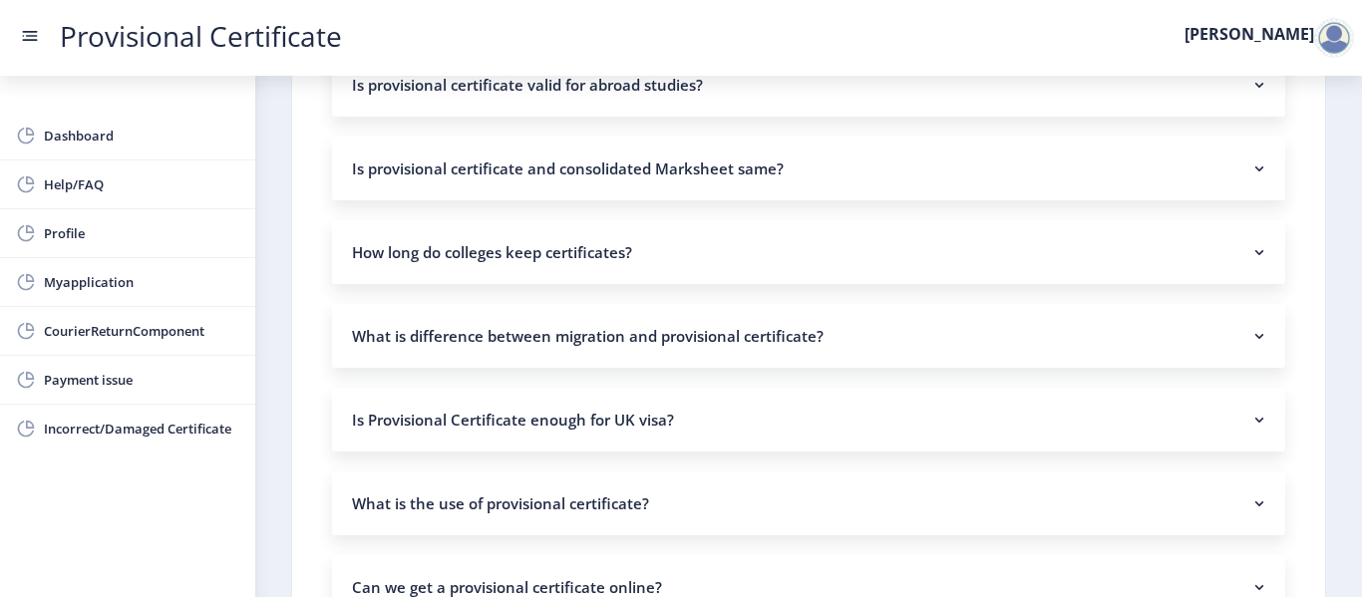
scroll to position [946, 0]
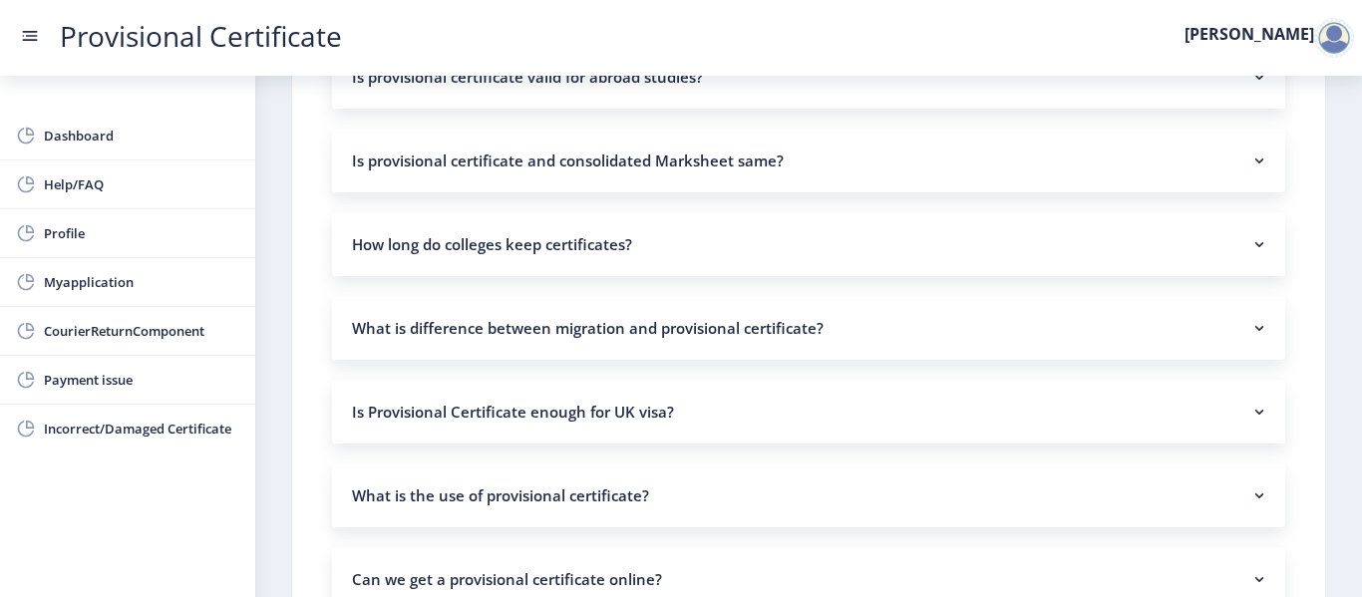
click at [1163, 250] on nb-accordion-item-header "How long do colleges keep certificates?" at bounding box center [808, 244] width 953 height 64
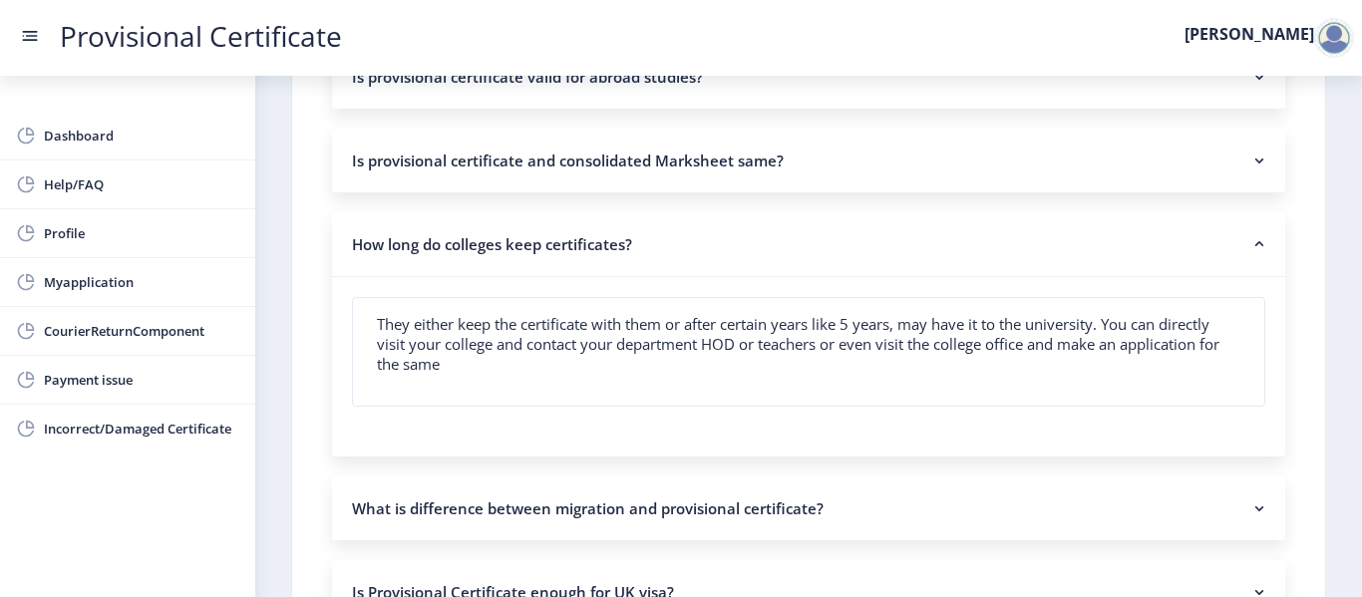
click at [1163, 250] on nb-accordion-item-header "How long do colleges keep certificates?" at bounding box center [808, 244] width 953 height 65
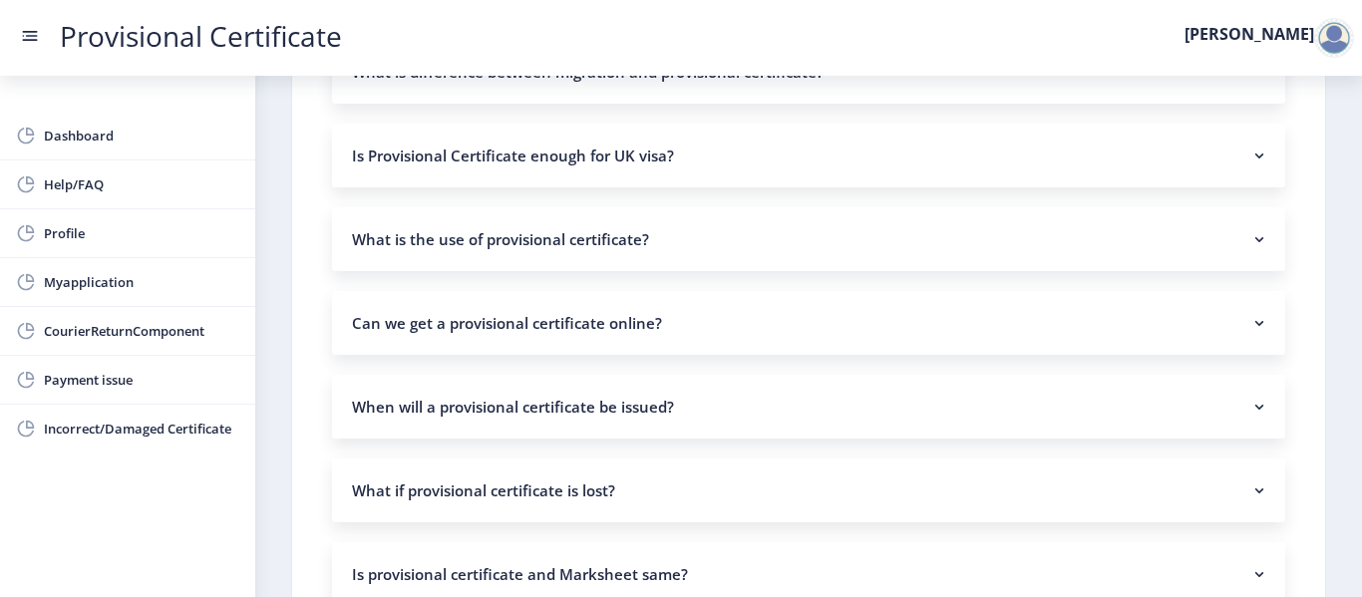
scroll to position [1243, 0]
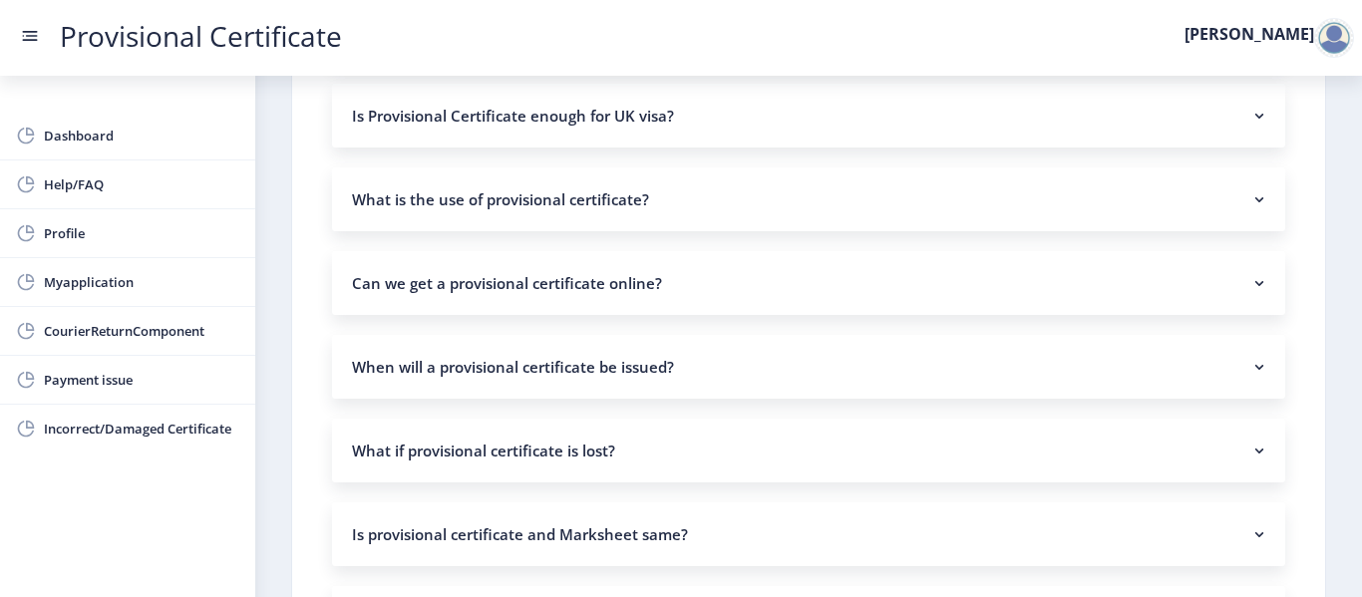
click at [1100, 271] on nb-accordion-item-header "Can we get a provisional certificate online?" at bounding box center [808, 283] width 953 height 64
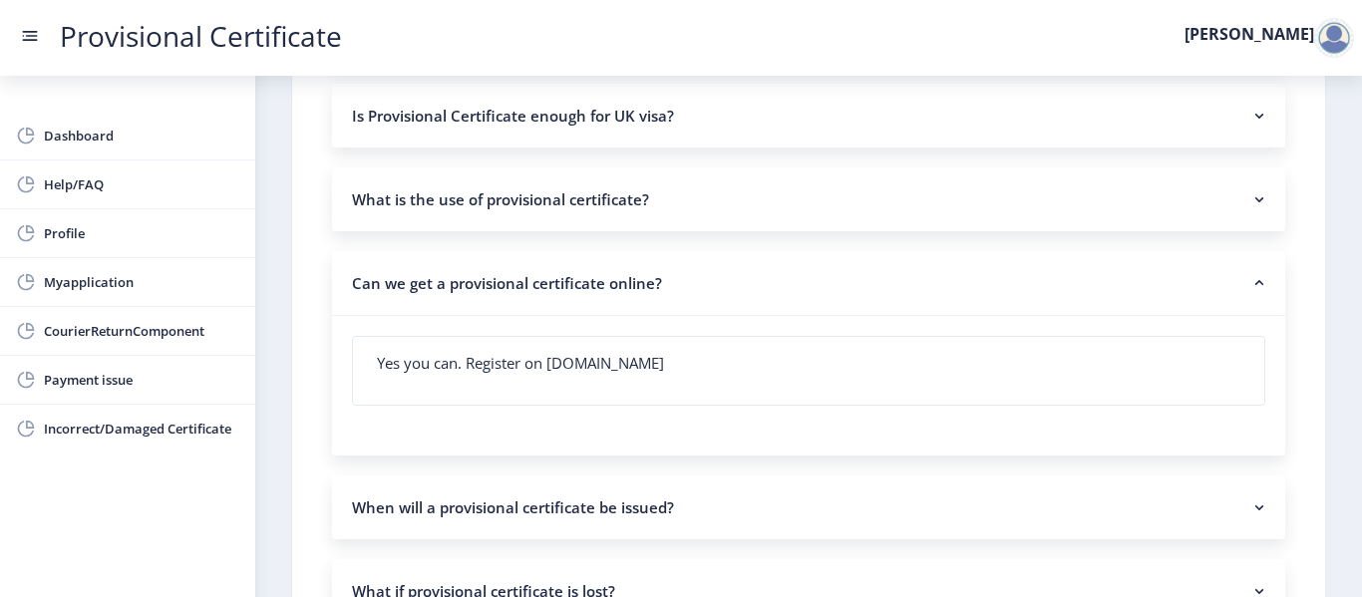
click at [1100, 271] on nb-accordion-item-header "Can we get a provisional certificate online?" at bounding box center [808, 283] width 953 height 65
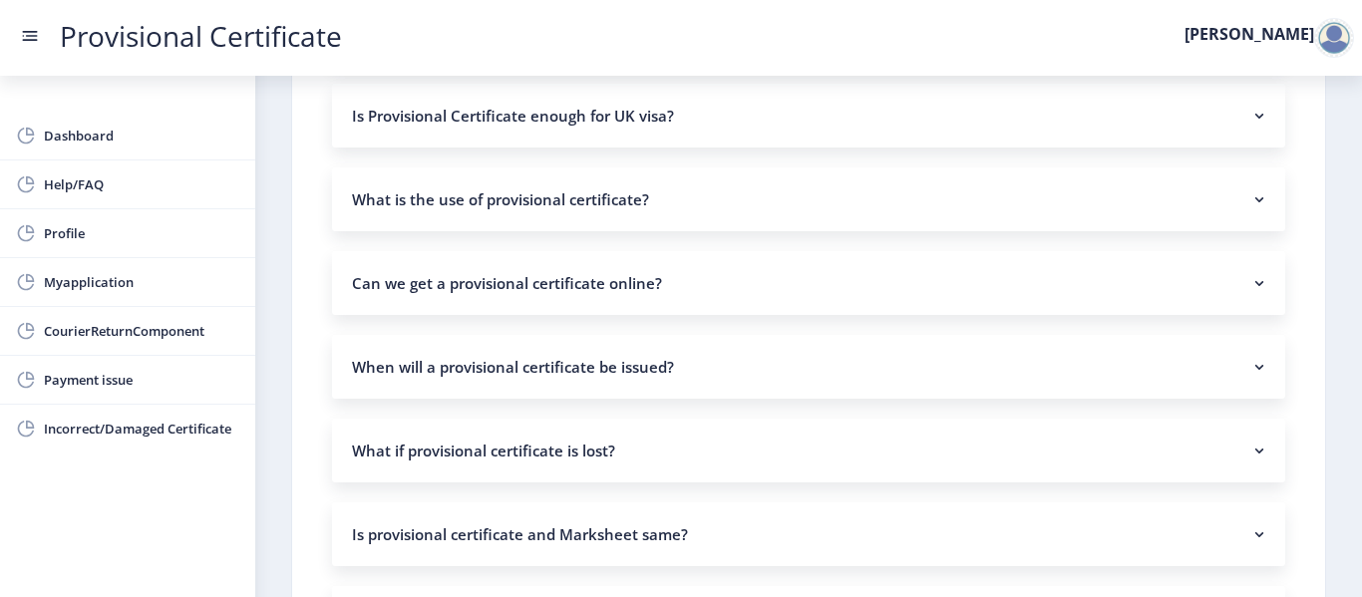
click at [1055, 387] on nb-accordion-item-header "When will a provisional certificate be issued?" at bounding box center [808, 367] width 953 height 64
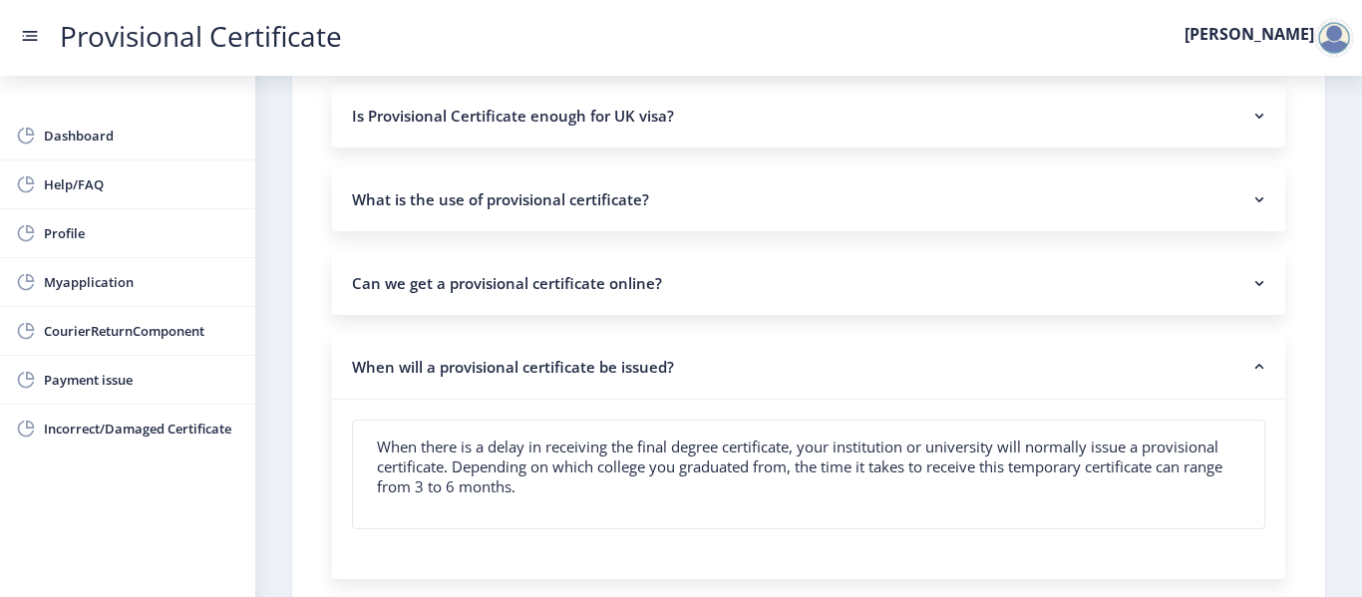
click at [1055, 387] on nb-accordion-item-header "When will a provisional certificate be issued?" at bounding box center [808, 367] width 953 height 65
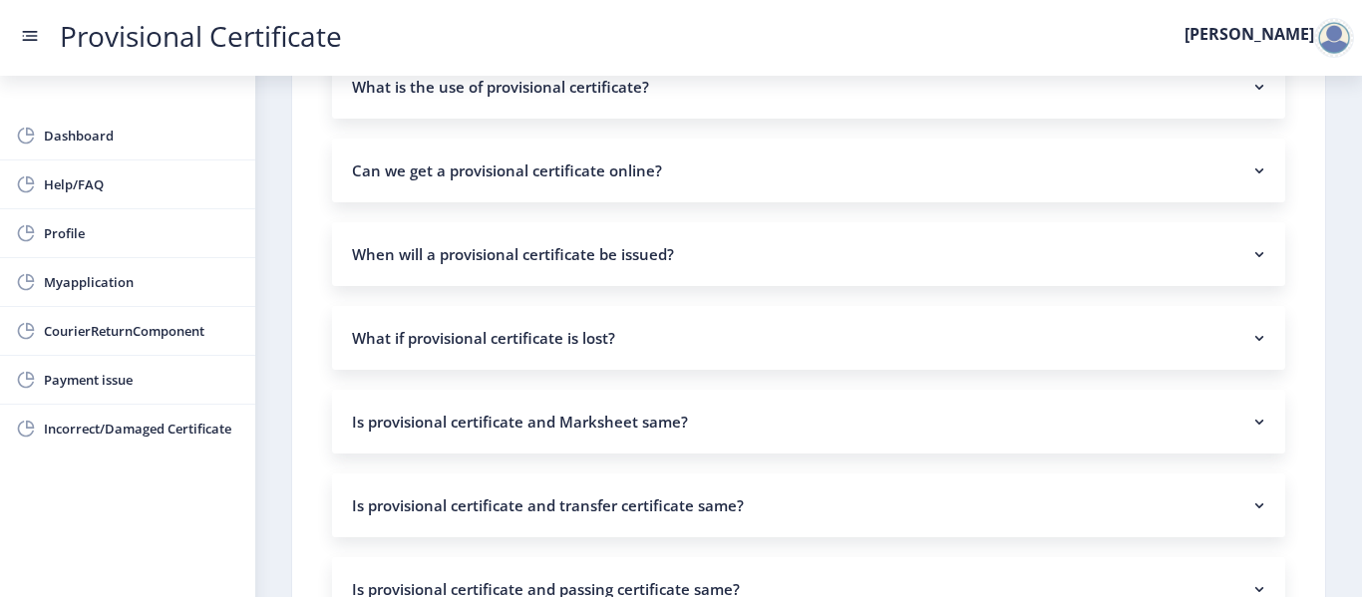
scroll to position [1391, 0]
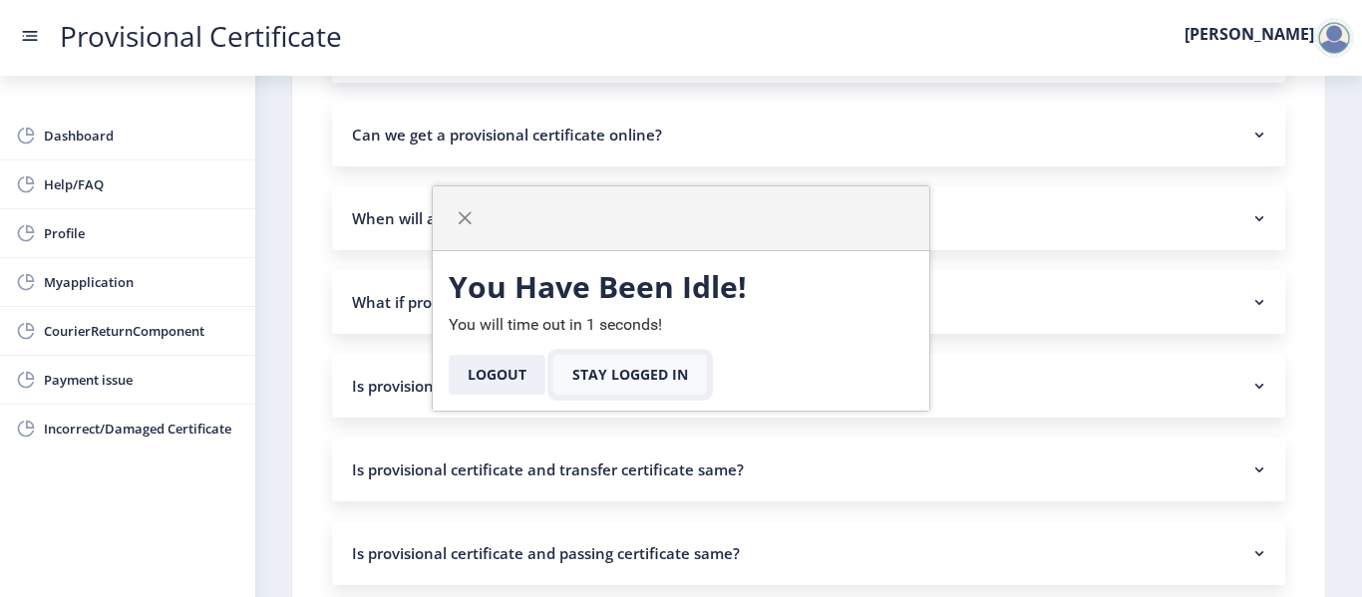
click at [621, 377] on button "Stay Logged In" at bounding box center [631, 375] width 154 height 40
click at [635, 373] on button "Stay Logged In" at bounding box center [631, 375] width 154 height 40
click at [466, 219] on span "button" at bounding box center [465, 218] width 16 height 16
click at [446, 217] on div at bounding box center [681, 218] width 497 height 65
click at [462, 221] on span "button" at bounding box center [465, 218] width 16 height 16
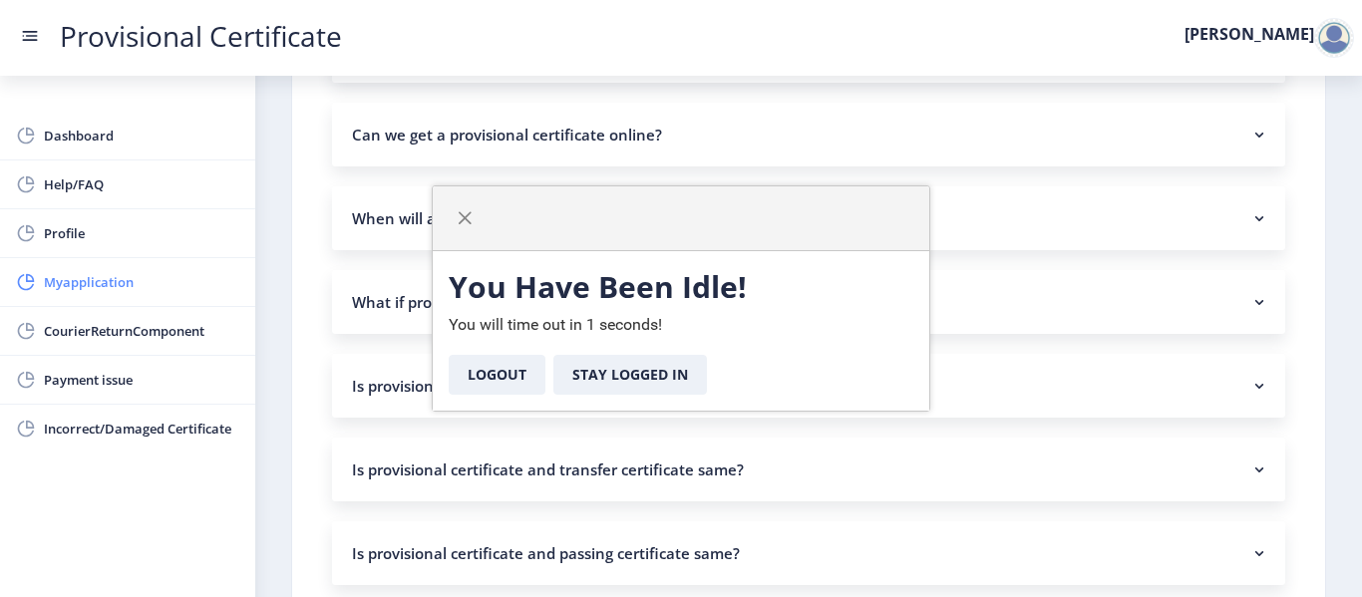
click at [187, 265] on link "Myapplication" at bounding box center [127, 282] width 255 height 48
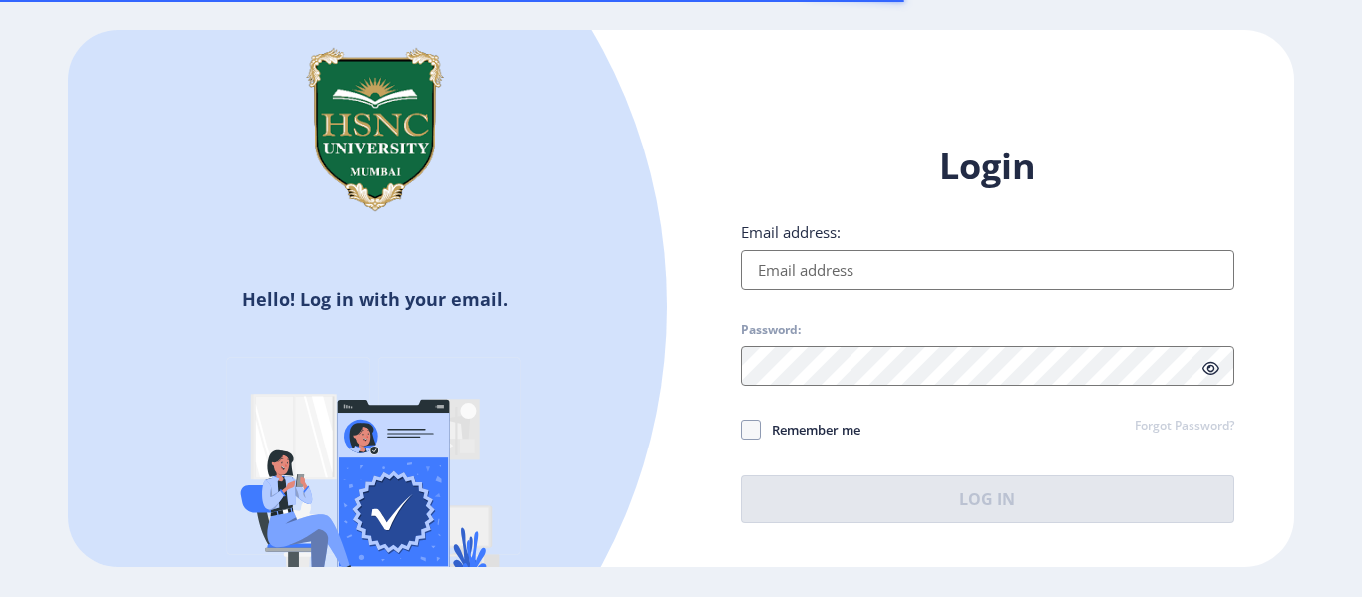
type input "[PERSON_NAME][EMAIL_ADDRESS][PERSON_NAME][DOMAIN_NAME]"
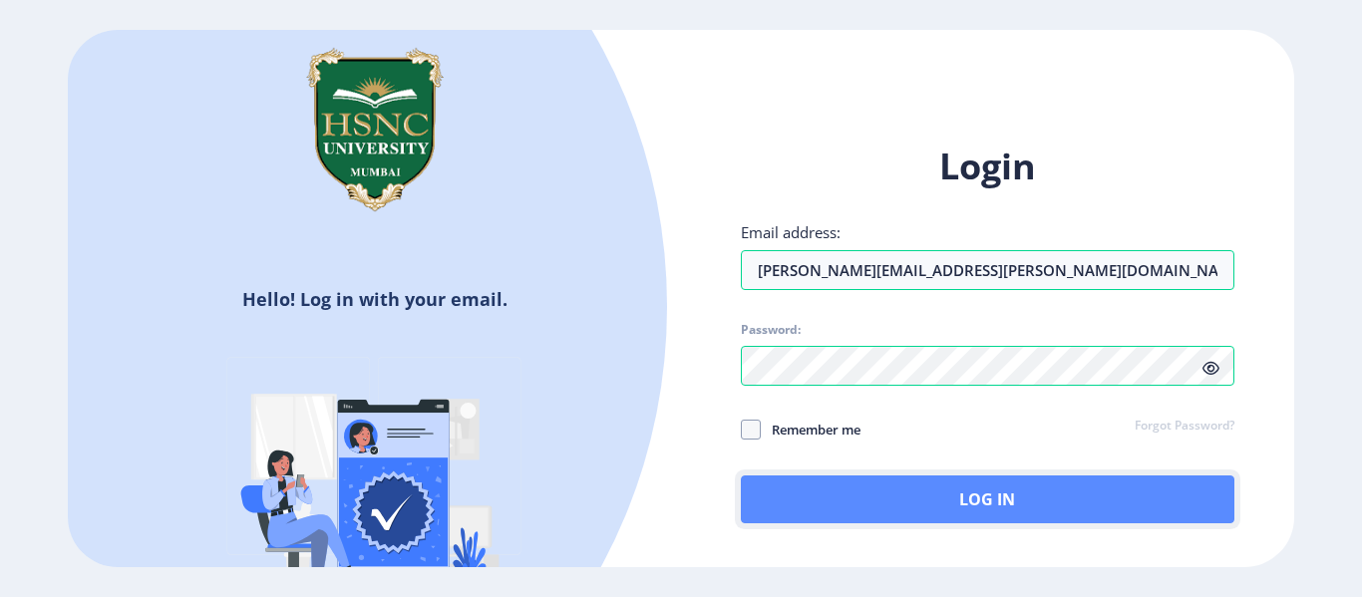
click at [853, 486] on button "Log In" at bounding box center [988, 500] width 494 height 48
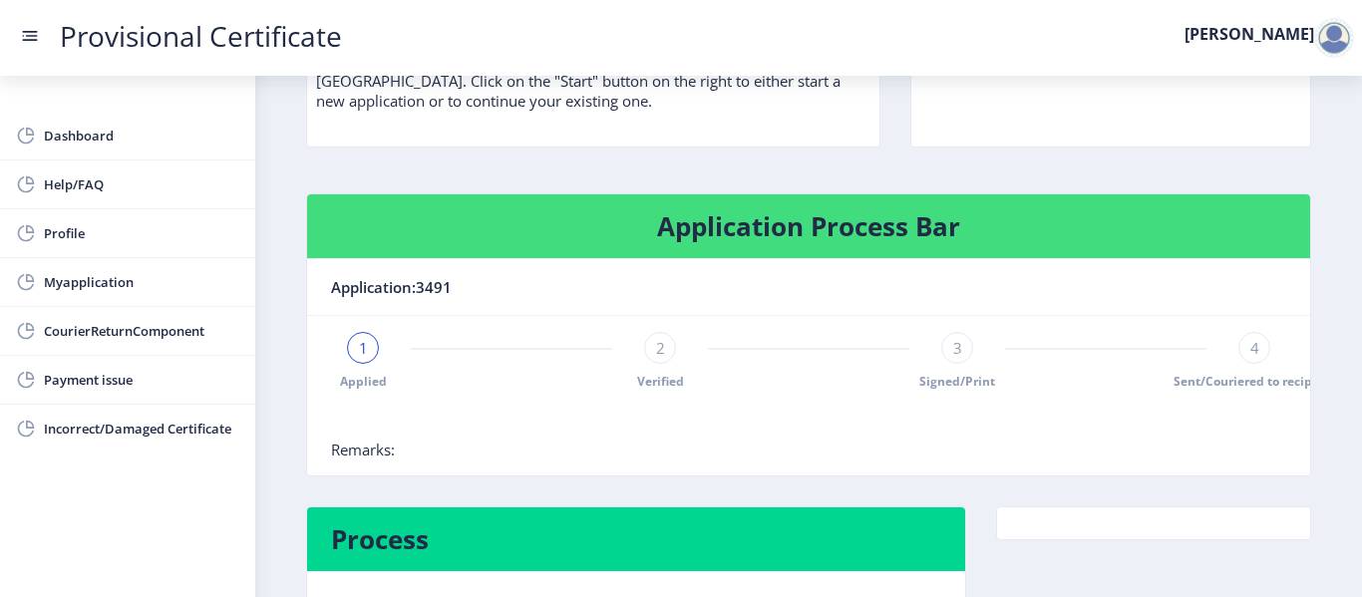
scroll to position [316, 0]
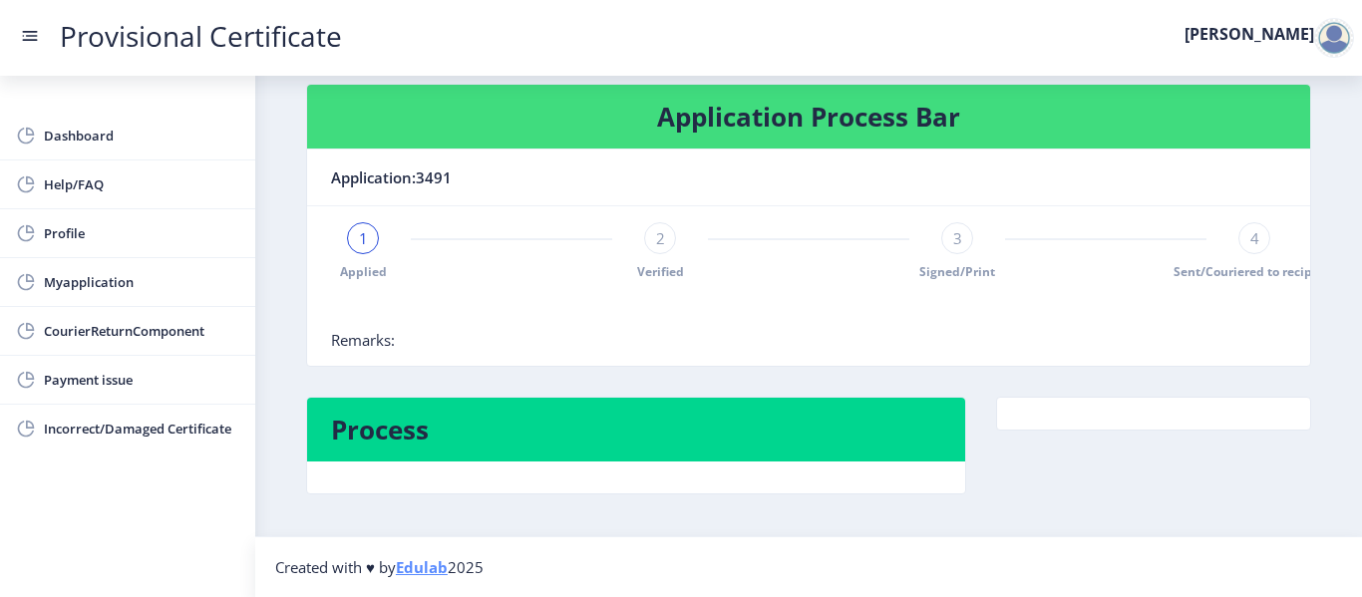
click at [362, 236] on span "1" at bounding box center [363, 238] width 9 height 20
click at [86, 443] on link "Incorrect/Damaged Certificate" at bounding box center [127, 429] width 255 height 48
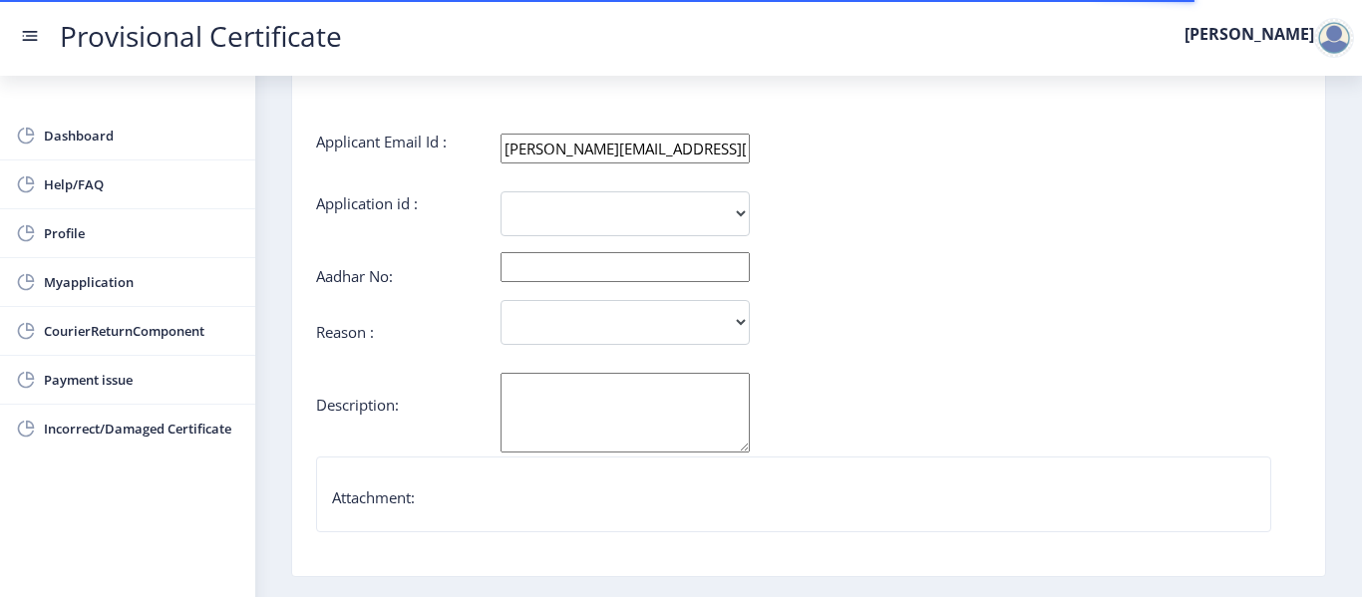
scroll to position [200, 0]
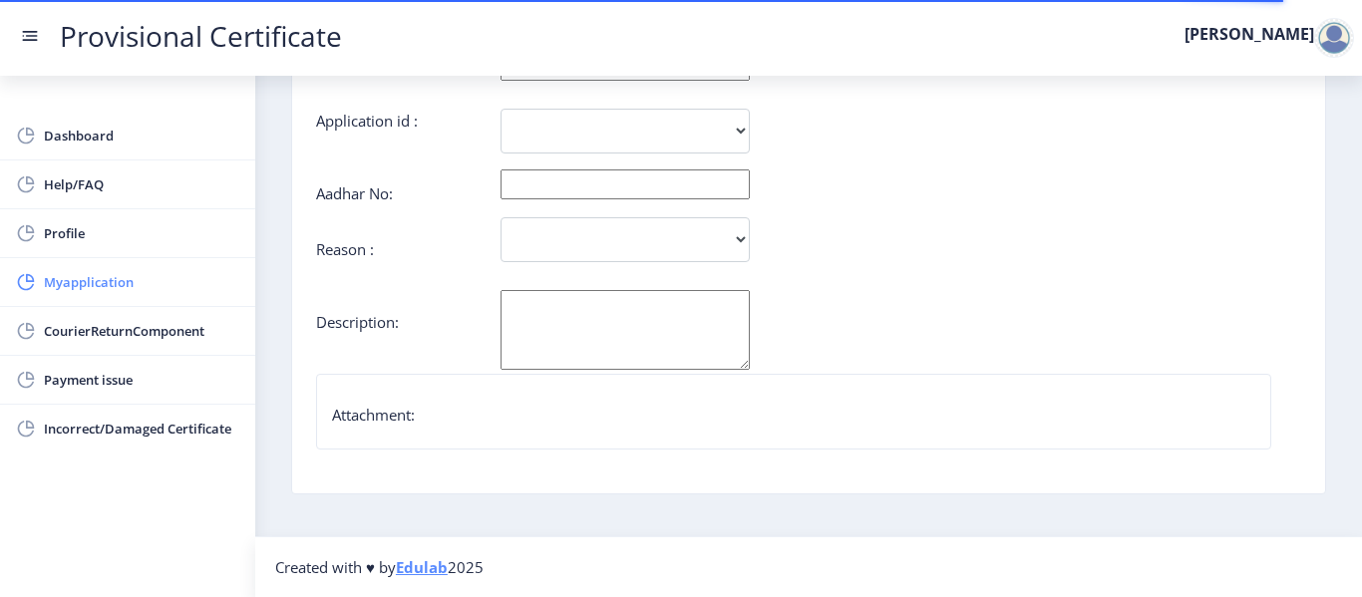
click at [153, 301] on link "Myapplication" at bounding box center [127, 282] width 255 height 48
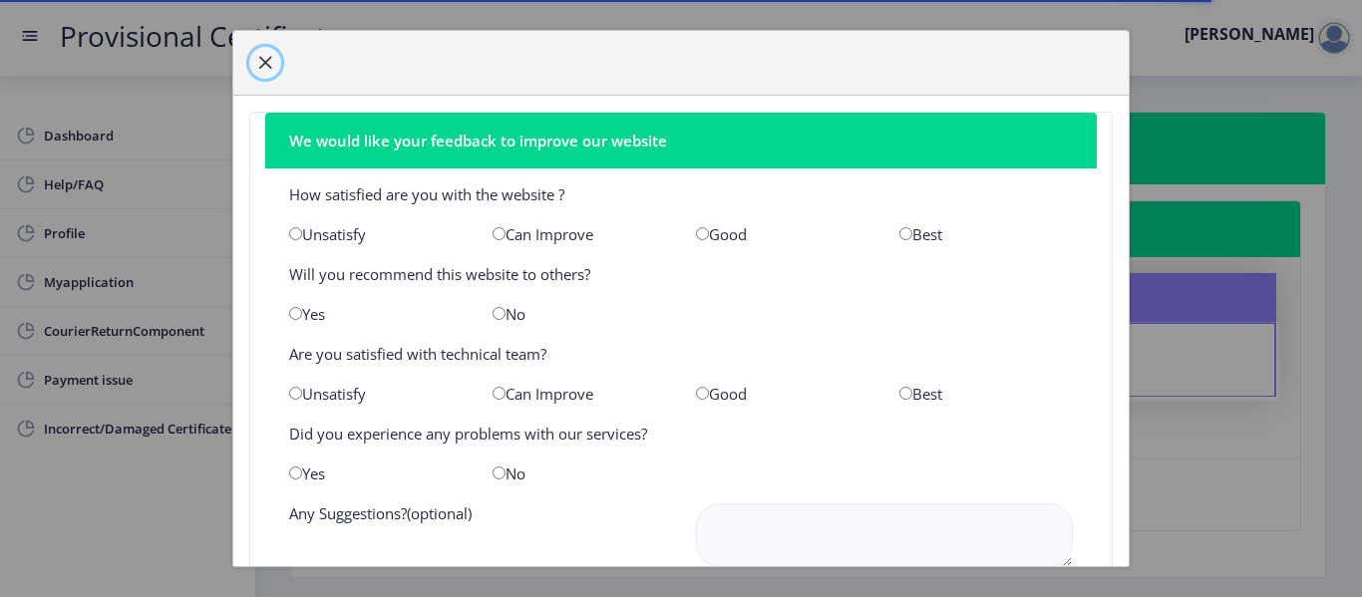
click at [262, 71] on button "button" at bounding box center [265, 63] width 32 height 32
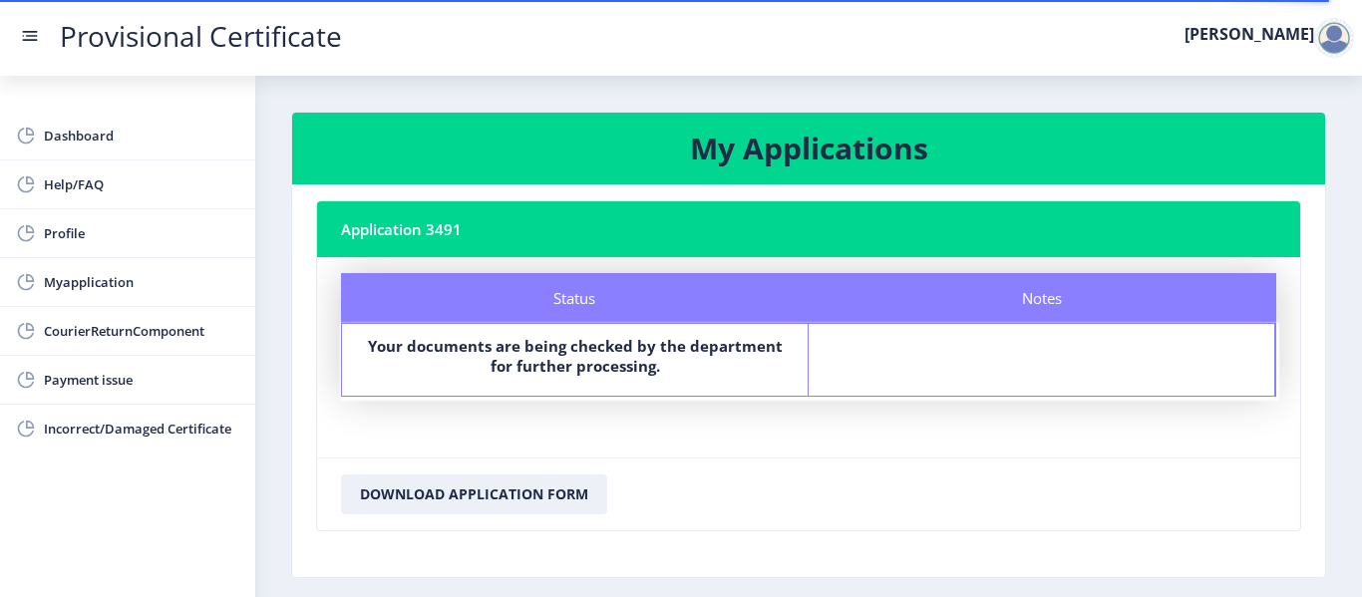
scroll to position [84, 0]
